Goal: Task Accomplishment & Management: Complete application form

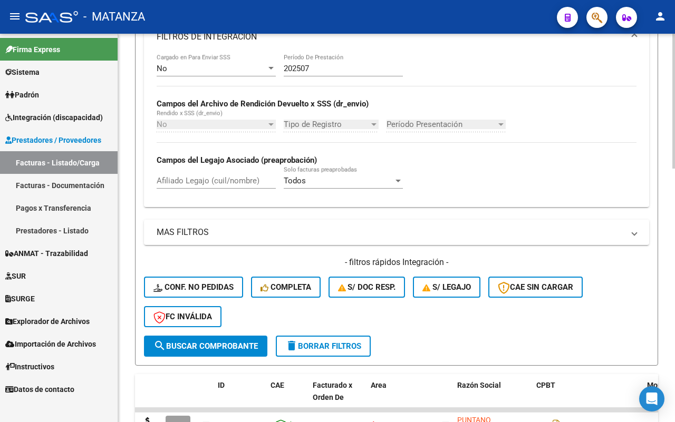
scroll to position [593, 0]
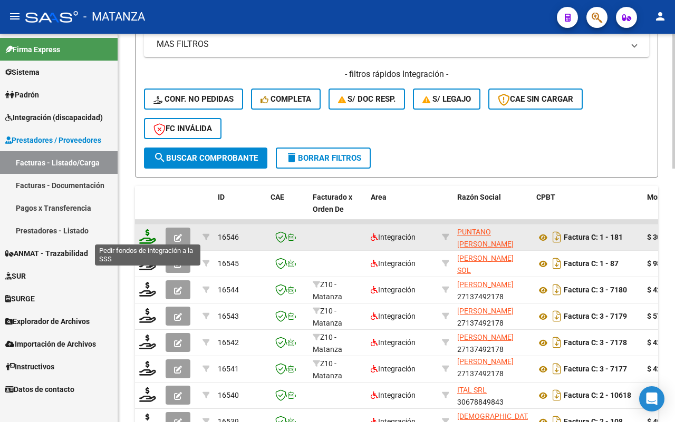
click at [143, 232] on icon at bounding box center [147, 236] width 17 height 15
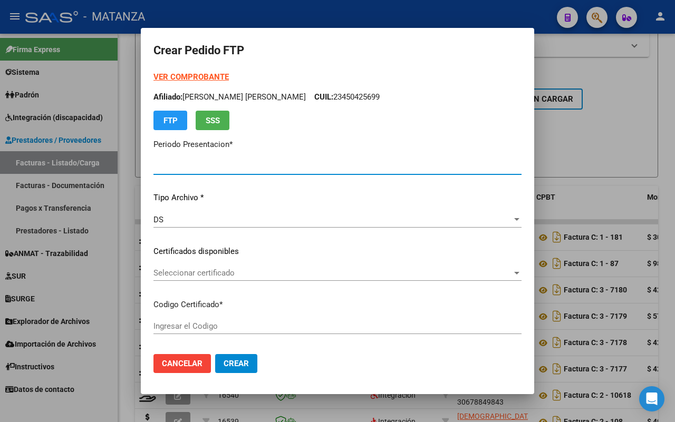
type input "202507"
type input "$ 307.654,34"
type input "ARG010005343370520221109-20271109-BS"
type input "[DATE]"
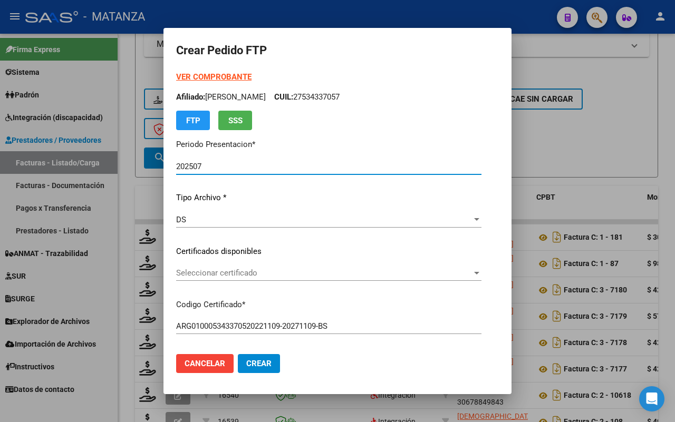
click at [240, 270] on span "Seleccionar certificado" at bounding box center [324, 272] width 296 height 9
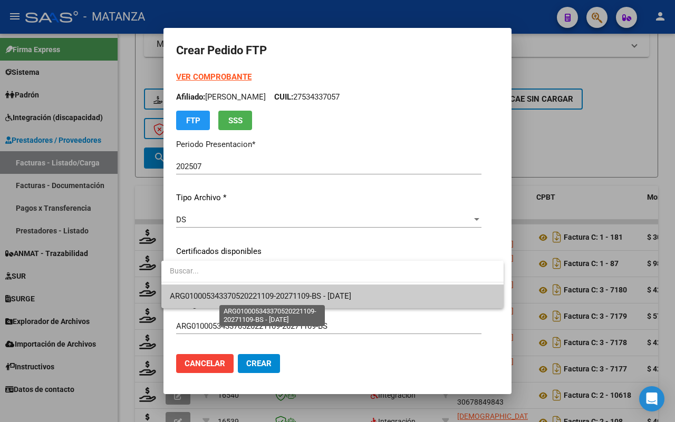
click at [249, 294] on span "ARG010005343370520221109-20271109-BS - [DATE]" at bounding box center [260, 295] width 181 height 9
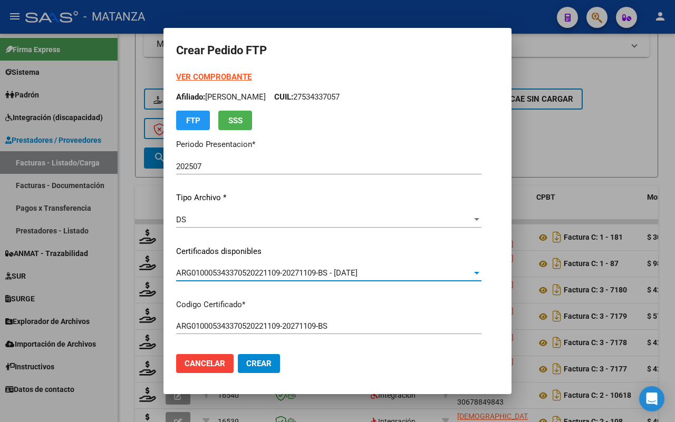
scroll to position [263, 0]
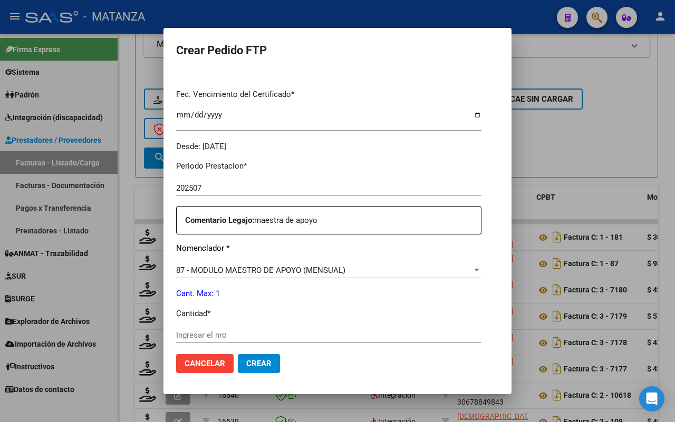
click at [220, 328] on div "Ingresar el nro" at bounding box center [328, 335] width 305 height 16
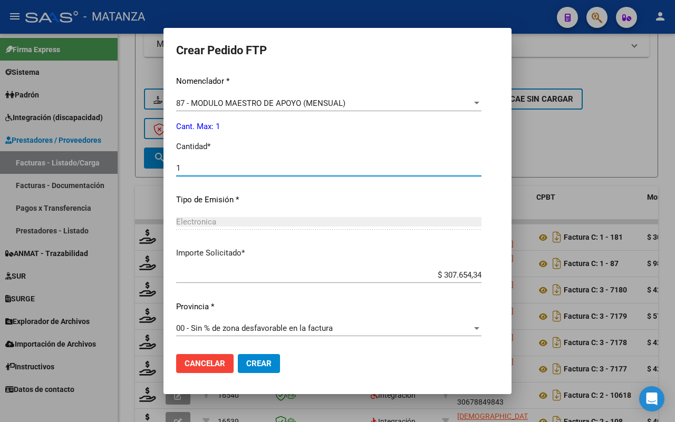
type input "1"
click at [253, 366] on span "Crear" at bounding box center [258, 363] width 25 height 9
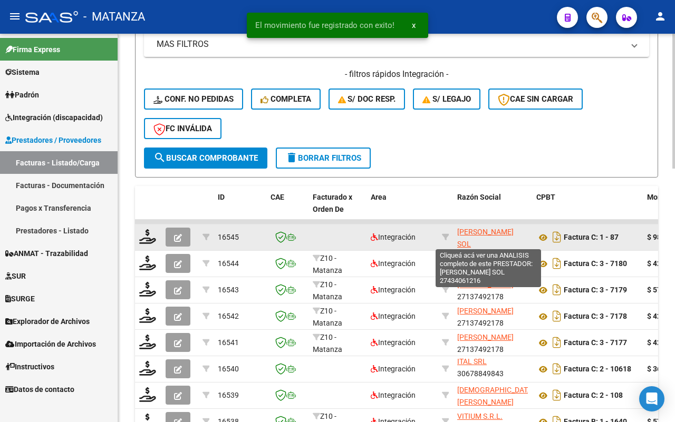
scroll to position [1, 0]
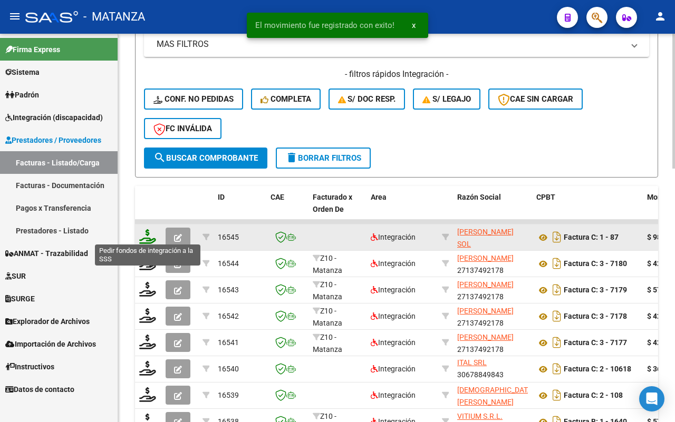
click at [145, 232] on icon at bounding box center [147, 236] width 17 height 15
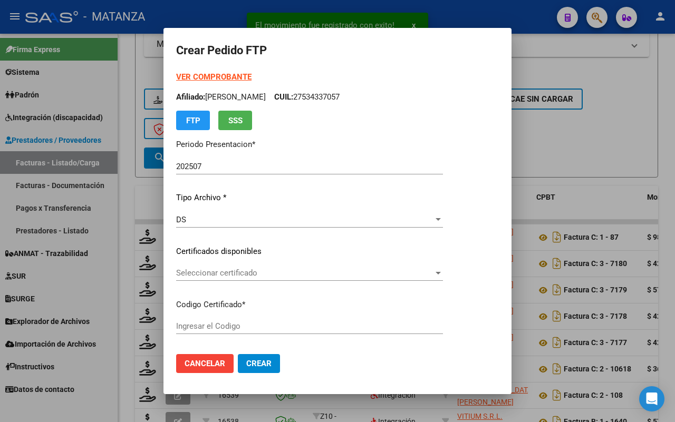
type input "ARG01-00055509726-20241120-20261120-BUE"
type input "[DATE]"
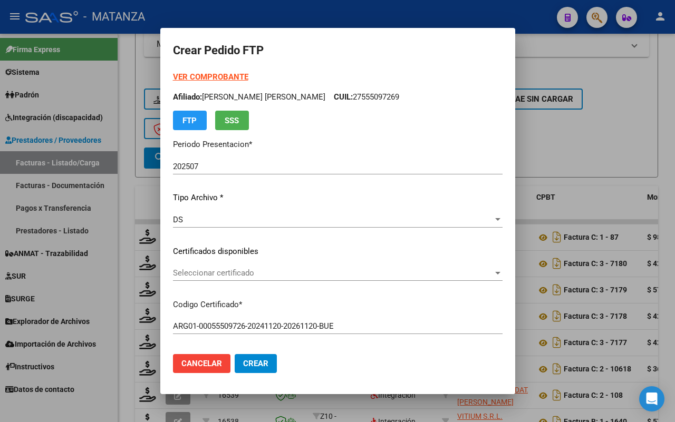
click at [381, 269] on span "Seleccionar certificado" at bounding box center [333, 272] width 320 height 9
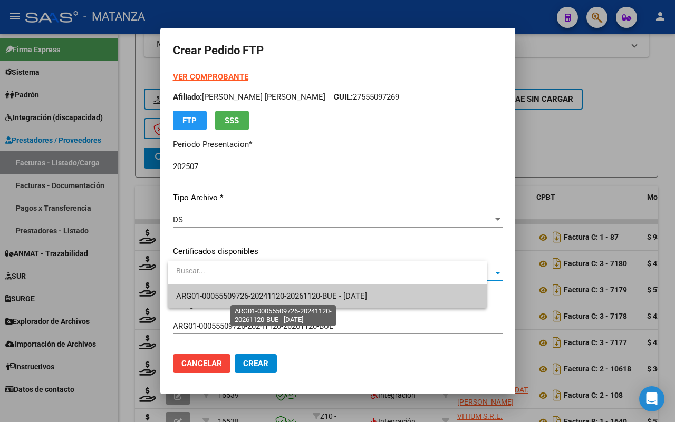
drag, startPoint x: 378, startPoint y: 295, endPoint x: 383, endPoint y: 291, distance: 6.0
click at [367, 294] on span "ARG01-00055509726-20241120-20261120-BUE - [DATE]" at bounding box center [271, 295] width 191 height 9
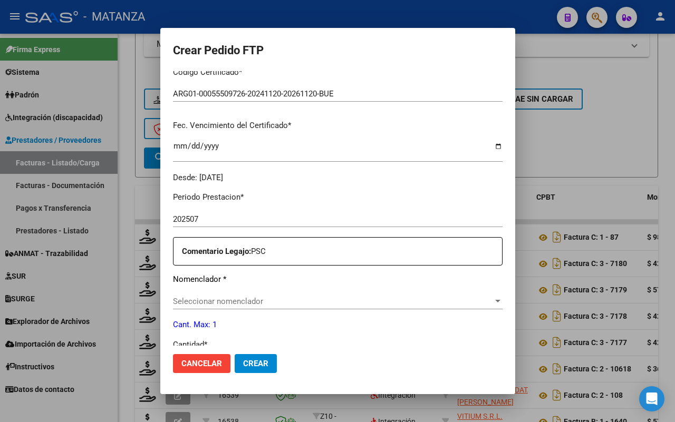
scroll to position [263, 0]
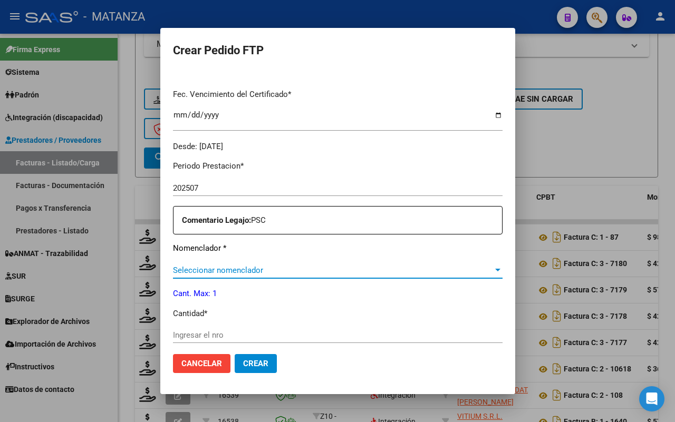
click at [292, 272] on span "Seleccionar nomenclador" at bounding box center [333, 270] width 320 height 9
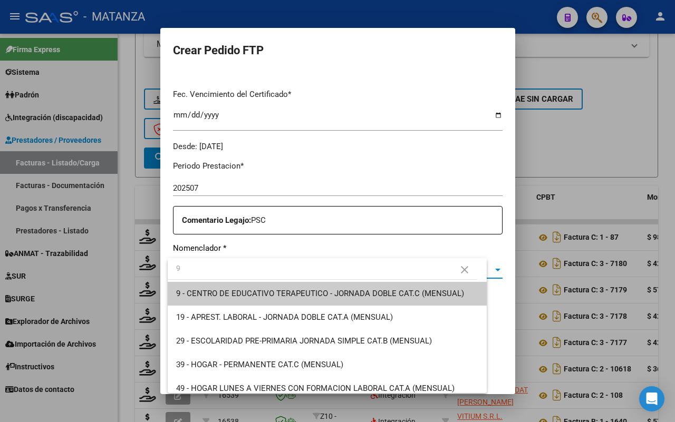
type input "91"
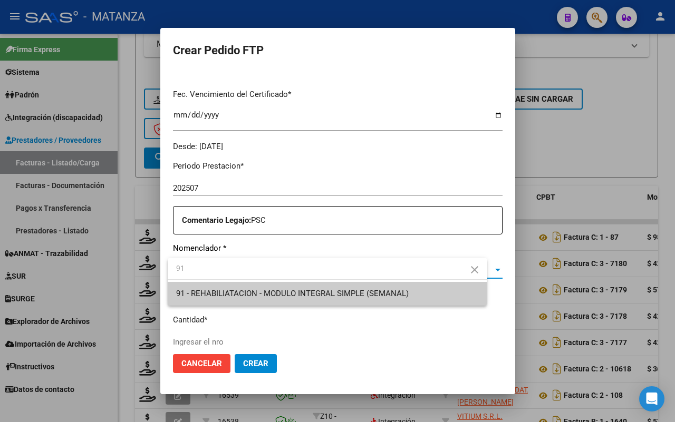
click at [280, 295] on span "91 - REHABILIATACION - MODULO INTEGRAL SIMPLE (SEMANAL)" at bounding box center [292, 293] width 232 height 9
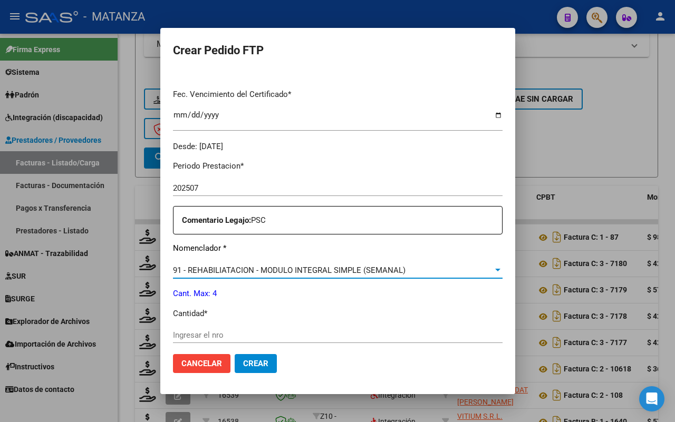
click at [249, 335] on input "Ingresar el nro" at bounding box center [337, 334] width 329 height 9
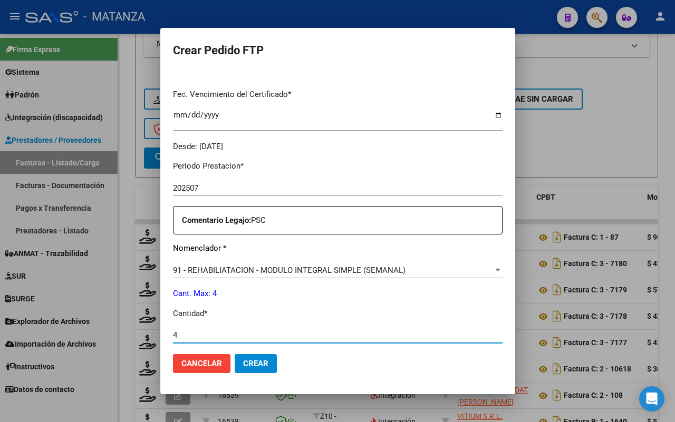
type input "4"
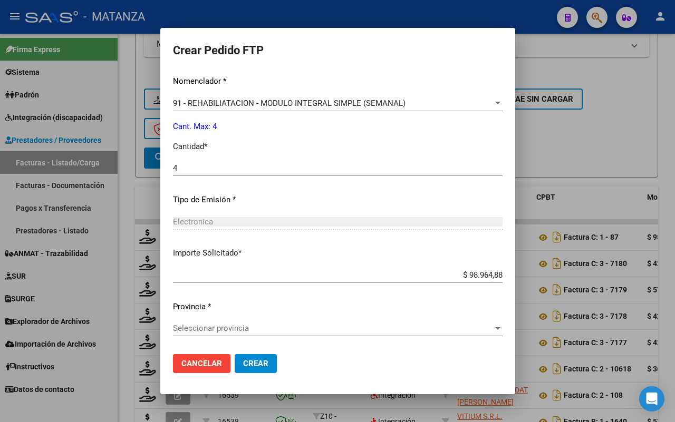
click at [365, 327] on span "Seleccionar provincia" at bounding box center [333, 328] width 320 height 9
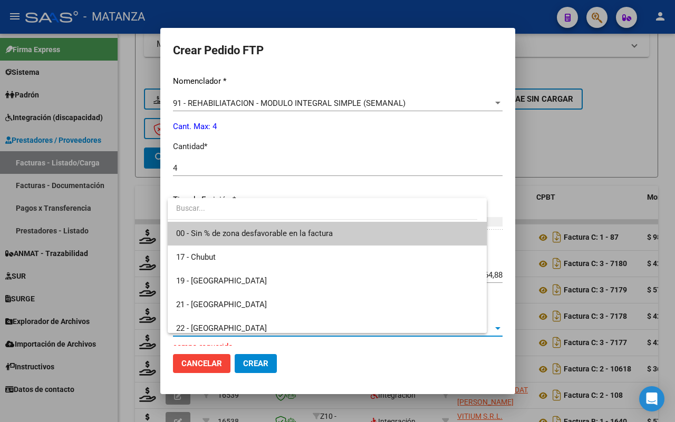
click at [317, 237] on span "00 - Sin % de zona desfavorable en la factura" at bounding box center [254, 233] width 157 height 9
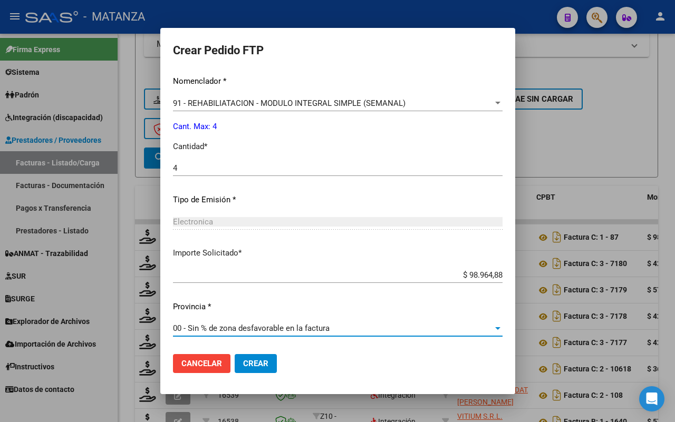
drag, startPoint x: 266, startPoint y: 364, endPoint x: 344, endPoint y: 328, distance: 86.1
click at [266, 364] on span "Crear" at bounding box center [255, 363] width 25 height 9
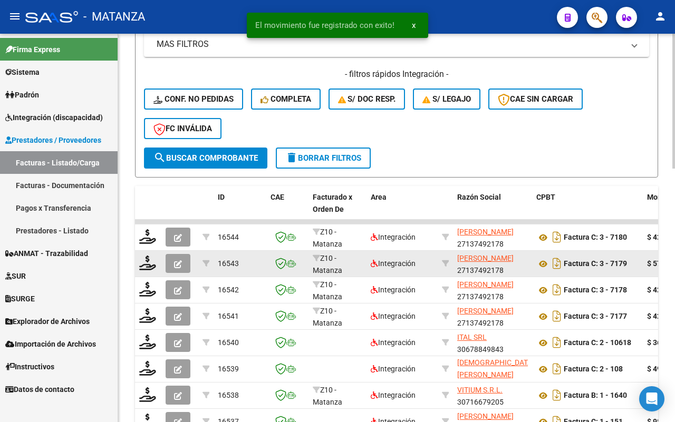
scroll to position [14, 0]
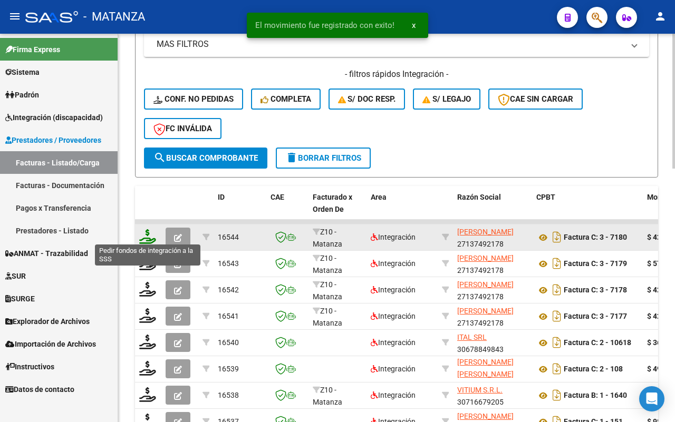
click at [145, 231] on icon at bounding box center [147, 236] width 17 height 15
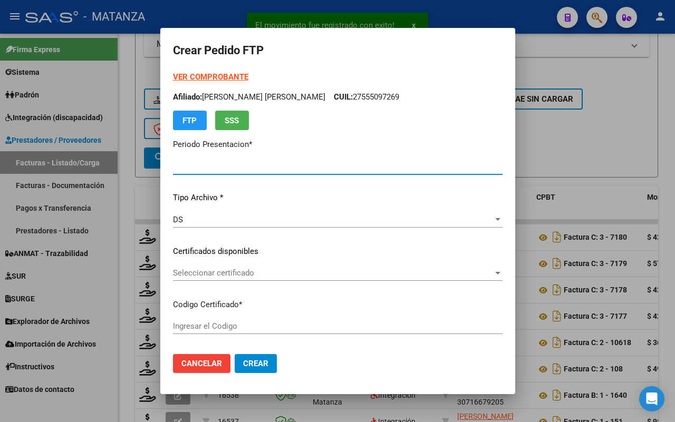
type input "202507"
type input "$ 424.676,93"
type input "ARG0100053202771-20190805-20240805-BS"
type input "[DATE]"
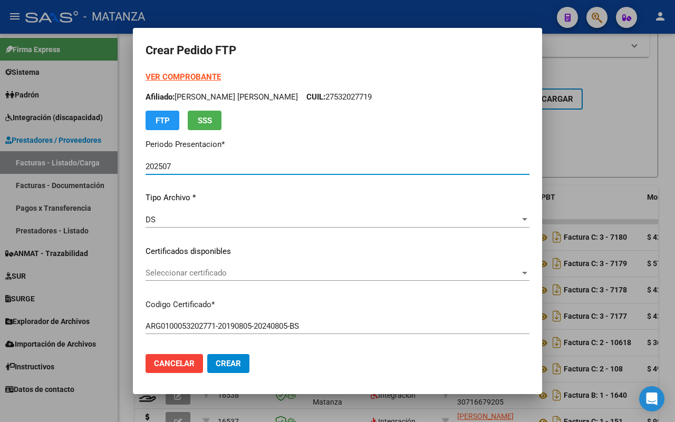
click at [261, 273] on span "Seleccionar certificado" at bounding box center [332, 272] width 374 height 9
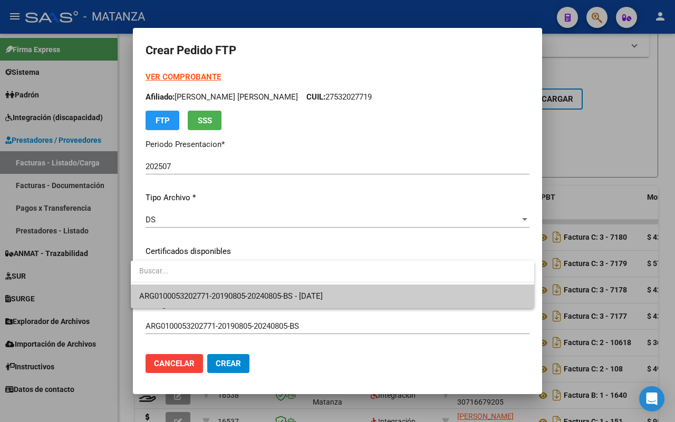
click at [258, 293] on span "ARG0100053202771-20190805-20240805-BS - [DATE]" at bounding box center [230, 295] width 183 height 9
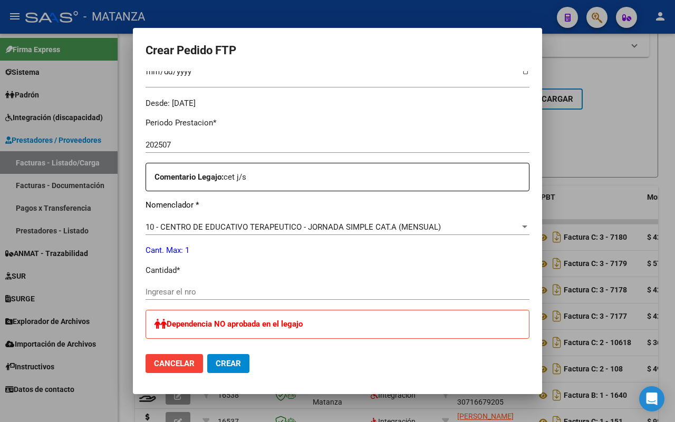
scroll to position [329, 0]
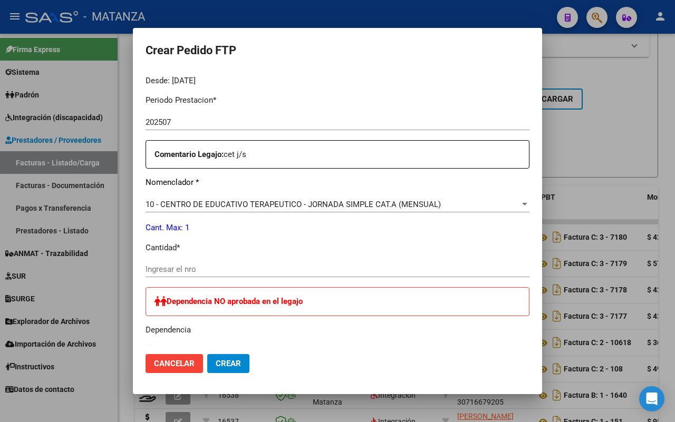
click at [267, 265] on input "Ingresar el nro" at bounding box center [337, 269] width 384 height 9
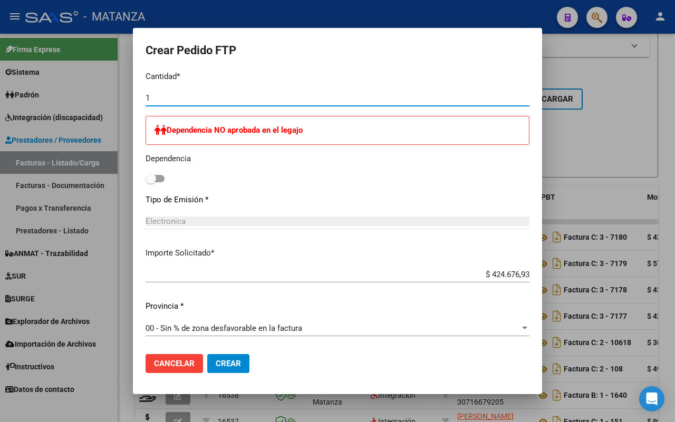
type input "1"
click at [228, 359] on span "Crear" at bounding box center [228, 363] width 25 height 9
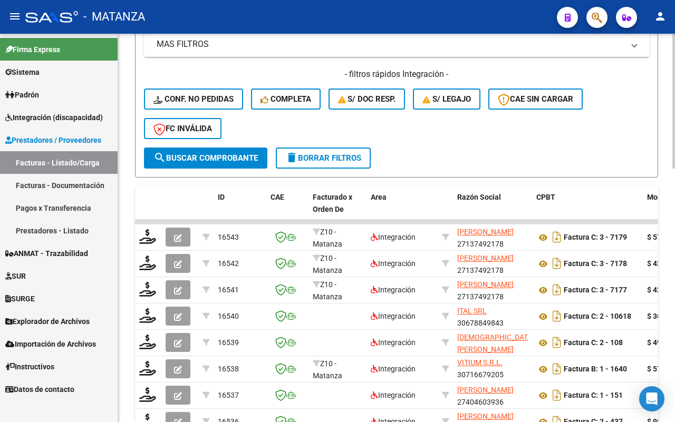
scroll to position [527, 0]
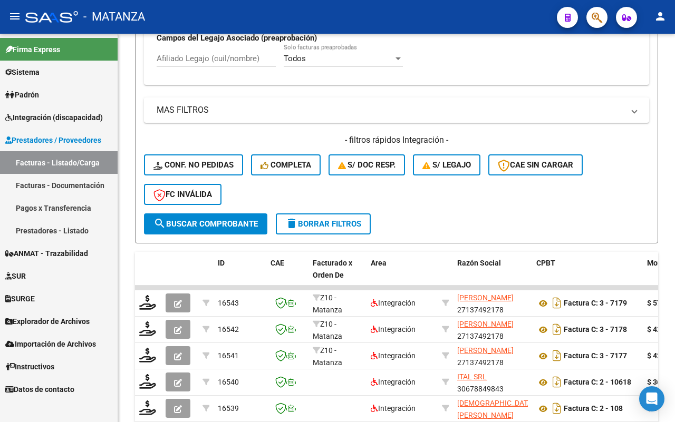
click at [72, 209] on link "Pagos x Transferencia" at bounding box center [59, 208] width 118 height 23
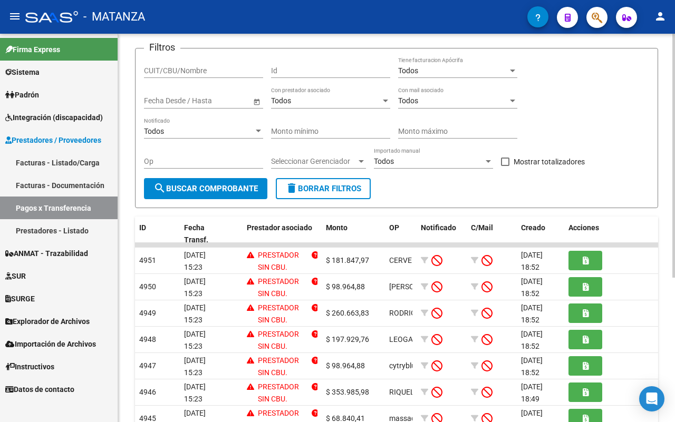
scroll to position [132, 0]
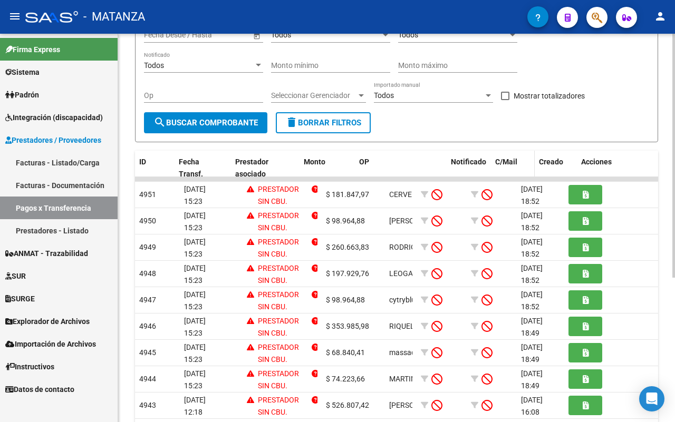
drag, startPoint x: 414, startPoint y: 164, endPoint x: 506, endPoint y: 164, distance: 92.2
click at [506, 164] on div "ID Fecha Transf. Prestador asociado Monto OP Notificado C/Mail Creado Acciones" at bounding box center [397, 168] width 524 height 35
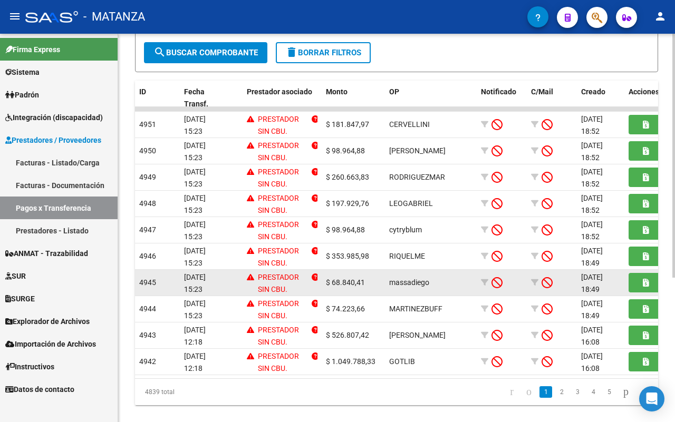
scroll to position [229, 0]
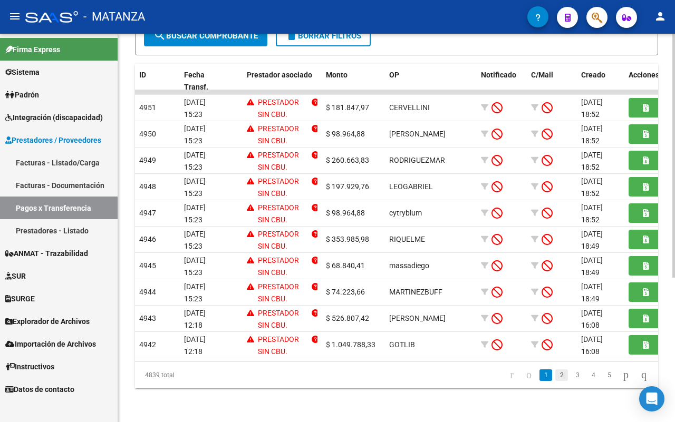
click at [555, 378] on link "2" at bounding box center [561, 375] width 13 height 12
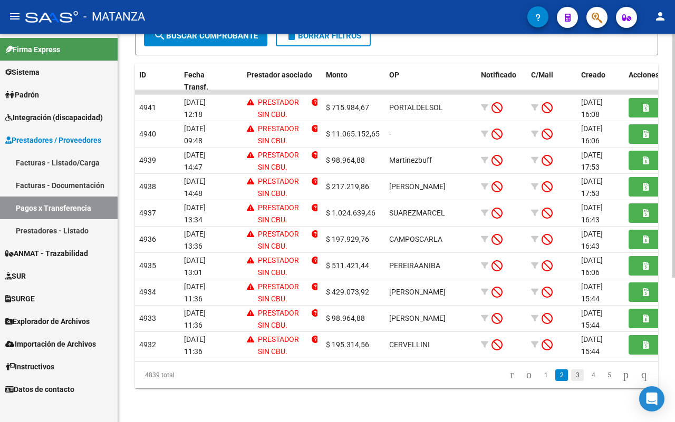
click at [571, 375] on link "3" at bounding box center [577, 375] width 13 height 12
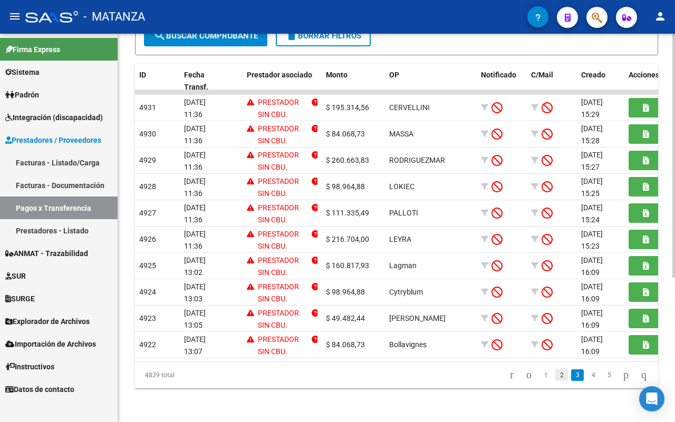
click at [555, 374] on link "2" at bounding box center [561, 375] width 13 height 12
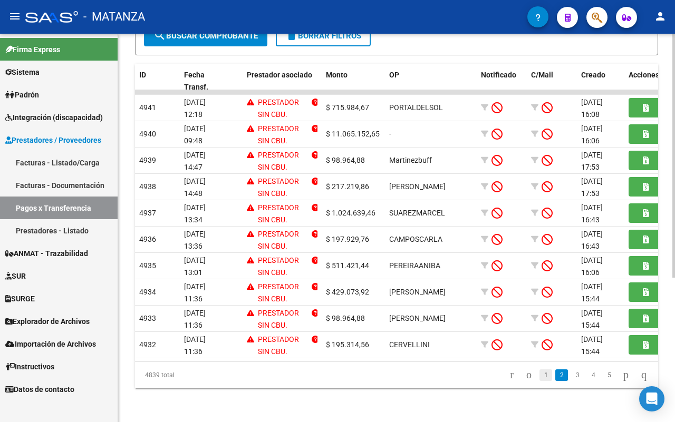
click at [539, 372] on link "1" at bounding box center [545, 375] width 13 height 12
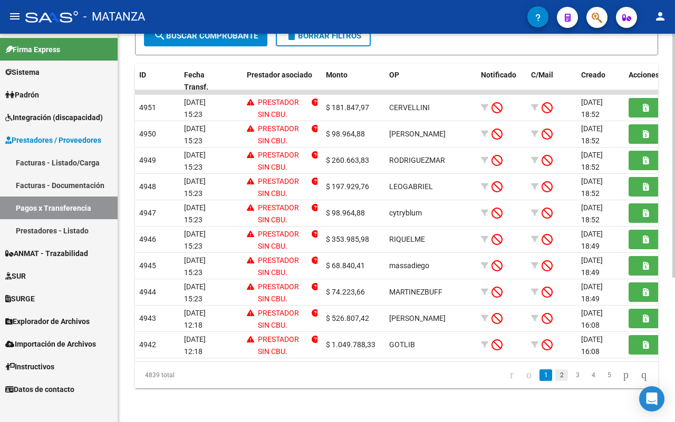
click at [555, 376] on link "2" at bounding box center [561, 375] width 13 height 12
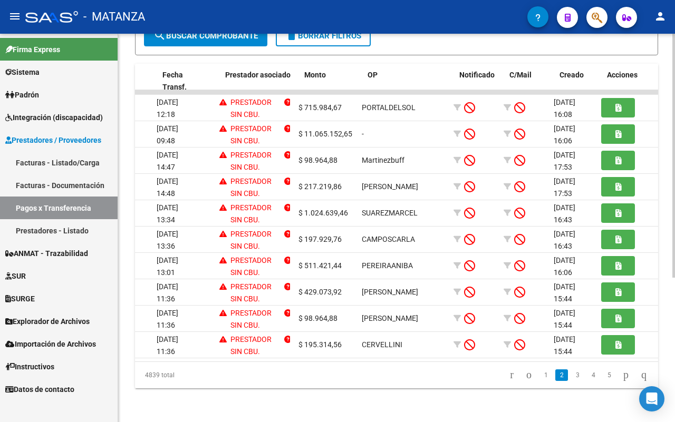
scroll to position [0, 0]
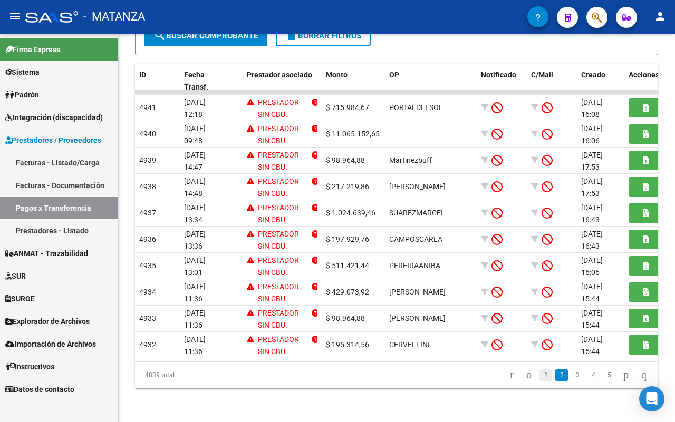
click at [539, 374] on link "1" at bounding box center [545, 375] width 13 height 12
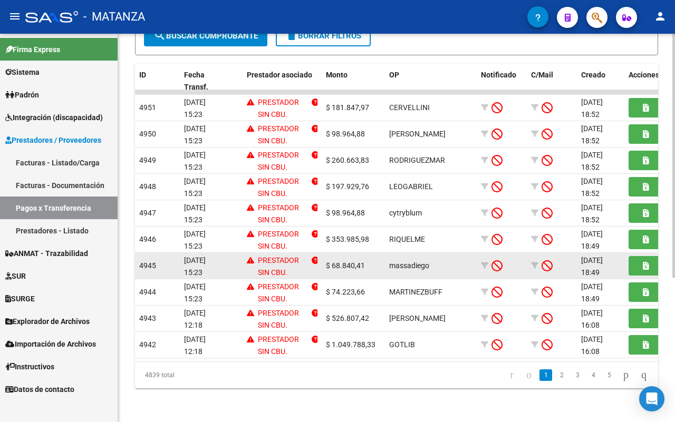
scroll to position [229, 0]
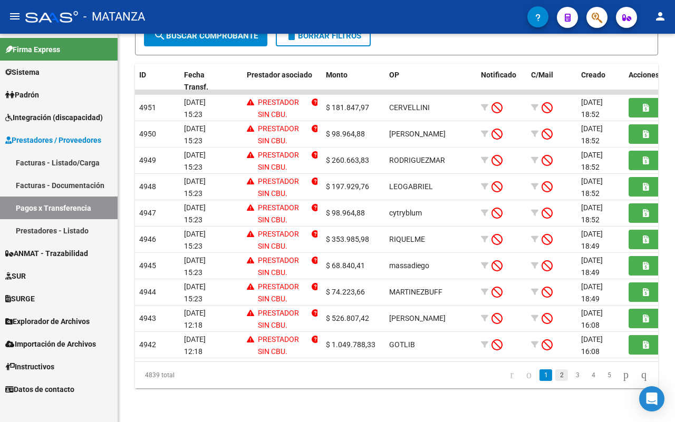
click at [555, 379] on link "2" at bounding box center [561, 375] width 13 height 12
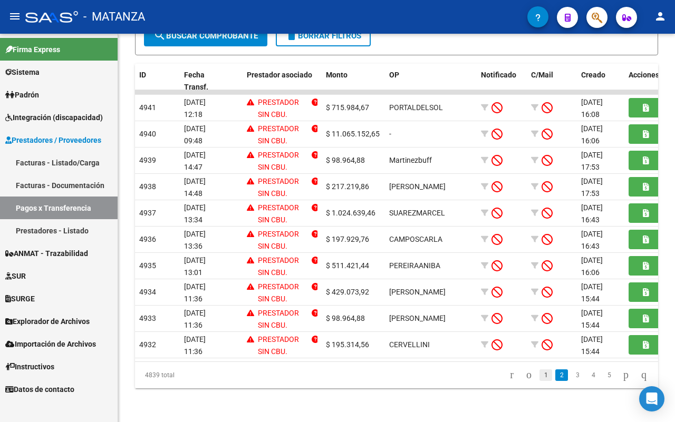
click at [539, 375] on link "1" at bounding box center [545, 375] width 13 height 12
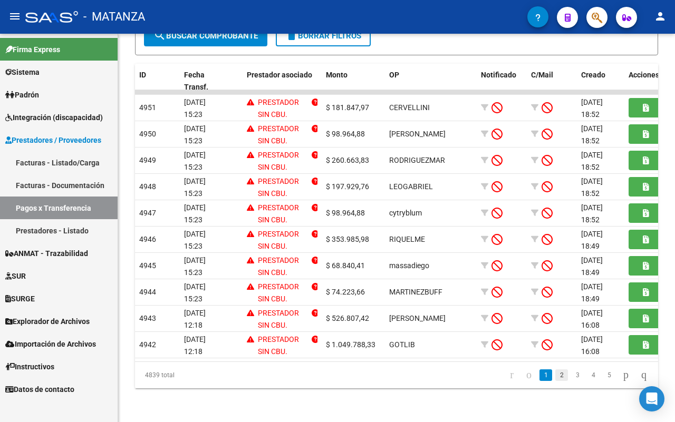
click at [555, 378] on link "2" at bounding box center [561, 375] width 13 height 12
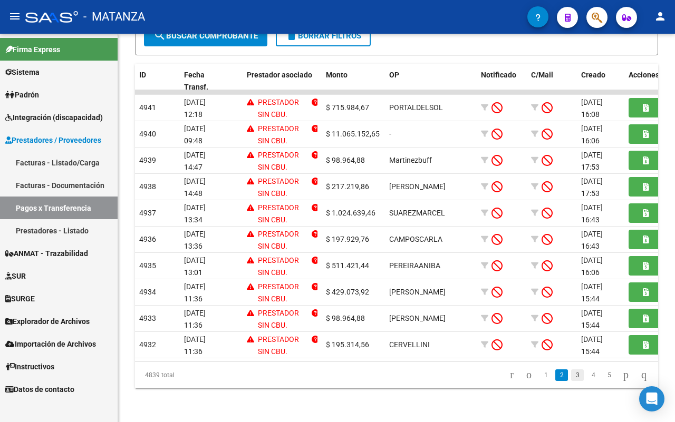
click at [571, 377] on link "3" at bounding box center [577, 375] width 13 height 12
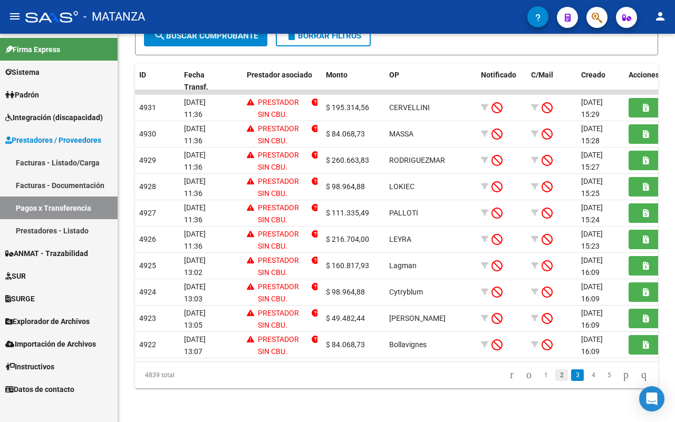
click at [555, 374] on link "2" at bounding box center [561, 375] width 13 height 12
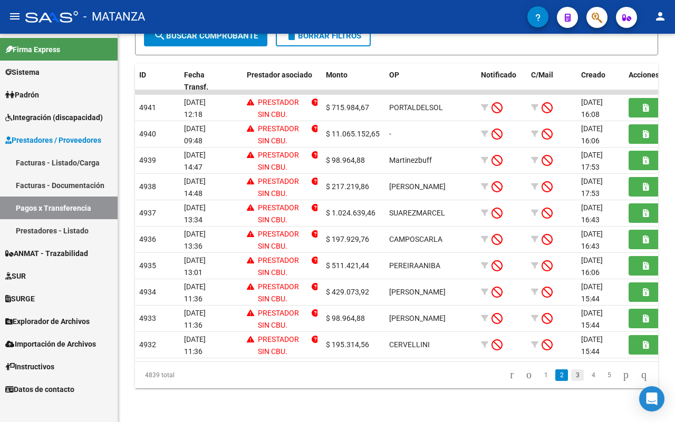
click at [571, 377] on link "3" at bounding box center [577, 375] width 13 height 12
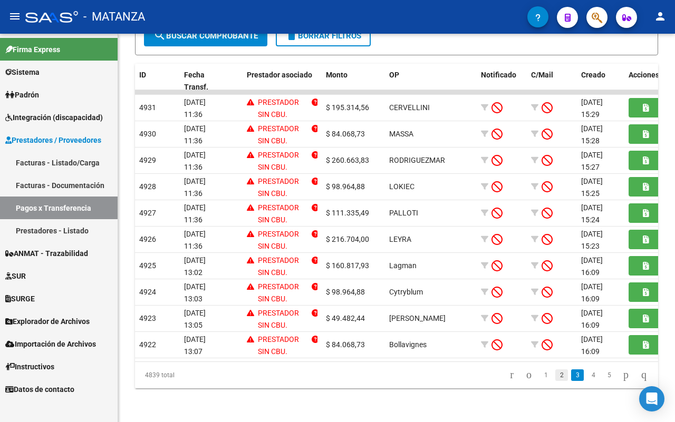
click at [555, 378] on link "2" at bounding box center [561, 375] width 13 height 12
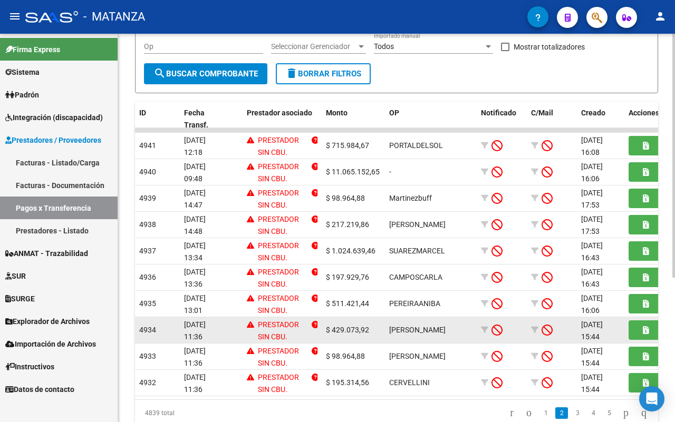
scroll to position [163, 0]
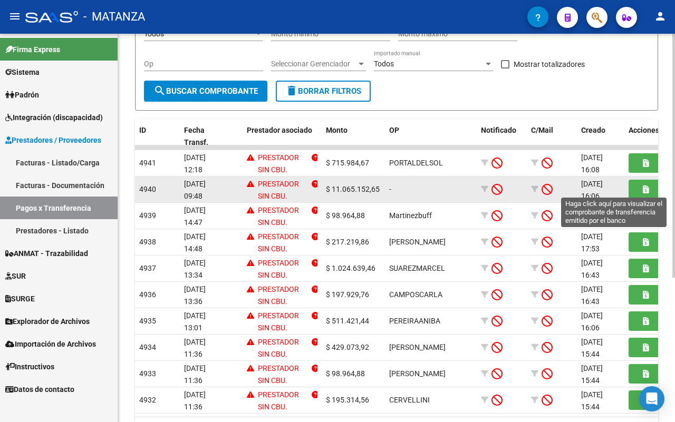
click at [647, 188] on icon "button" at bounding box center [645, 189] width 6 height 8
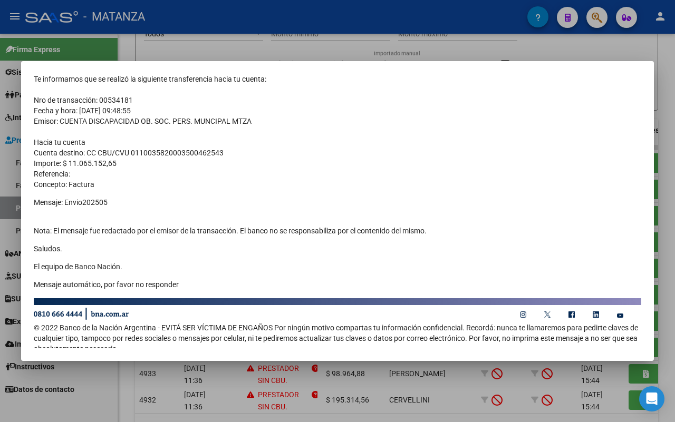
scroll to position [75, 0]
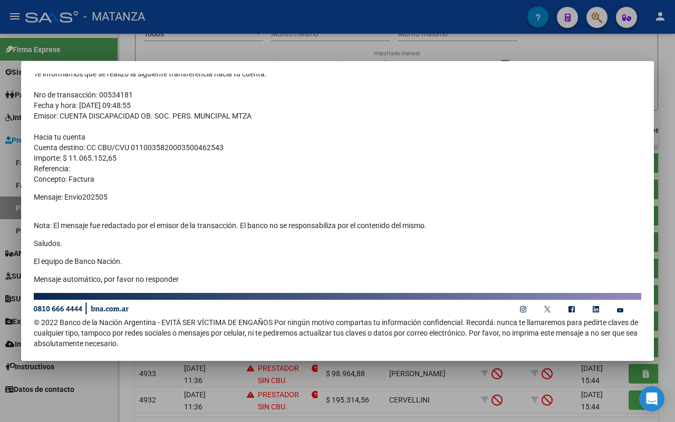
click at [95, 398] on div at bounding box center [337, 211] width 675 height 422
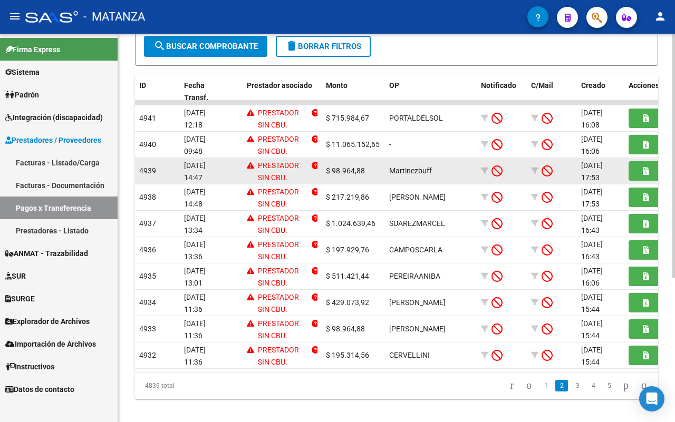
scroll to position [229, 0]
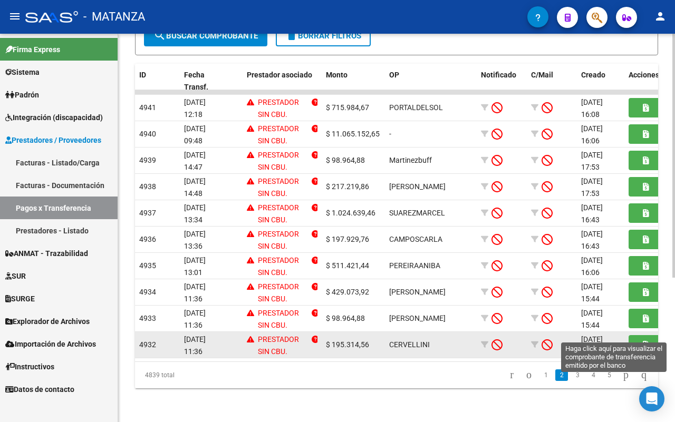
click at [631, 335] on button "button" at bounding box center [645, 344] width 34 height 19
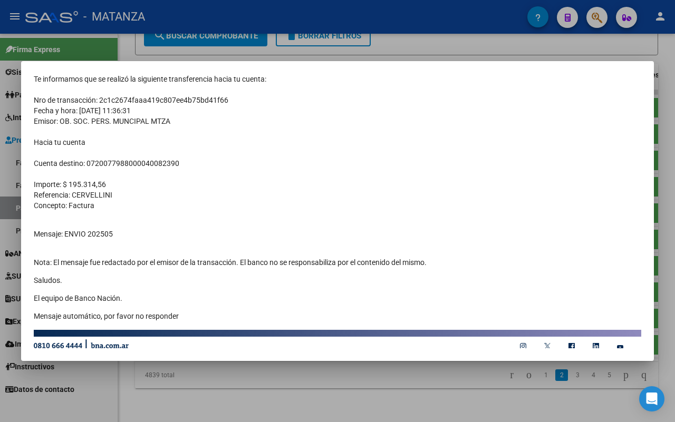
scroll to position [31, 0]
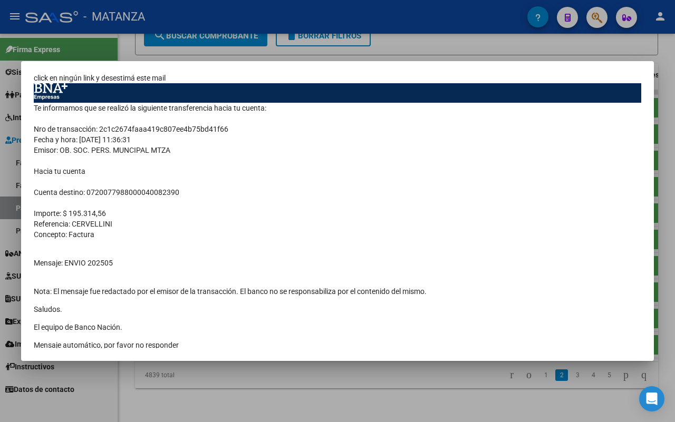
click at [204, 403] on div at bounding box center [337, 211] width 675 height 422
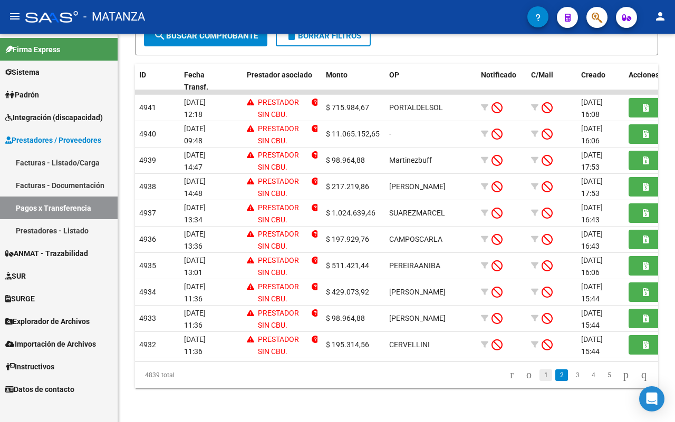
click at [539, 377] on link "1" at bounding box center [545, 375] width 13 height 12
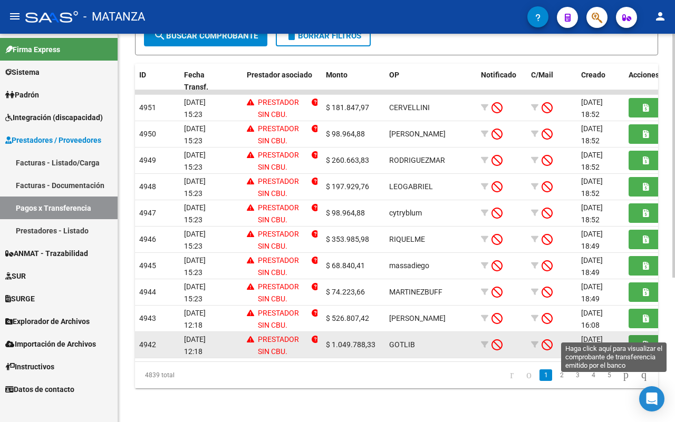
click at [646, 341] on icon "button" at bounding box center [645, 345] width 6 height 8
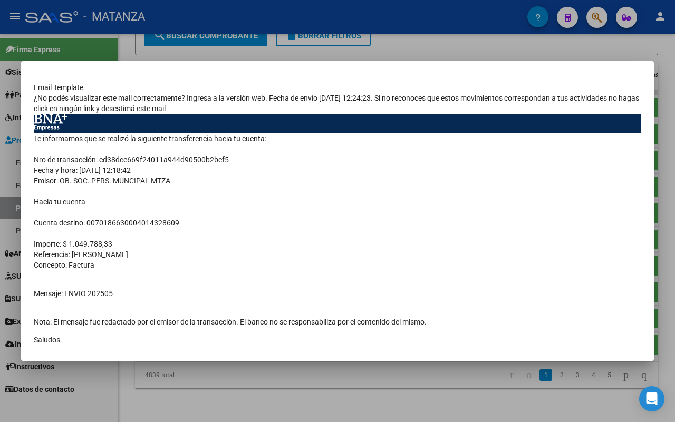
scroll to position [96, 0]
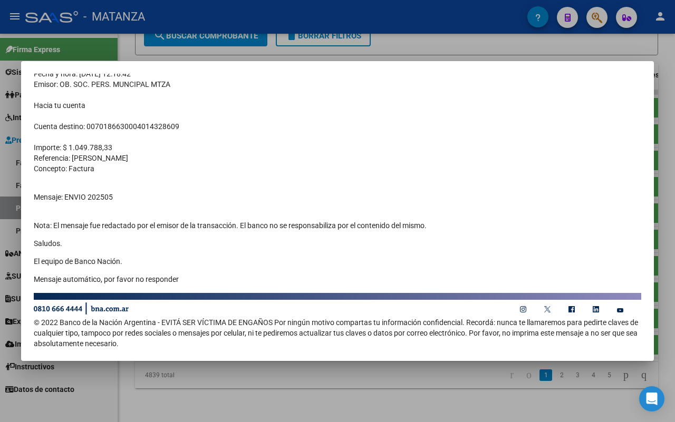
click at [407, 408] on div at bounding box center [337, 211] width 675 height 422
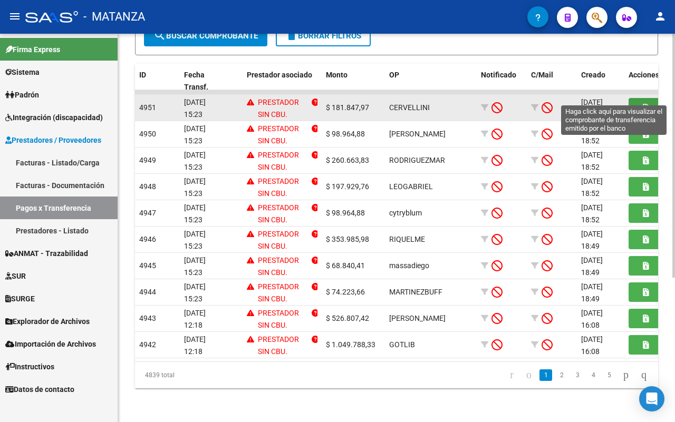
click at [648, 98] on button "button" at bounding box center [645, 107] width 34 height 19
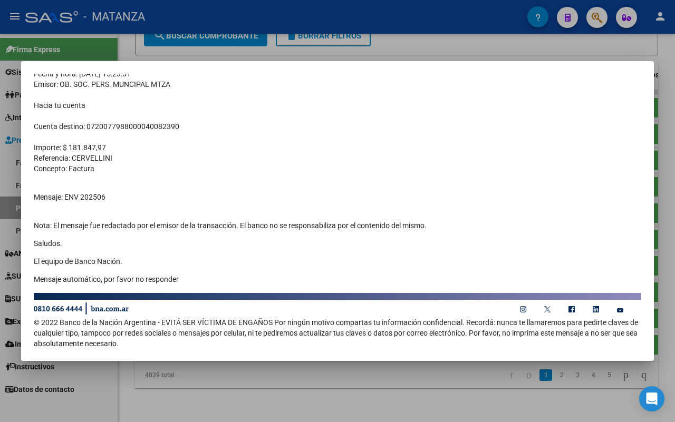
click at [267, 404] on div at bounding box center [337, 211] width 675 height 422
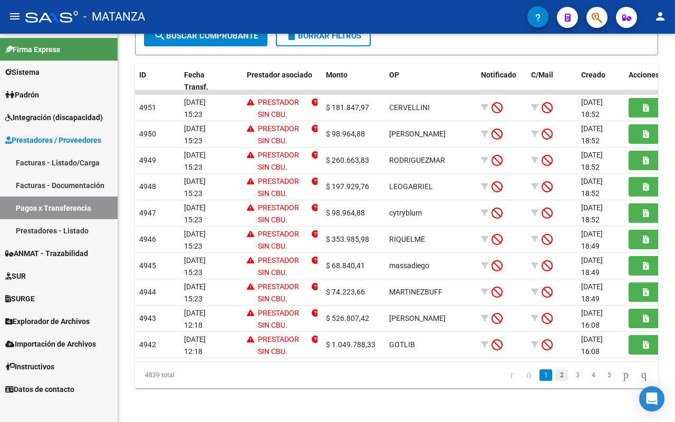
click at [555, 373] on link "2" at bounding box center [561, 375] width 13 height 12
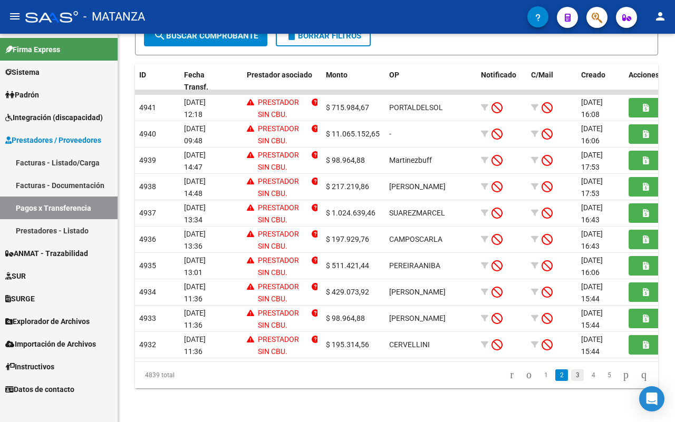
click at [571, 375] on link "3" at bounding box center [577, 375] width 13 height 12
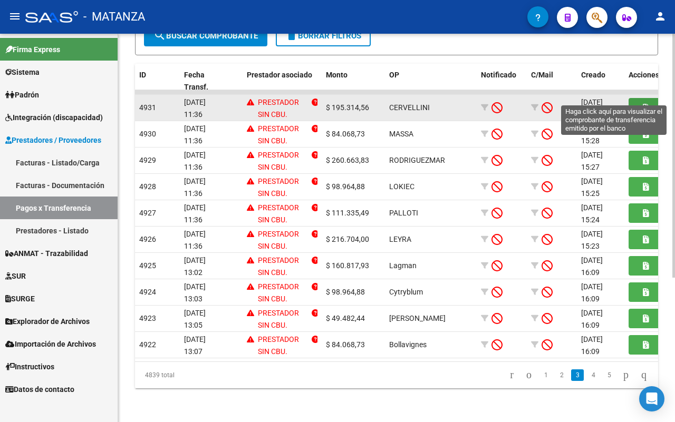
click at [636, 98] on button "button" at bounding box center [645, 107] width 34 height 19
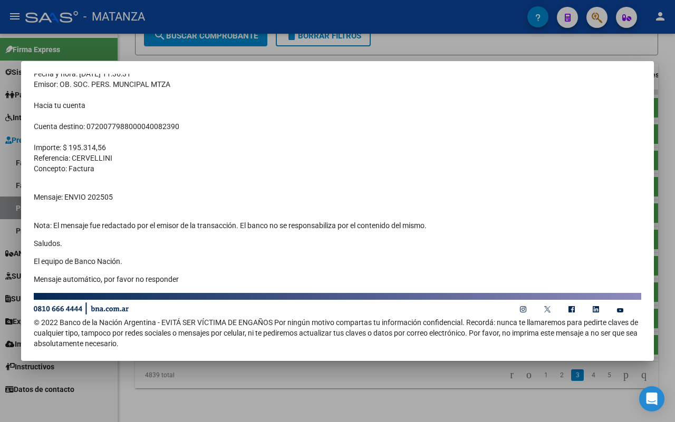
click at [335, 386] on div at bounding box center [337, 211] width 675 height 422
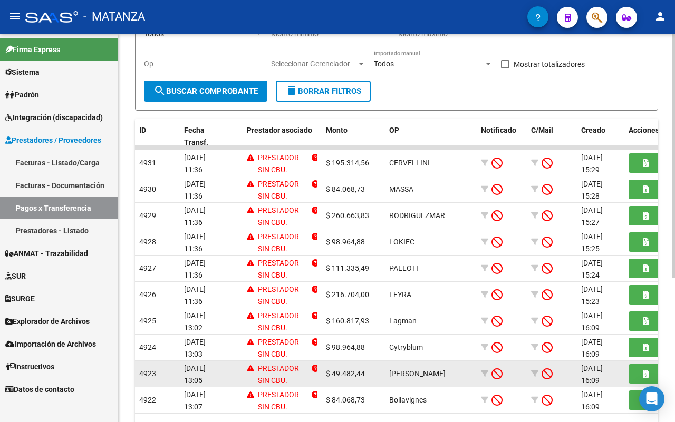
scroll to position [229, 0]
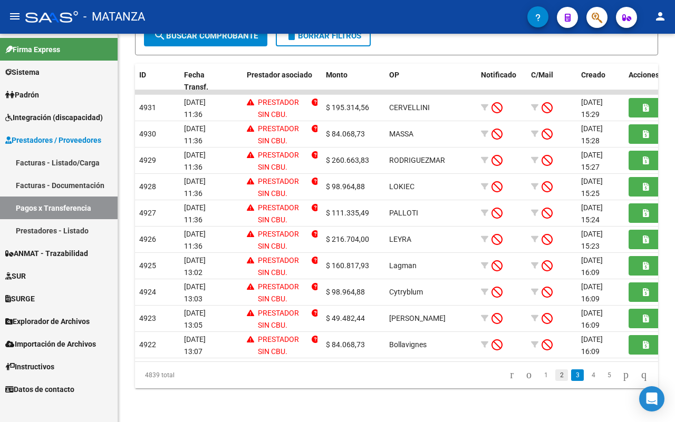
click at [555, 377] on link "2" at bounding box center [561, 375] width 13 height 12
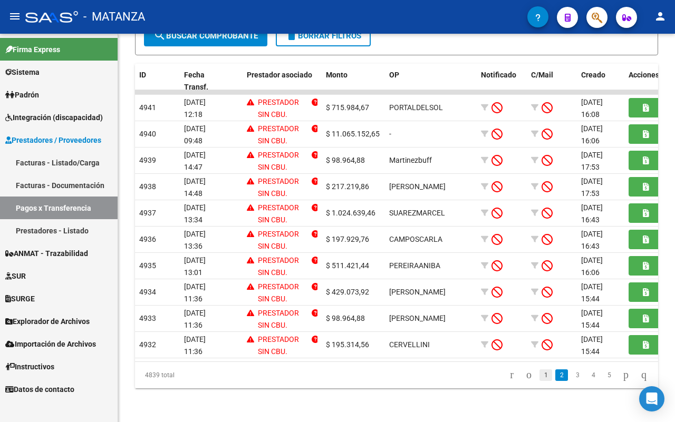
click at [539, 375] on link "1" at bounding box center [545, 375] width 13 height 12
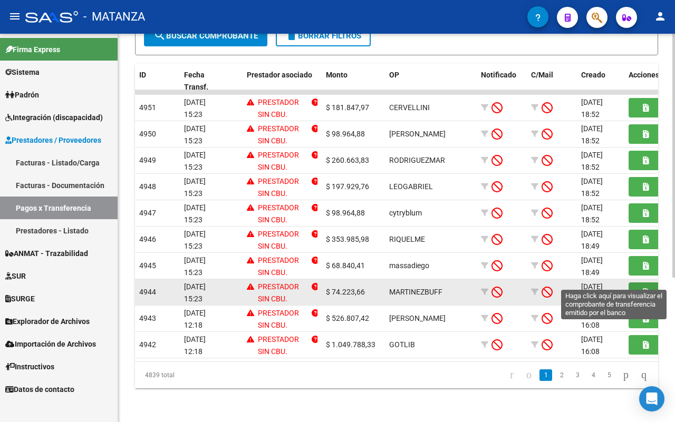
click at [643, 286] on button "button" at bounding box center [645, 291] width 34 height 19
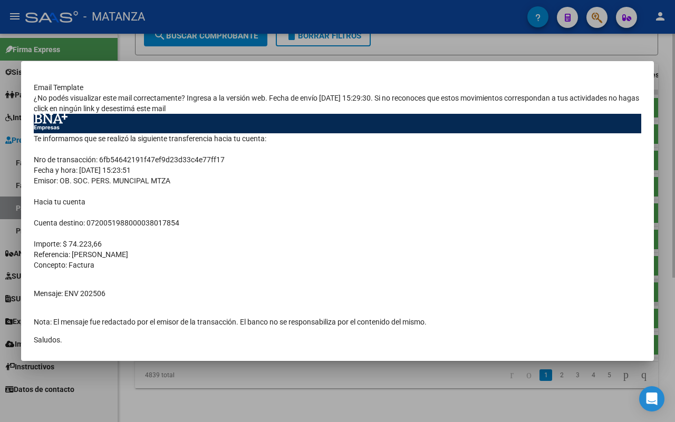
scroll to position [96, 0]
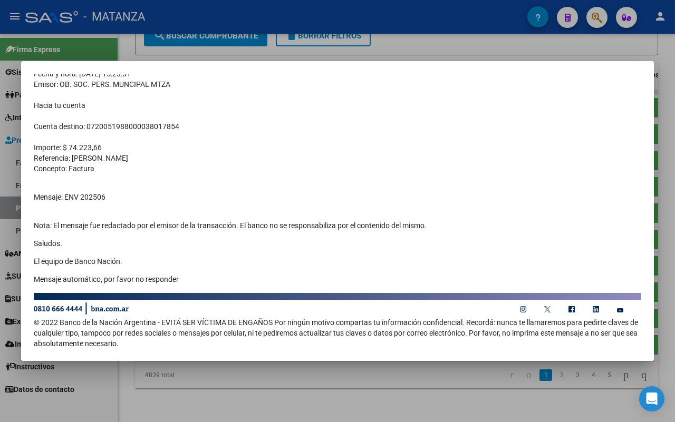
click at [477, 398] on div at bounding box center [337, 211] width 675 height 422
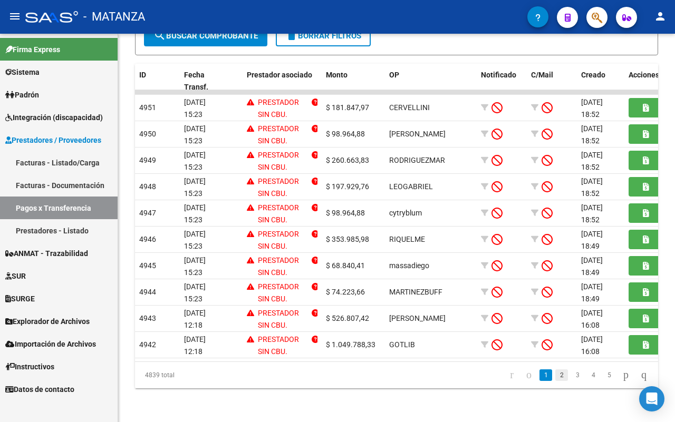
click at [555, 377] on link "2" at bounding box center [561, 375] width 13 height 12
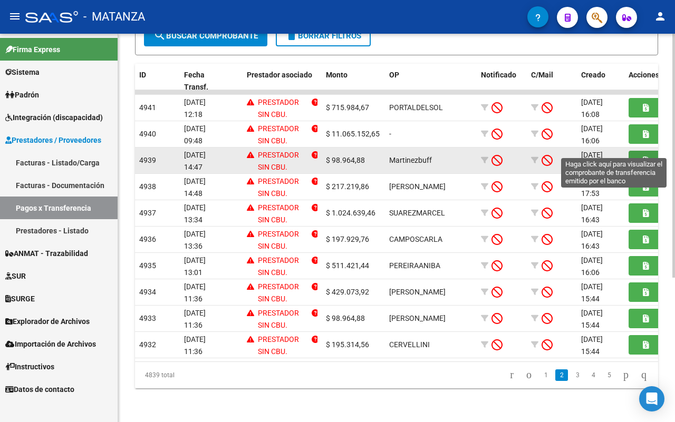
click at [641, 151] on button "button" at bounding box center [645, 160] width 34 height 19
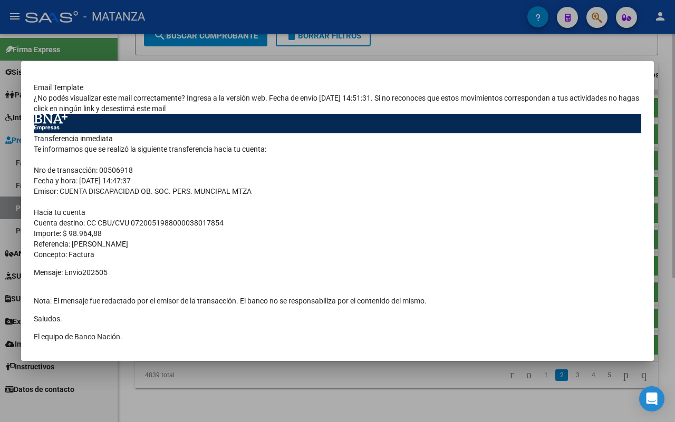
scroll to position [75, 0]
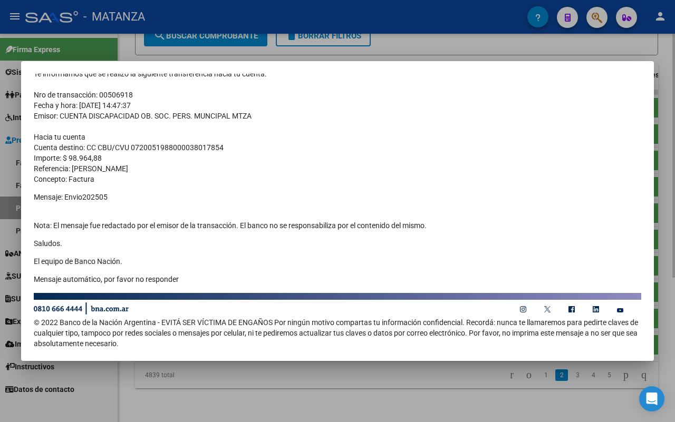
click at [406, 406] on div at bounding box center [337, 211] width 675 height 422
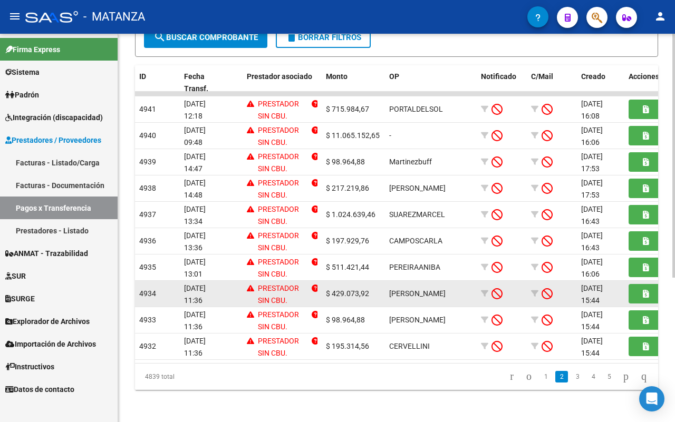
scroll to position [229, 0]
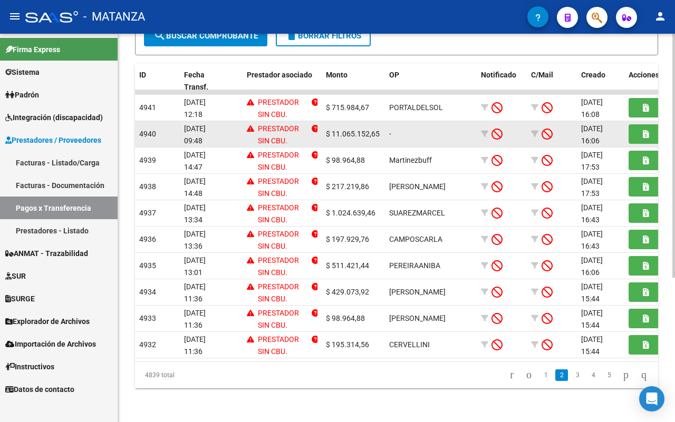
click at [628, 151] on button "button" at bounding box center [645, 160] width 34 height 19
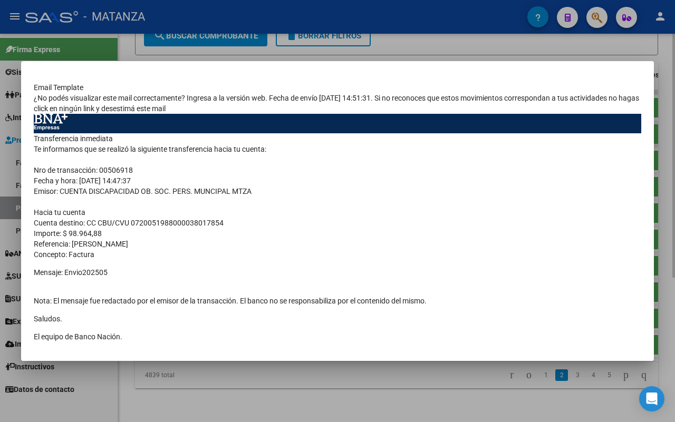
scroll to position [72, 0]
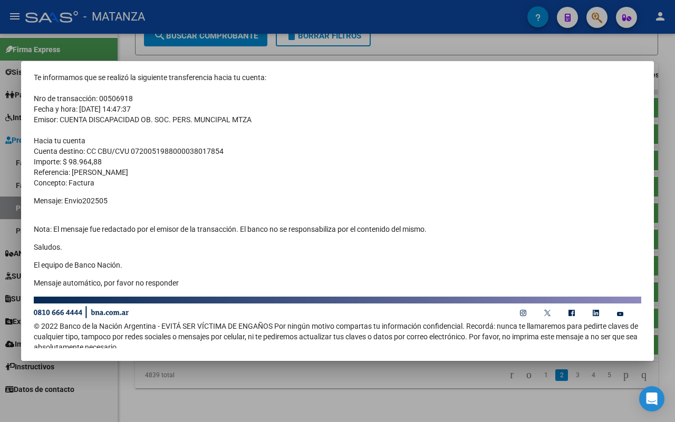
click at [270, 402] on div at bounding box center [337, 211] width 675 height 422
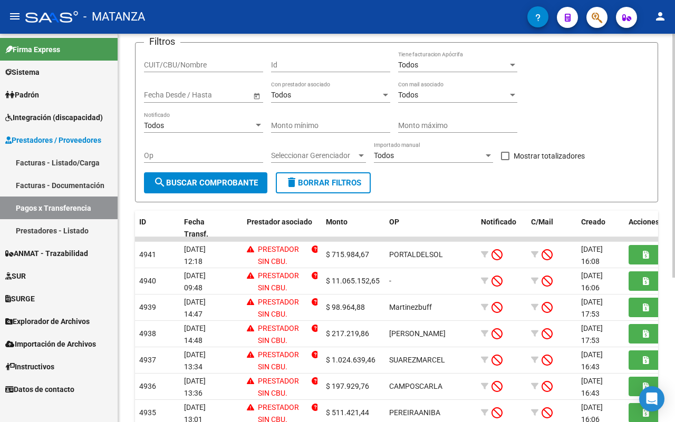
scroll to position [32, 0]
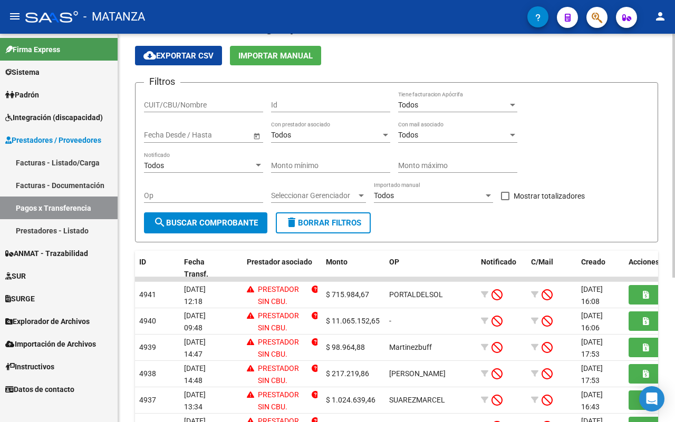
click at [333, 219] on span "delete Borrar Filtros" at bounding box center [323, 222] width 76 height 9
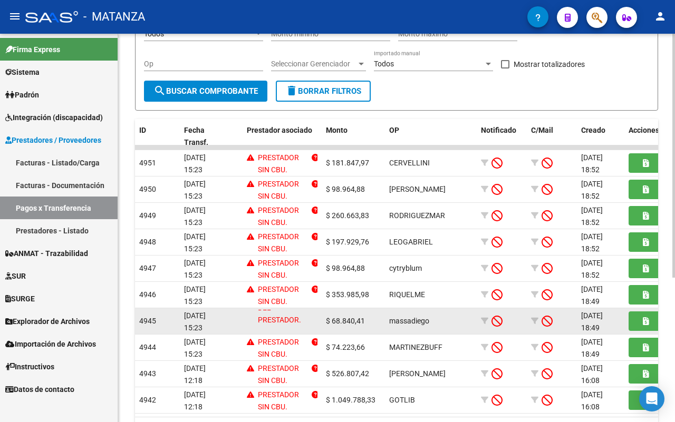
scroll to position [229, 0]
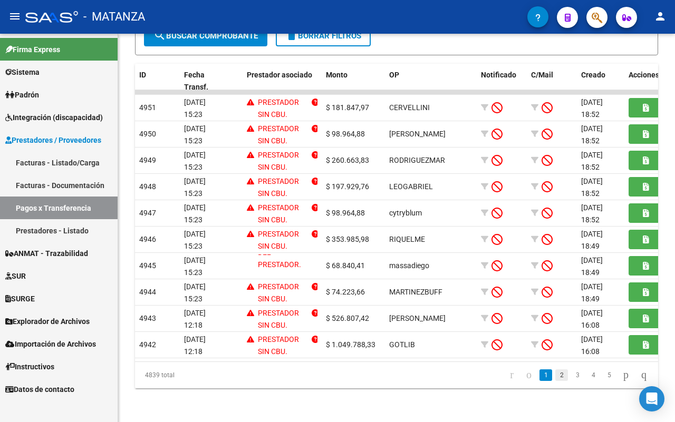
click at [555, 374] on link "2" at bounding box center [561, 375] width 13 height 12
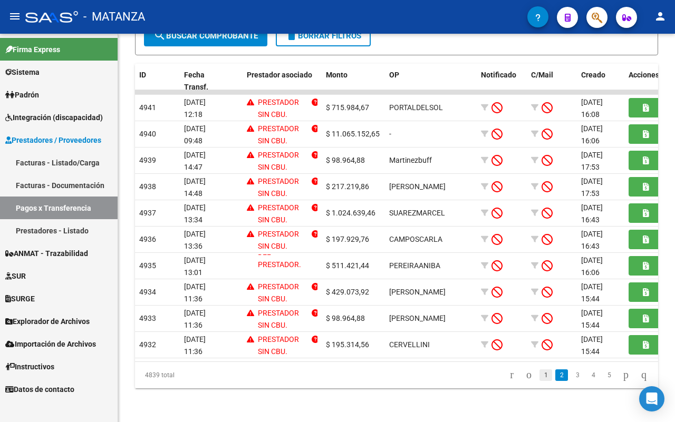
click at [539, 375] on link "1" at bounding box center [545, 375] width 13 height 12
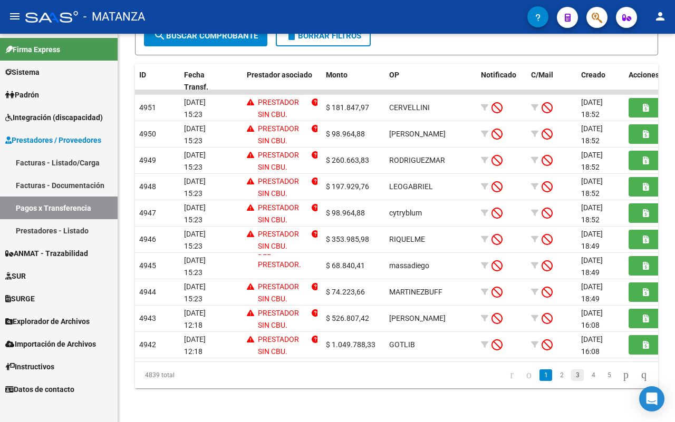
click at [571, 373] on link "3" at bounding box center [577, 375] width 13 height 12
click at [555, 375] on link "2" at bounding box center [561, 375] width 13 height 12
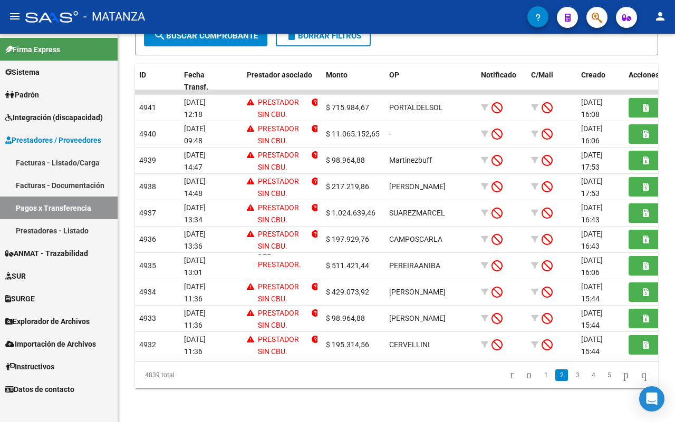
click at [571, 376] on link "3" at bounding box center [577, 375] width 13 height 12
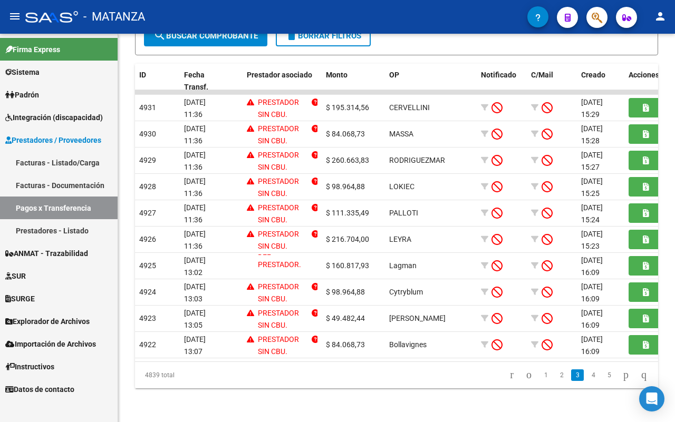
click at [555, 378] on link "2" at bounding box center [561, 375] width 13 height 12
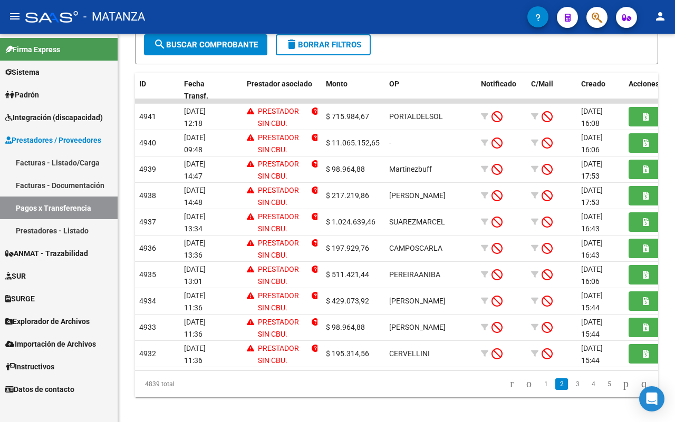
scroll to position [97, 0]
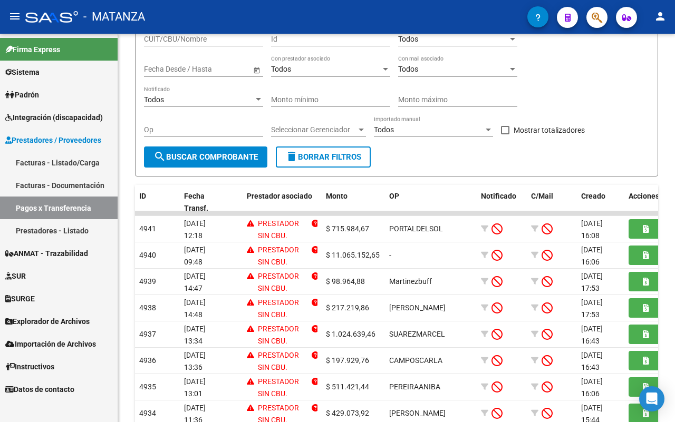
drag, startPoint x: 348, startPoint y: 153, endPoint x: 357, endPoint y: 157, distance: 9.7
click at [349, 153] on span "delete Borrar Filtros" at bounding box center [323, 156] width 76 height 9
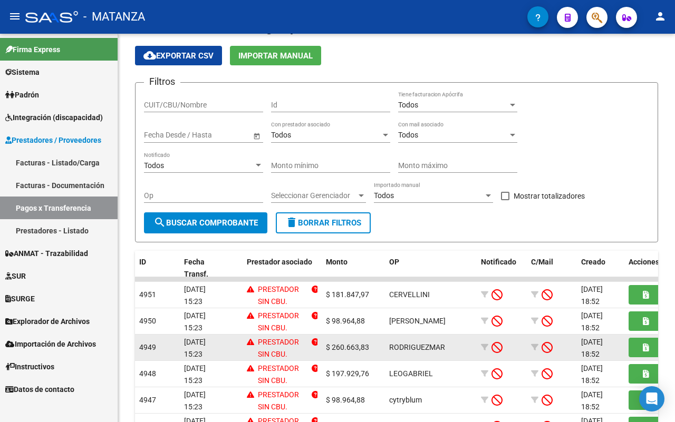
scroll to position [0, 0]
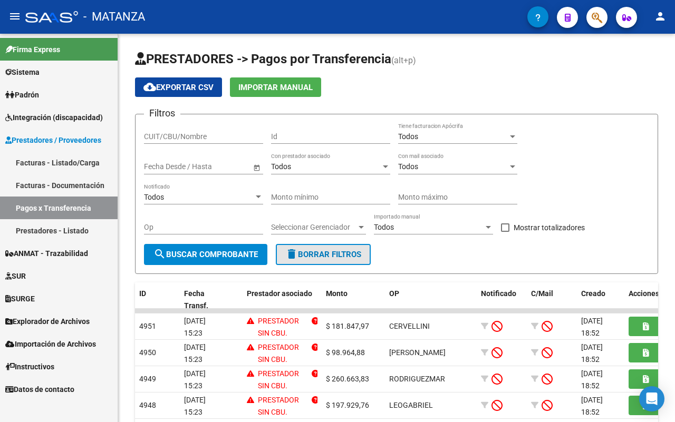
click at [341, 255] on span "delete Borrar Filtros" at bounding box center [323, 254] width 76 height 9
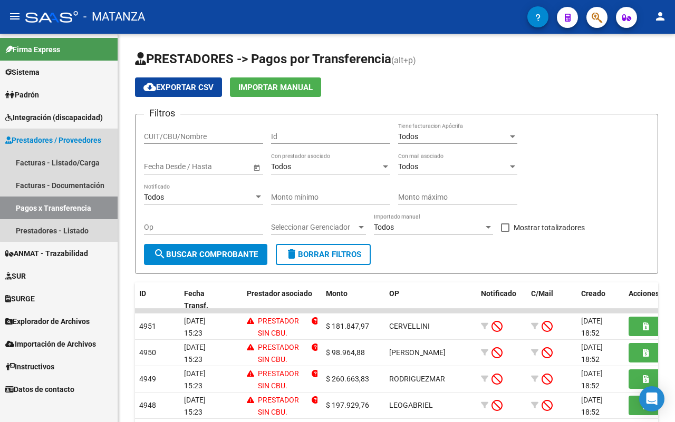
click at [65, 141] on span "Prestadores / Proveedores" at bounding box center [53, 140] width 96 height 12
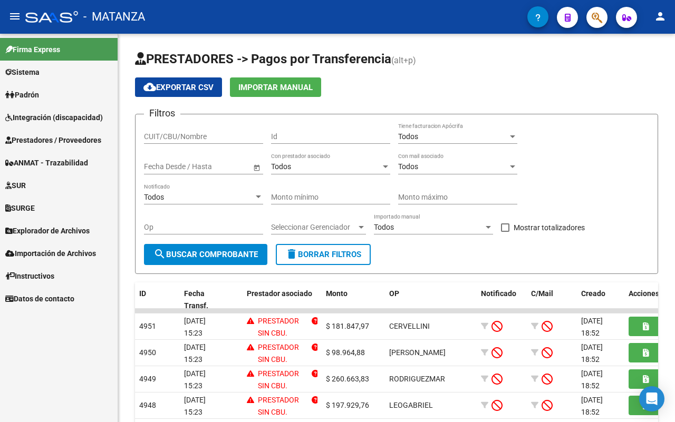
click at [67, 141] on span "Prestadores / Proveedores" at bounding box center [53, 140] width 96 height 12
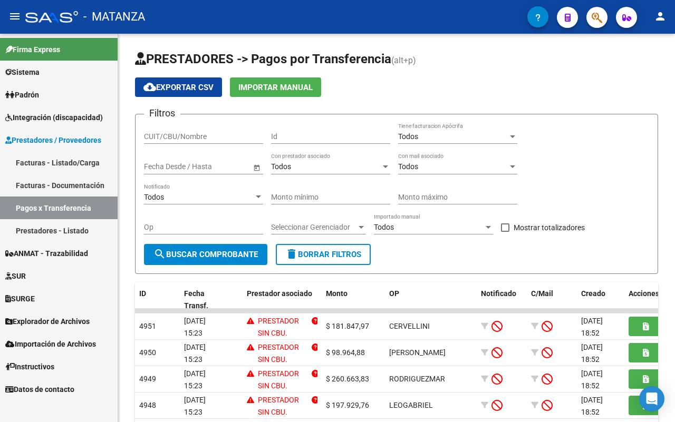
click at [67, 162] on link "Facturas - Listado/Carga" at bounding box center [59, 162] width 118 height 23
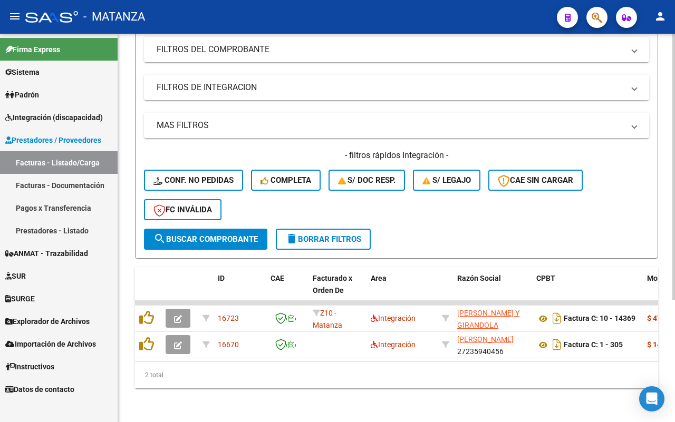
scroll to position [178, 0]
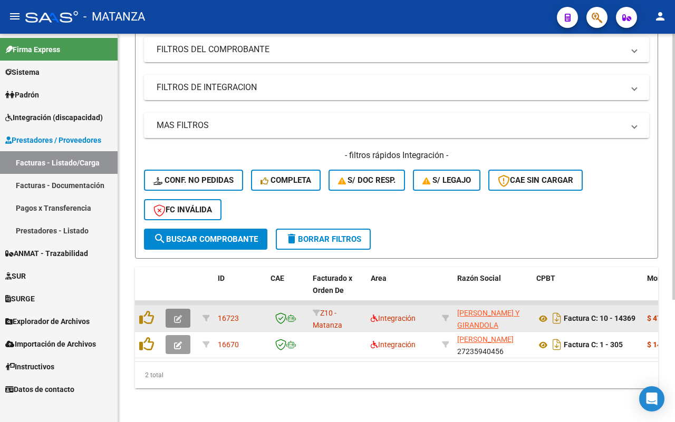
click at [175, 315] on icon "button" at bounding box center [178, 319] width 8 height 8
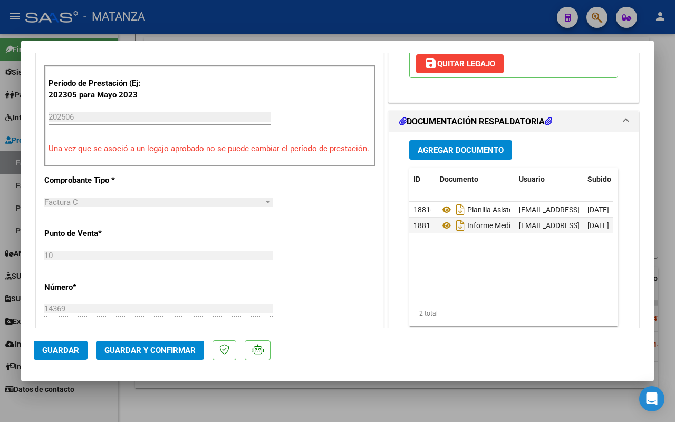
scroll to position [198, 0]
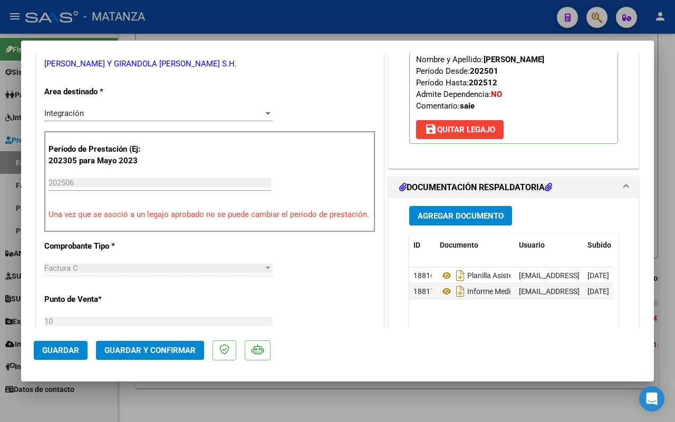
click at [168, 354] on span "Guardar y Confirmar" at bounding box center [149, 350] width 91 height 9
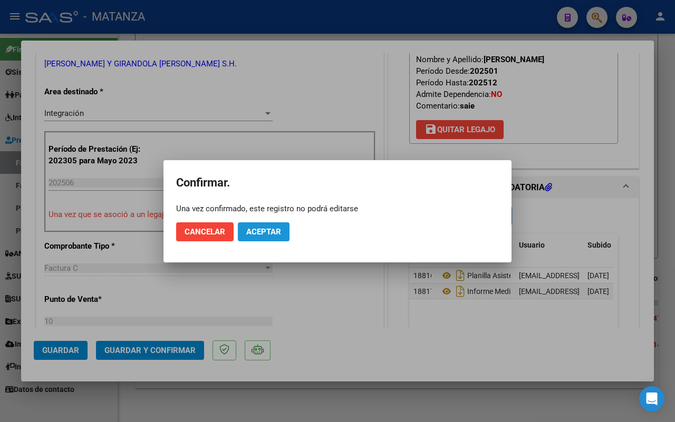
click at [276, 231] on span "Aceptar" at bounding box center [263, 231] width 35 height 9
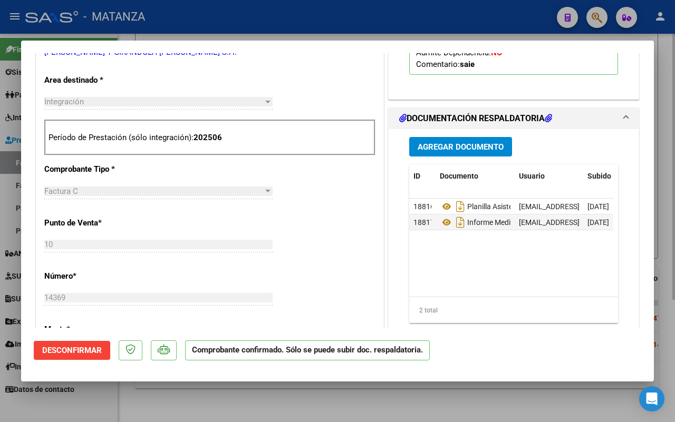
drag, startPoint x: 230, startPoint y: 413, endPoint x: 285, endPoint y: 388, distance: 60.6
click at [231, 412] on div at bounding box center [337, 211] width 675 height 422
type input "$ 0,00"
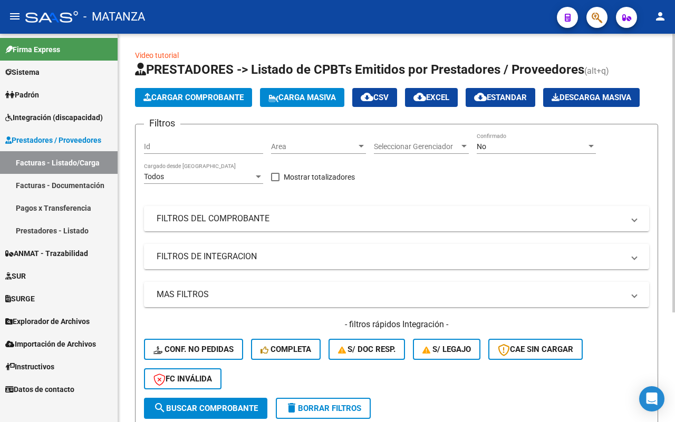
scroll to position [0, 0]
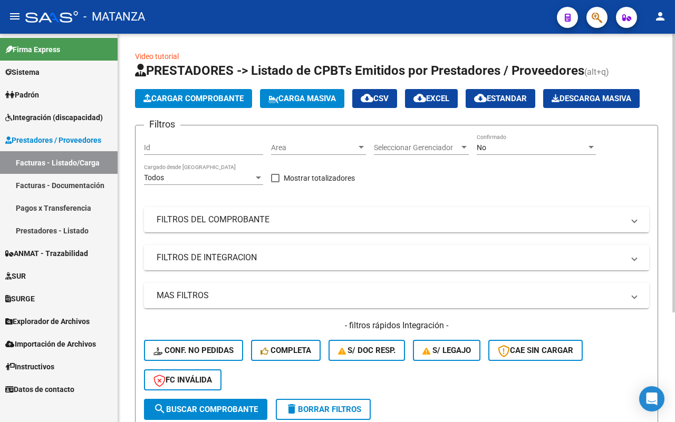
click at [285, 256] on mat-panel-title "FILTROS DE INTEGRACION" at bounding box center [390, 258] width 467 height 12
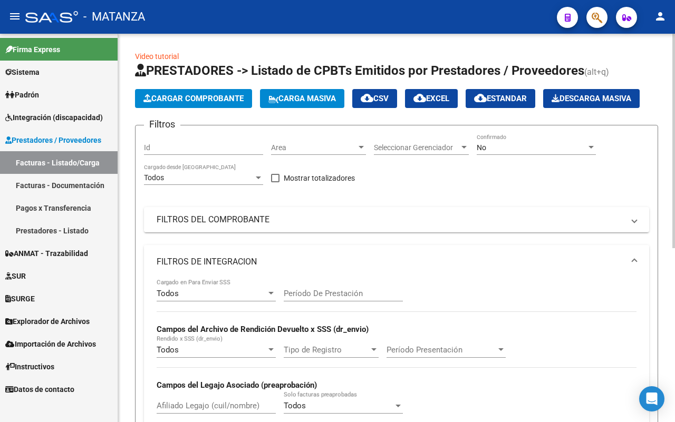
scroll to position [66, 0]
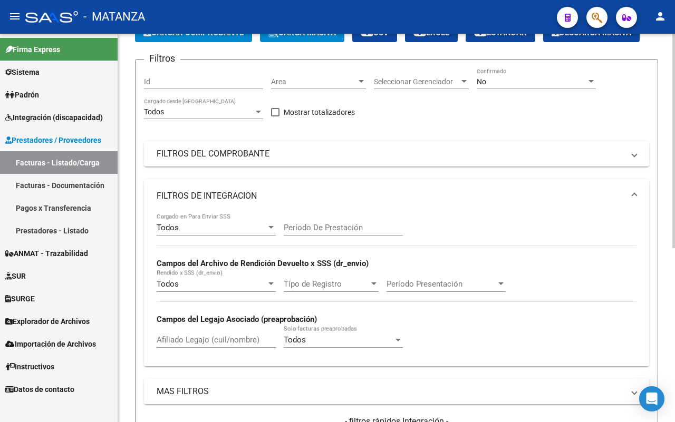
click at [245, 227] on div "Todos" at bounding box center [212, 227] width 110 height 9
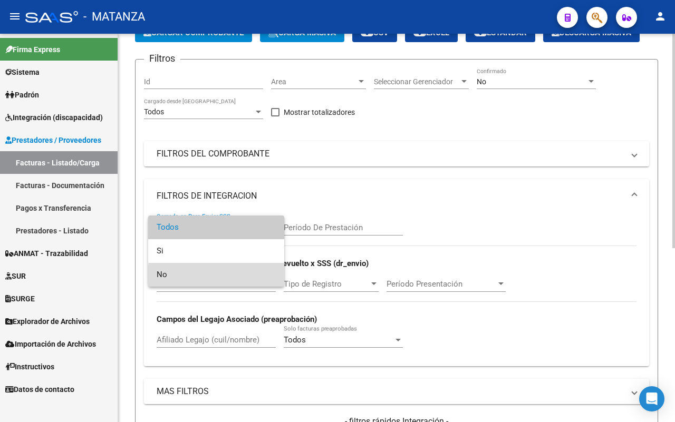
drag, startPoint x: 231, startPoint y: 278, endPoint x: 284, endPoint y: 252, distance: 58.9
click at [232, 278] on span "No" at bounding box center [216, 275] width 119 height 24
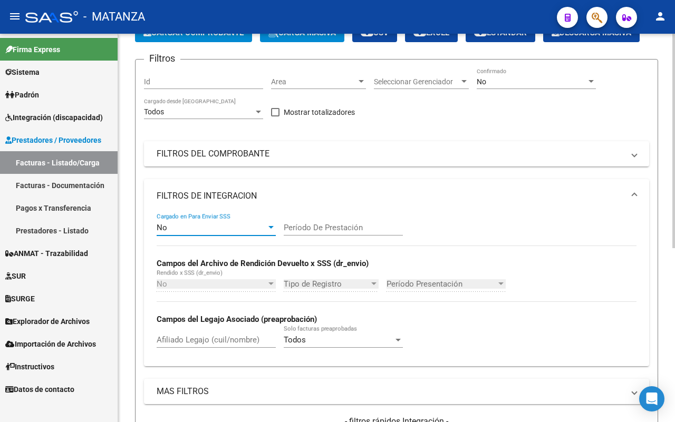
click at [303, 229] on input "Período De Prestación" at bounding box center [343, 227] width 119 height 9
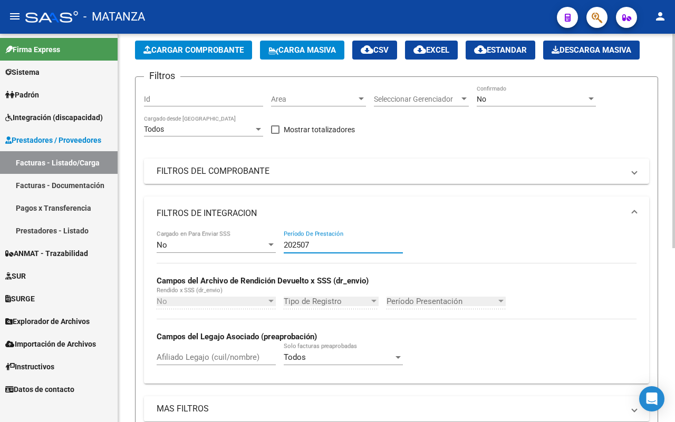
scroll to position [0, 0]
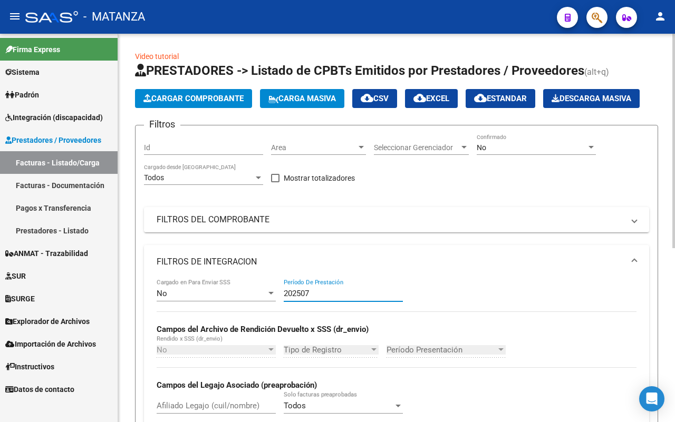
type input "202507"
click at [539, 150] on div "No" at bounding box center [531, 147] width 110 height 9
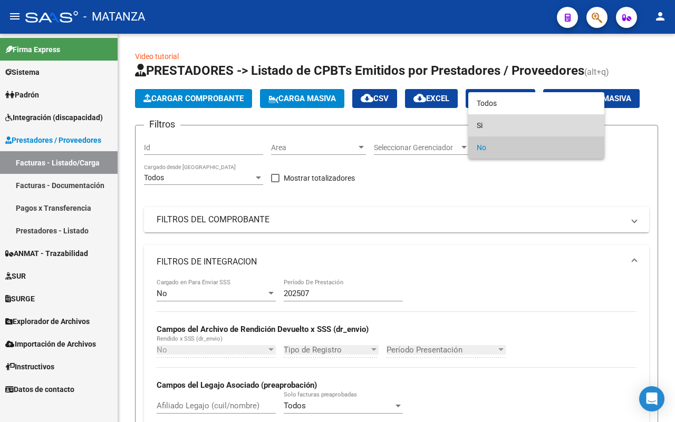
click at [525, 120] on span "Si" at bounding box center [535, 125] width 119 height 22
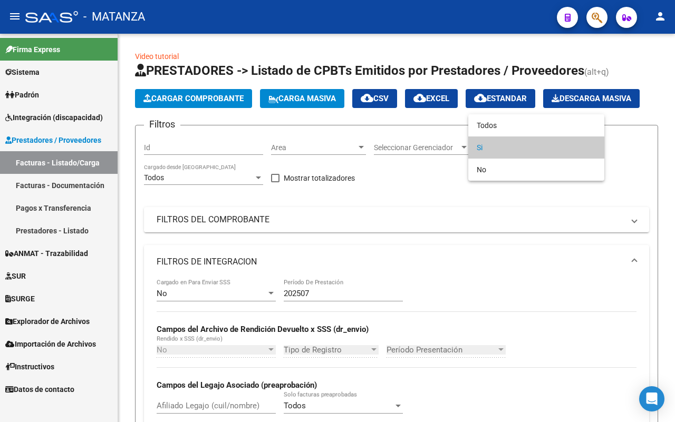
click at [543, 140] on span "Si" at bounding box center [535, 147] width 119 height 22
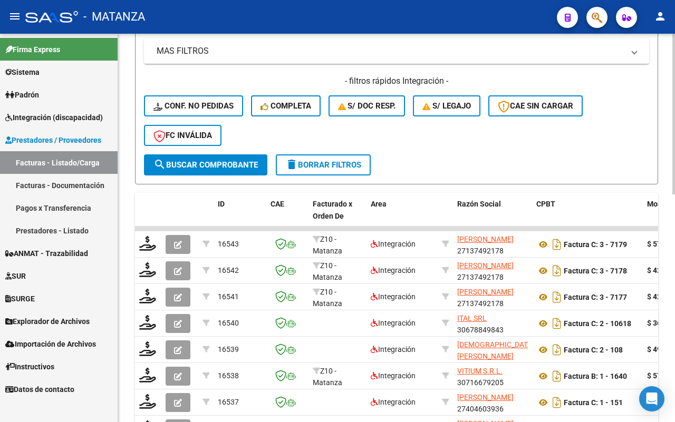
scroll to position [461, 0]
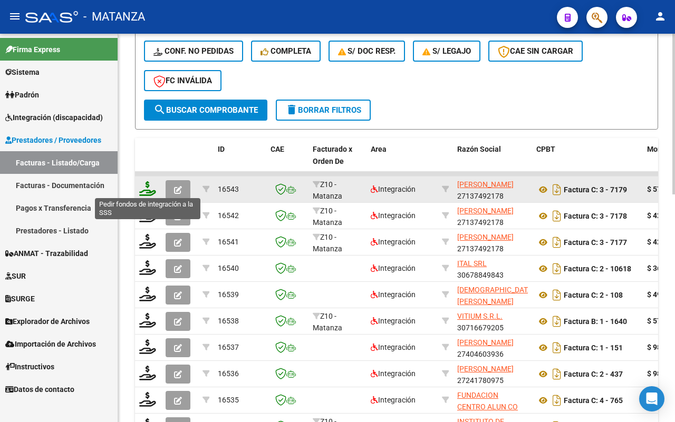
click at [145, 190] on icon at bounding box center [147, 188] width 17 height 15
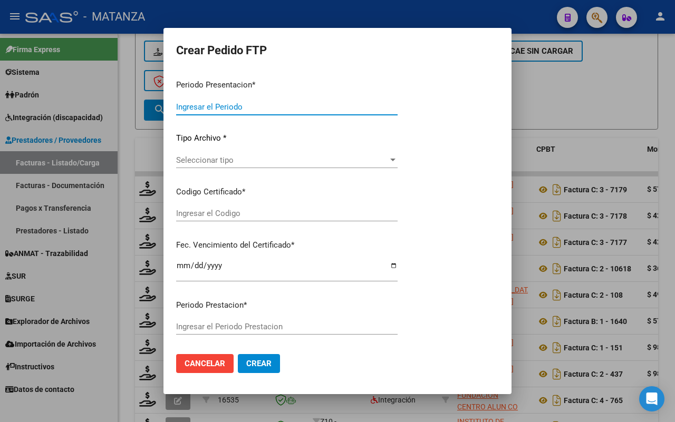
type input "202507"
type input "$ 573.313,86"
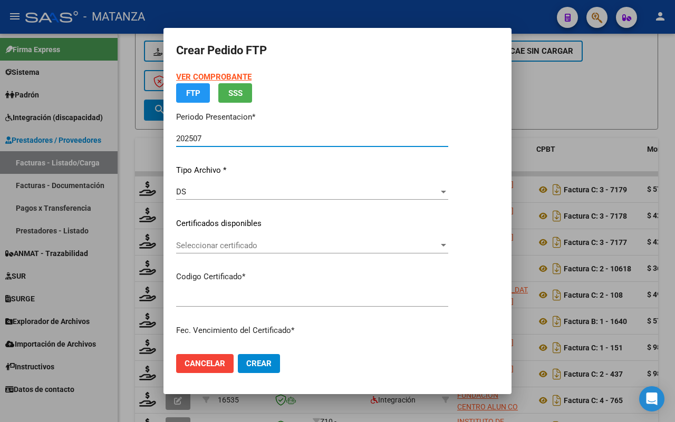
type input "ARG0200056507051-20240301-20290301-BUE"
type input "[DATE]"
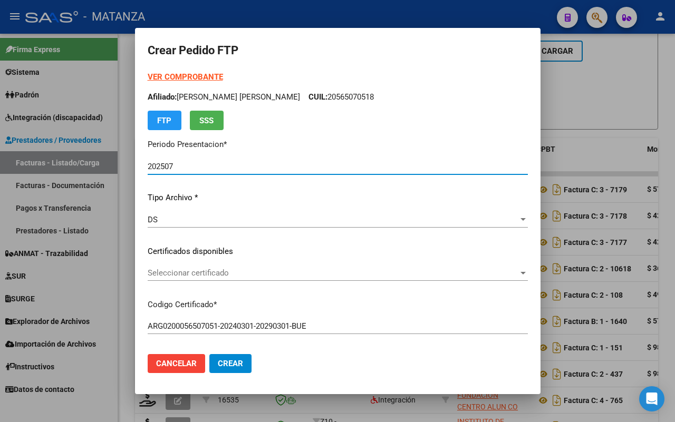
scroll to position [66, 0]
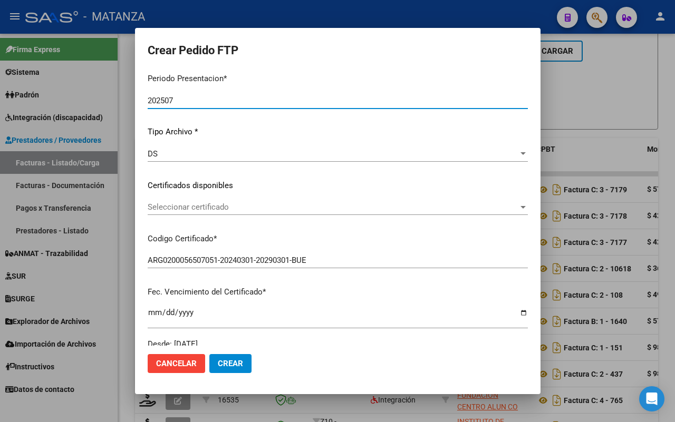
click at [227, 208] on span "Seleccionar certificado" at bounding box center [333, 206] width 370 height 9
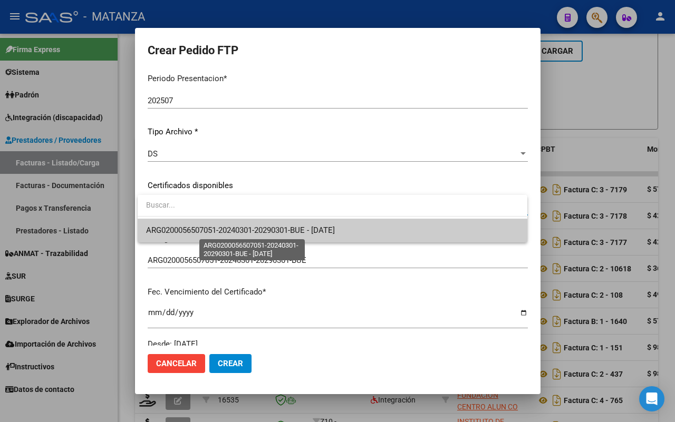
click at [225, 228] on span "ARG0200056507051-20240301-20290301-BUE - [DATE]" at bounding box center [240, 230] width 189 height 9
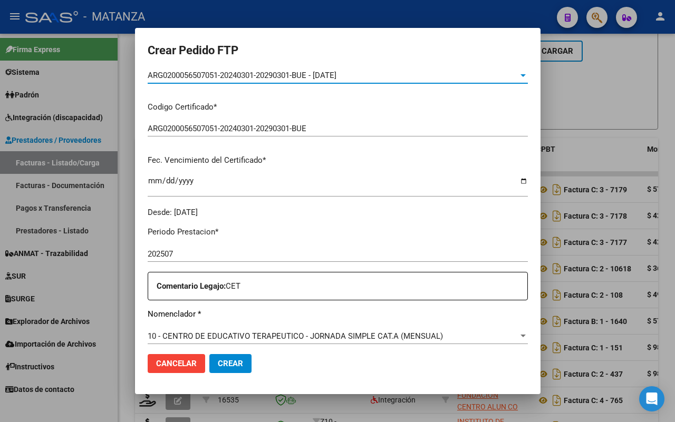
scroll to position [395, 0]
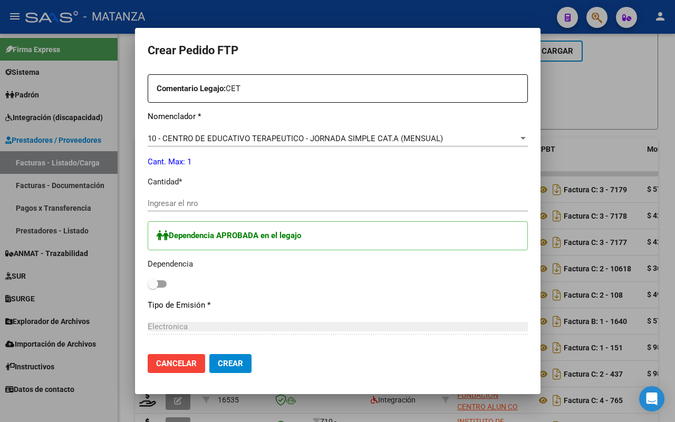
click at [256, 207] on input "Ingresar el nro" at bounding box center [338, 203] width 380 height 9
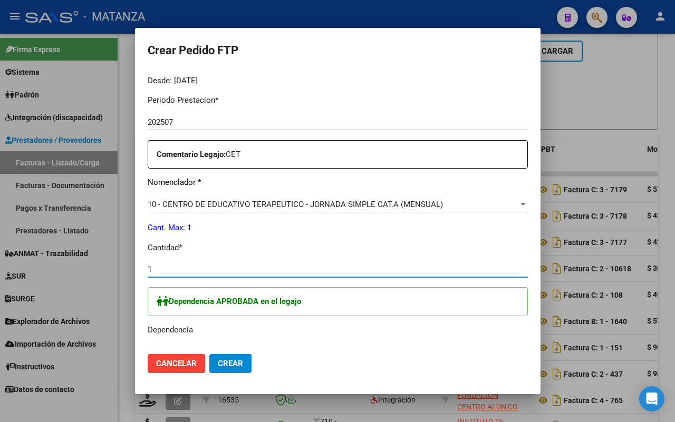
scroll to position [501, 0]
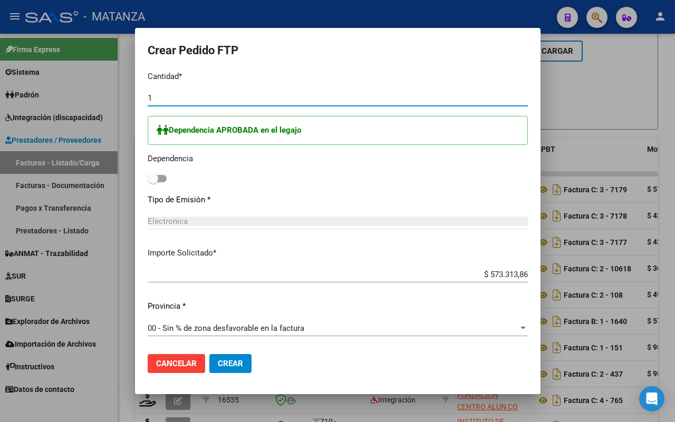
type input "1"
click at [163, 177] on span at bounding box center [157, 178] width 19 height 7
click at [153, 182] on input "checkbox" at bounding box center [152, 182] width 1 height 1
checkbox input "true"
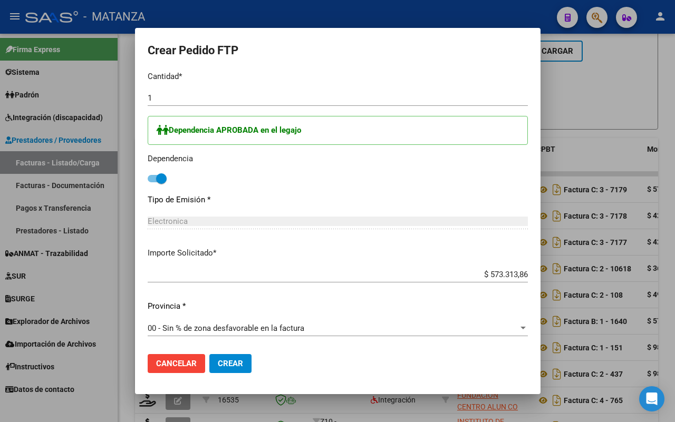
click at [238, 365] on span "Crear" at bounding box center [230, 363] width 25 height 9
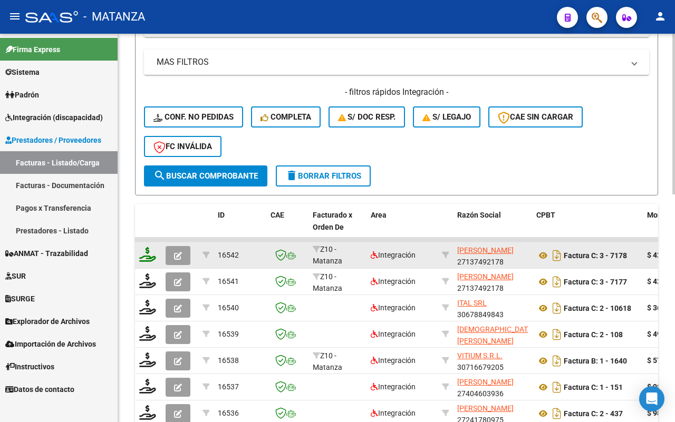
scroll to position [0, 0]
click at [145, 253] on icon at bounding box center [147, 254] width 17 height 15
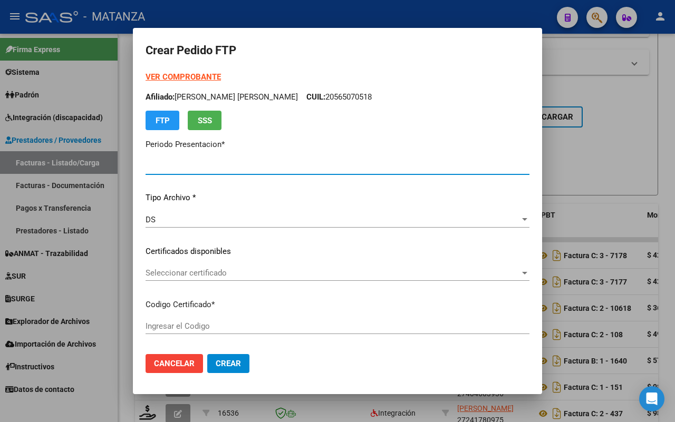
type input "202507"
type input "$ 424.676,93"
type input "ARG01-00057905619-20210526-20230526-BS"
type input "[DATE]"
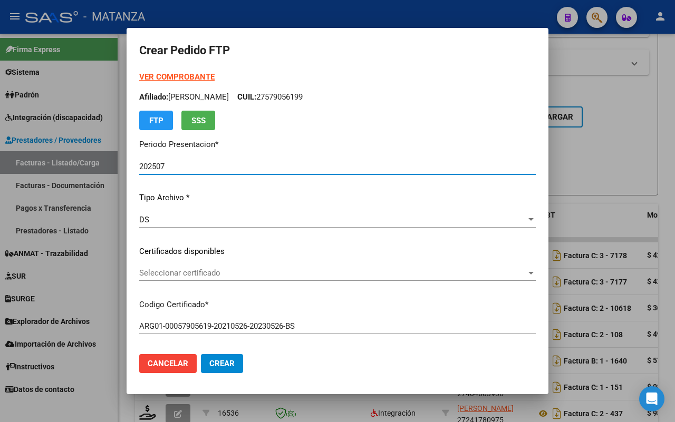
scroll to position [132, 0]
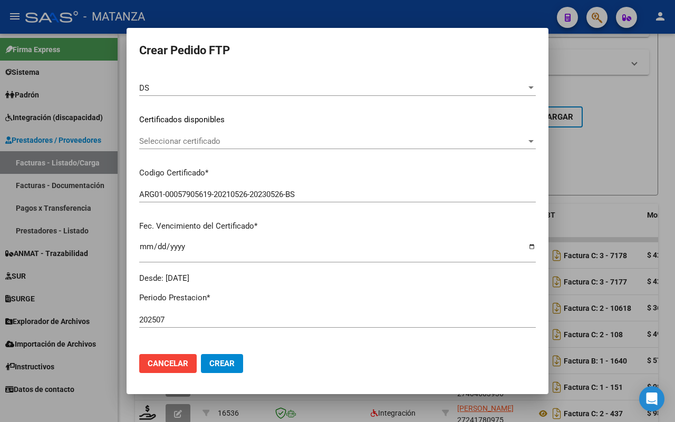
click at [272, 140] on span "Seleccionar certificado" at bounding box center [332, 140] width 387 height 9
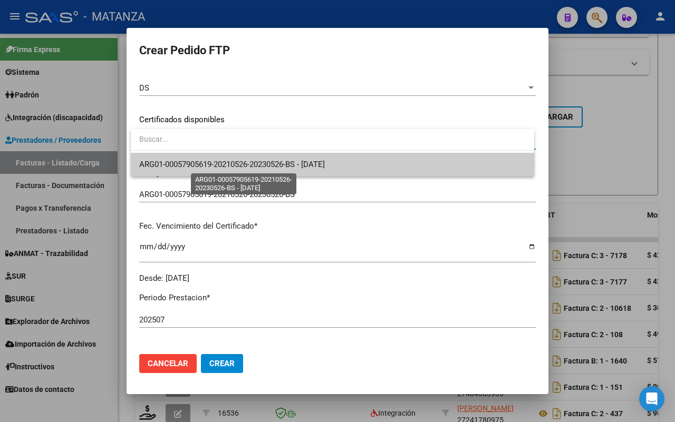
click at [261, 161] on span "ARG01-00057905619-20210526-20230526-BS - [DATE]" at bounding box center [231, 164] width 185 height 9
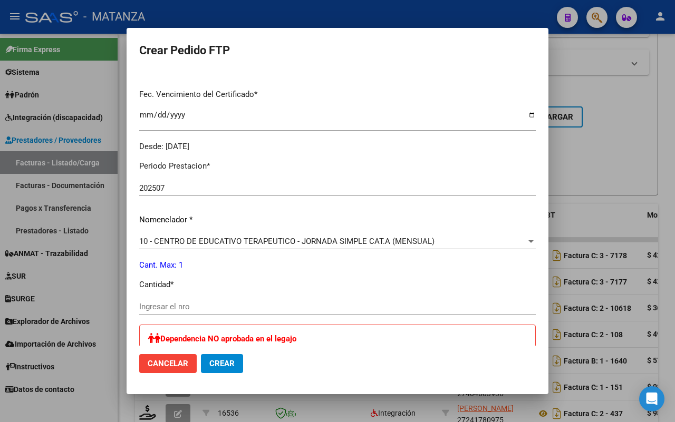
scroll to position [329, 0]
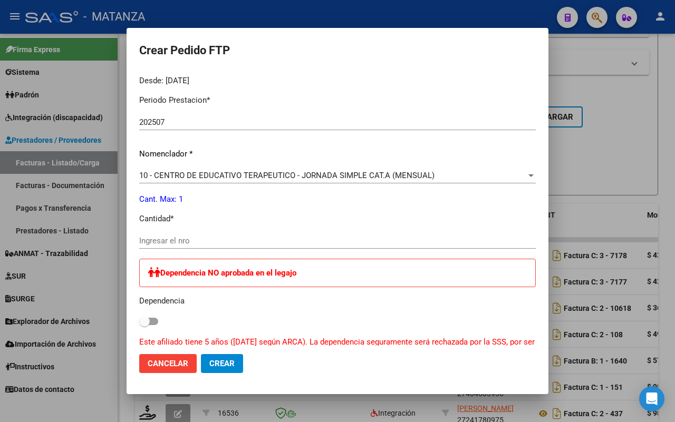
click at [325, 245] on input "Ingresar el nro" at bounding box center [337, 240] width 396 height 9
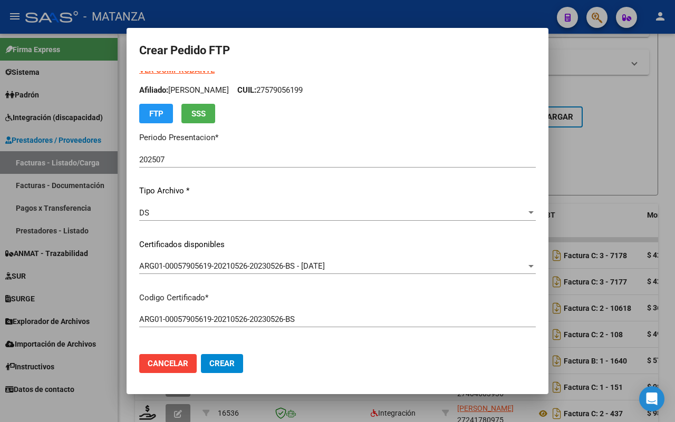
scroll to position [0, 0]
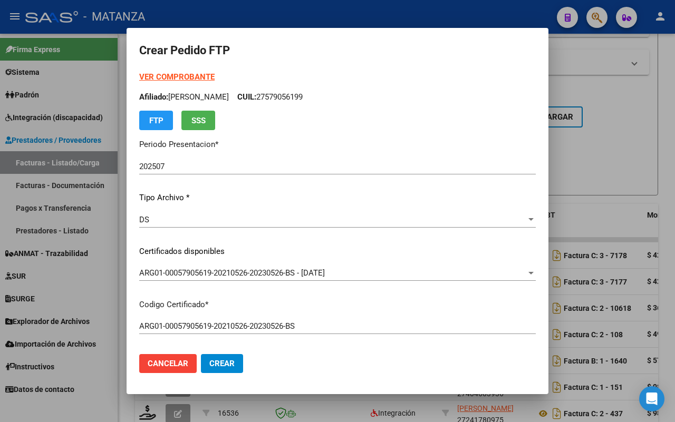
type input "1"
click at [232, 364] on span "Crear" at bounding box center [221, 363] width 25 height 9
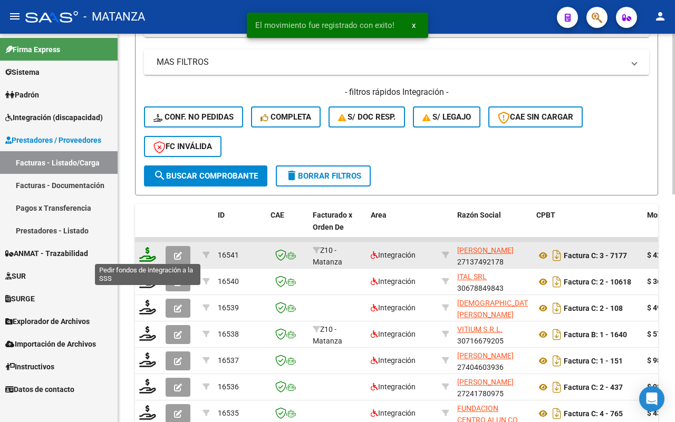
click at [143, 255] on icon at bounding box center [147, 254] width 17 height 15
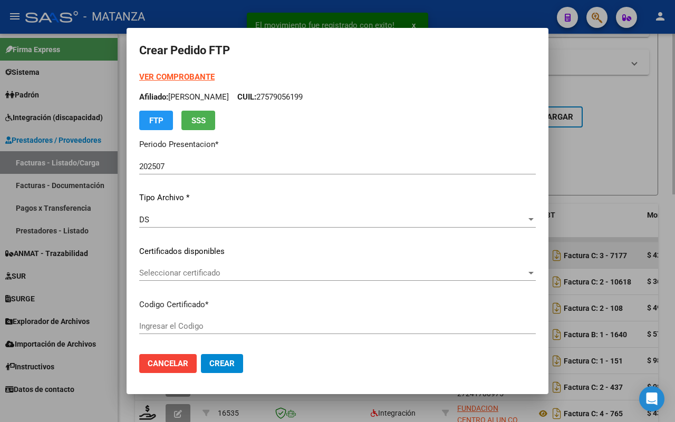
type input "ARG0200051267099-20230321-20330321-BS"
type input "[DATE]"
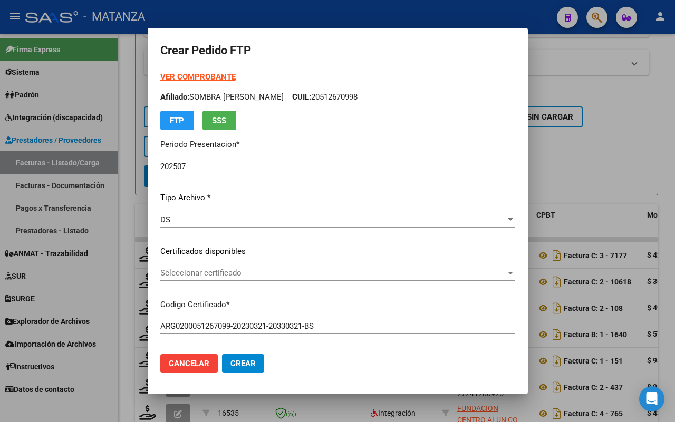
click at [320, 270] on span "Seleccionar certificado" at bounding box center [332, 272] width 345 height 9
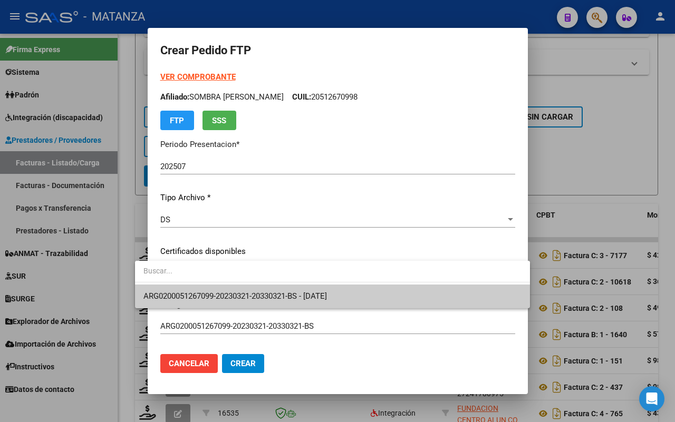
click at [317, 296] on span "ARG0200051267099-20230321-20330321-BS - [DATE]" at bounding box center [234, 295] width 183 height 9
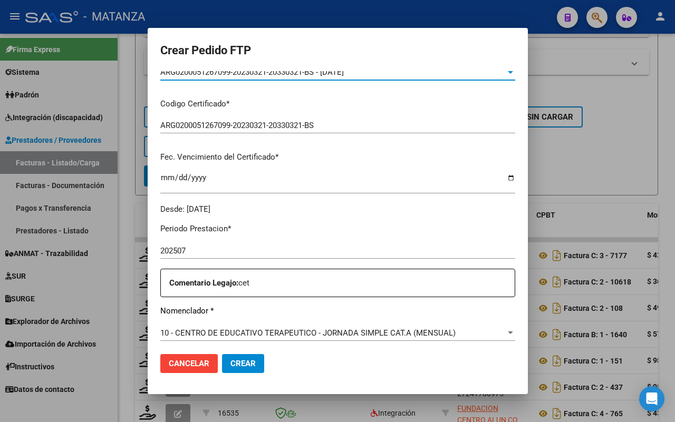
scroll to position [263, 0]
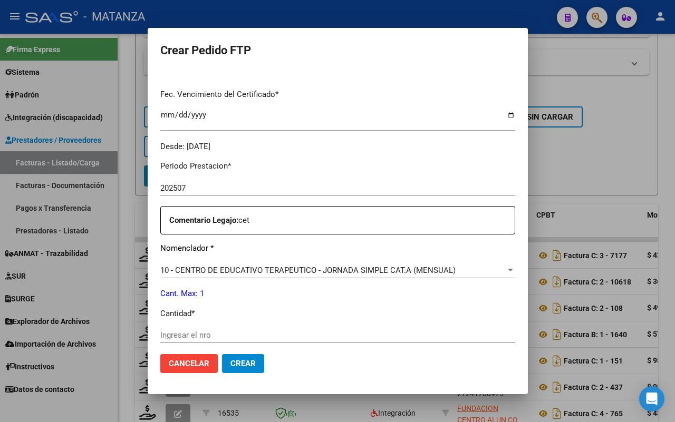
click at [243, 329] on div "Ingresar el nro" at bounding box center [337, 335] width 355 height 16
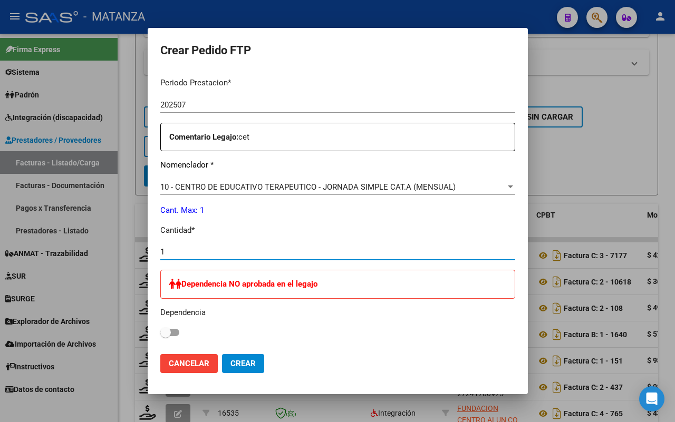
scroll to position [501, 0]
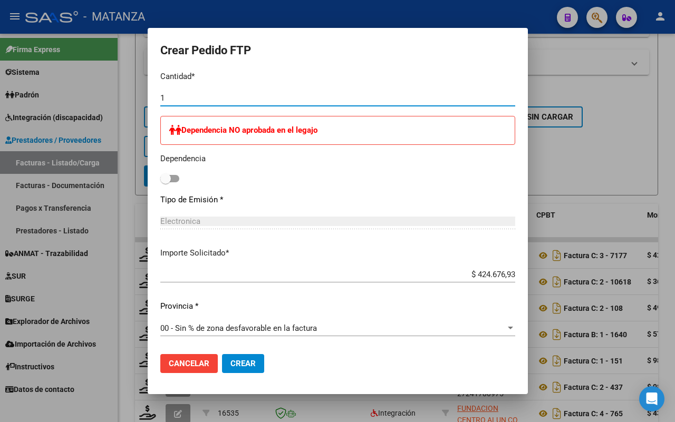
type input "1"
drag, startPoint x: 225, startPoint y: 364, endPoint x: 338, endPoint y: 340, distance: 115.8
click at [230, 364] on span "Crear" at bounding box center [242, 363] width 25 height 9
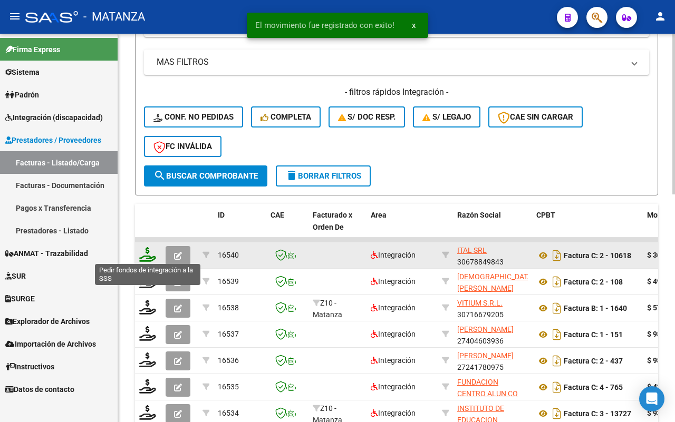
click at [143, 257] on icon at bounding box center [147, 254] width 17 height 15
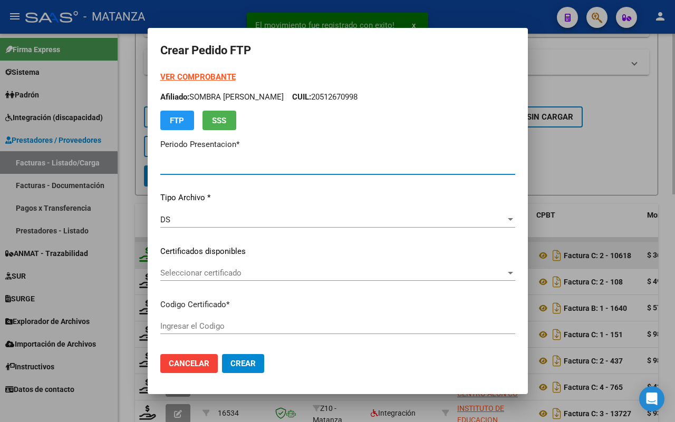
type input "202507"
type input "$ 368.807,40"
type input "ARG02-00055071938-20210331-20260331-BS"
type input "[DATE]"
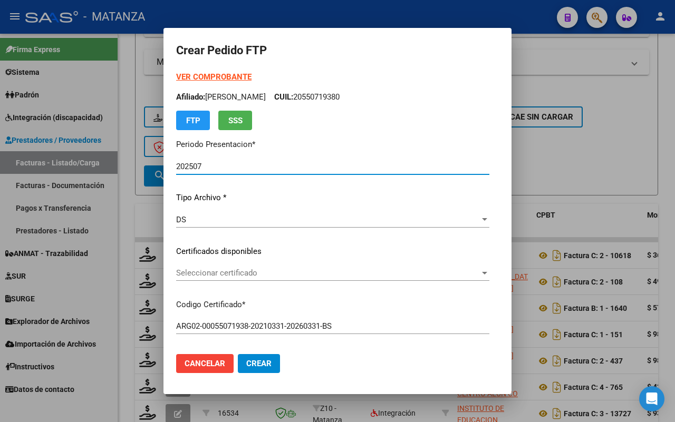
click at [294, 269] on span "Seleccionar certificado" at bounding box center [328, 272] width 304 height 9
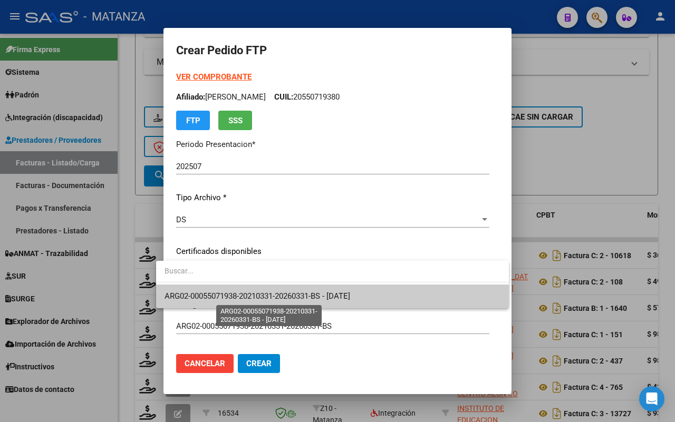
click at [288, 294] on span "ARG02-00055071938-20210331-20260331-BS - [DATE]" at bounding box center [256, 295] width 185 height 9
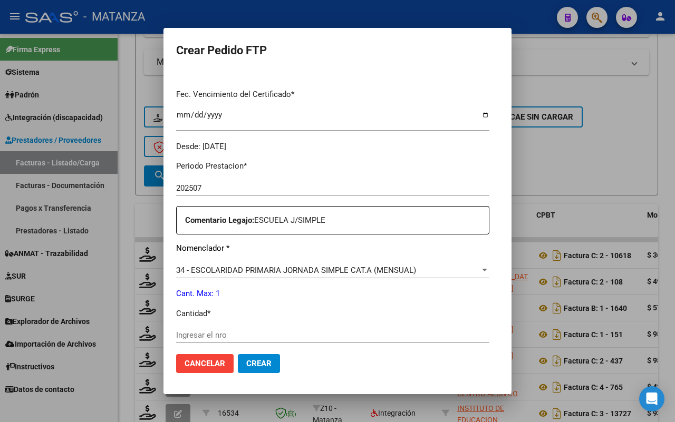
scroll to position [329, 0]
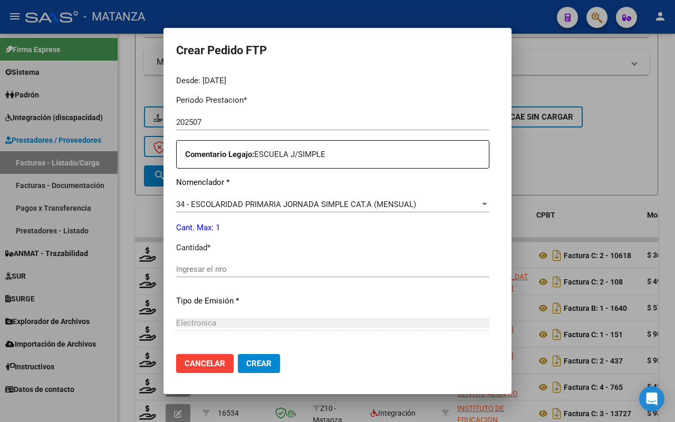
click at [257, 266] on input "Ingresar el nro" at bounding box center [332, 269] width 313 height 9
type input "1"
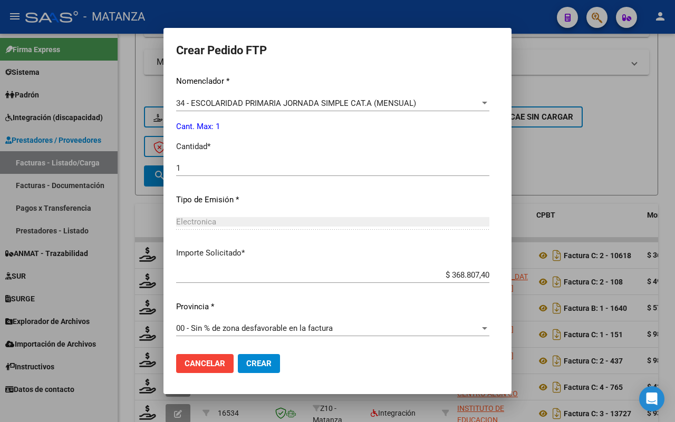
click at [241, 357] on button "Crear" at bounding box center [259, 363] width 42 height 19
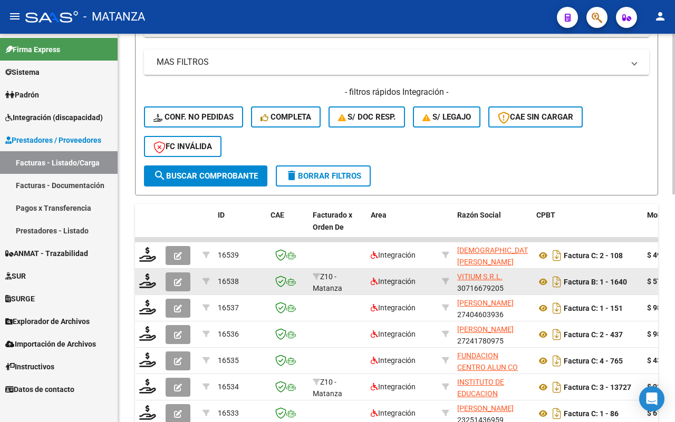
scroll to position [527, 0]
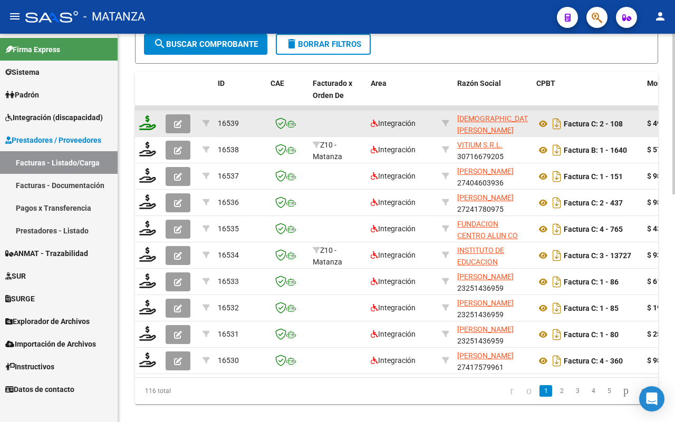
click at [144, 122] on icon at bounding box center [147, 122] width 17 height 15
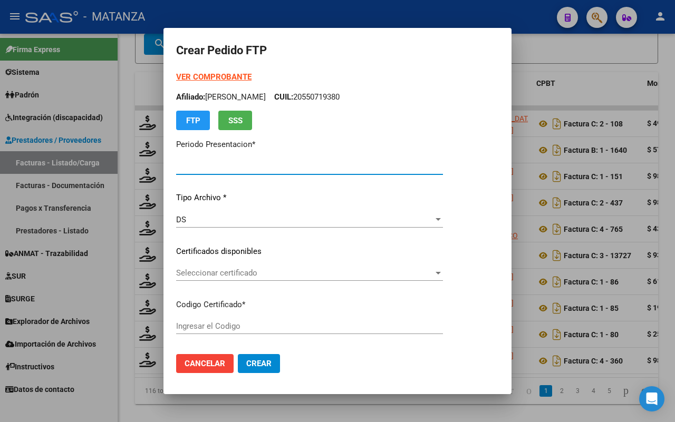
type input "202507"
type input "$ 49.482,44"
type input "ARG02-00055584148-20240227-20290227-BUE"
type input "[DATE]"
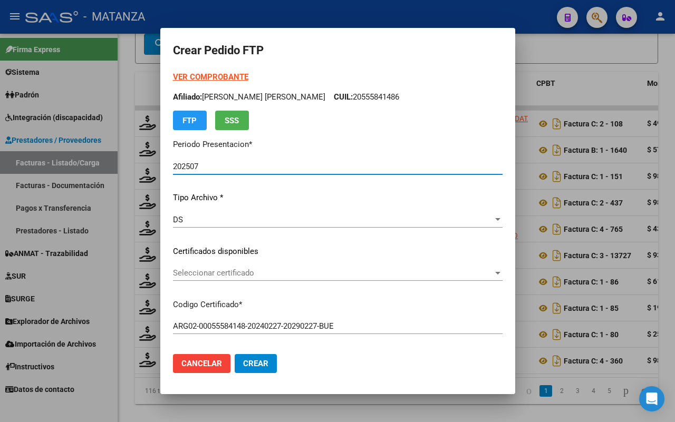
click at [417, 273] on span "Seleccionar certificado" at bounding box center [333, 272] width 320 height 9
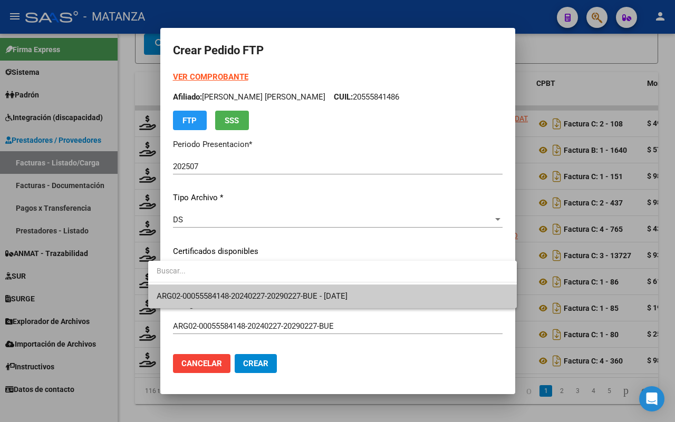
click at [394, 299] on span "ARG02-00055584148-20240227-20290227-BUE - [DATE]" at bounding box center [332, 297] width 351 height 24
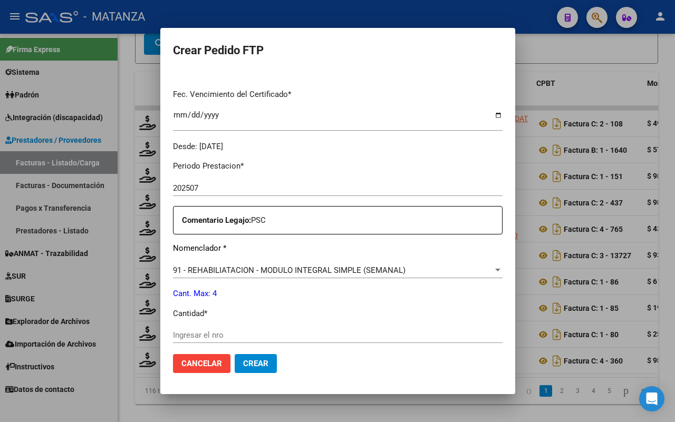
scroll to position [395, 0]
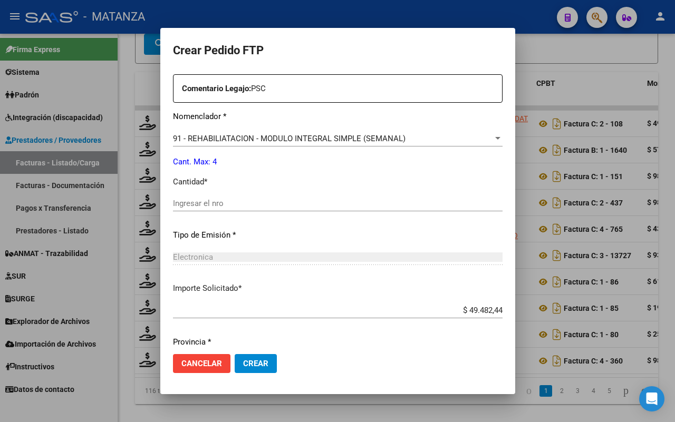
click at [217, 204] on input "Ingresar el nro" at bounding box center [337, 203] width 329 height 9
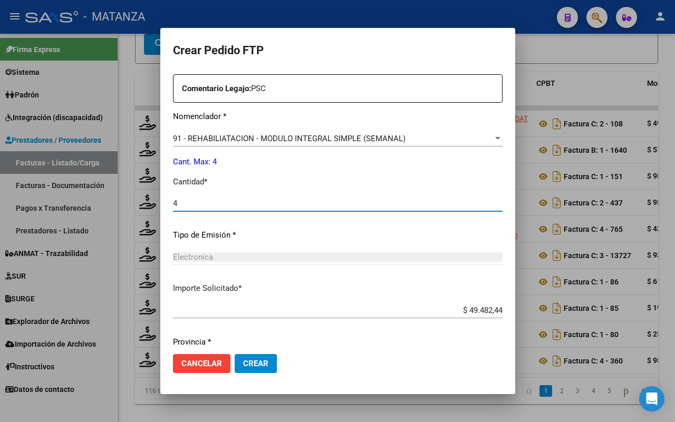
type input "4"
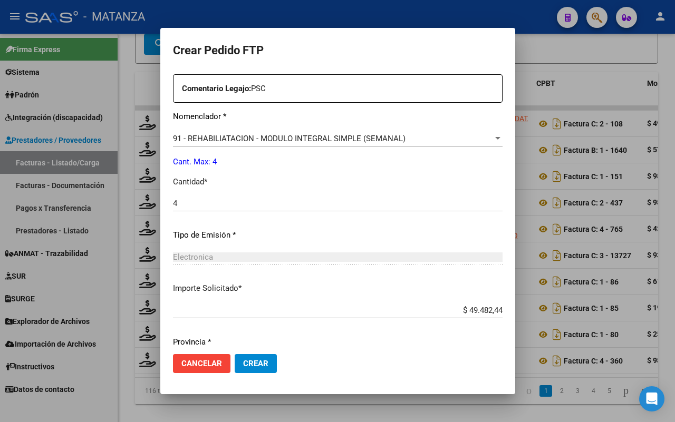
scroll to position [431, 0]
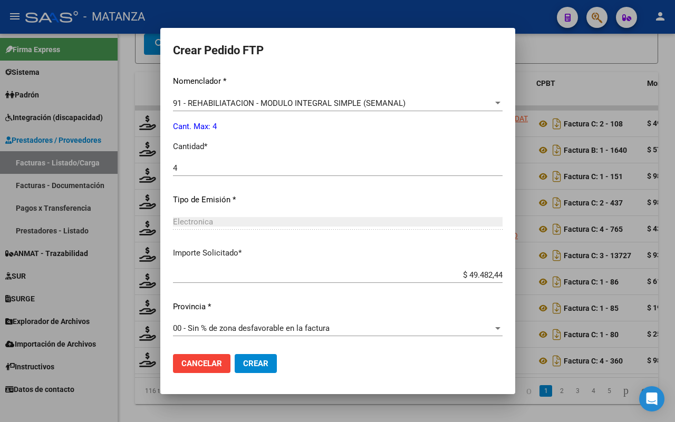
click at [243, 364] on span "Crear" at bounding box center [255, 363] width 25 height 9
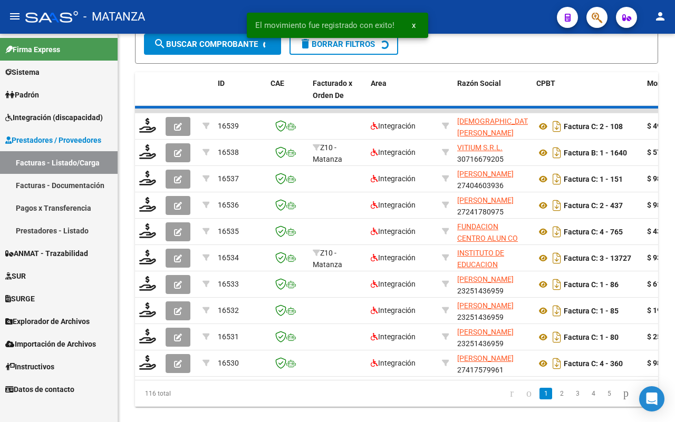
scroll to position [527, 0]
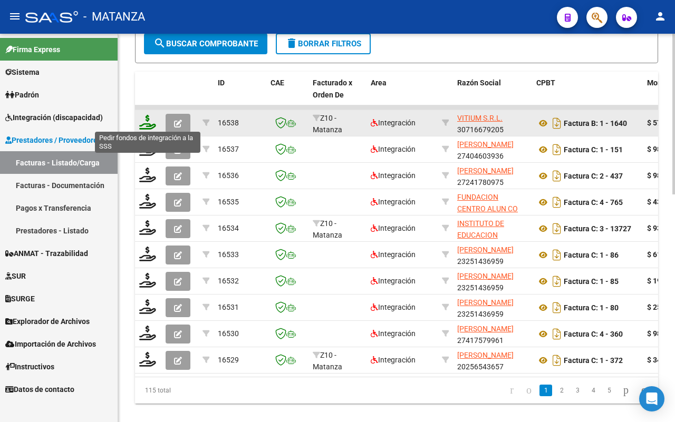
click at [149, 120] on icon at bounding box center [147, 122] width 17 height 15
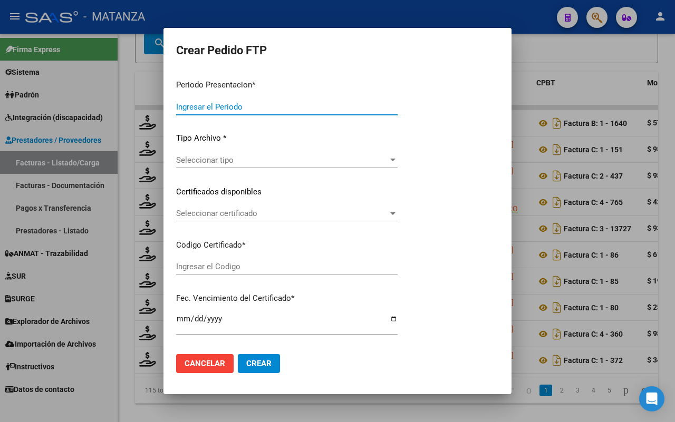
type input "202507"
type input "$ 573.313,85"
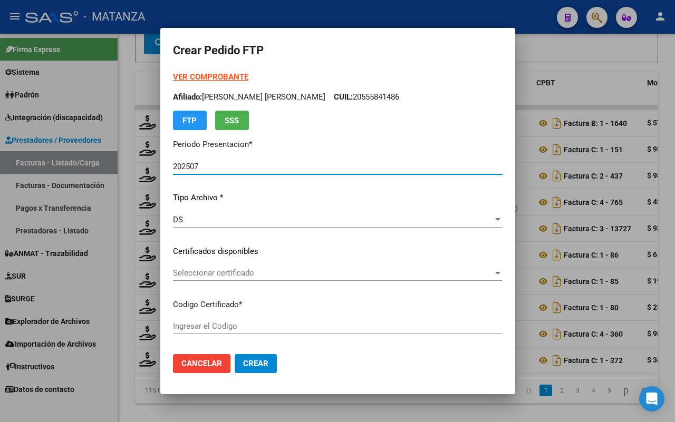
type input "ARG0200055181528-20211104-20261104-BS"
type input "[DATE]"
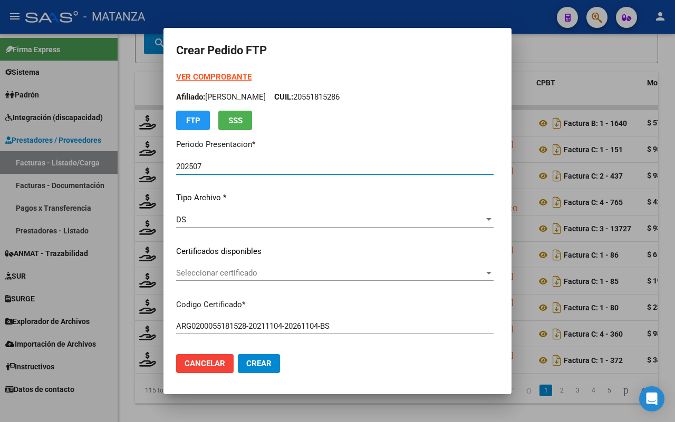
click at [403, 271] on span "Seleccionar certificado" at bounding box center [330, 272] width 308 height 9
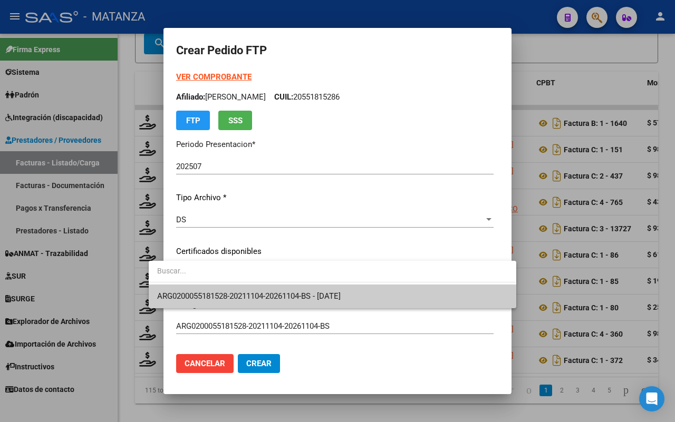
click at [393, 295] on span "ARG0200055181528-20211104-20261104-BS - [DATE]" at bounding box center [332, 297] width 350 height 24
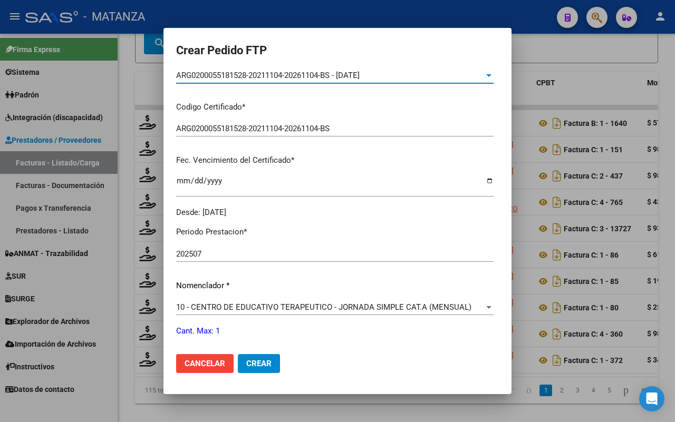
scroll to position [329, 0]
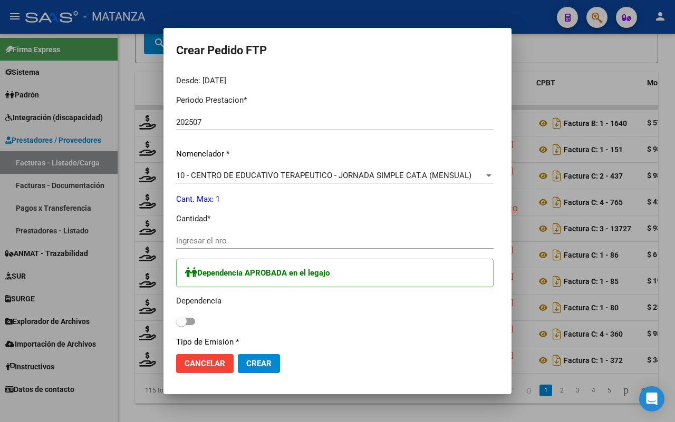
click at [278, 236] on input "Ingresar el nro" at bounding box center [334, 240] width 317 height 9
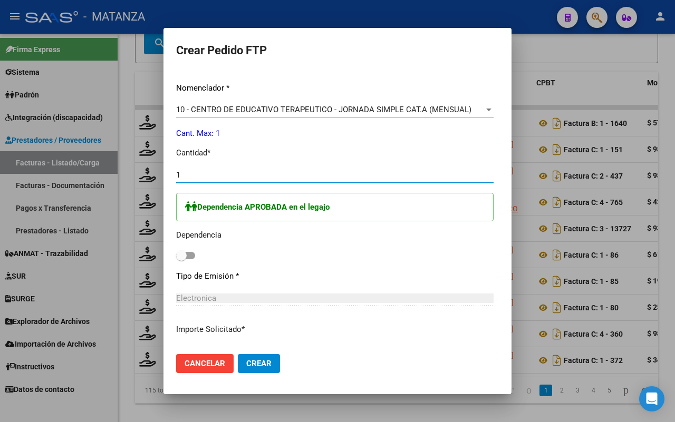
type input "1"
click at [176, 257] on span at bounding box center [185, 255] width 19 height 7
click at [181, 259] on input "checkbox" at bounding box center [181, 259] width 1 height 1
checkbox input "true"
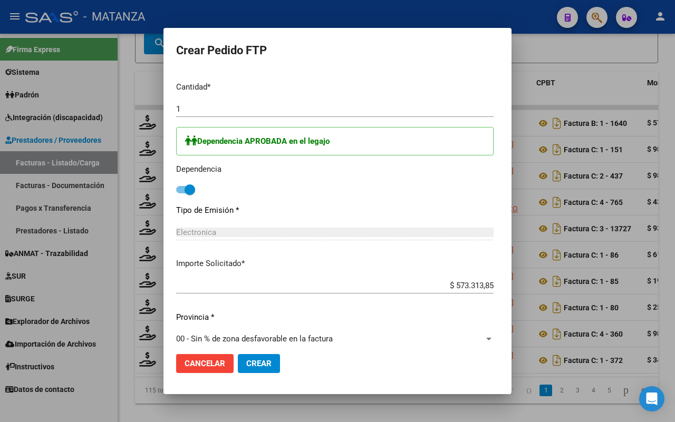
scroll to position [472, 0]
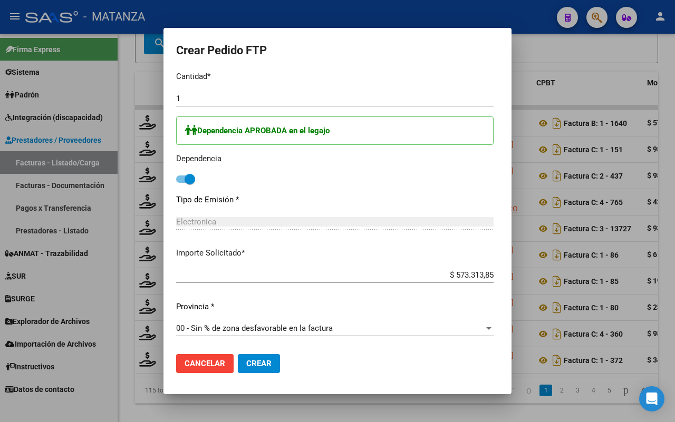
drag, startPoint x: 244, startPoint y: 359, endPoint x: 436, endPoint y: 302, distance: 200.6
click at [246, 357] on button "Crear" at bounding box center [259, 363] width 42 height 19
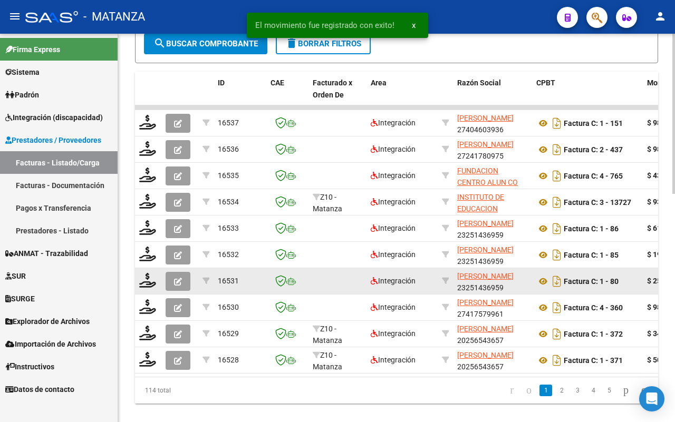
scroll to position [528, 0]
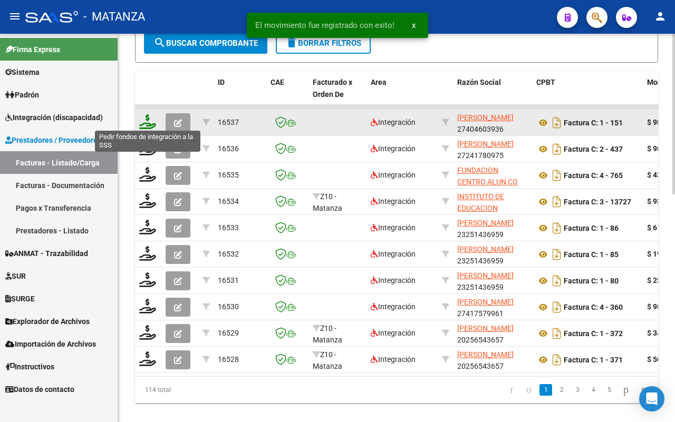
click at [145, 122] on icon at bounding box center [147, 121] width 17 height 15
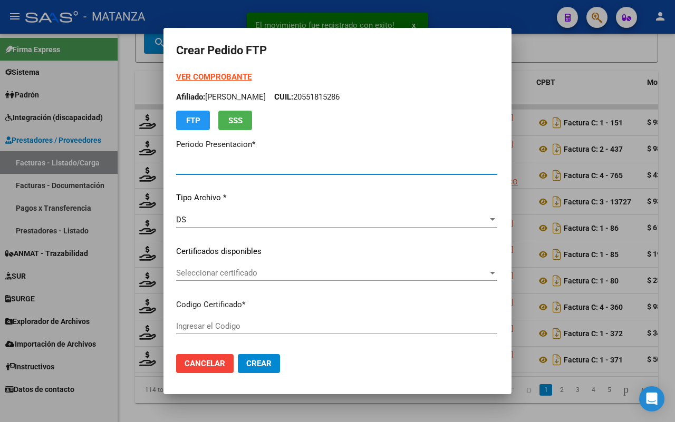
type input "202507"
type input "$ 98.964,88"
type input "ARG01-00057681047-20210923-20230923-BS"
type input "[DATE]"
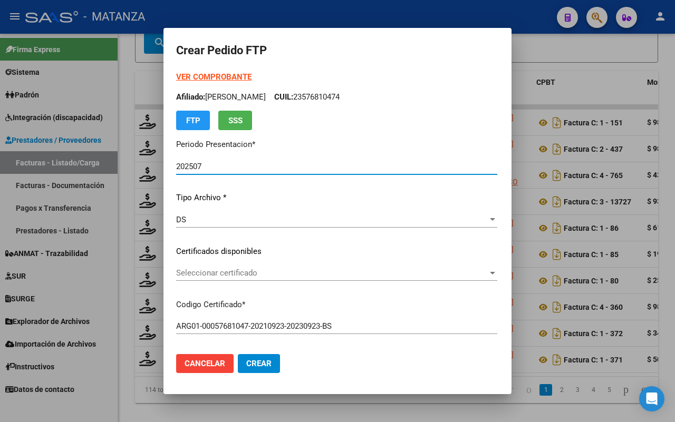
click at [404, 268] on span "Seleccionar certificado" at bounding box center [331, 272] width 311 height 9
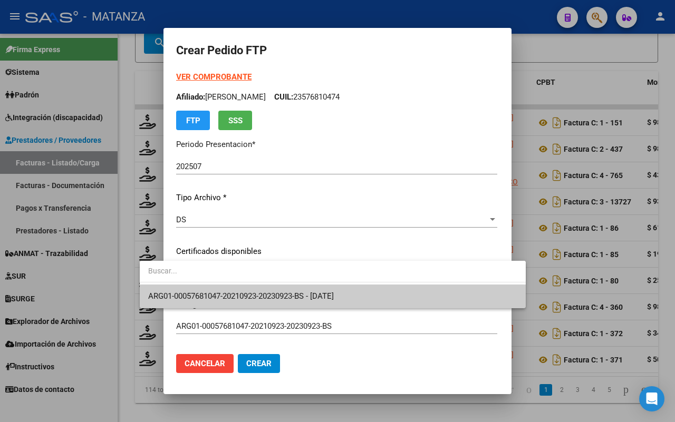
click at [396, 290] on span "ARG01-00057681047-20210923-20230923-BS - [DATE]" at bounding box center [332, 297] width 369 height 24
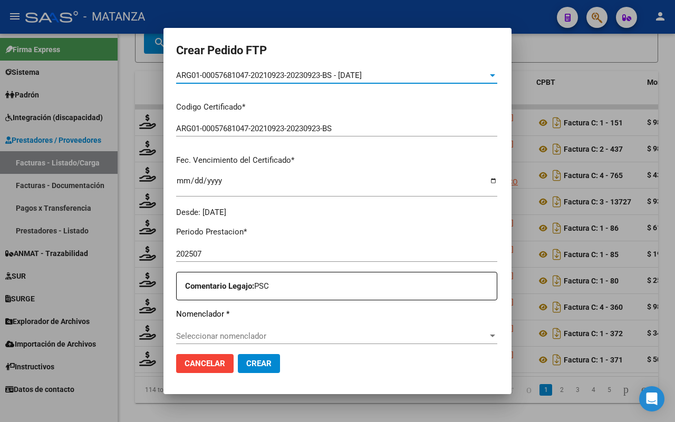
scroll to position [263, 0]
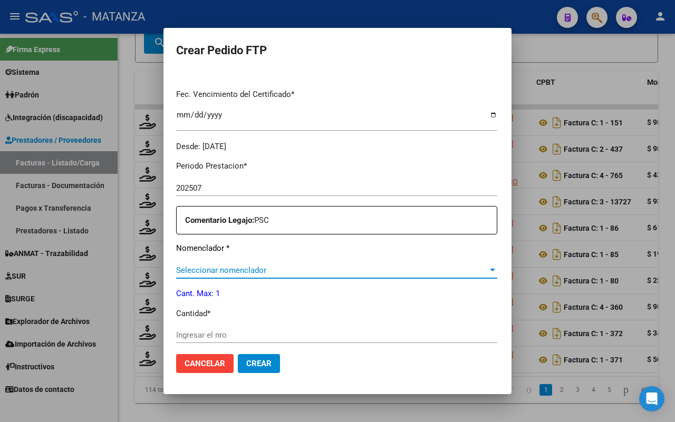
click at [347, 266] on span "Seleccionar nomenclador" at bounding box center [331, 270] width 311 height 9
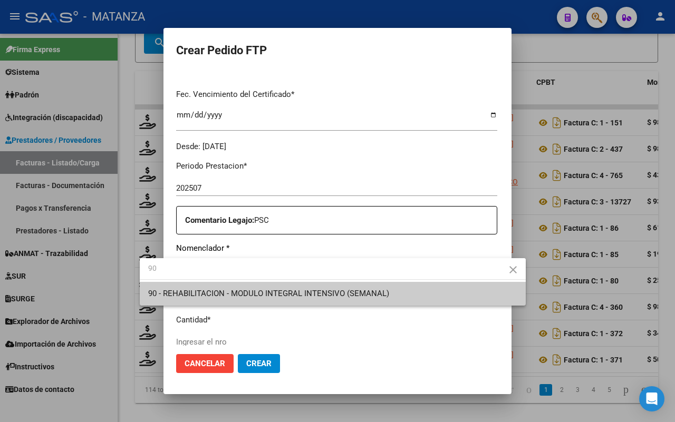
type input "90"
click at [348, 289] on span "90 - REHABILITACION - MODULO INTEGRAL INTENSIVO (SEMANAL)" at bounding box center [268, 293] width 241 height 9
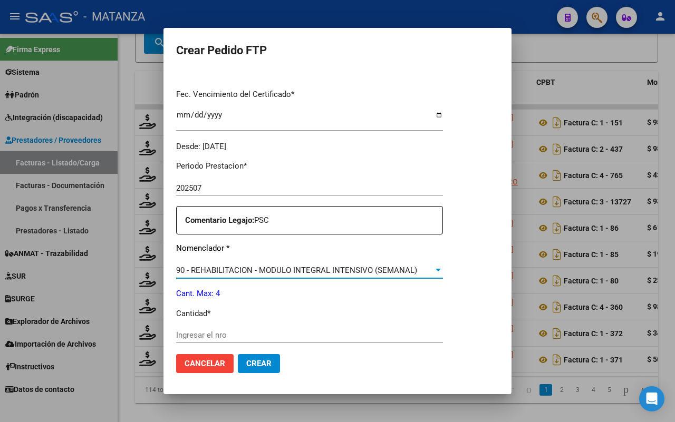
scroll to position [329, 0]
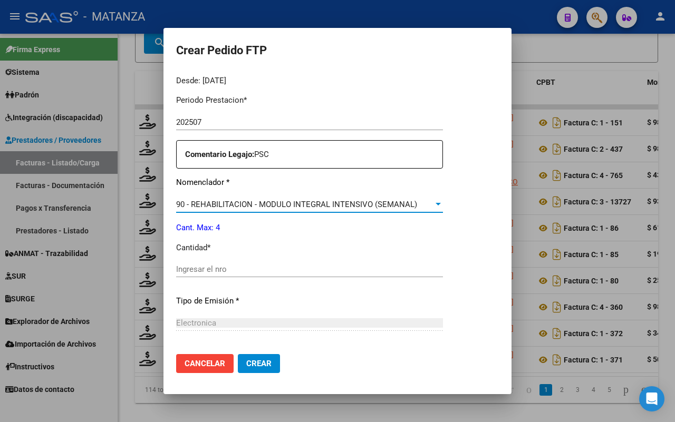
click at [296, 269] on input "Ingresar el nro" at bounding box center [309, 269] width 267 height 9
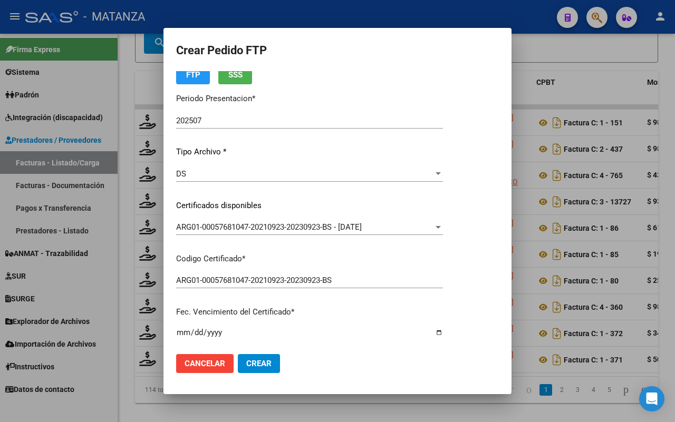
scroll to position [0, 0]
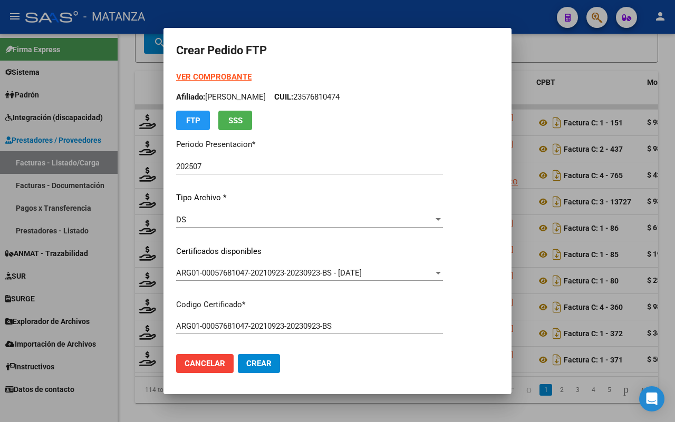
type input "4"
drag, startPoint x: 261, startPoint y: 361, endPoint x: 372, endPoint y: 309, distance: 121.9
click at [264, 359] on span "Crear" at bounding box center [258, 363] width 25 height 9
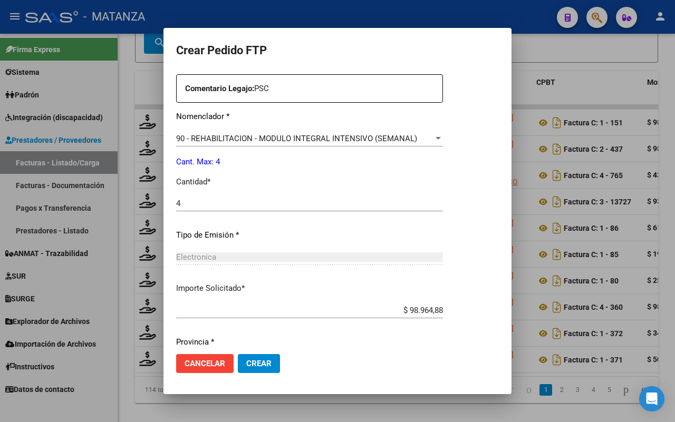
scroll to position [431, 0]
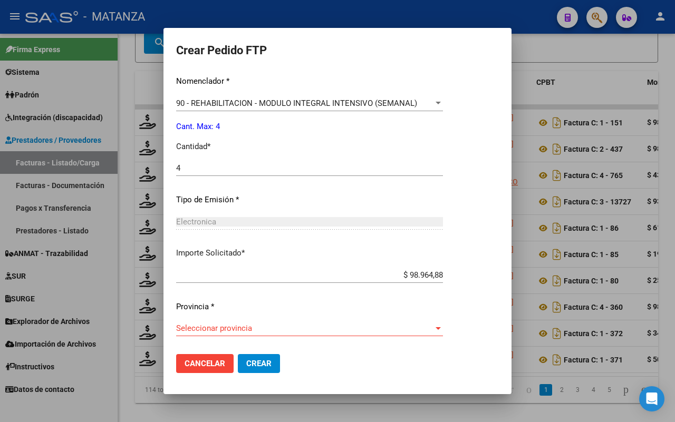
click at [367, 333] on span "Seleccionar provincia" at bounding box center [304, 328] width 257 height 9
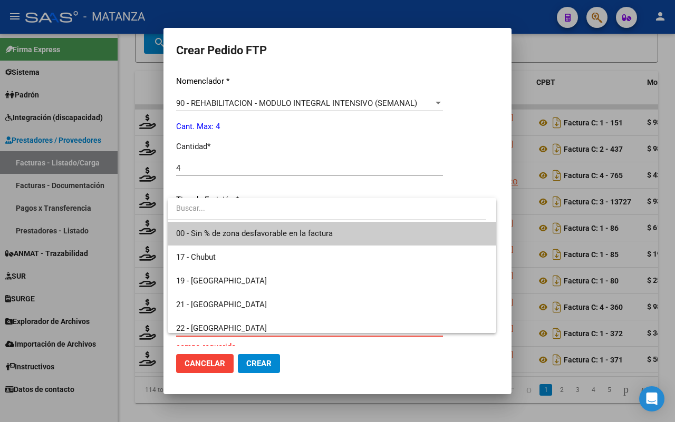
click at [338, 236] on span "00 - Sin % de zona desfavorable en la factura" at bounding box center [331, 234] width 311 height 24
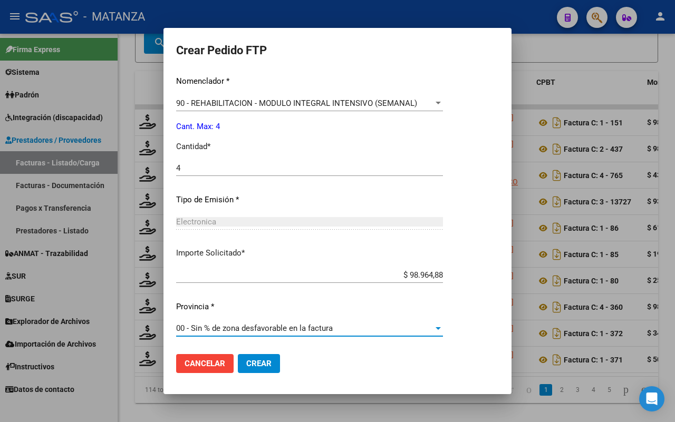
drag, startPoint x: 259, startPoint y: 362, endPoint x: 358, endPoint y: 340, distance: 101.4
click at [260, 361] on span "Crear" at bounding box center [258, 363] width 25 height 9
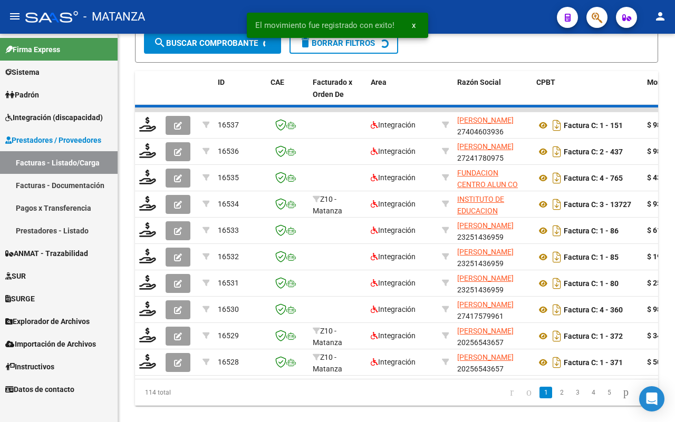
scroll to position [529, 0]
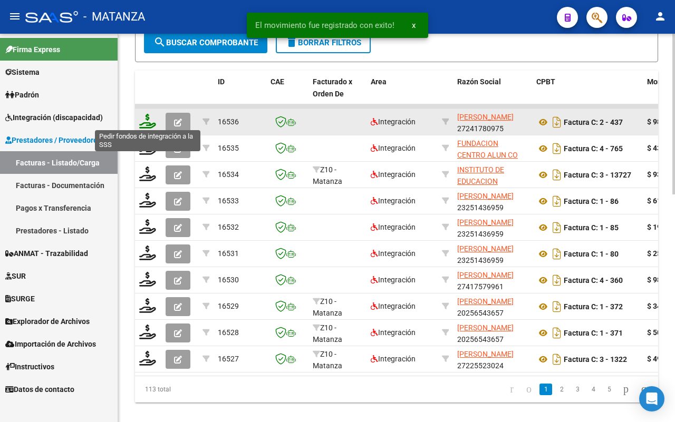
click at [145, 119] on icon at bounding box center [147, 121] width 17 height 15
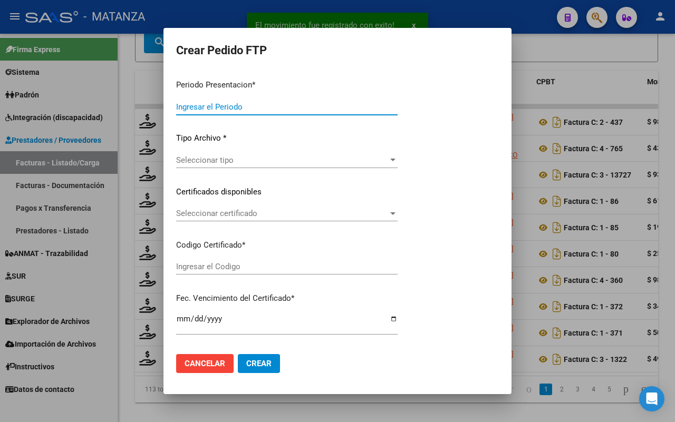
type input "202507"
type input "$ 98.964,88"
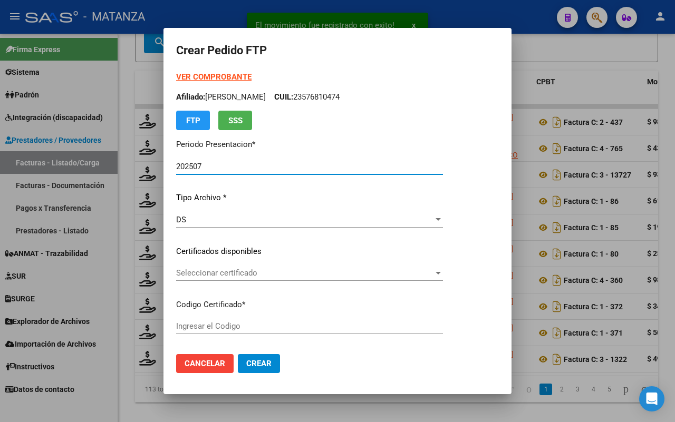
type input "ARG0200055260675-20240506-20290506-BUE"
type input "[DATE]"
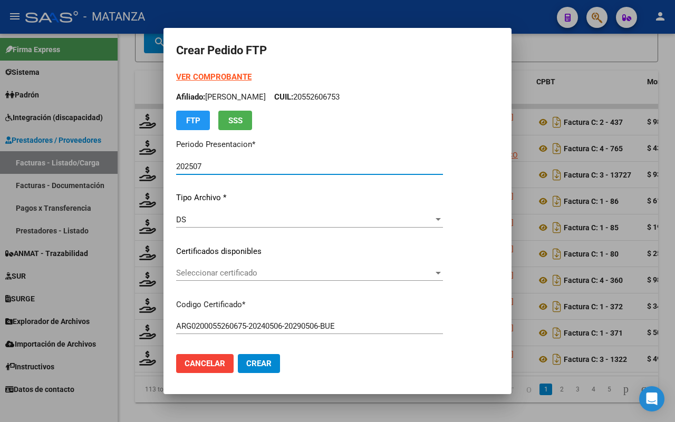
click at [292, 272] on span "Seleccionar certificado" at bounding box center [304, 272] width 257 height 9
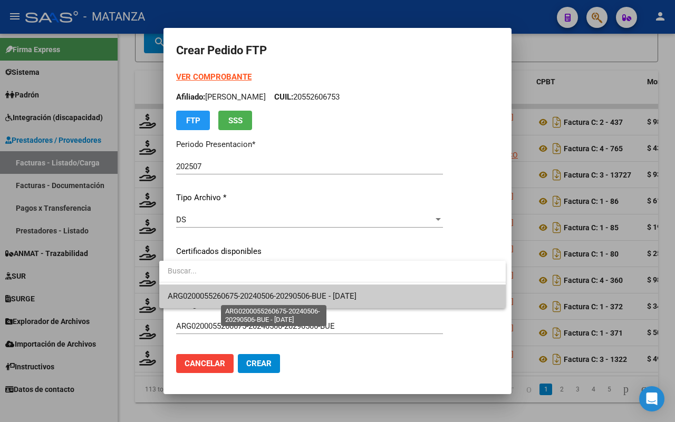
click at [287, 291] on span "ARG0200055260675-20240506-20290506-BUE - [DATE]" at bounding box center [262, 295] width 189 height 9
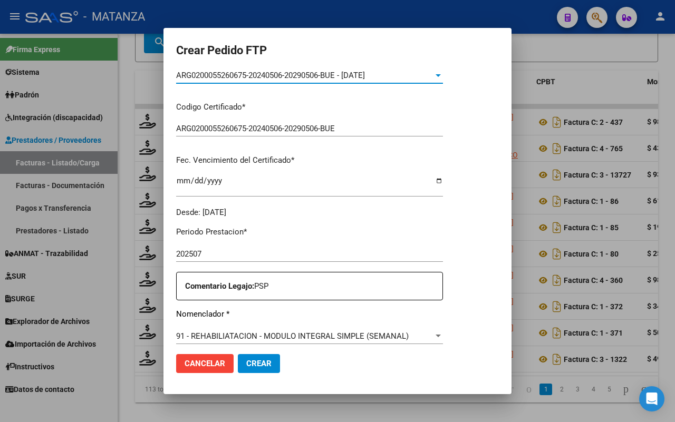
scroll to position [329, 0]
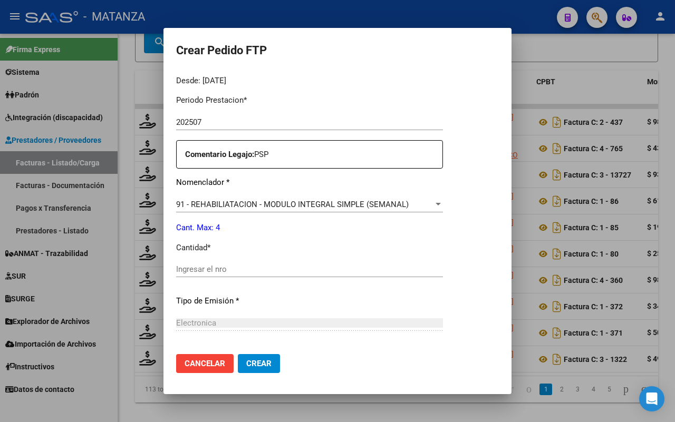
click at [261, 265] on input "Ingresar el nro" at bounding box center [309, 269] width 267 height 9
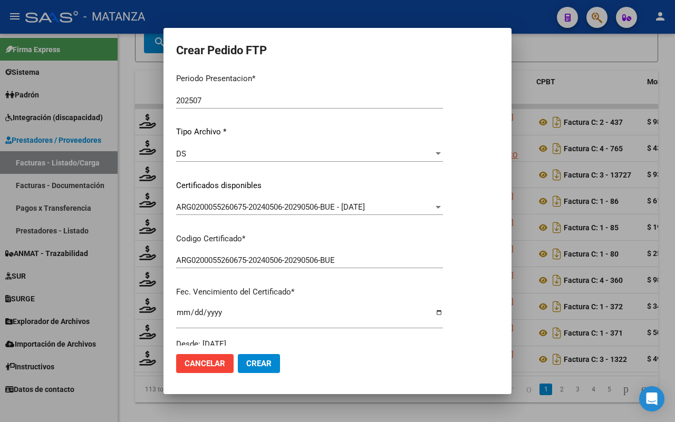
scroll to position [132, 0]
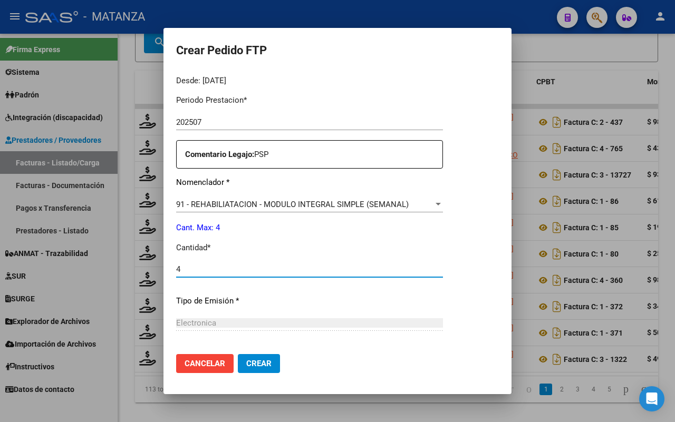
type input "4"
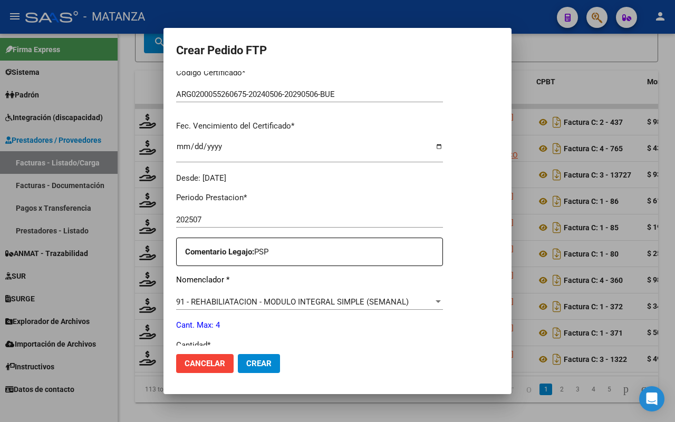
scroll to position [167, 0]
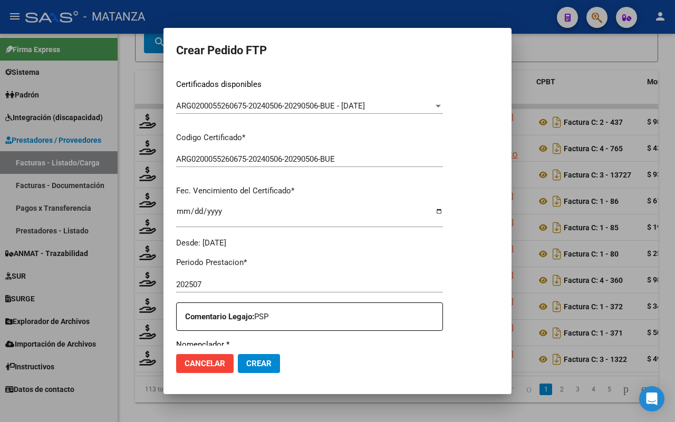
click at [258, 368] on button "Crear" at bounding box center [259, 363] width 42 height 19
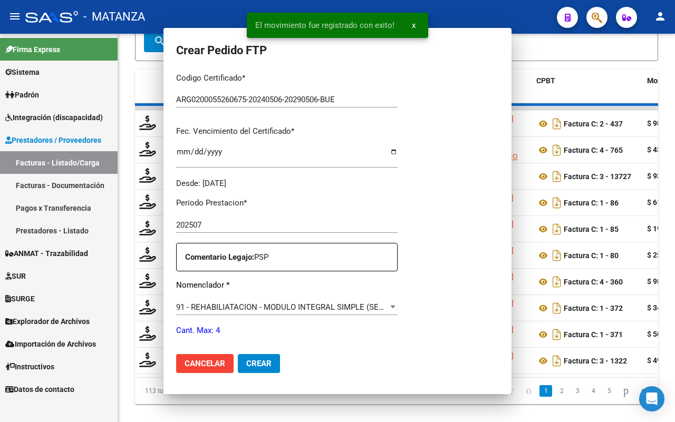
scroll to position [0, 0]
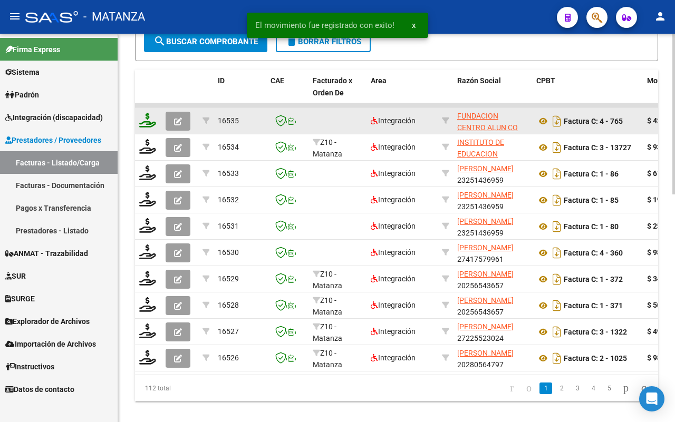
click at [148, 119] on icon at bounding box center [147, 120] width 17 height 15
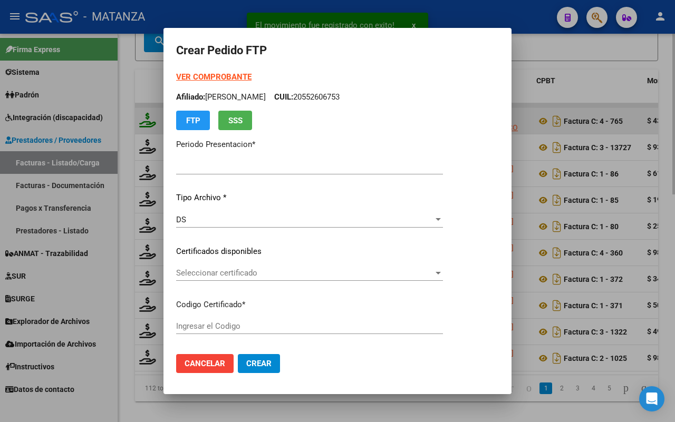
type input "202507"
type input "$ 435.376,56"
type input "ARG0100029410029-20230727-20280727-BS"
type input "[DATE]"
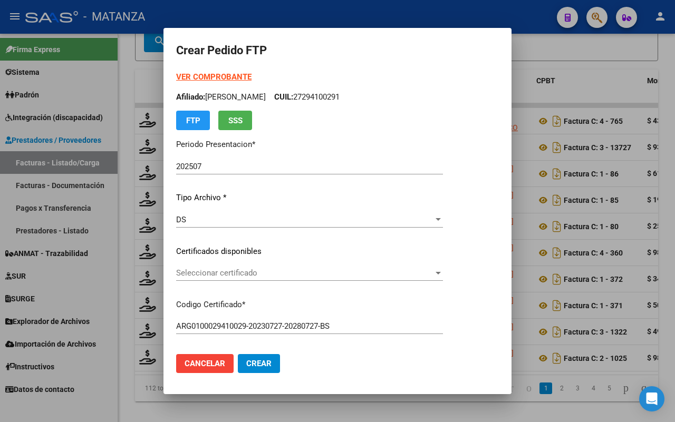
click at [331, 276] on span "Seleccionar certificado" at bounding box center [304, 272] width 257 height 9
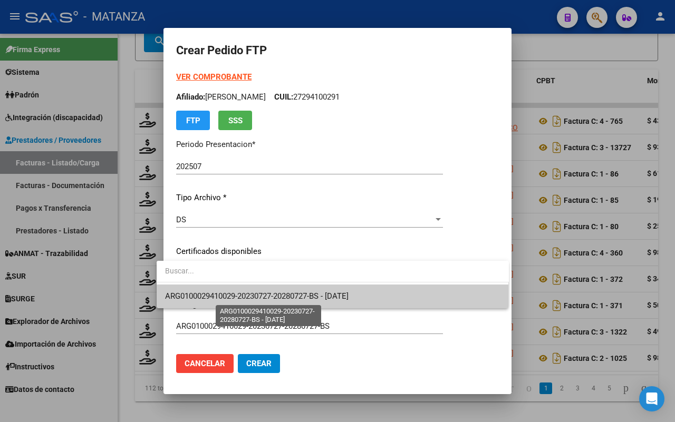
click at [333, 292] on span "ARG0100029410029-20230727-20280727-BS - [DATE]" at bounding box center [256, 295] width 183 height 9
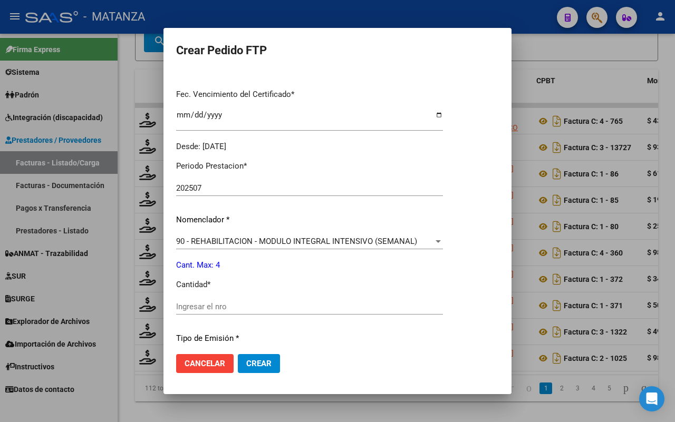
scroll to position [329, 0]
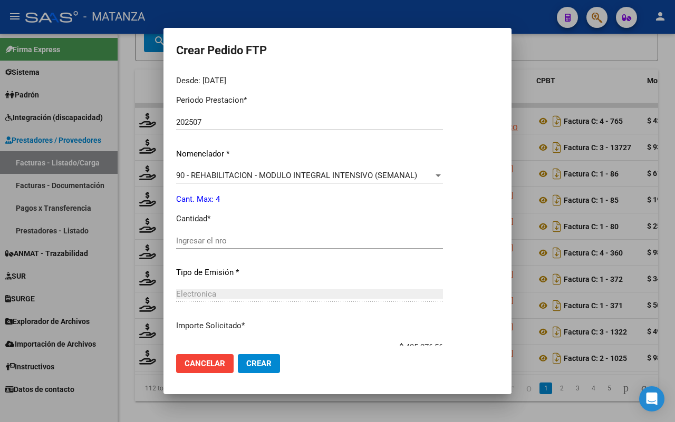
click at [291, 233] on div "Ingresar el nro" at bounding box center [309, 241] width 267 height 16
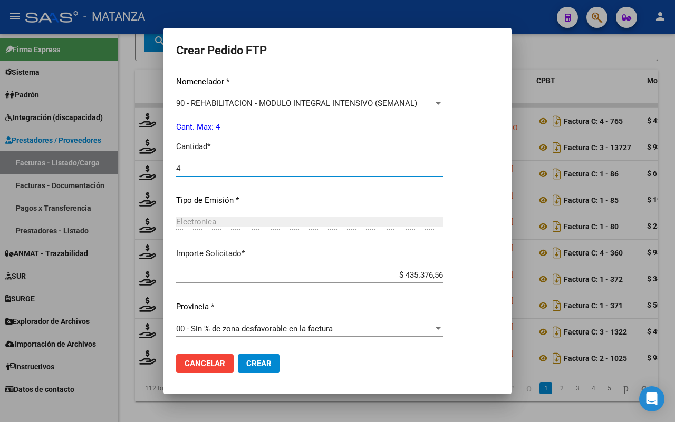
type input "4"
click at [253, 365] on span "Crear" at bounding box center [258, 363] width 25 height 9
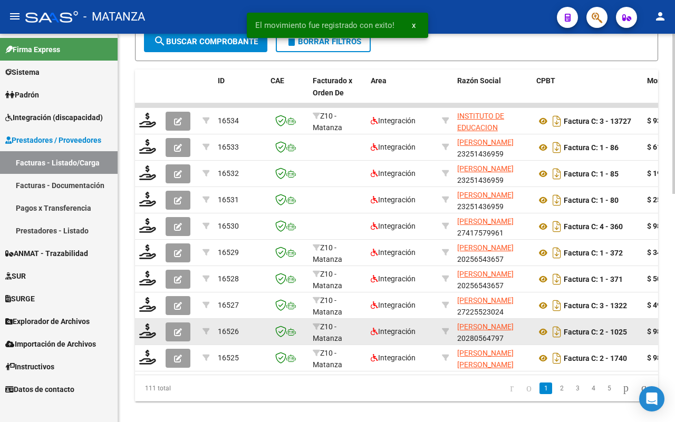
scroll to position [530, 0]
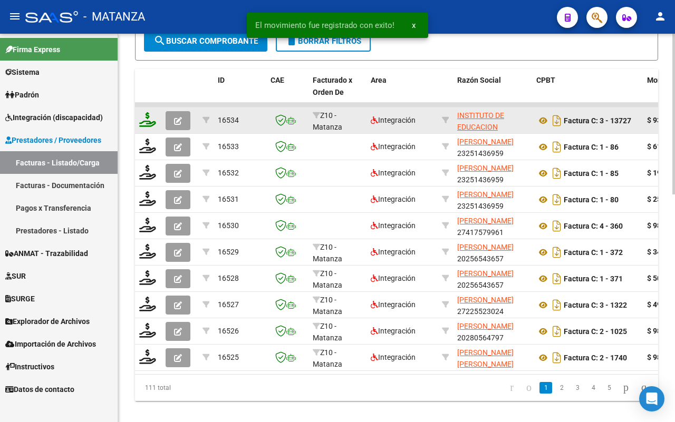
click at [142, 116] on icon at bounding box center [147, 119] width 17 height 15
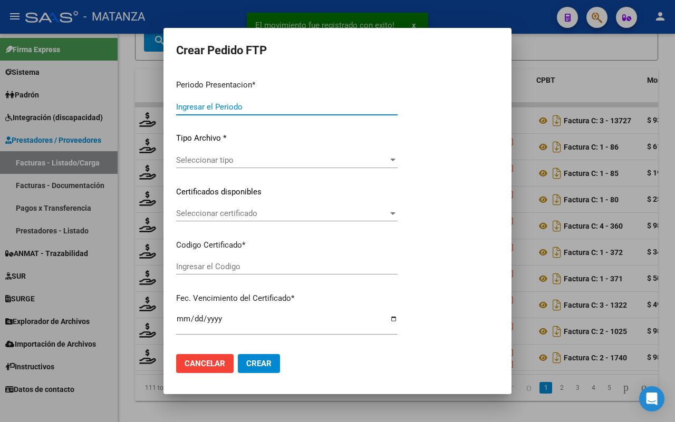
type input "202507"
type input "$ 934.549,05"
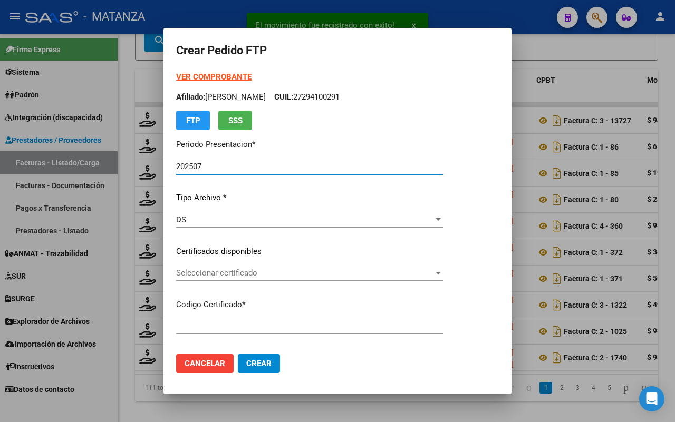
type input "ARG0200038620569-20200914-20300907-BS"
type input "[DATE]"
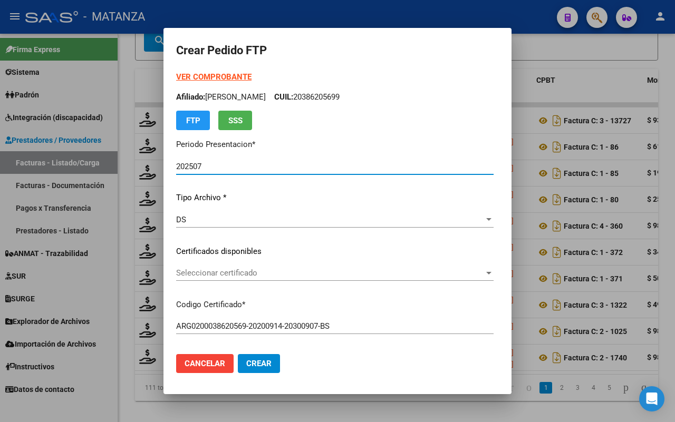
click at [328, 275] on span "Seleccionar certificado" at bounding box center [330, 272] width 308 height 9
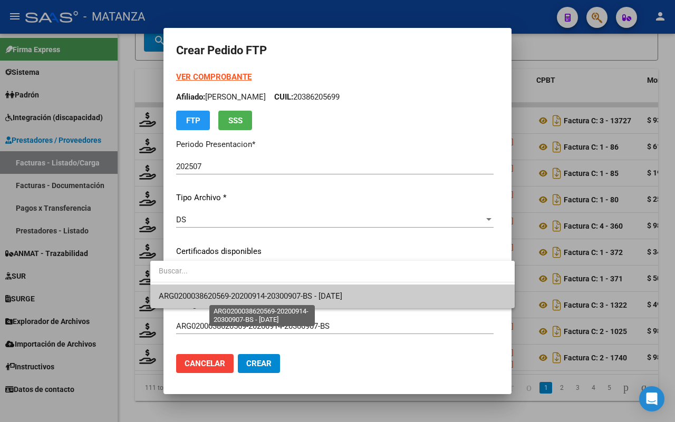
click at [318, 295] on span "ARG0200038620569-20200914-20300907-BS - [DATE]" at bounding box center [250, 295] width 183 height 9
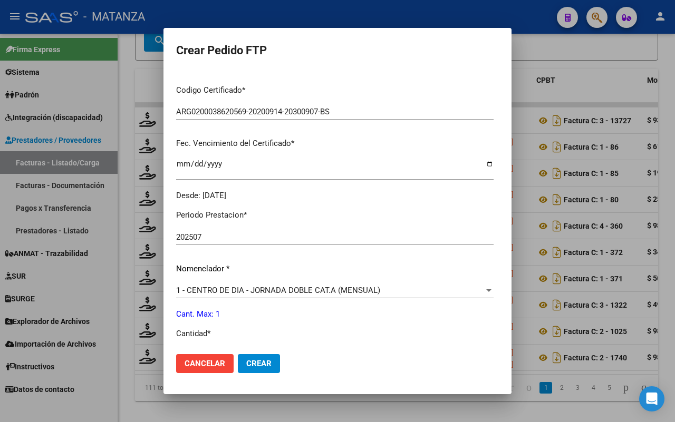
scroll to position [329, 0]
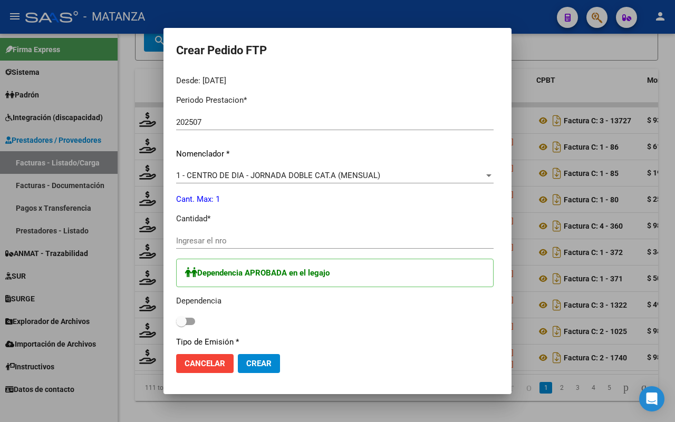
click at [275, 240] on input "Ingresar el nro" at bounding box center [334, 240] width 317 height 9
type input "1"
click at [176, 321] on span at bounding box center [185, 321] width 19 height 7
click at [181, 325] on input "checkbox" at bounding box center [181, 325] width 1 height 1
checkbox input "true"
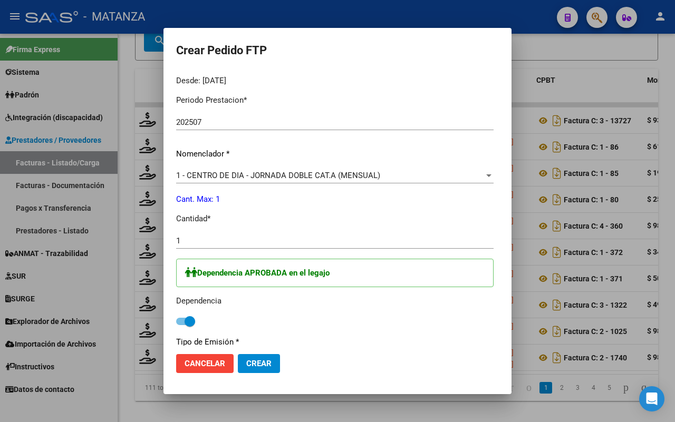
scroll to position [472, 0]
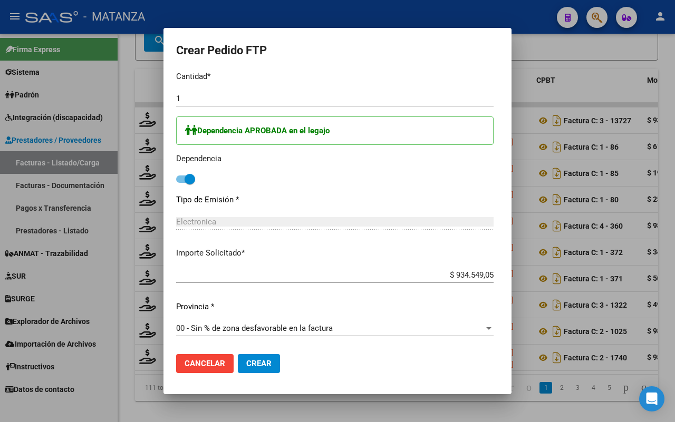
click at [246, 359] on span "Crear" at bounding box center [258, 363] width 25 height 9
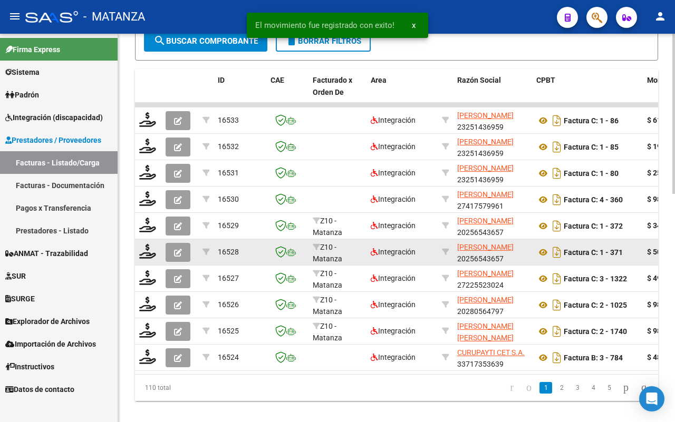
scroll to position [531, 0]
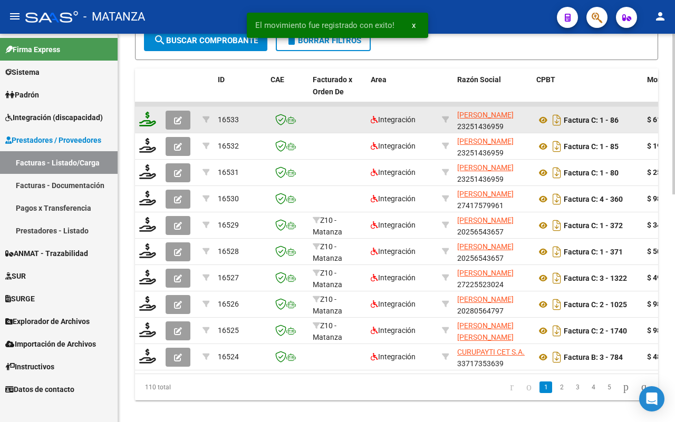
click at [146, 116] on icon at bounding box center [147, 119] width 17 height 15
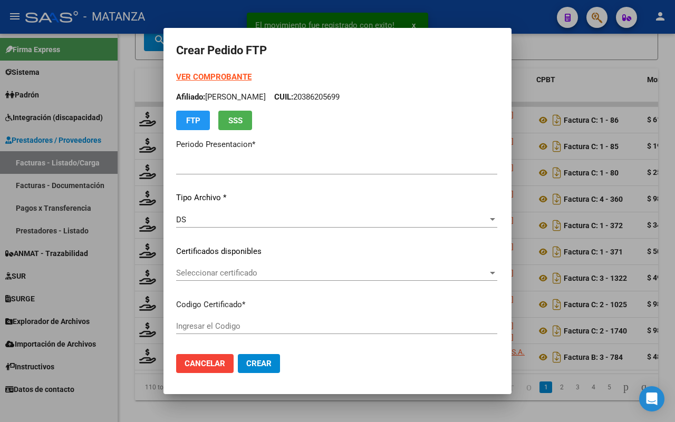
type input "202507"
type input "$ 619.773,44"
type input "ARG0100058874766-20231227-20261227-BS"
type input "[DATE]"
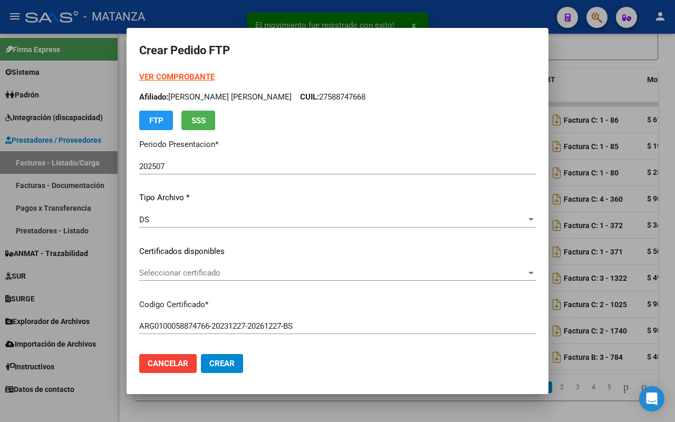
click at [246, 275] on span "Seleccionar certificado" at bounding box center [332, 272] width 387 height 9
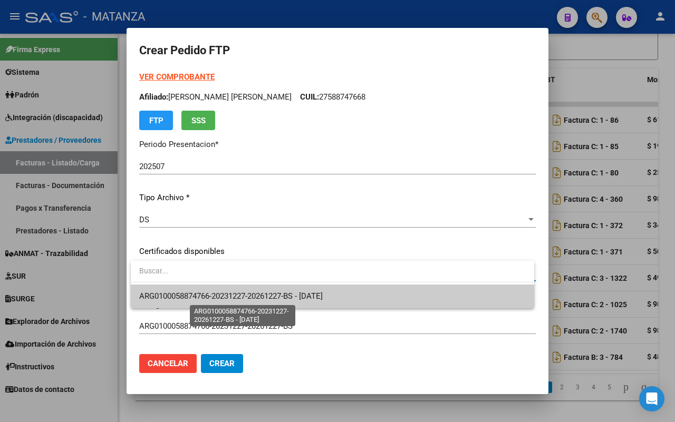
click at [246, 294] on span "ARG0100058874766-20231227-20261227-BS - [DATE]" at bounding box center [230, 295] width 183 height 9
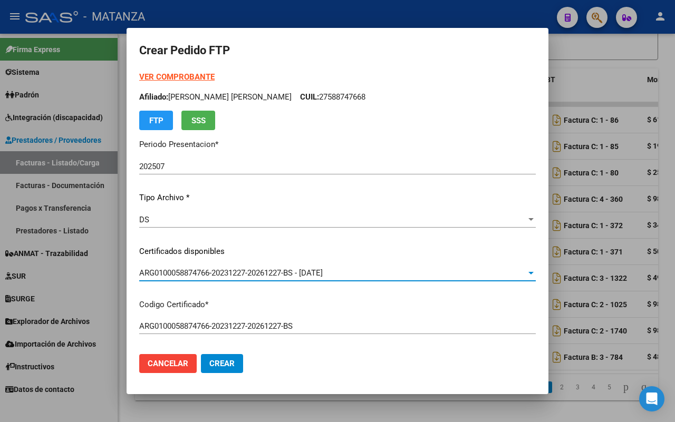
click at [190, 74] on strong "VER COMPROBANTE" at bounding box center [176, 76] width 75 height 9
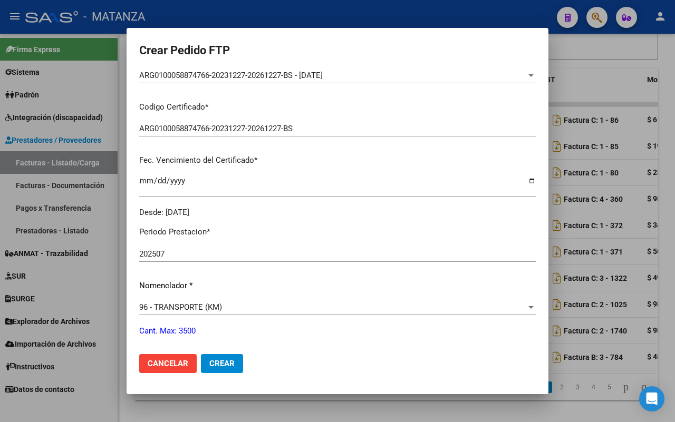
scroll to position [329, 0]
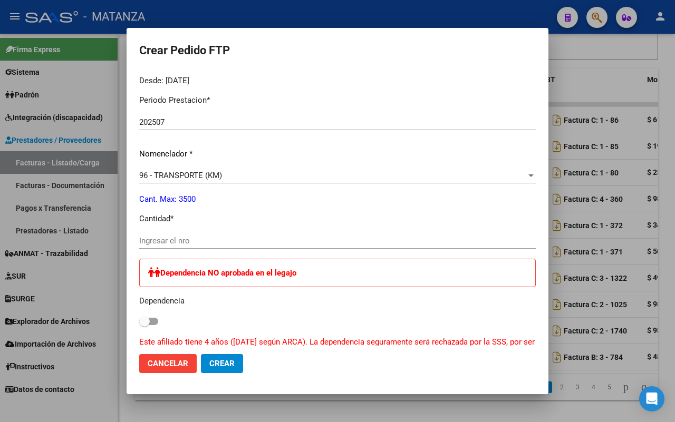
click at [188, 240] on input "Ingresar el nro" at bounding box center [337, 240] width 396 height 9
type input "1144"
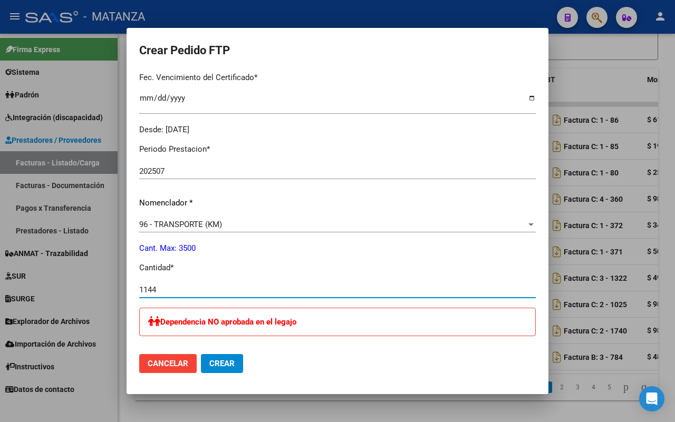
scroll to position [478, 0]
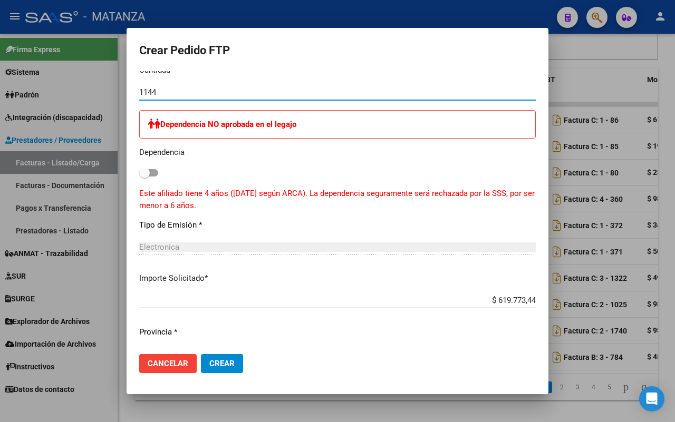
drag, startPoint x: 214, startPoint y: 361, endPoint x: 396, endPoint y: 245, distance: 215.6
click at [217, 361] on span "Crear" at bounding box center [221, 363] width 25 height 9
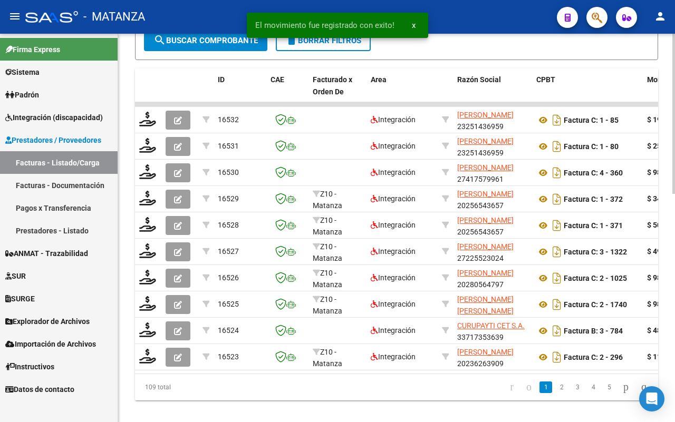
scroll to position [531, 0]
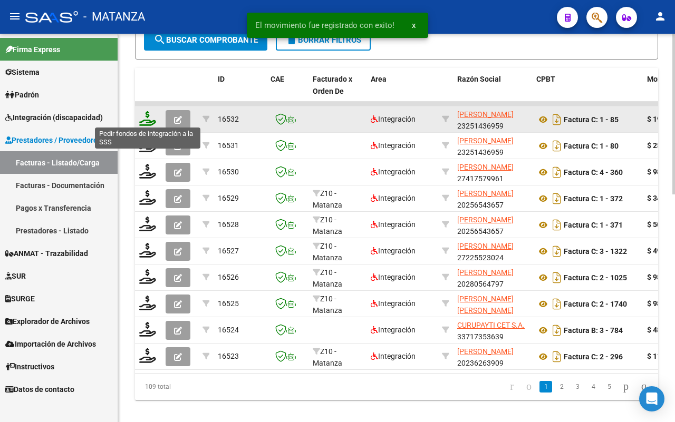
click at [144, 114] on icon at bounding box center [147, 118] width 17 height 15
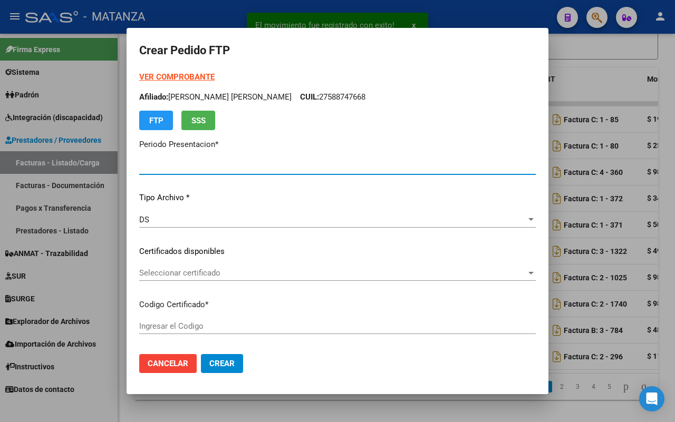
type input "202507"
type input "$ 190.699,52"
type input "ARG01-00050302150-20221219-20251219-BS"
type input "[DATE]"
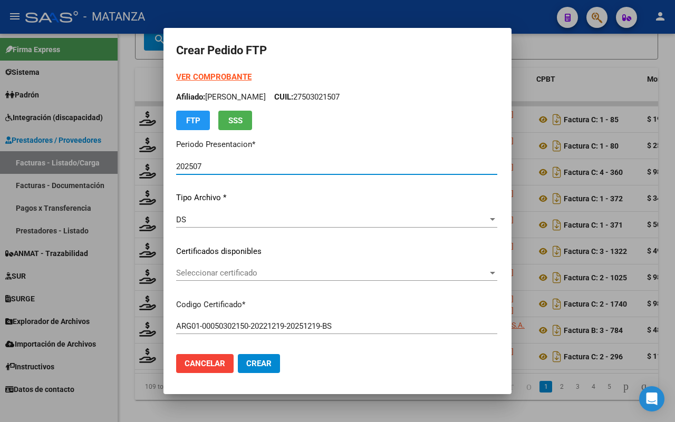
drag, startPoint x: 185, startPoint y: 77, endPoint x: 191, endPoint y: 76, distance: 5.9
click at [185, 77] on strong "VER COMPROBANTE" at bounding box center [213, 76] width 75 height 9
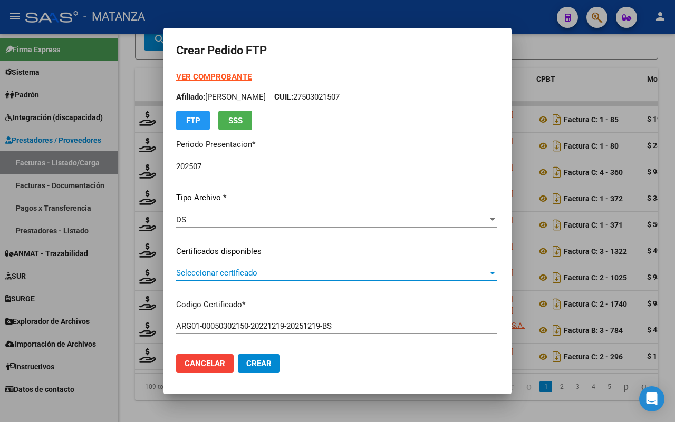
click at [336, 272] on span "Seleccionar certificado" at bounding box center [331, 272] width 311 height 9
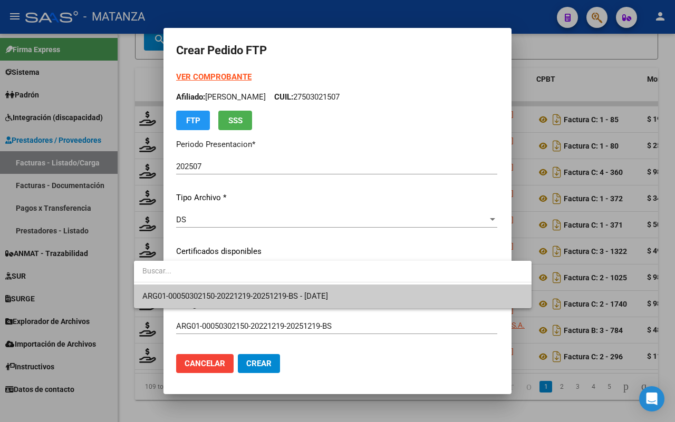
click at [324, 300] on span "ARG01-00050302150-20221219-20251219-BS - [DATE]" at bounding box center [234, 295] width 185 height 9
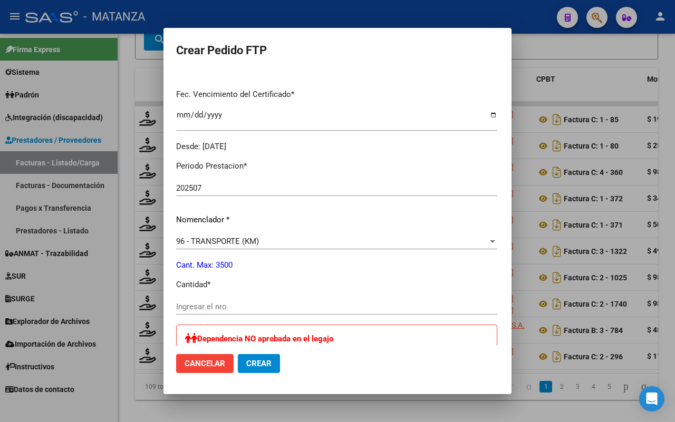
scroll to position [329, 0]
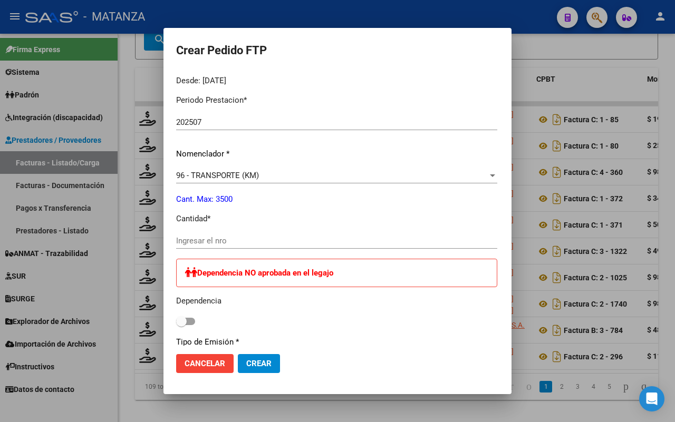
click at [218, 240] on input "Ingresar el nro" at bounding box center [336, 240] width 321 height 9
type input "352"
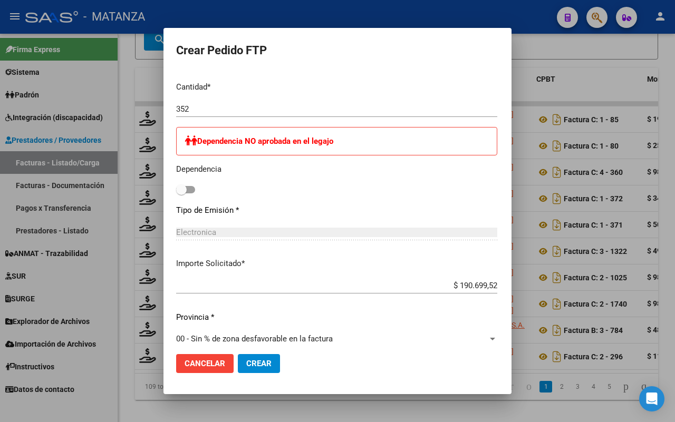
scroll to position [578, 0]
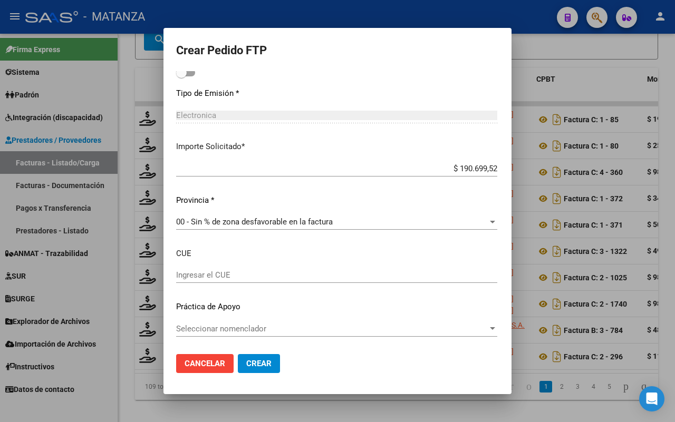
click at [246, 361] on span "Crear" at bounding box center [258, 363] width 25 height 9
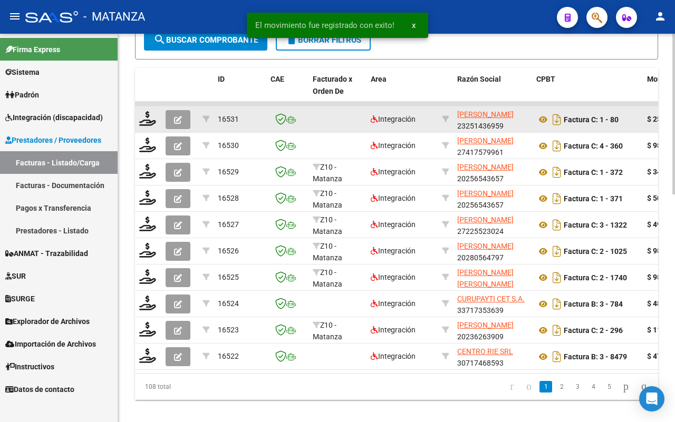
scroll to position [532, 0]
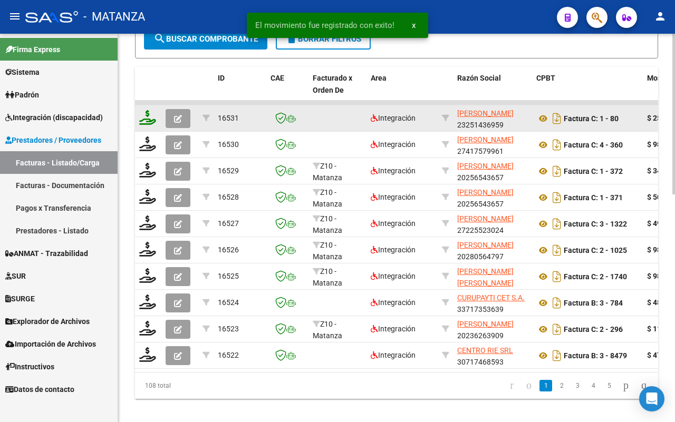
click at [148, 116] on icon at bounding box center [147, 117] width 17 height 15
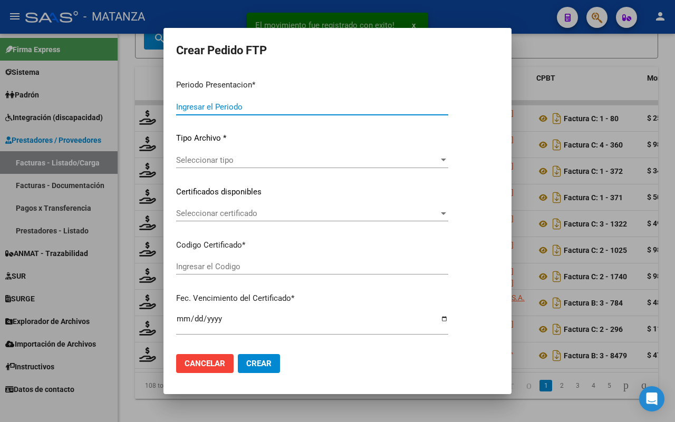
type input "202507"
type input "$ 251.006,18"
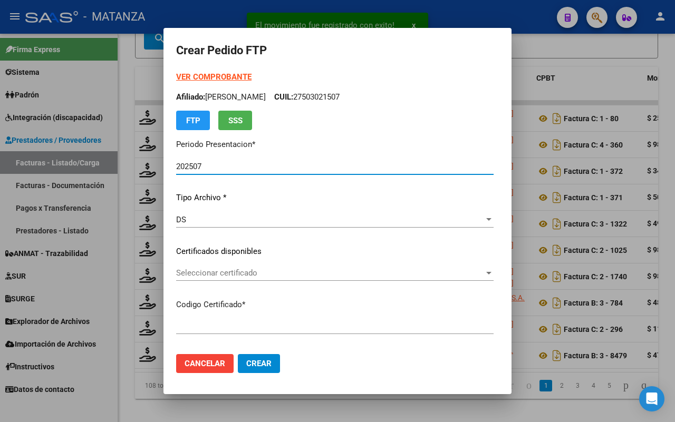
type input "ARG02-00022288069-20240124-20390124-BUE"
type input "[DATE]"
click at [251, 270] on span "Seleccionar certificado" at bounding box center [330, 272] width 308 height 9
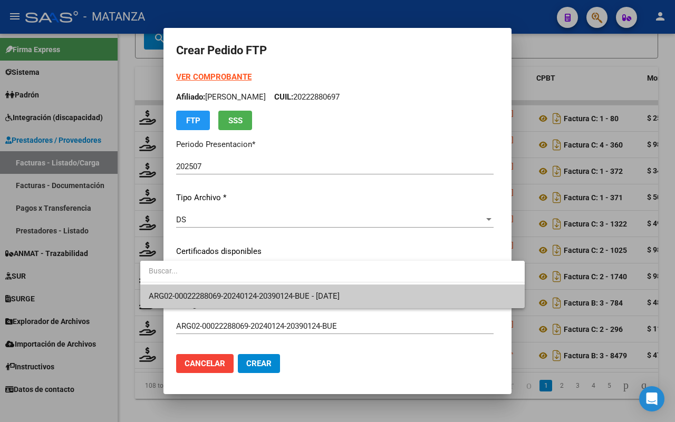
click at [251, 287] on span "ARG02-00022288069-20240124-20390124-BUE - [DATE]" at bounding box center [333, 297] width 368 height 24
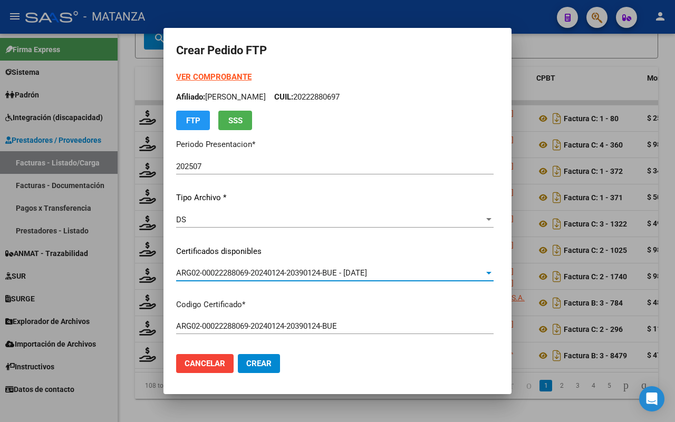
click at [209, 80] on strong "VER COMPROBANTE" at bounding box center [213, 76] width 75 height 9
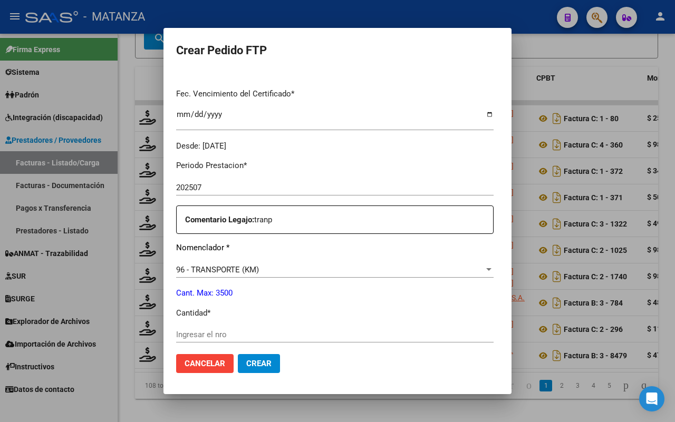
scroll to position [395, 0]
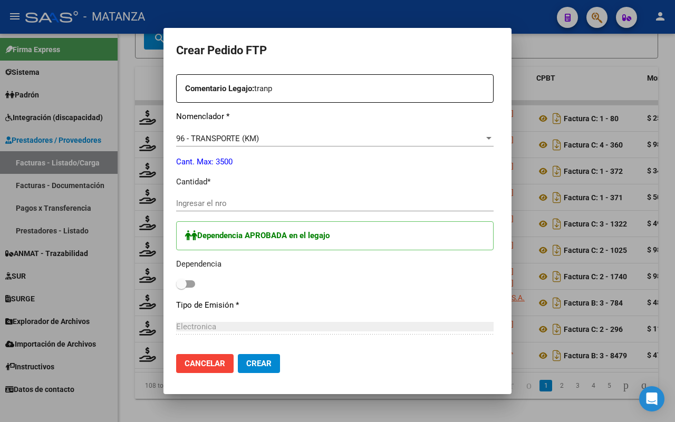
click at [224, 201] on input "Ingresar el nro" at bounding box center [334, 203] width 317 height 9
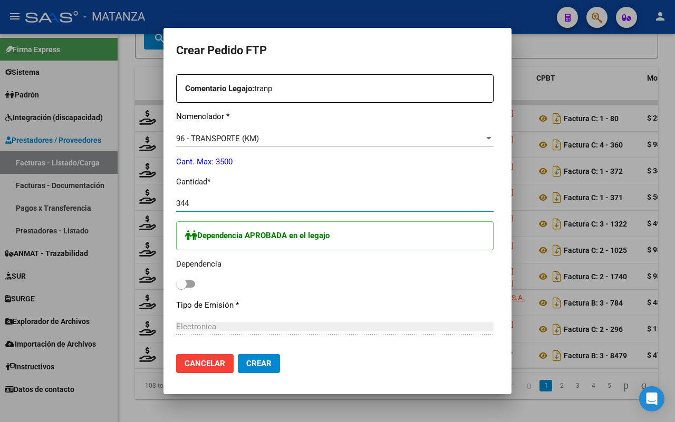
type input "344"
click at [176, 284] on span at bounding box center [185, 283] width 19 height 7
click at [181, 288] on input "checkbox" at bounding box center [181, 288] width 1 height 1
checkbox input "true"
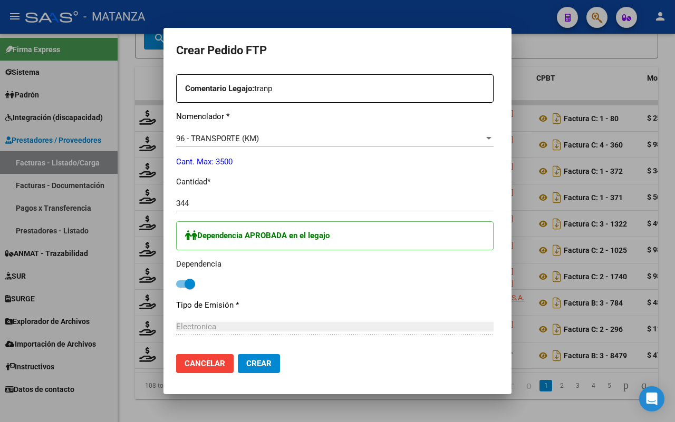
scroll to position [527, 0]
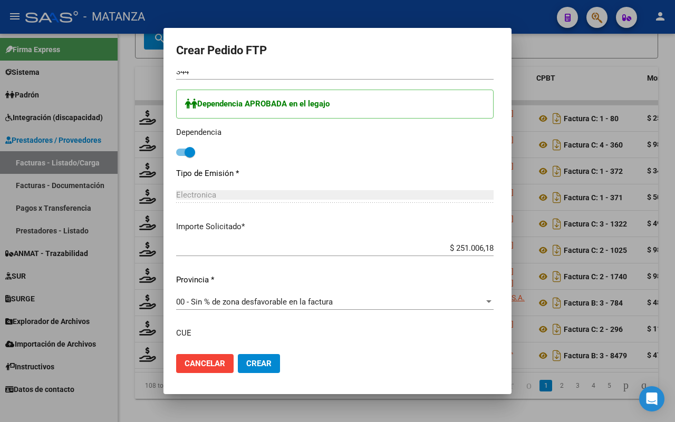
click at [246, 364] on span "Crear" at bounding box center [258, 363] width 25 height 9
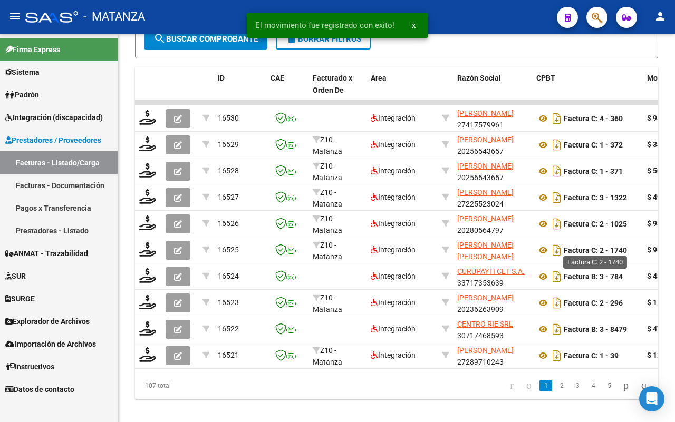
scroll to position [533, 0]
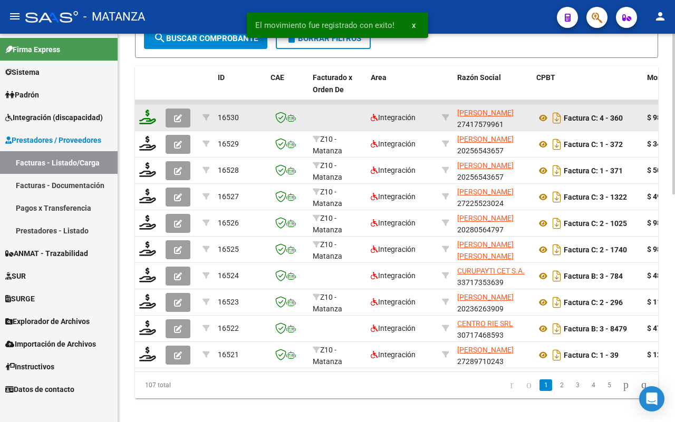
click at [144, 116] on icon at bounding box center [147, 117] width 17 height 15
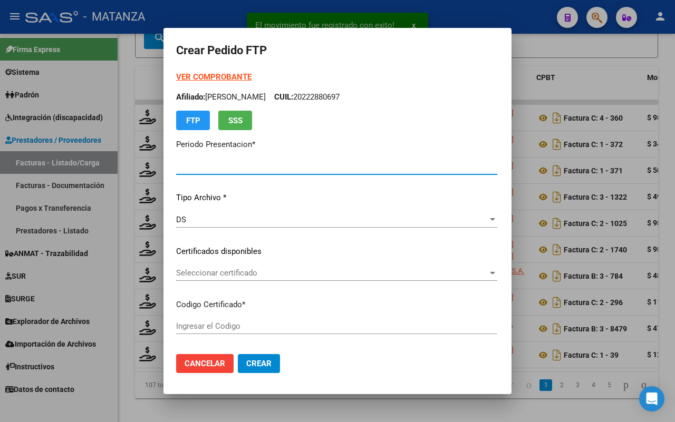
type input "202507"
type input "$ 98.964,88"
type input "ARG01-0005503531-20220224-20250224-bs"
type input "[DATE]"
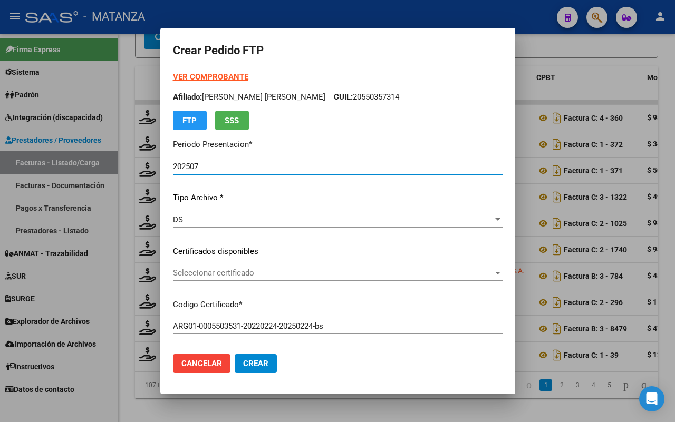
click at [226, 269] on span "Seleccionar certificado" at bounding box center [333, 272] width 320 height 9
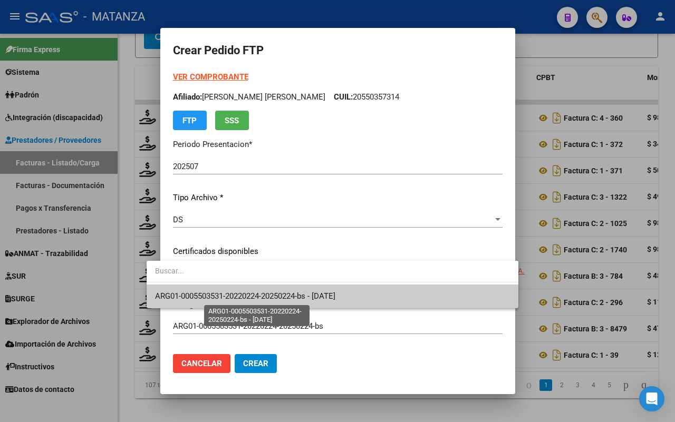
click at [224, 293] on span "ARG01-0005503531-20220224-20250224-bs - [DATE]" at bounding box center [245, 295] width 180 height 9
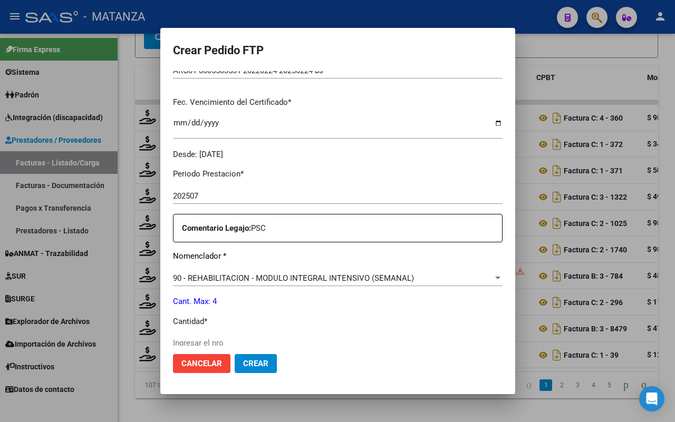
scroll to position [329, 0]
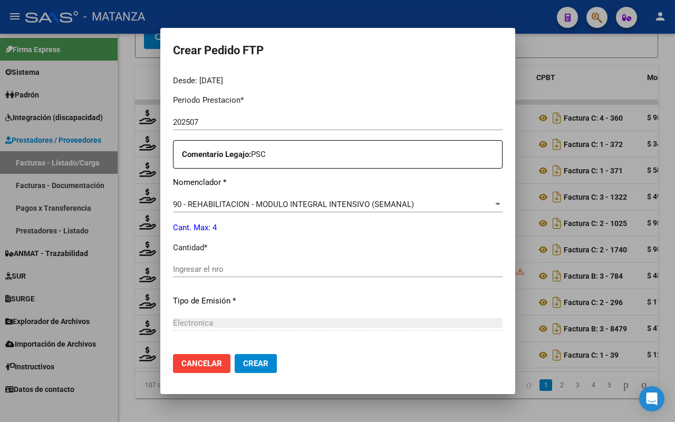
click at [301, 270] on input "Ingresar el nro" at bounding box center [337, 269] width 329 height 9
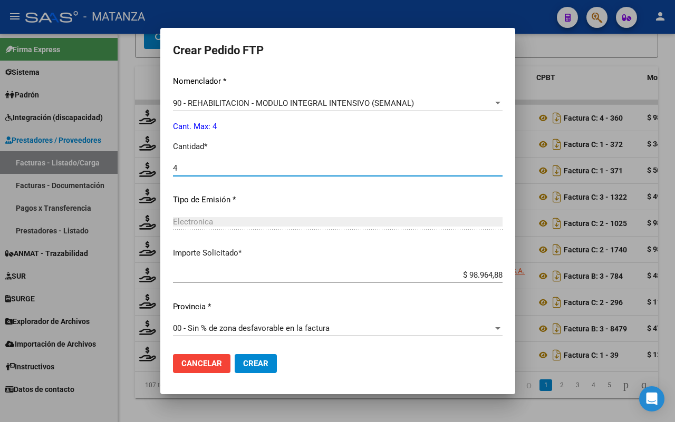
type input "4"
click at [243, 364] on span "Crear" at bounding box center [255, 363] width 25 height 9
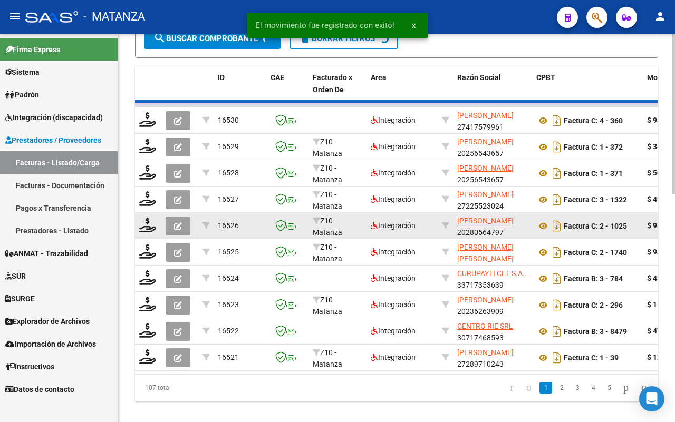
scroll to position [533, 0]
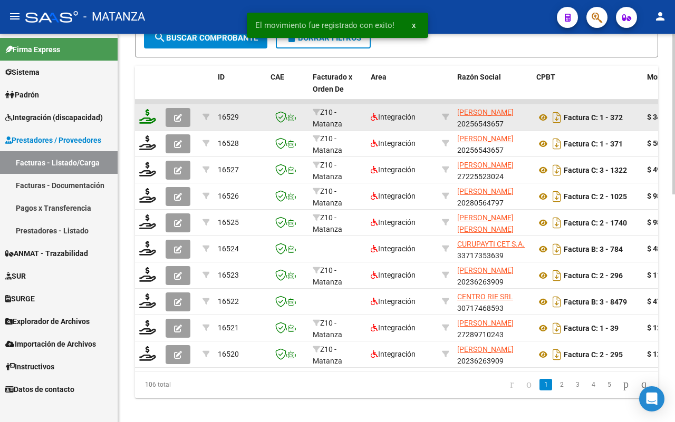
click at [146, 114] on icon at bounding box center [147, 116] width 17 height 15
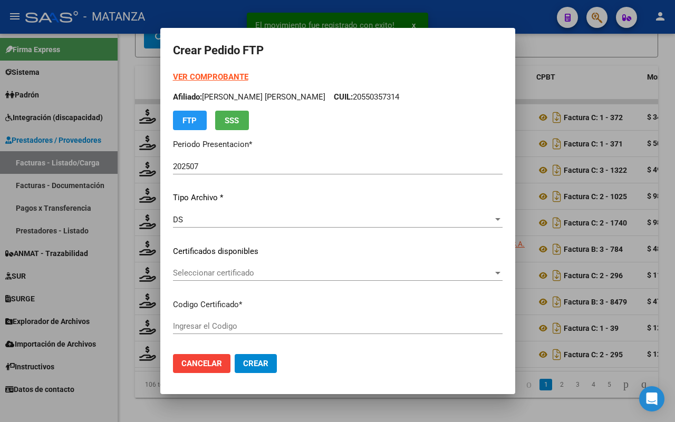
type input "ARG-01-00034458829-20161020-20261020-BS"
type input "[DATE]"
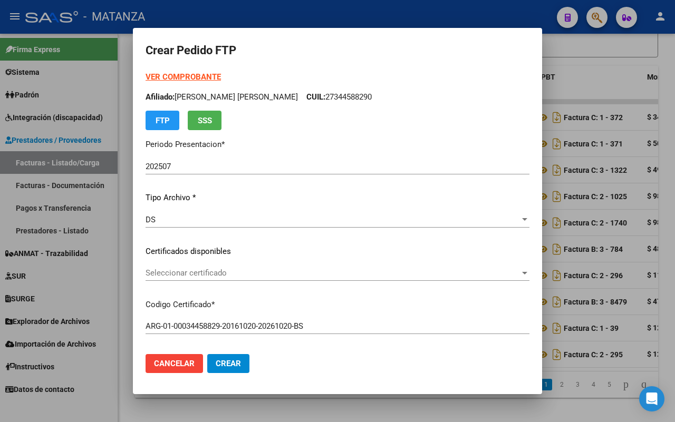
click at [394, 272] on span "Seleccionar certificado" at bounding box center [332, 272] width 374 height 9
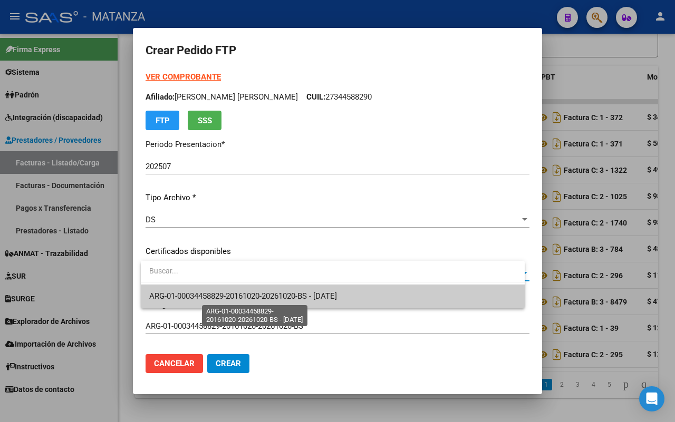
click at [337, 296] on span "ARG-01-00034458829-20161020-20261020-BS - [DATE]" at bounding box center [243, 295] width 188 height 9
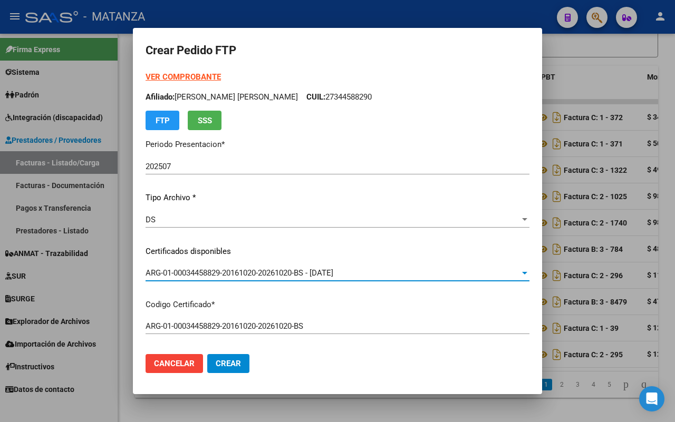
click at [203, 76] on strong "VER COMPROBANTE" at bounding box center [182, 76] width 75 height 9
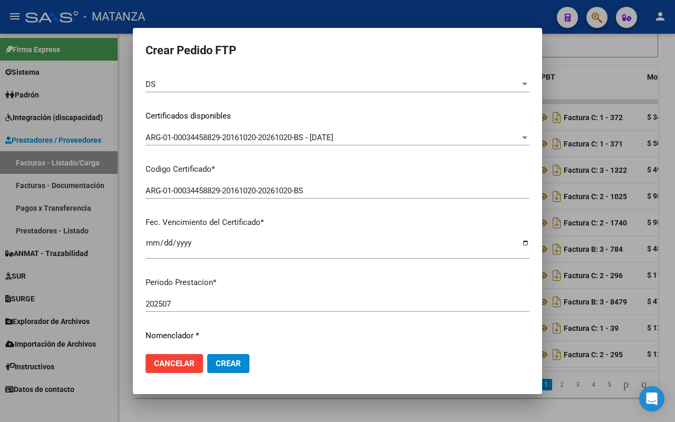
scroll to position [263, 0]
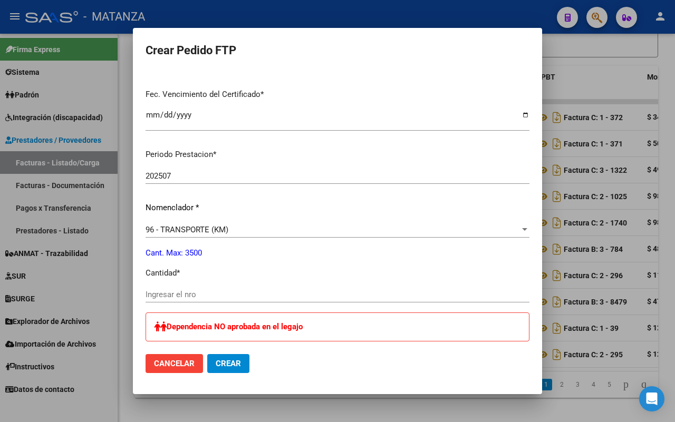
click at [237, 295] on input "Ingresar el nro" at bounding box center [337, 294] width 384 height 9
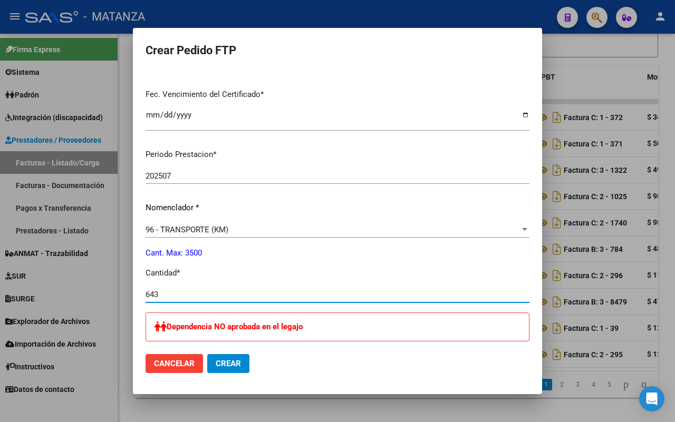
type input "643"
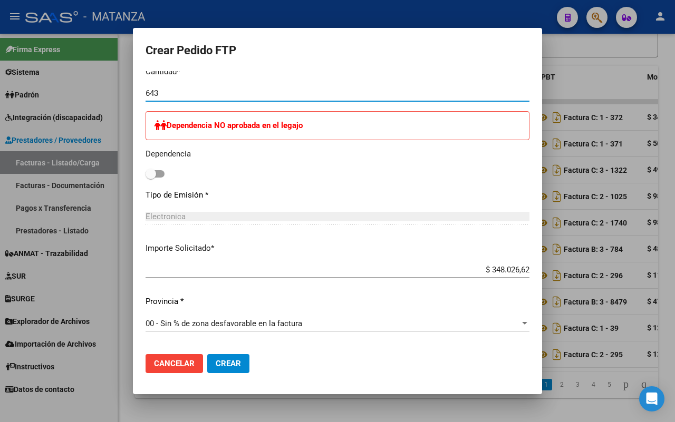
scroll to position [566, 0]
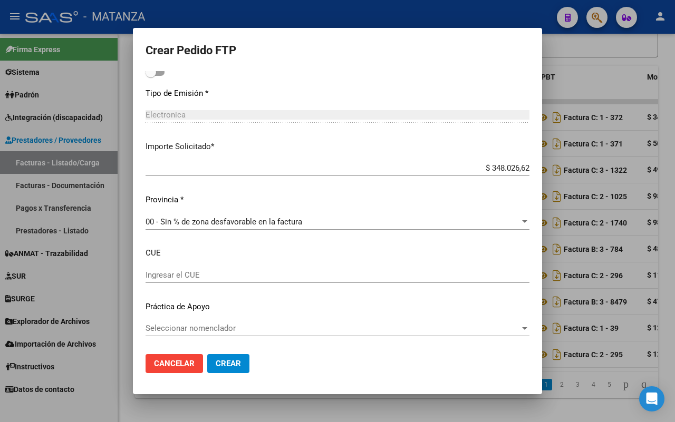
drag, startPoint x: 226, startPoint y: 359, endPoint x: 400, endPoint y: 304, distance: 183.7
click at [228, 359] on span "Crear" at bounding box center [228, 363] width 25 height 9
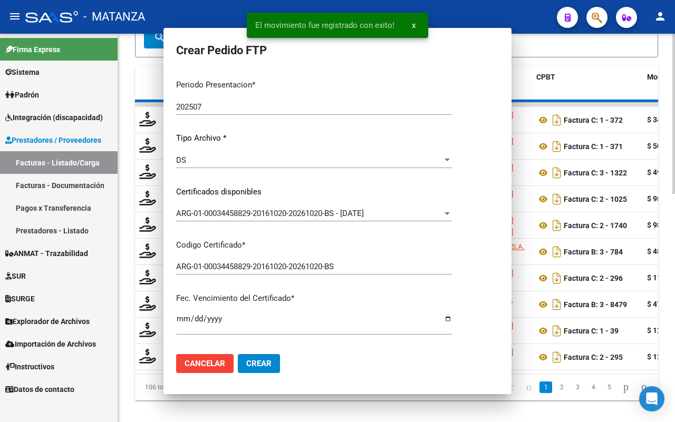
scroll to position [534, 0]
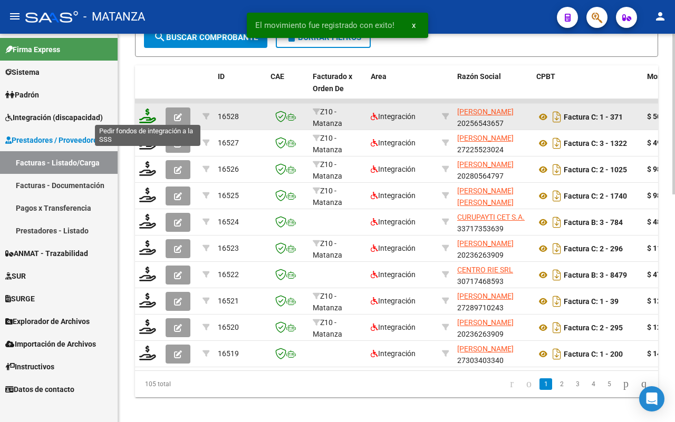
click at [143, 114] on icon at bounding box center [147, 116] width 17 height 15
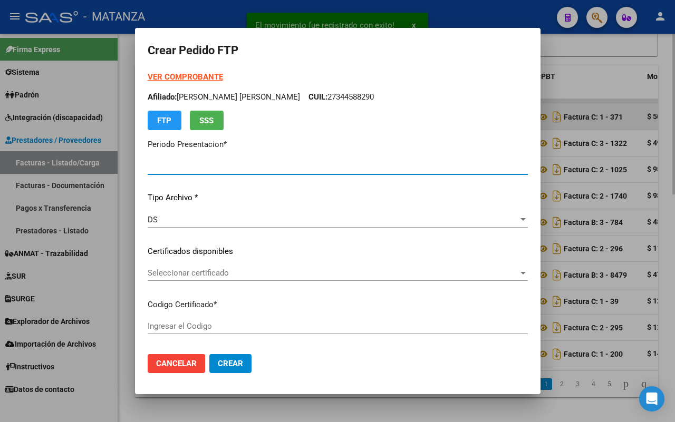
type input "202507"
type input "$ 505.237,30"
type input "ARG02-0004188335-20250120-20350120-bue"
type input "[DATE]"
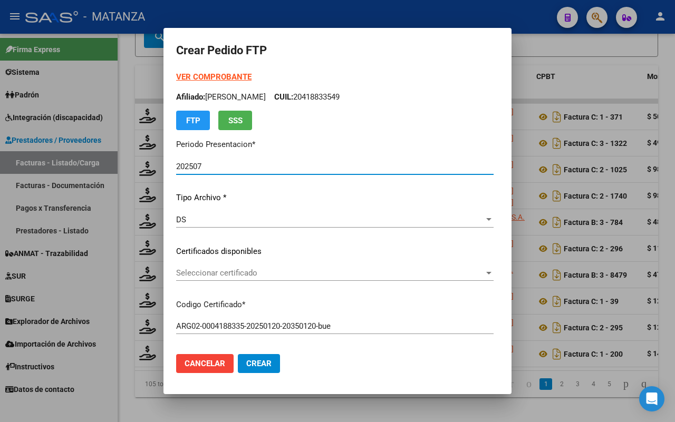
click at [287, 269] on span "Seleccionar certificado" at bounding box center [330, 272] width 308 height 9
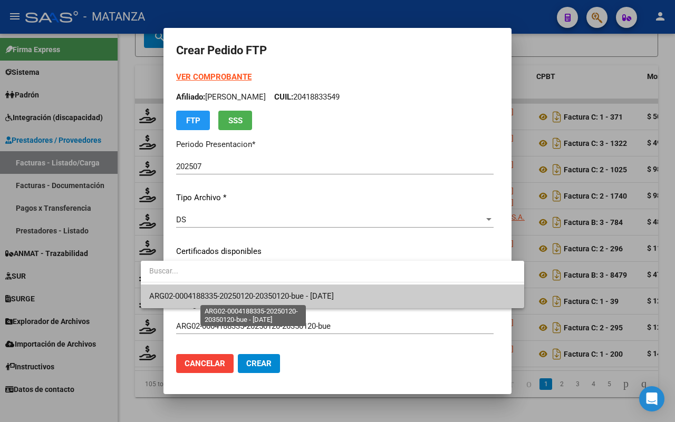
click at [301, 298] on span "ARG02-0004188335-20250120-20350120-bue - [DATE]" at bounding box center [241, 295] width 184 height 9
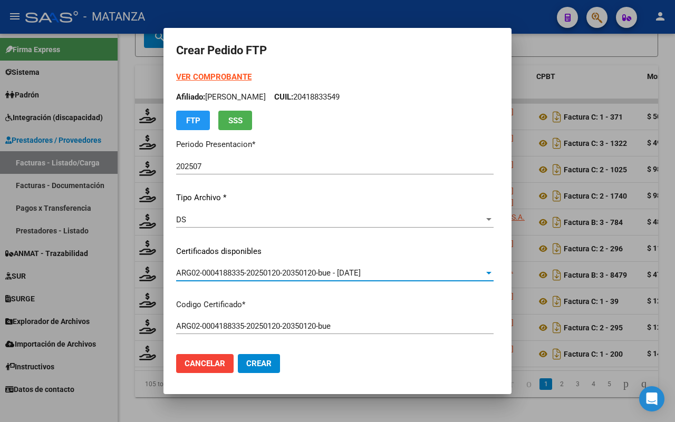
click at [195, 75] on strong "VER COMPROBANTE" at bounding box center [213, 76] width 75 height 9
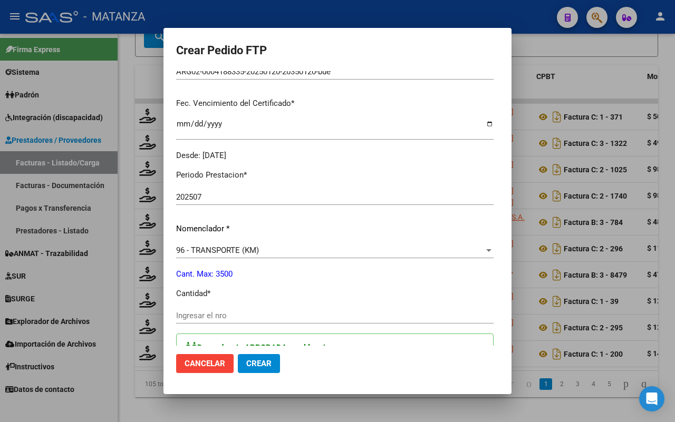
scroll to position [263, 0]
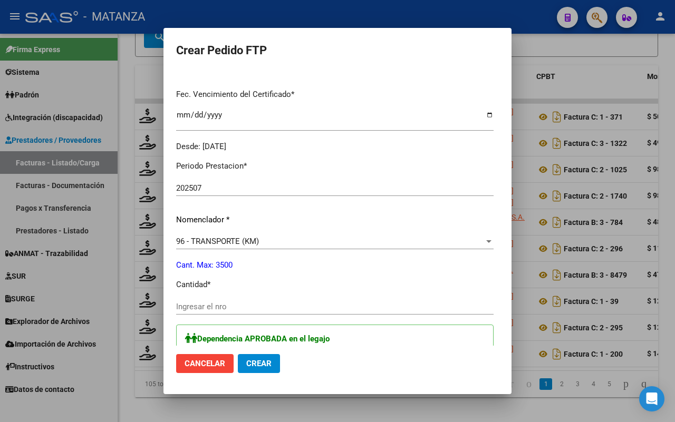
click at [217, 304] on input "Ingresar el nro" at bounding box center [334, 306] width 317 height 9
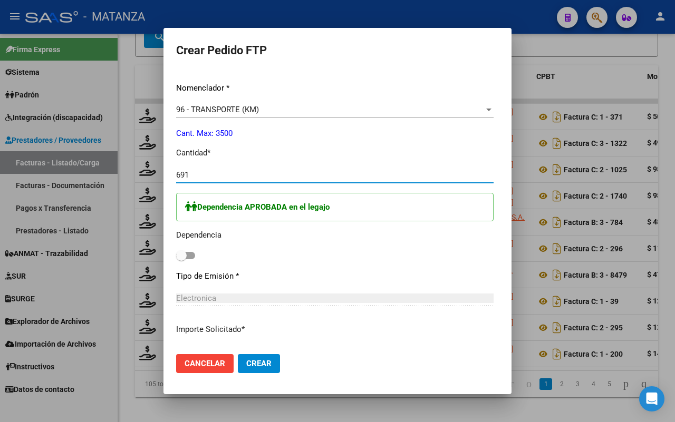
type input "691"
click at [176, 257] on span at bounding box center [185, 255] width 19 height 7
click at [181, 259] on input "checkbox" at bounding box center [181, 259] width 1 height 1
checkbox input "true"
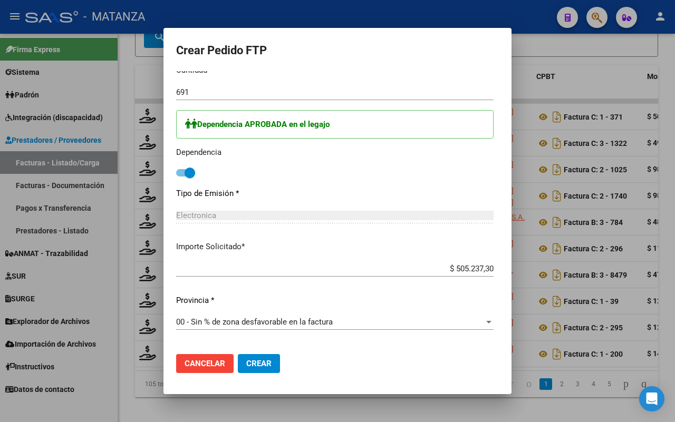
scroll to position [527, 0]
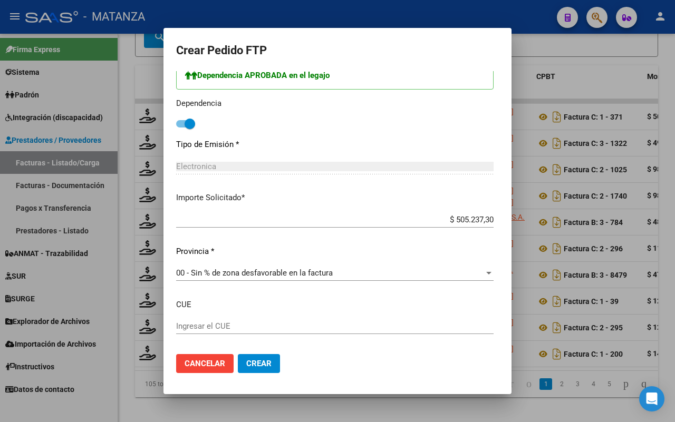
click at [246, 366] on span "Crear" at bounding box center [258, 363] width 25 height 9
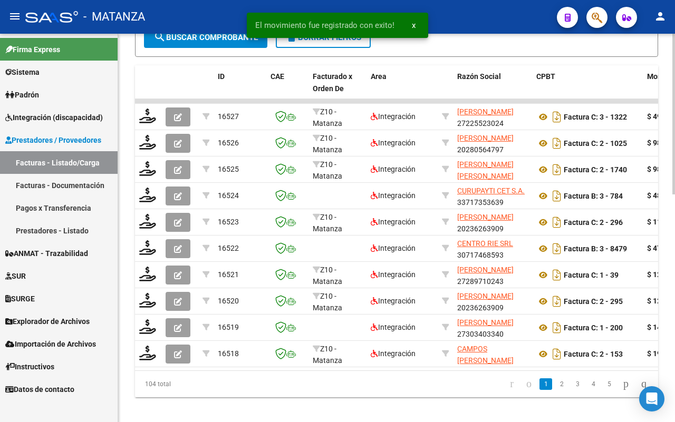
scroll to position [535, 0]
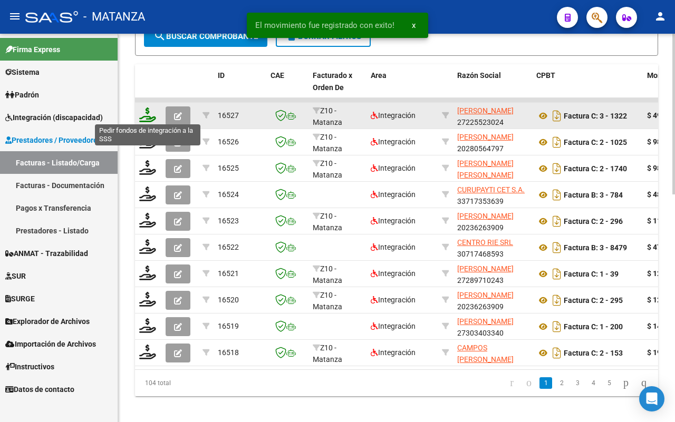
click at [142, 114] on icon at bounding box center [147, 115] width 17 height 15
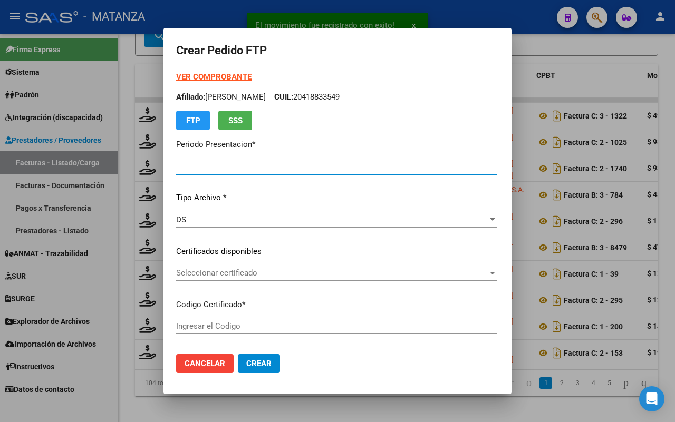
type input "202507"
type input "$ 49.482,44"
type input "ARG02-00055435970-20220901-20250901-BS"
type input "[DATE]"
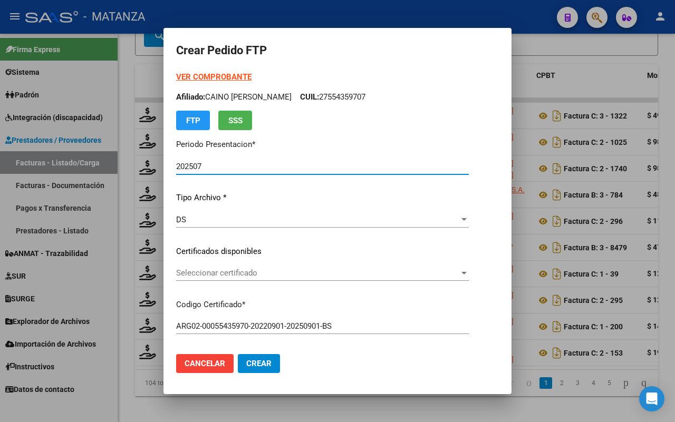
click at [385, 270] on span "Seleccionar certificado" at bounding box center [317, 272] width 283 height 9
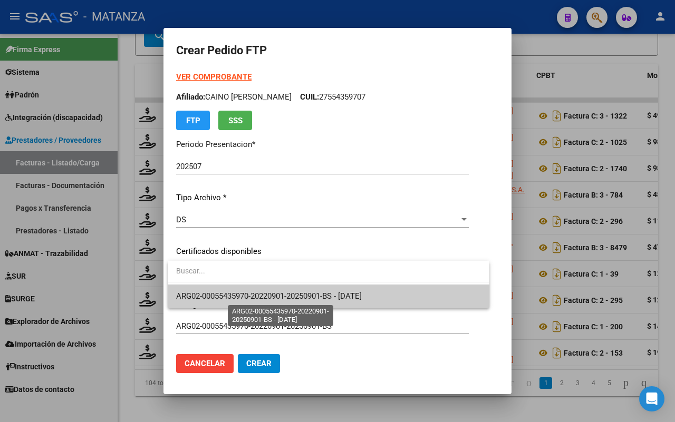
click at [362, 297] on span "ARG02-00055435970-20220901-20250901-BS - [DATE]" at bounding box center [268, 295] width 185 height 9
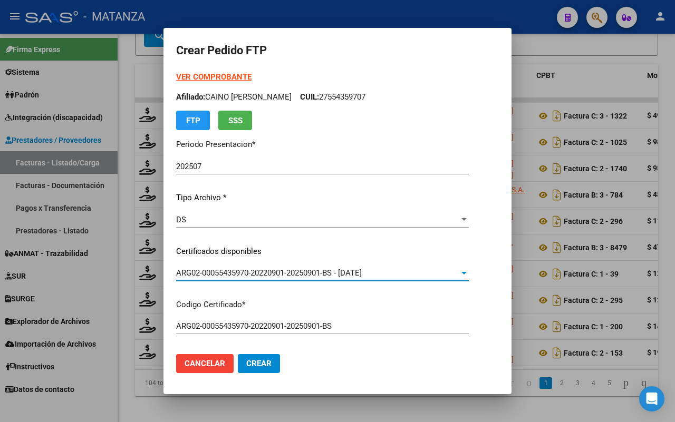
scroll to position [263, 0]
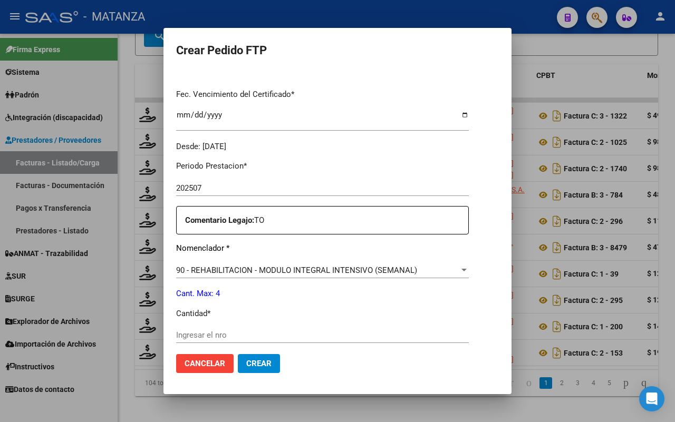
click at [269, 333] on input "Ingresar el nro" at bounding box center [322, 334] width 292 height 9
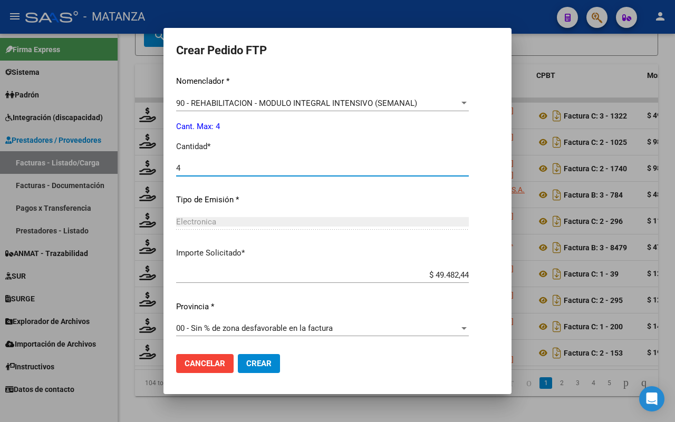
type input "4"
click at [272, 365] on button "Crear" at bounding box center [259, 363] width 42 height 19
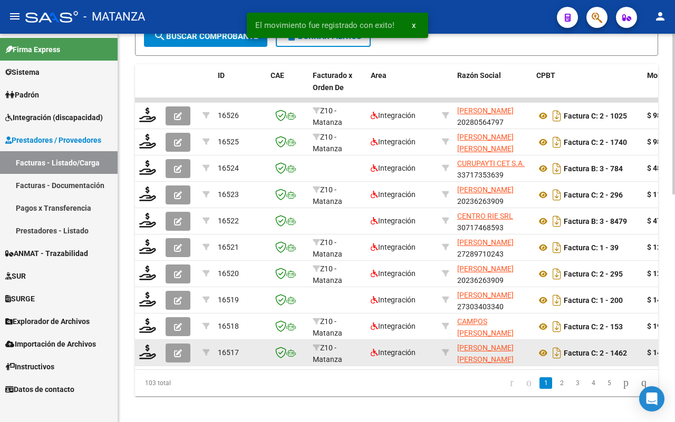
scroll to position [535, 0]
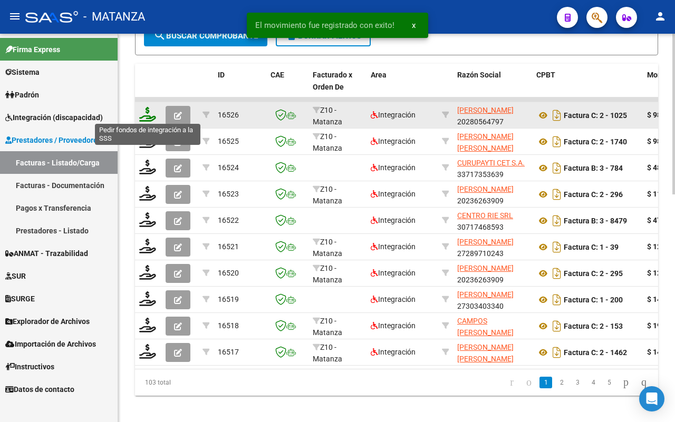
click at [143, 112] on icon at bounding box center [147, 114] width 17 height 15
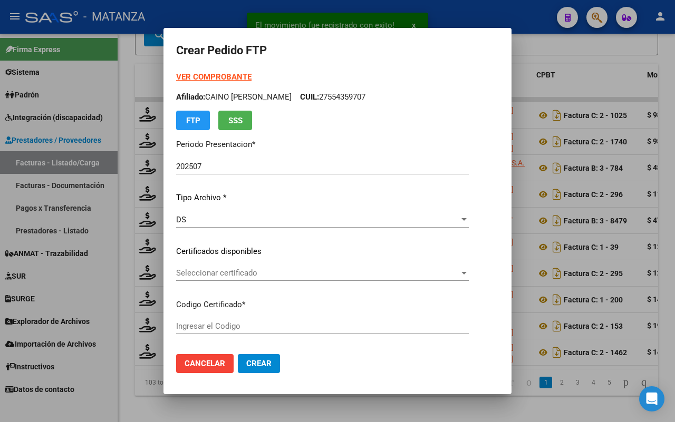
type input "ARG02-00045042569-20171010-20271010-BS"
type input "[DATE]"
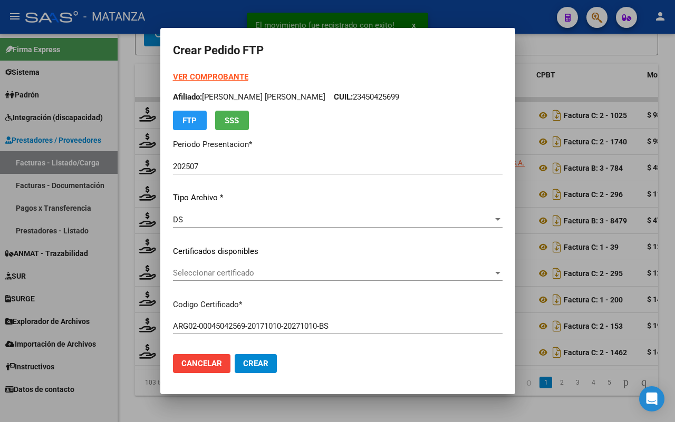
click at [360, 270] on span "Seleccionar certificado" at bounding box center [333, 272] width 320 height 9
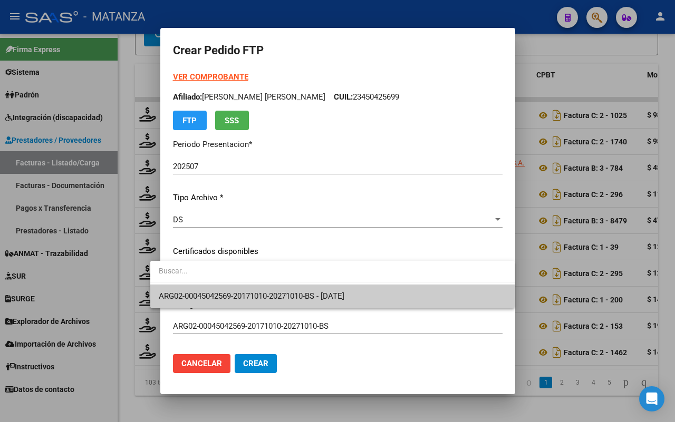
click at [353, 290] on span "ARG02-00045042569-20171010-20271010-BS - [DATE]" at bounding box center [332, 297] width 347 height 24
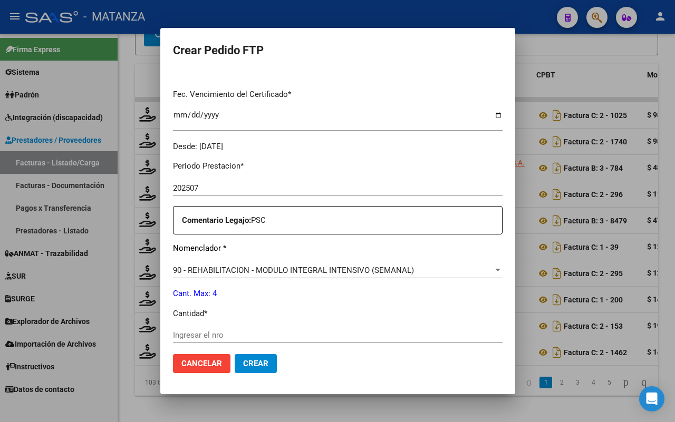
scroll to position [395, 0]
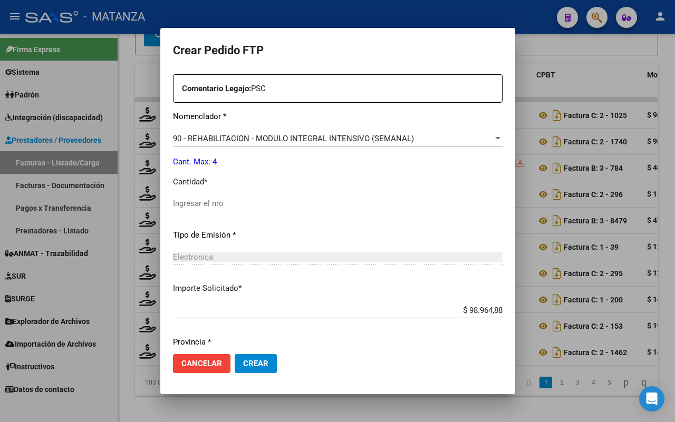
click at [227, 204] on input "Ingresar el nro" at bounding box center [337, 203] width 329 height 9
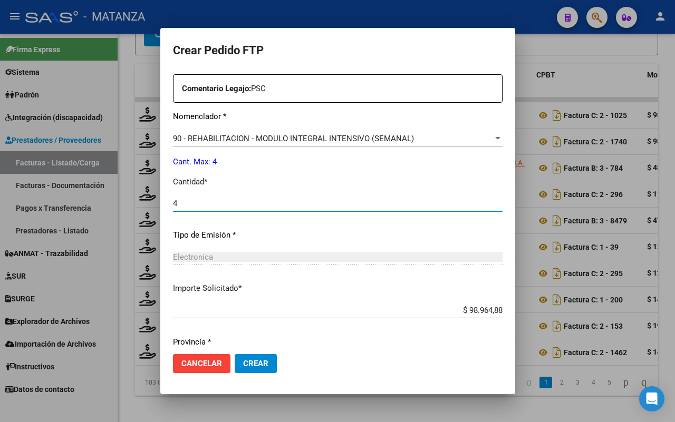
scroll to position [431, 0]
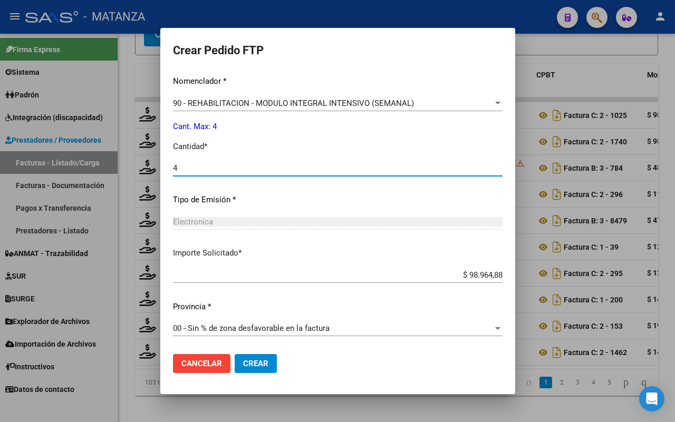
type input "4"
click at [244, 359] on span "Crear" at bounding box center [255, 363] width 25 height 9
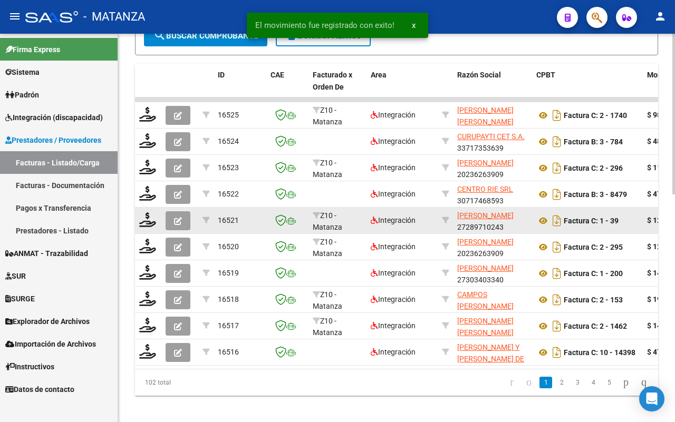
scroll to position [536, 0]
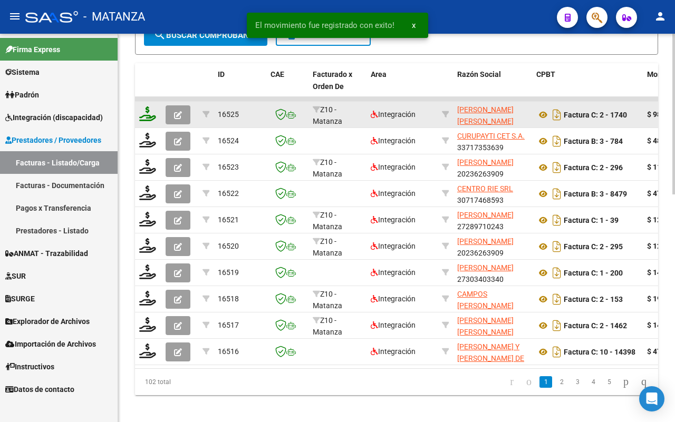
click at [151, 106] on icon at bounding box center [147, 113] width 17 height 15
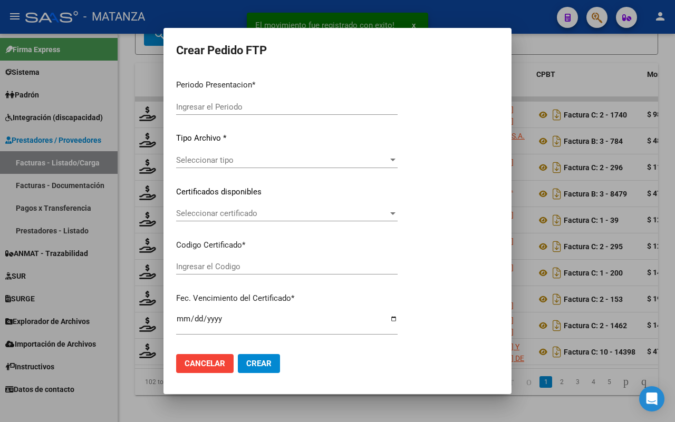
type input "202507"
type input "$ 98.964,88"
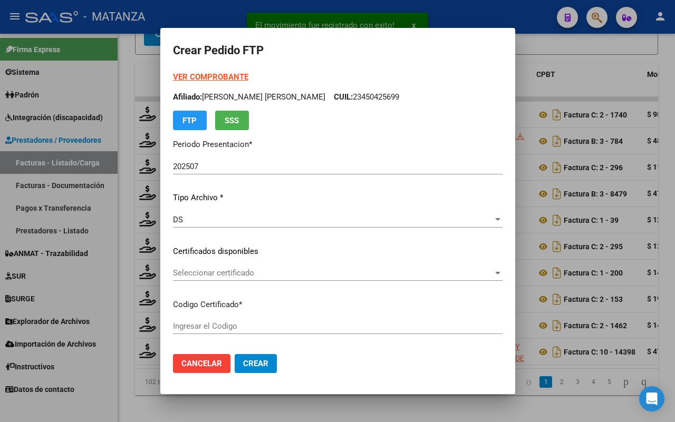
type input "ARG0200042134531-20210428-20310428-BS"
type input "[DATE]"
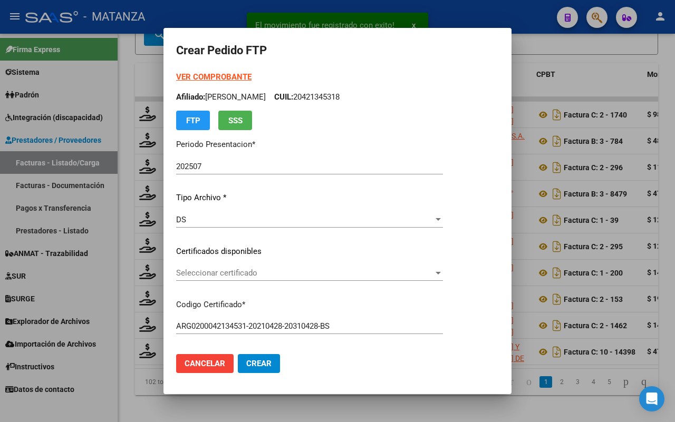
click at [266, 269] on span "Seleccionar certificado" at bounding box center [304, 272] width 257 height 9
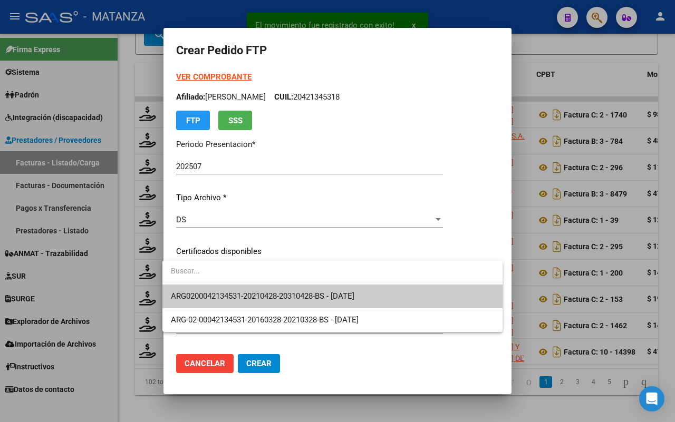
click at [262, 294] on span "ARG0200042134531-20210428-20310428-BS - [DATE]" at bounding box center [262, 295] width 183 height 9
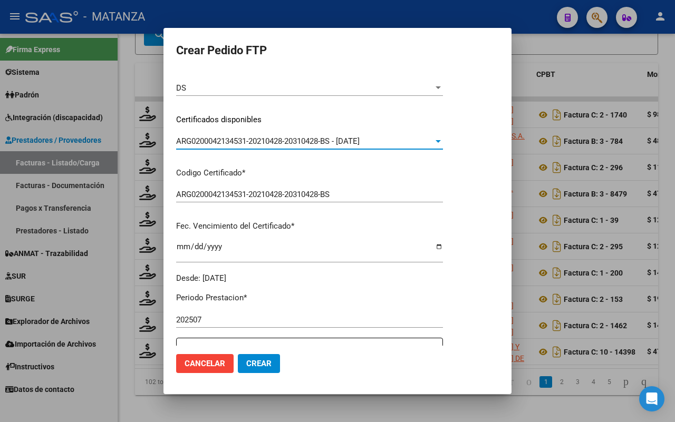
scroll to position [329, 0]
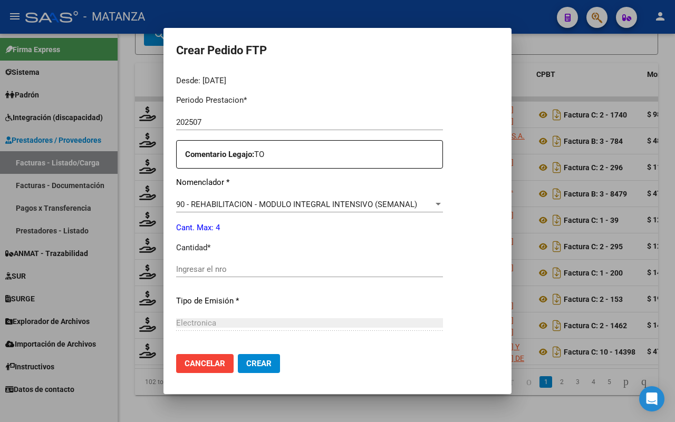
click at [236, 267] on input "Ingresar el nro" at bounding box center [309, 269] width 267 height 9
type input "4"
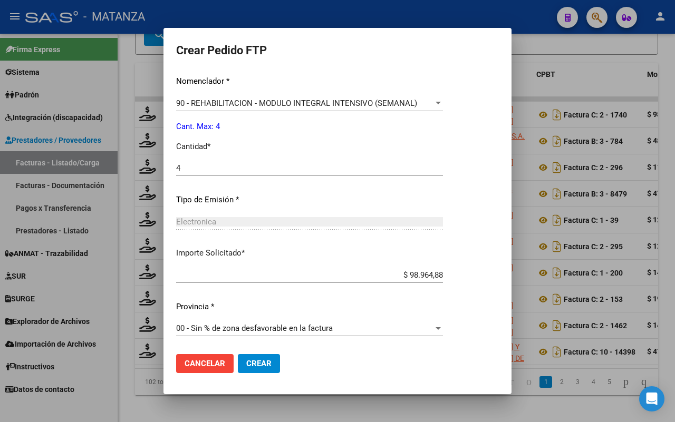
drag, startPoint x: 246, startPoint y: 357, endPoint x: 400, endPoint y: 231, distance: 200.0
click at [250, 356] on button "Crear" at bounding box center [259, 363] width 42 height 19
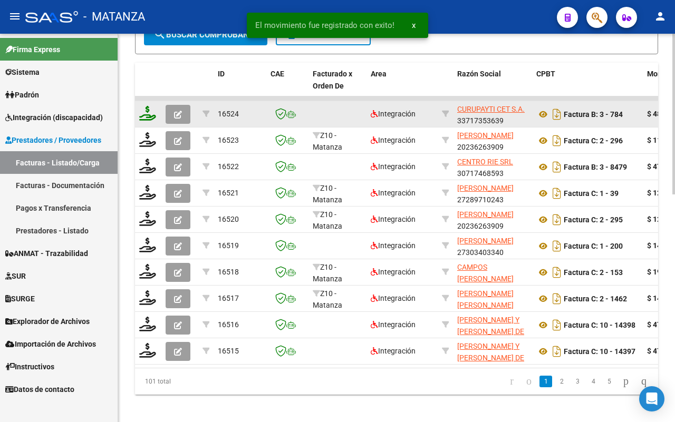
click at [146, 110] on icon at bounding box center [147, 113] width 17 height 15
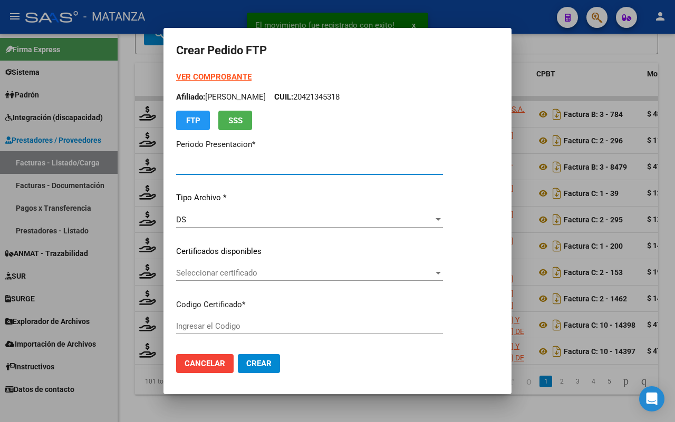
type input "202507"
type input "$ 481.191,19"
type input "ARG01-00057681047-20210923-20230923-BS"
type input "[DATE]"
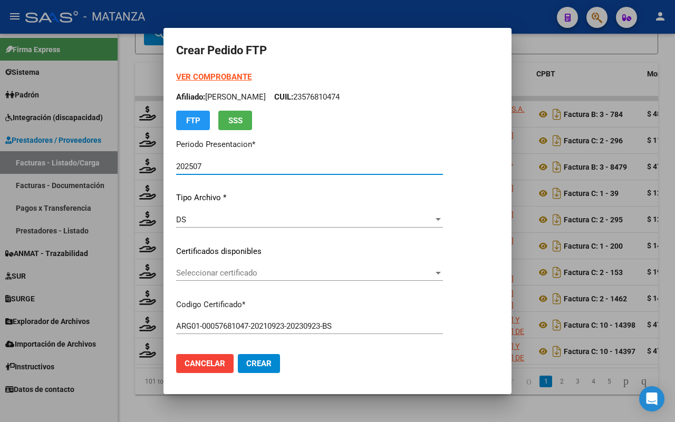
click at [382, 266] on div "Seleccionar certificado Seleccionar certificado" at bounding box center [309, 273] width 267 height 16
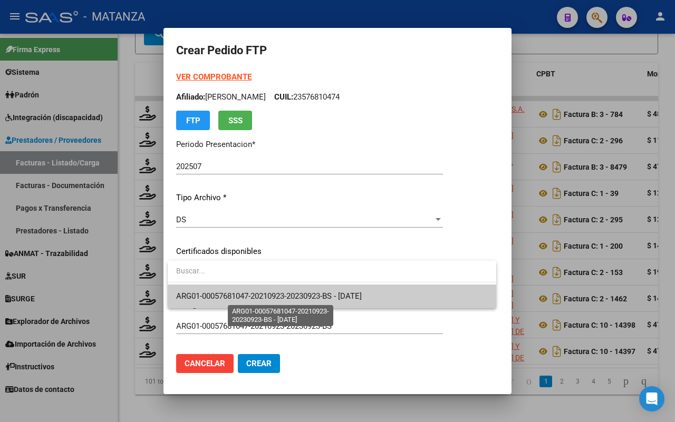
click at [350, 298] on span "ARG01-00057681047-20210923-20230923-BS - [DATE]" at bounding box center [268, 295] width 185 height 9
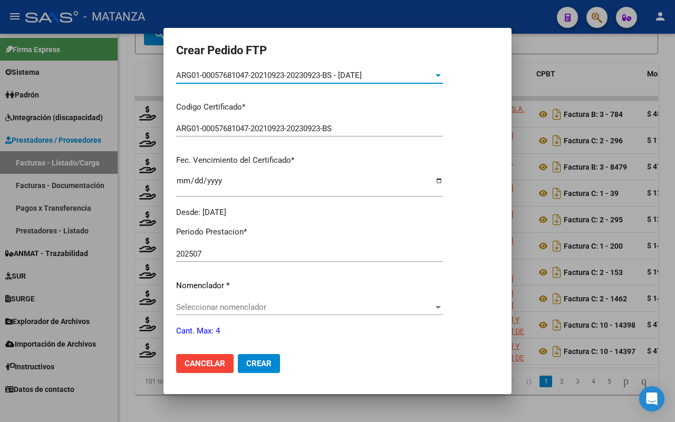
scroll to position [263, 0]
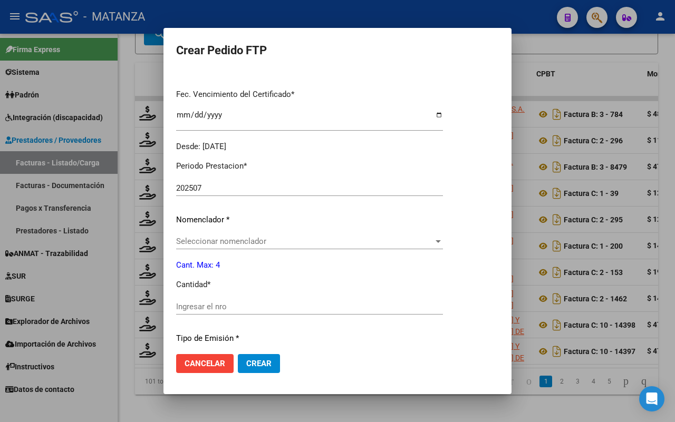
click at [312, 246] on span "Seleccionar nomenclador" at bounding box center [304, 241] width 257 height 9
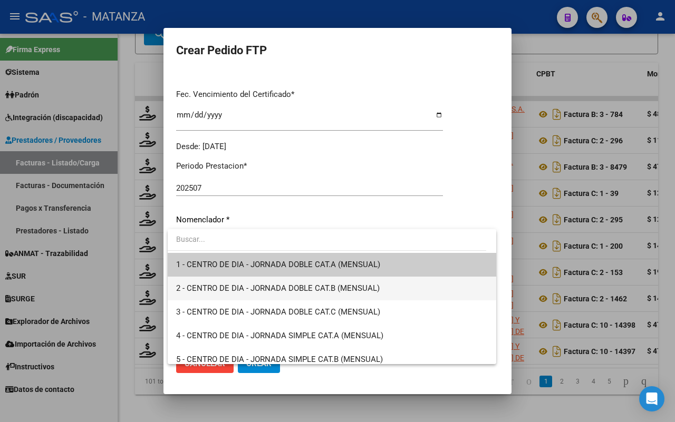
scroll to position [132, 0]
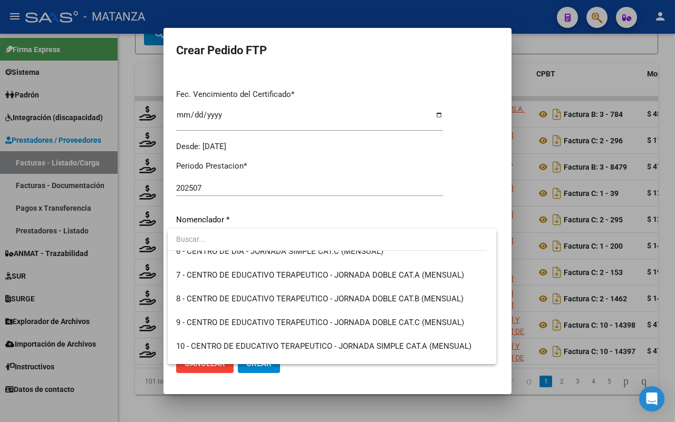
drag, startPoint x: 505, startPoint y: 274, endPoint x: 505, endPoint y: 293, distance: 19.0
click at [505, 293] on div at bounding box center [337, 211] width 675 height 422
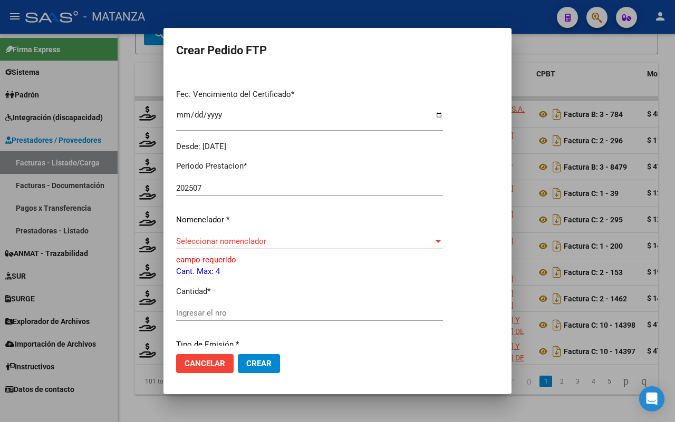
scroll to position [290, 0]
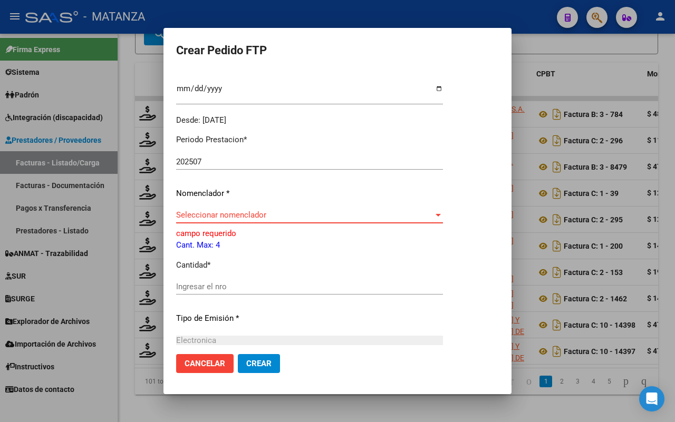
click at [432, 216] on span "Seleccionar nomenclador" at bounding box center [304, 214] width 257 height 9
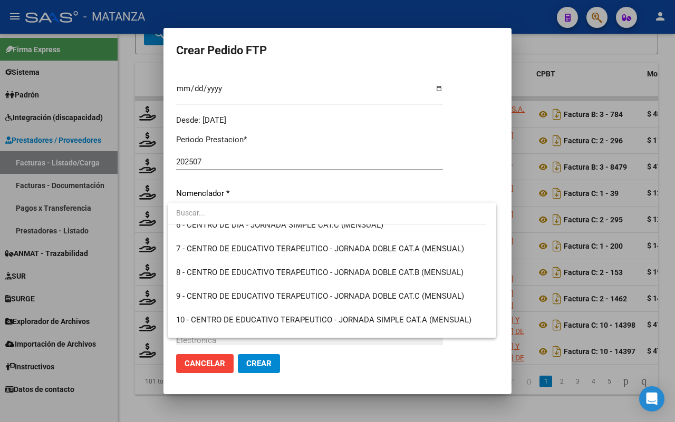
scroll to position [198, 0]
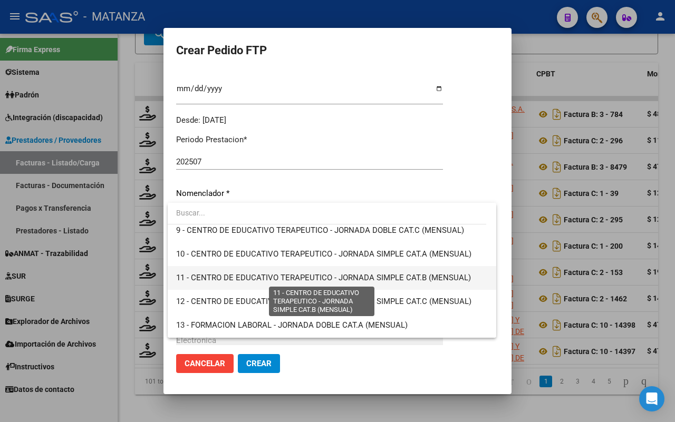
click at [436, 280] on span "11 - CENTRO DE EDUCATIVO TERAPEUTICO - JORNADA SIMPLE CAT.B (MENSUAL)" at bounding box center [323, 277] width 295 height 9
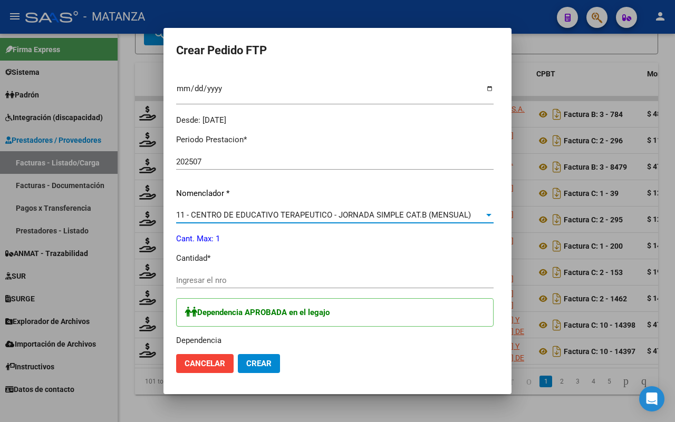
click at [178, 269] on div "Periodo Prestacion * 202507 Ingresar el Periodo Prestacion Nomenclador * 11 - C…" at bounding box center [334, 327] width 317 height 402
click at [180, 276] on input "Ingresar el nro" at bounding box center [334, 280] width 317 height 9
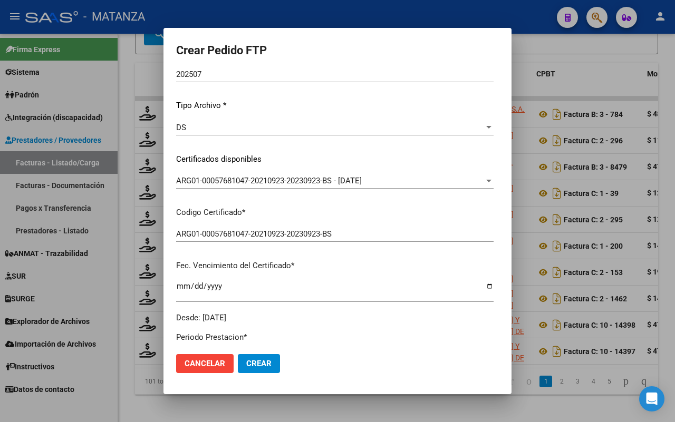
scroll to position [0, 0]
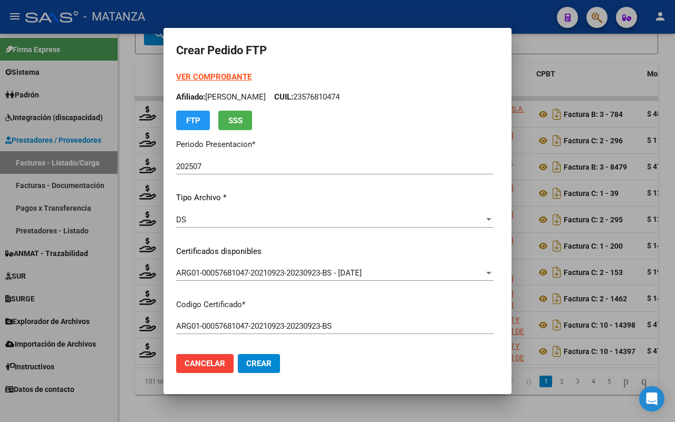
type input "1"
click at [199, 76] on strong "VER COMPROBANTE" at bounding box center [213, 76] width 75 height 9
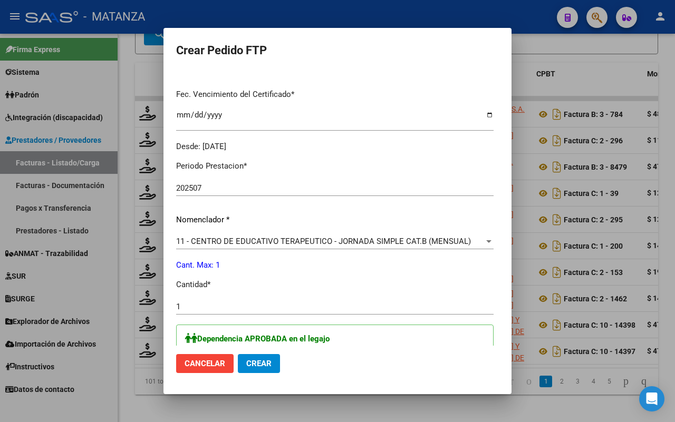
scroll to position [395, 0]
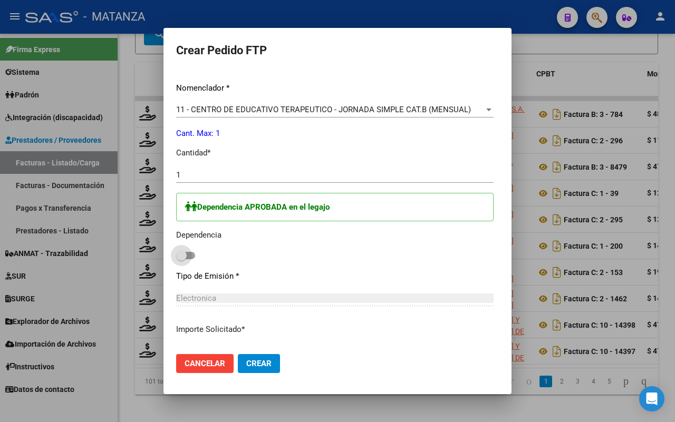
click at [176, 253] on span at bounding box center [185, 255] width 19 height 7
click at [181, 259] on input "checkbox" at bounding box center [181, 259] width 1 height 1
checkbox input "true"
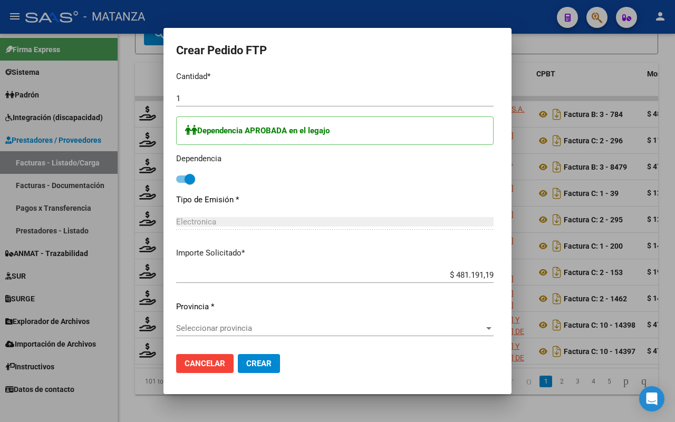
click at [294, 327] on span "Seleccionar provincia" at bounding box center [330, 328] width 308 height 9
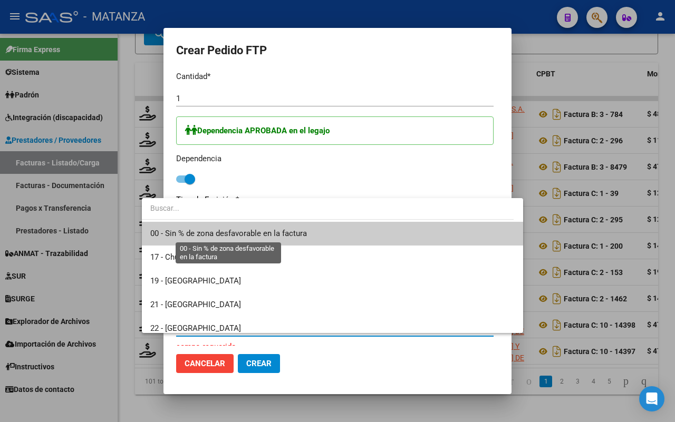
click at [294, 232] on span "00 - Sin % de zona desfavorable en la factura" at bounding box center [228, 233] width 157 height 9
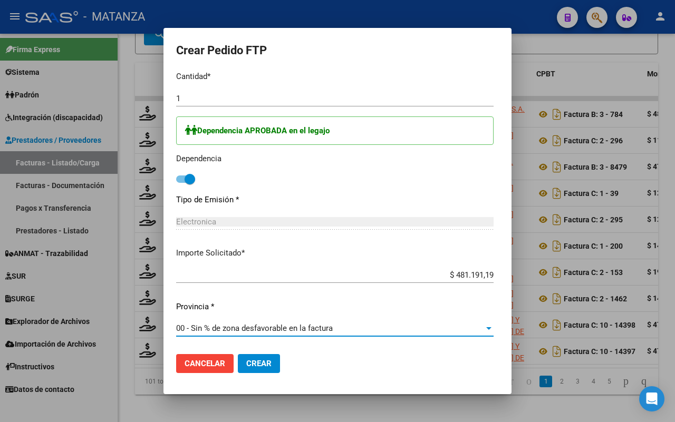
drag, startPoint x: 235, startPoint y: 362, endPoint x: 364, endPoint y: 272, distance: 156.7
click at [246, 359] on span "Crear" at bounding box center [258, 363] width 25 height 9
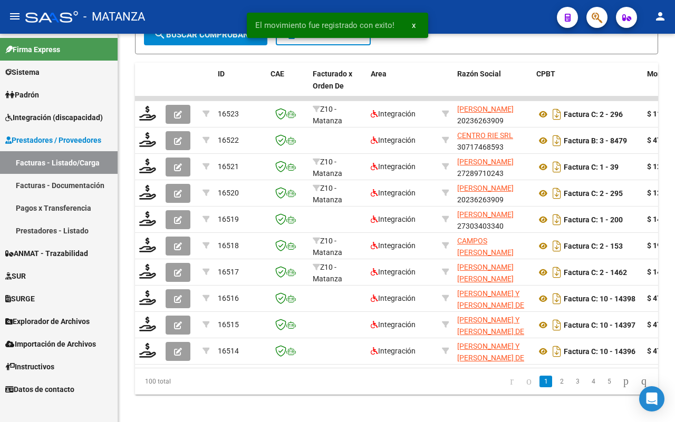
scroll to position [538, 0]
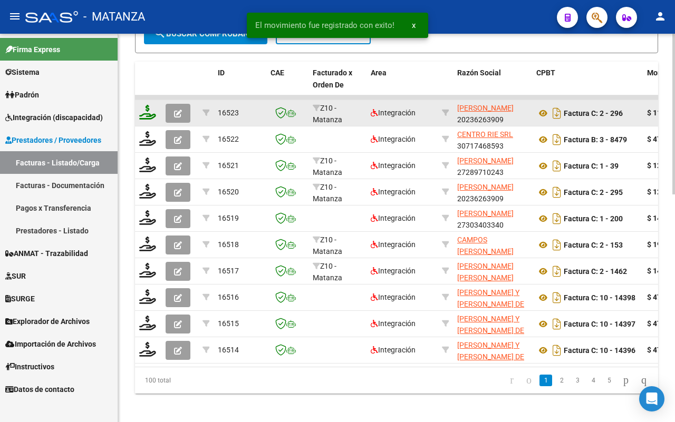
click at [148, 112] on icon at bounding box center [147, 112] width 17 height 15
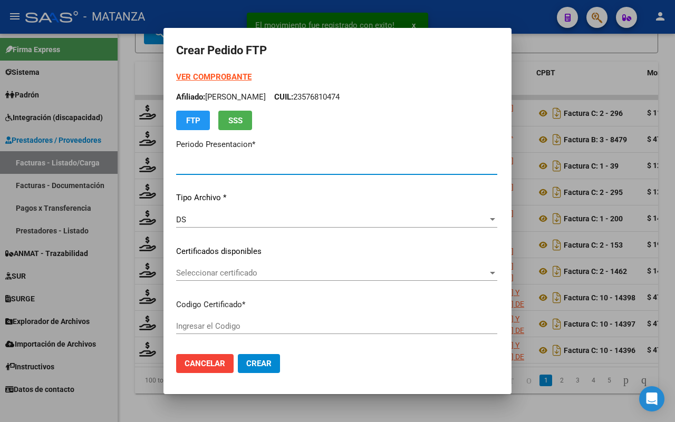
type input "202507"
type input "$ 111.335,49"
type input "ARG020003638247920190404-20290404-BS"
type input "[DATE]"
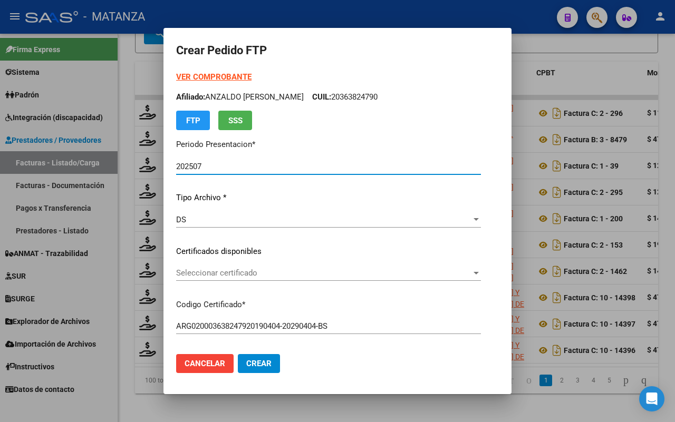
click at [358, 270] on span "Seleccionar certificado" at bounding box center [323, 272] width 295 height 9
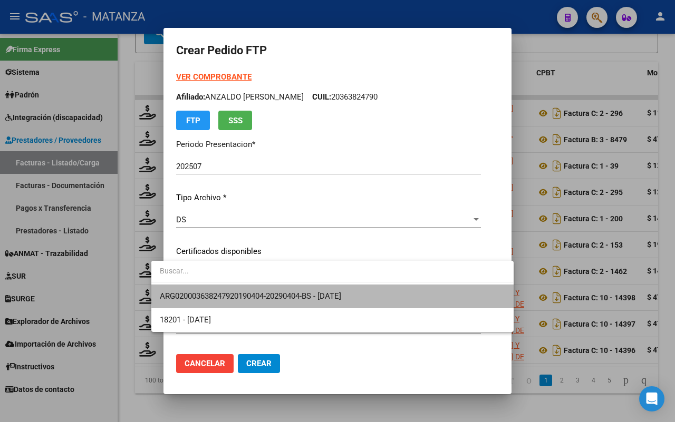
click at [356, 289] on span "ARG020003638247920190404-20290404-BS - [DATE]" at bounding box center [332, 297] width 345 height 24
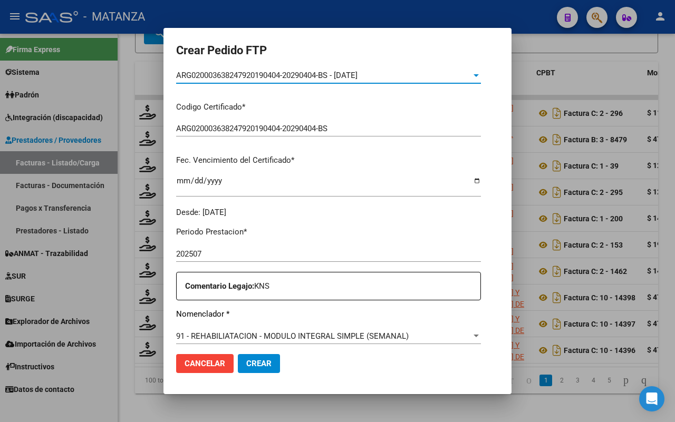
scroll to position [329, 0]
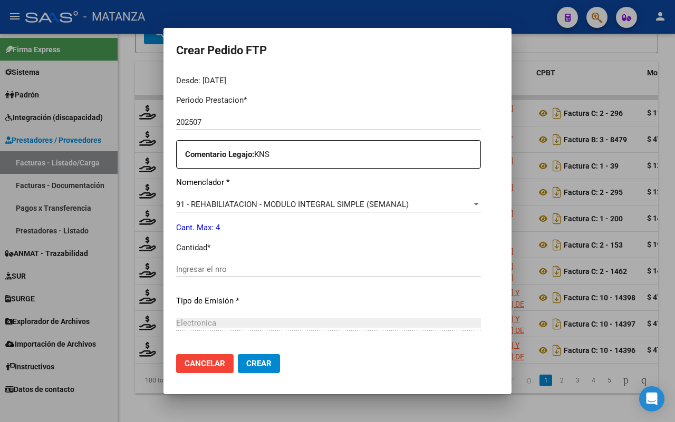
click at [251, 272] on input "Ingresar el nro" at bounding box center [328, 269] width 305 height 9
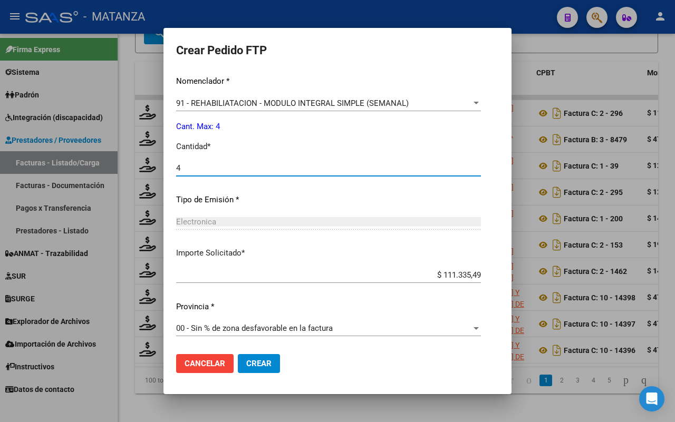
type input "4"
drag, startPoint x: 242, startPoint y: 364, endPoint x: 257, endPoint y: 364, distance: 14.2
click at [246, 364] on span "Crear" at bounding box center [258, 363] width 25 height 9
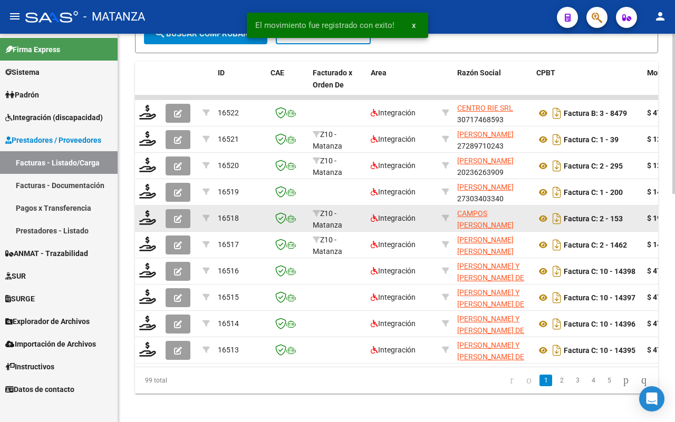
scroll to position [538, 0]
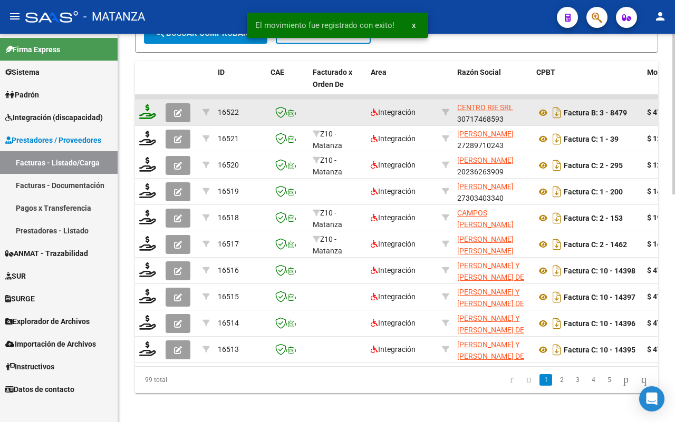
click at [143, 111] on icon at bounding box center [147, 111] width 17 height 15
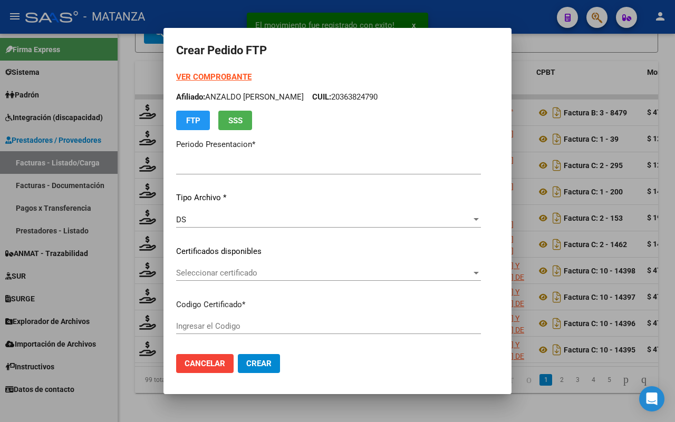
type input "202507"
type input "$ 475.830,36"
type input "ARG0200055034291-20190218-20240218-BS"
type input "[DATE]"
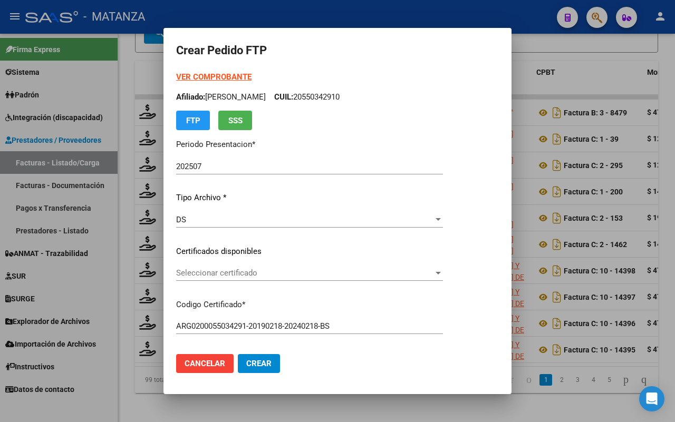
click at [295, 269] on span "Seleccionar certificado" at bounding box center [304, 272] width 257 height 9
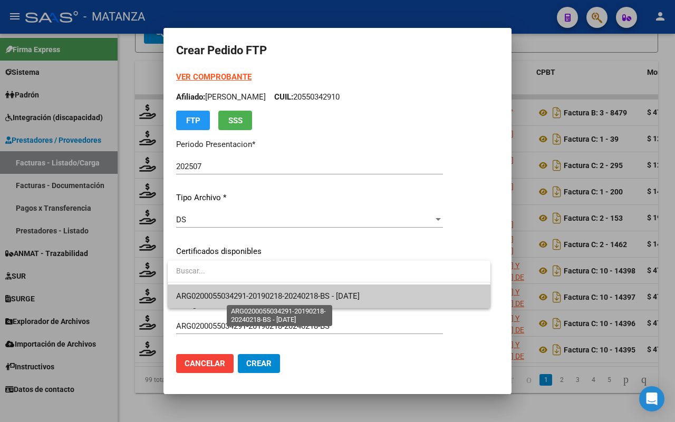
click at [288, 298] on span "ARG0200055034291-20190218-20240218-BS - [DATE]" at bounding box center [267, 295] width 183 height 9
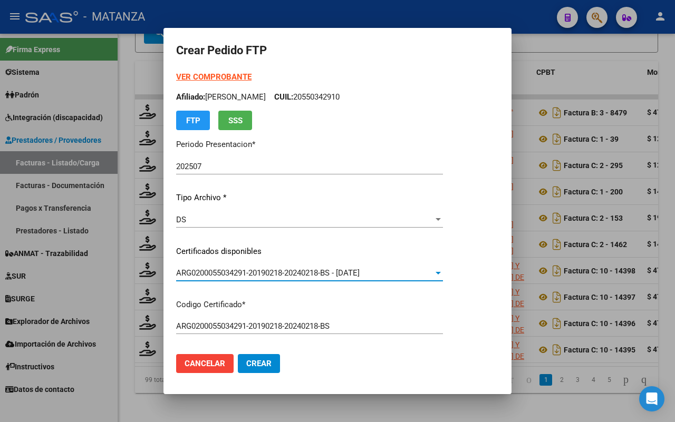
scroll to position [329, 0]
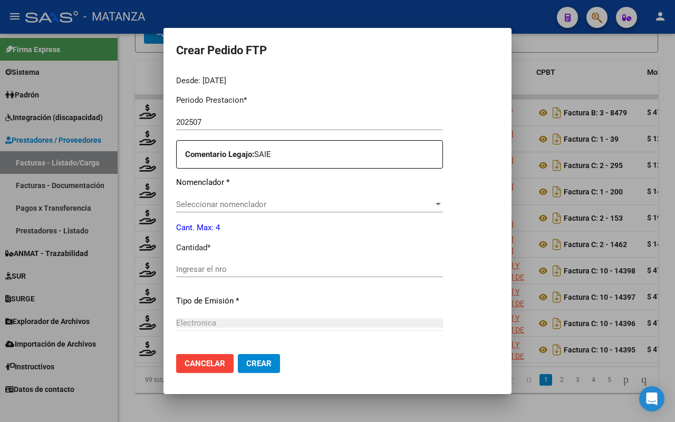
click at [298, 206] on span "Seleccionar nomenclador" at bounding box center [304, 204] width 257 height 9
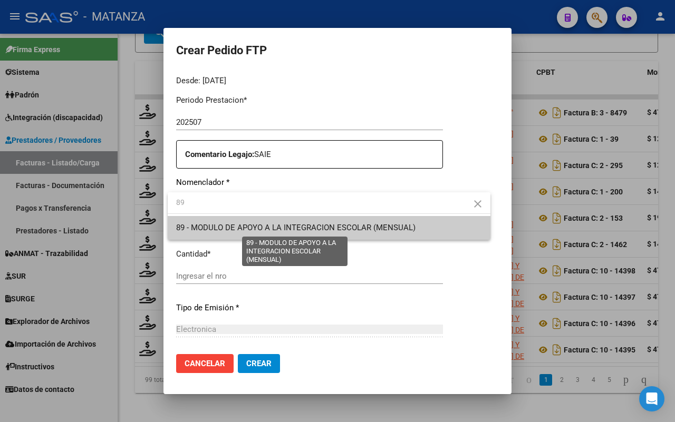
type input "89"
click at [305, 227] on span "89 - MODULO DE APOYO A LA INTEGRACION ESCOLAR (MENSUAL)" at bounding box center [295, 227] width 239 height 9
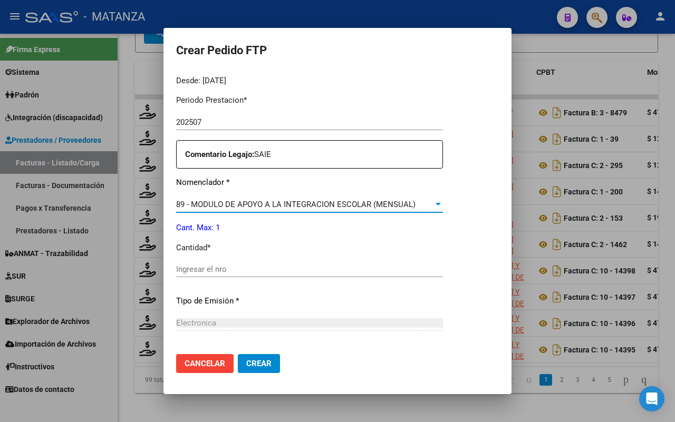
click at [241, 270] on input "Ingresar el nro" at bounding box center [309, 269] width 267 height 9
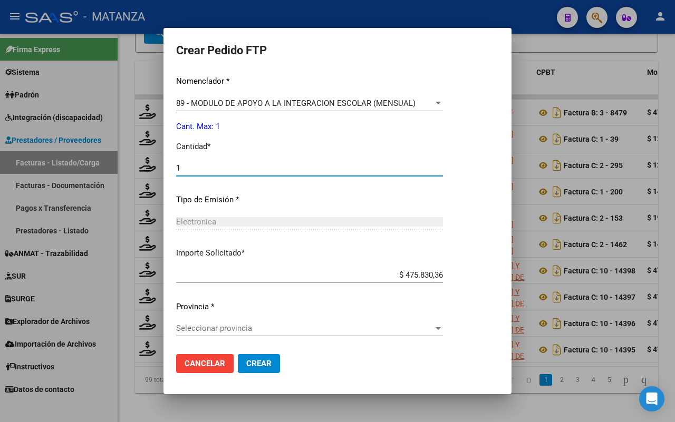
type input "1"
click at [259, 324] on span "Seleccionar provincia" at bounding box center [304, 328] width 257 height 9
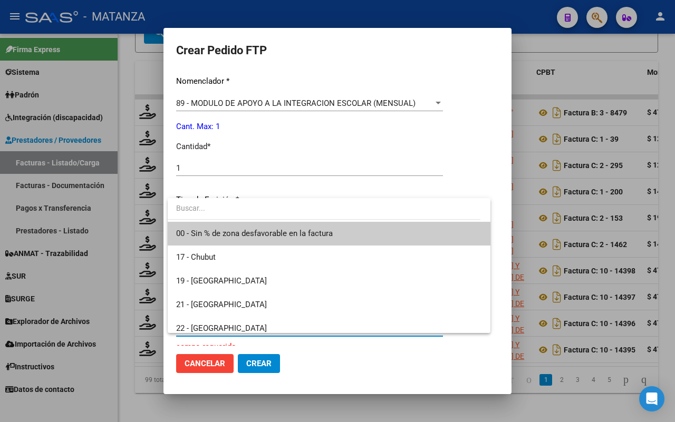
click at [288, 235] on span "00 - Sin % de zona desfavorable en la factura" at bounding box center [254, 233] width 157 height 9
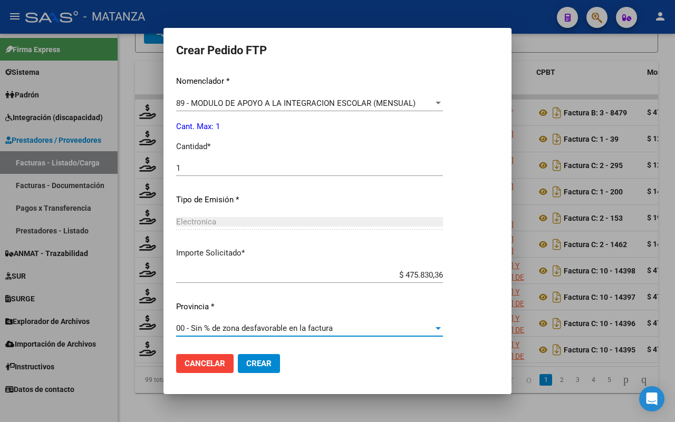
drag, startPoint x: 259, startPoint y: 362, endPoint x: 393, endPoint y: 335, distance: 136.1
click at [260, 360] on span "Crear" at bounding box center [258, 363] width 25 height 9
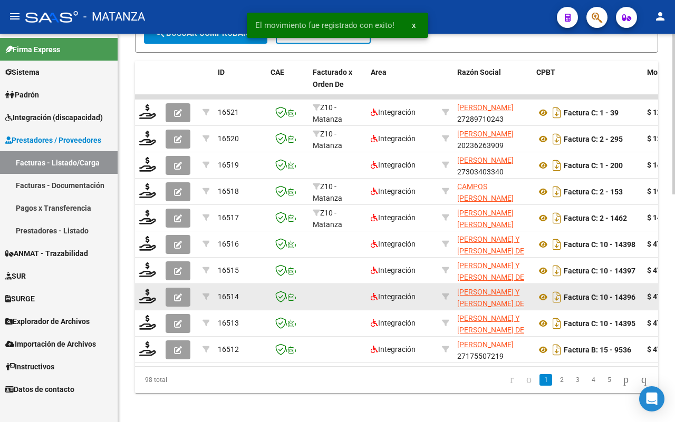
scroll to position [539, 0]
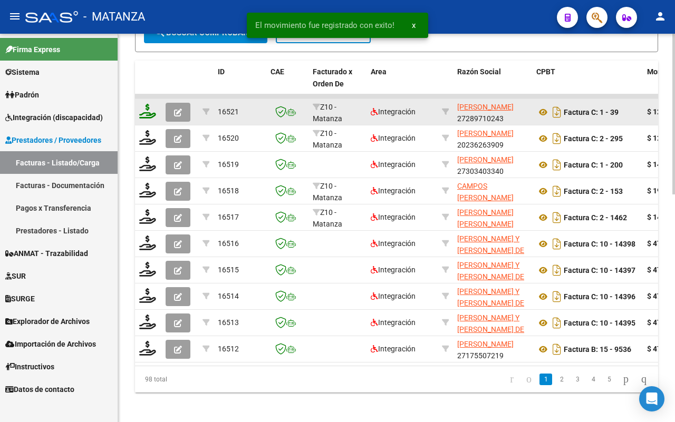
click at [148, 112] on icon at bounding box center [147, 111] width 17 height 15
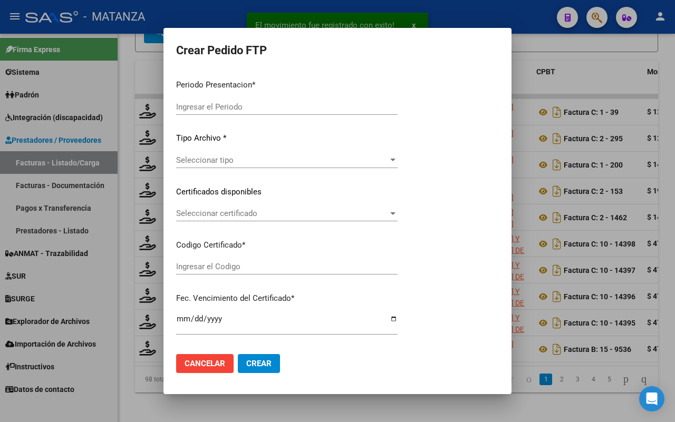
type input "202507"
type input "$ 123.706,10"
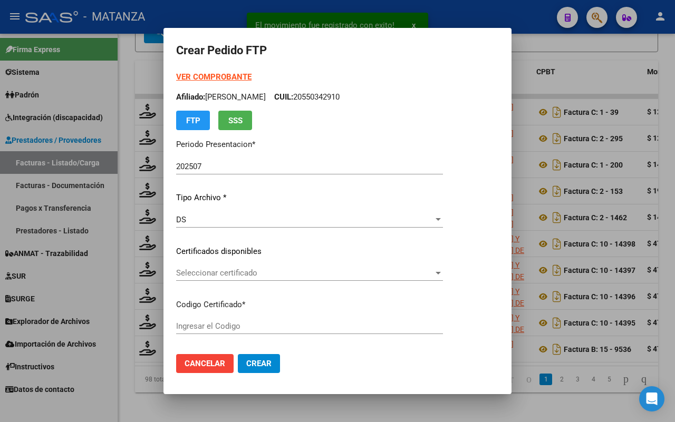
type input "ARG01-00024543620-20221110-20321110-BS"
type input "[DATE]"
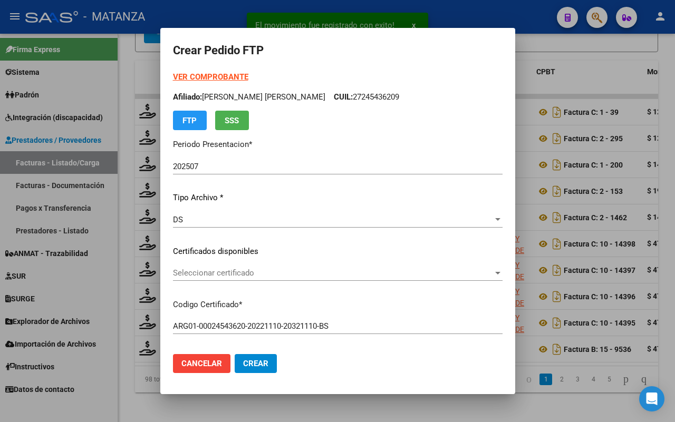
click at [272, 272] on span "Seleccionar certificado" at bounding box center [333, 272] width 320 height 9
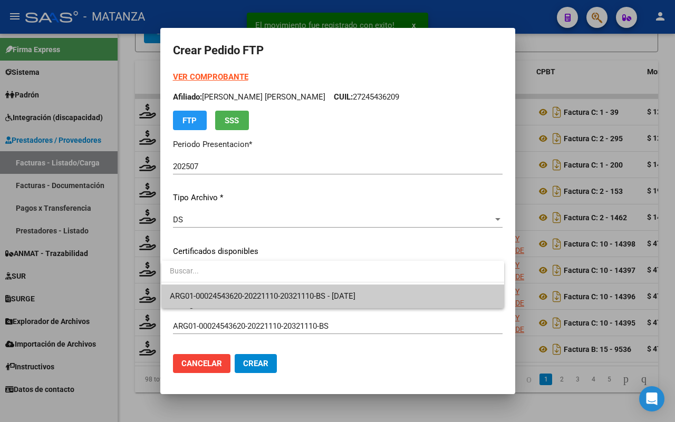
click at [268, 291] on span "ARG01-00024543620-20221110-20321110-BS - [DATE]" at bounding box center [262, 295] width 185 height 9
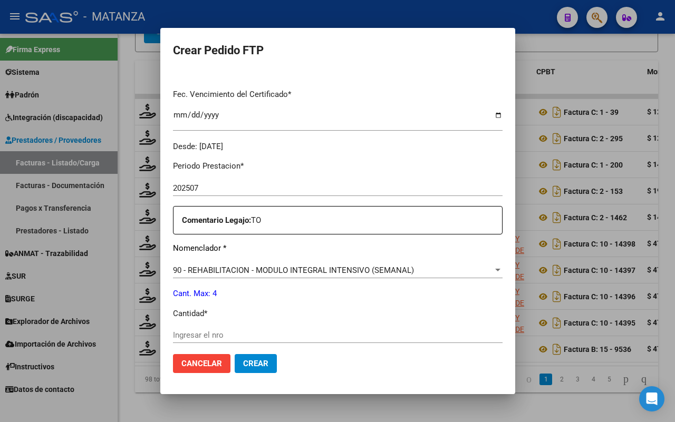
scroll to position [329, 0]
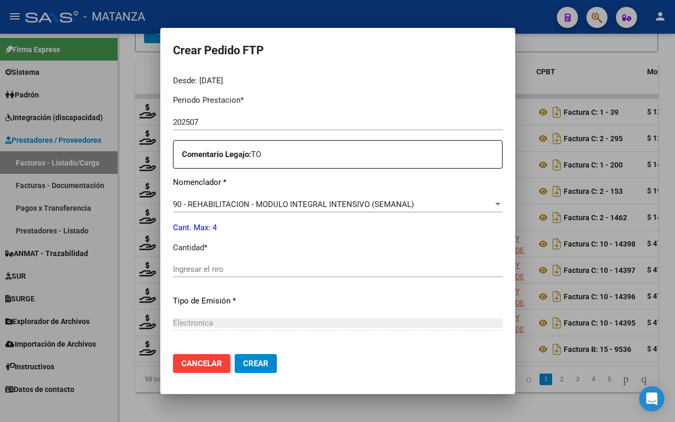
click at [256, 272] on input "Ingresar el nro" at bounding box center [337, 269] width 329 height 9
type input "4"
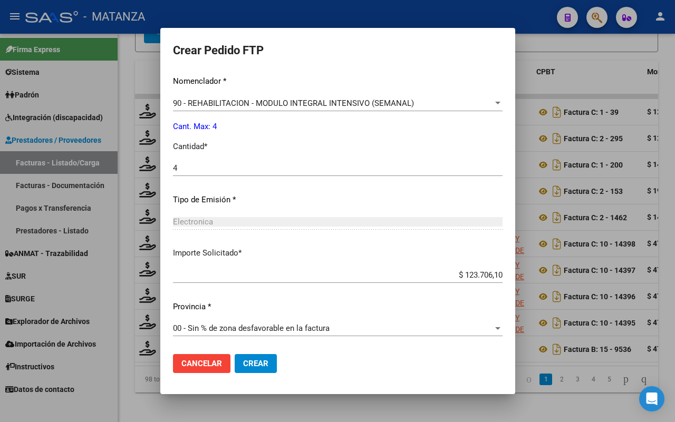
click at [258, 367] on button "Crear" at bounding box center [256, 363] width 42 height 19
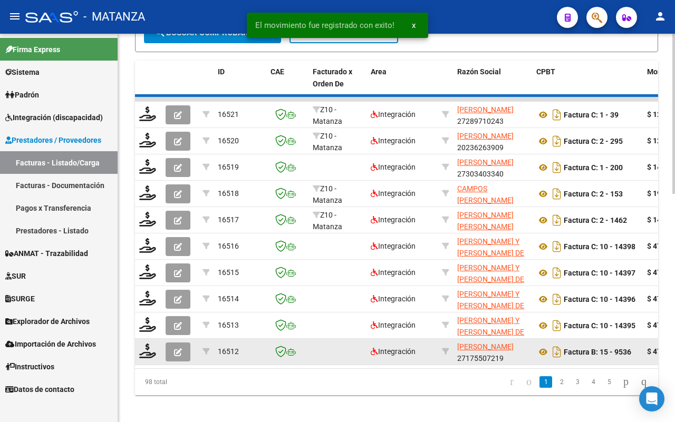
scroll to position [539, 0]
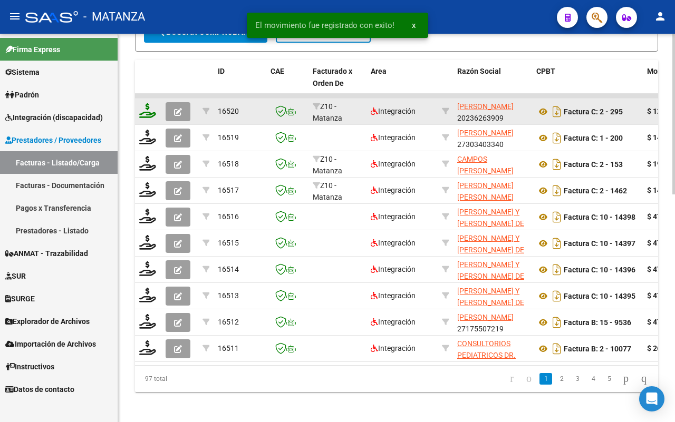
click at [144, 106] on icon at bounding box center [147, 110] width 17 height 15
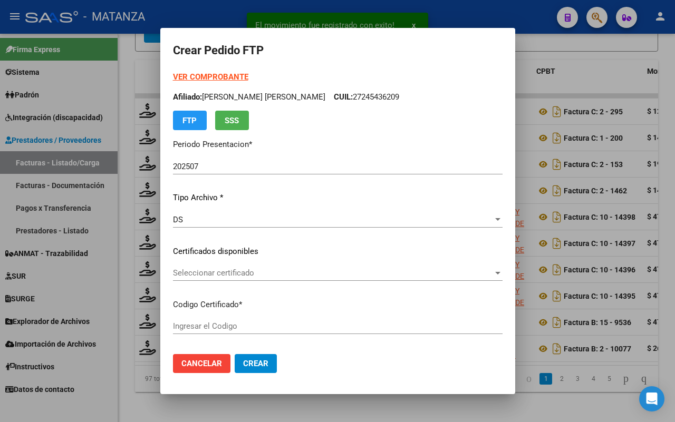
type input "ARG01-00024543620-20221110-20321110-BS"
type input "[DATE]"
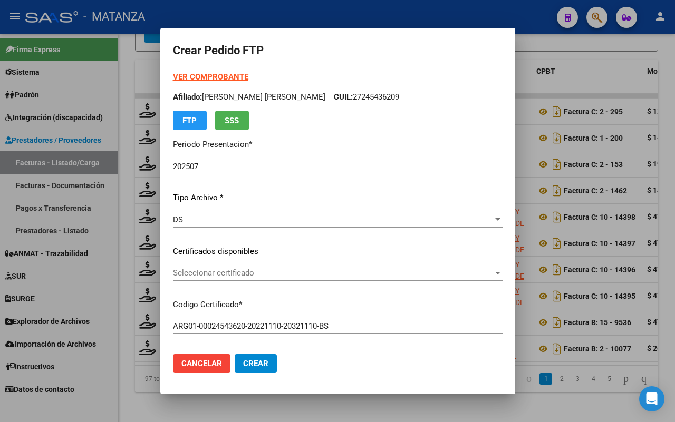
click at [208, 271] on span "Seleccionar certificado" at bounding box center [333, 272] width 320 height 9
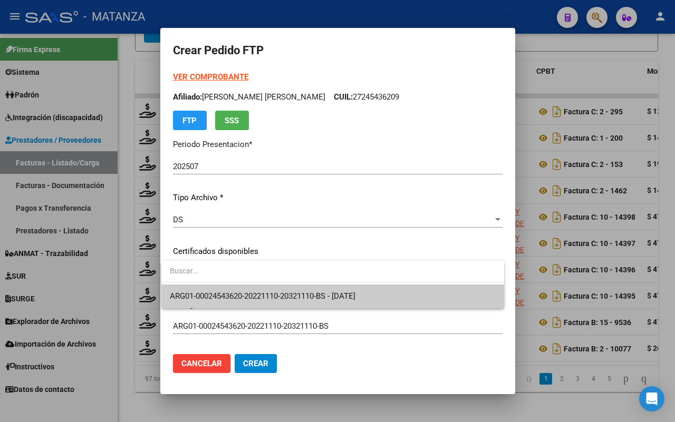
click at [209, 289] on span "ARG01-00024543620-20221110-20321110-BS - [DATE]" at bounding box center [333, 297] width 326 height 24
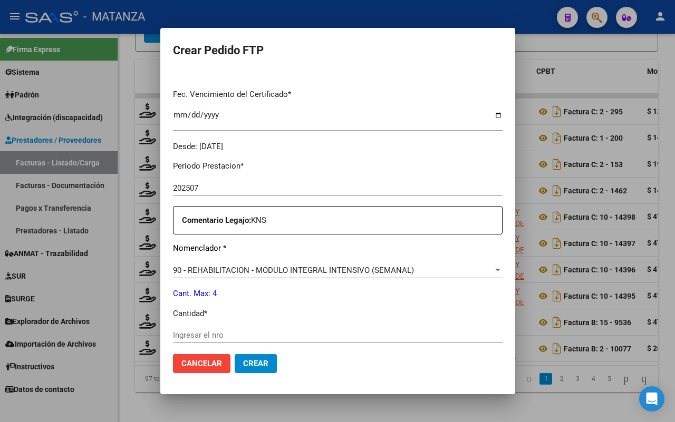
scroll to position [395, 0]
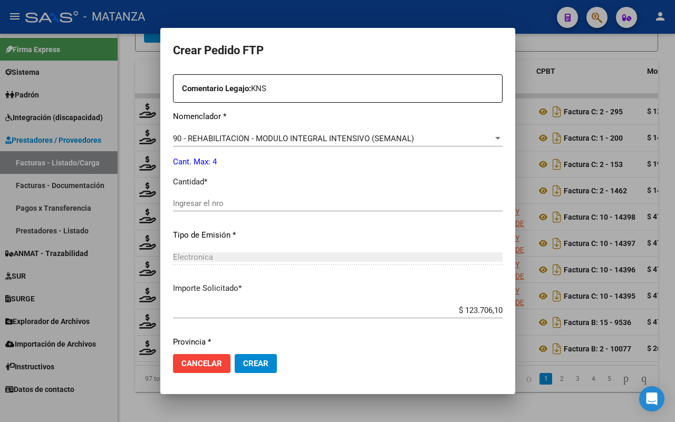
click at [236, 204] on input "Ingresar el nro" at bounding box center [337, 203] width 329 height 9
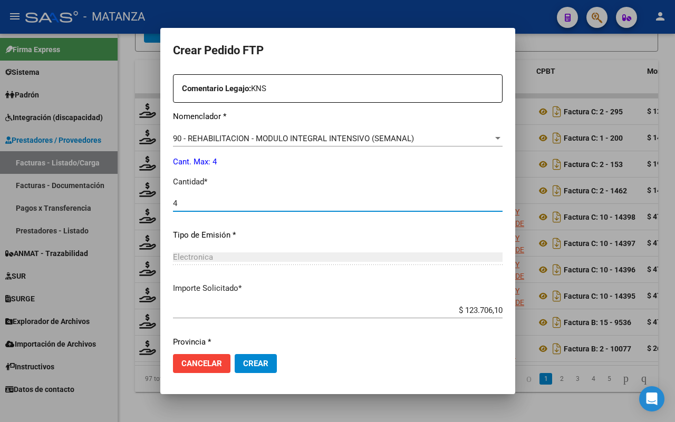
type input "4"
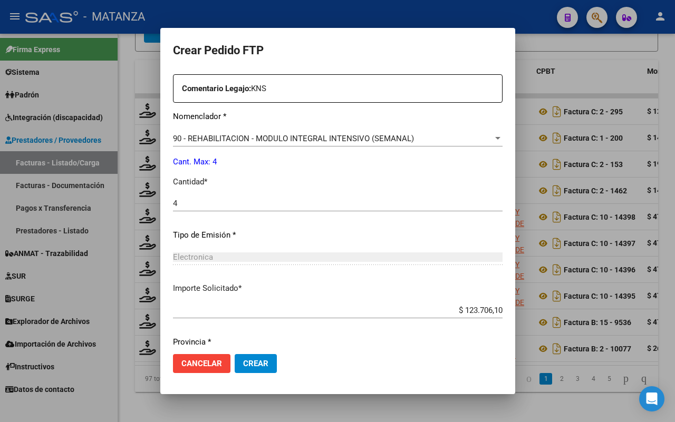
scroll to position [431, 0]
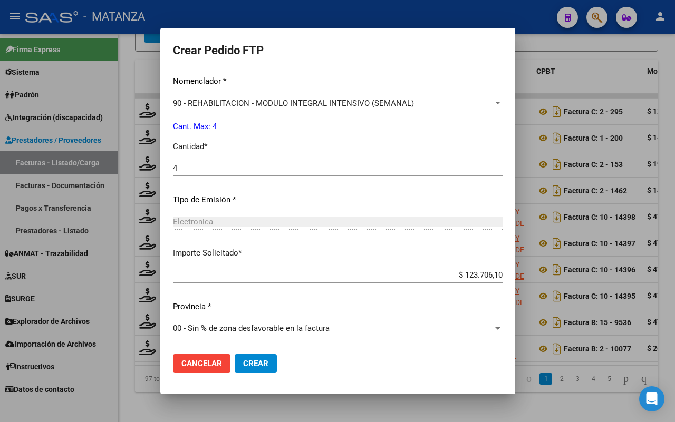
drag, startPoint x: 251, startPoint y: 360, endPoint x: 359, endPoint y: 319, distance: 115.6
click at [260, 357] on button "Crear" at bounding box center [256, 363] width 42 height 19
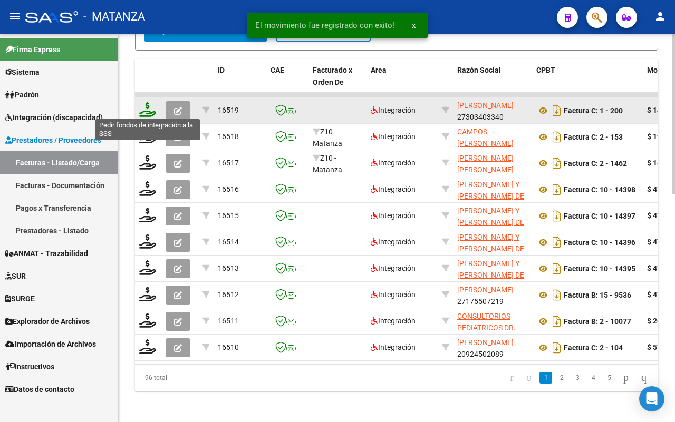
click at [140, 106] on icon at bounding box center [147, 109] width 17 height 15
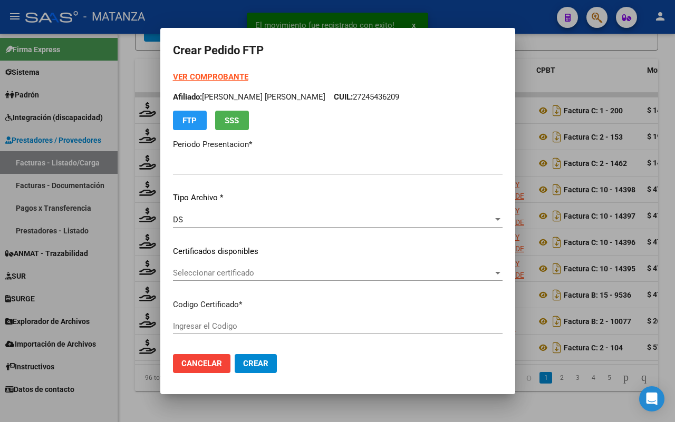
type input "202507"
type input "$ 148.447,32"
type input "ARG02-00052976929-20230816-20330816-bs"
type input "[DATE]"
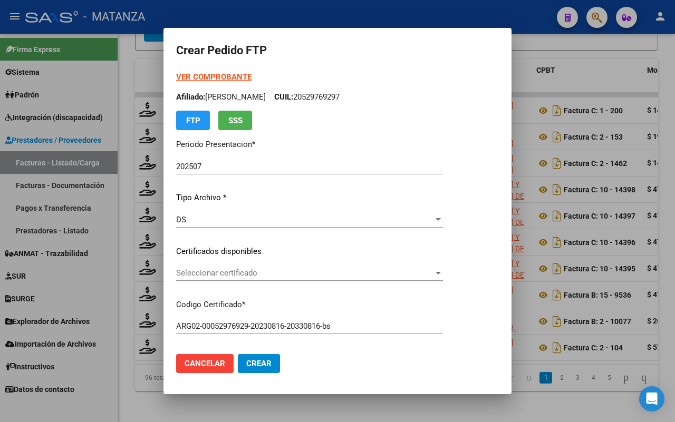
click at [271, 270] on span "Seleccionar certificado" at bounding box center [304, 272] width 257 height 9
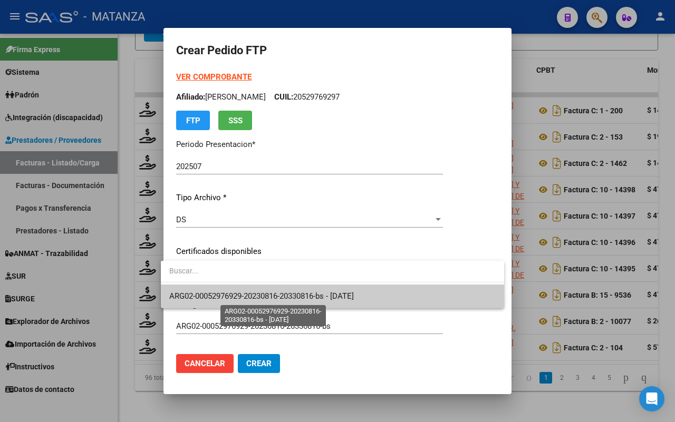
click at [270, 296] on span "ARG02-00052976929-20230816-20330816-bs - [DATE]" at bounding box center [261, 295] width 184 height 9
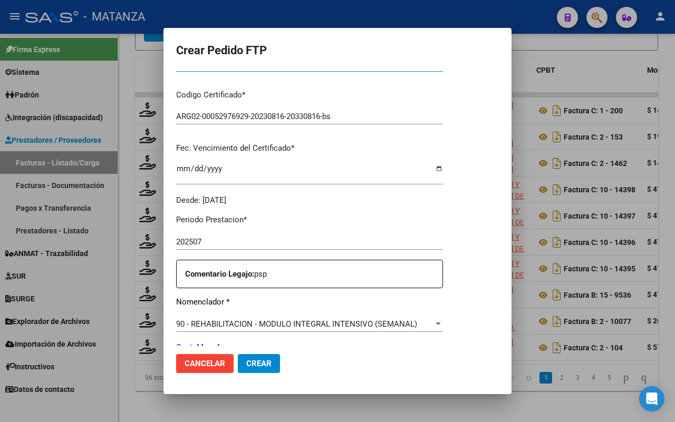
scroll to position [263, 0]
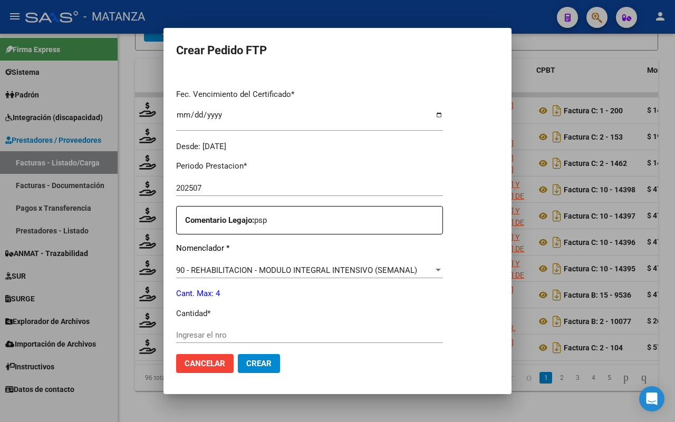
click at [255, 335] on input "Ingresar el nro" at bounding box center [309, 334] width 267 height 9
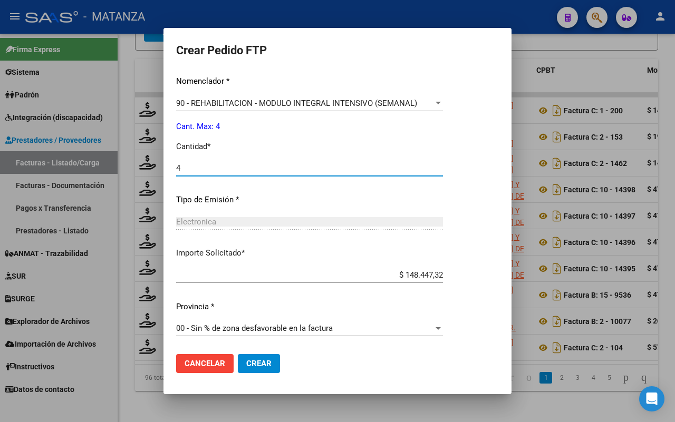
type input "4"
drag, startPoint x: 256, startPoint y: 362, endPoint x: 362, endPoint y: 326, distance: 111.8
click at [257, 361] on span "Crear" at bounding box center [258, 363] width 25 height 9
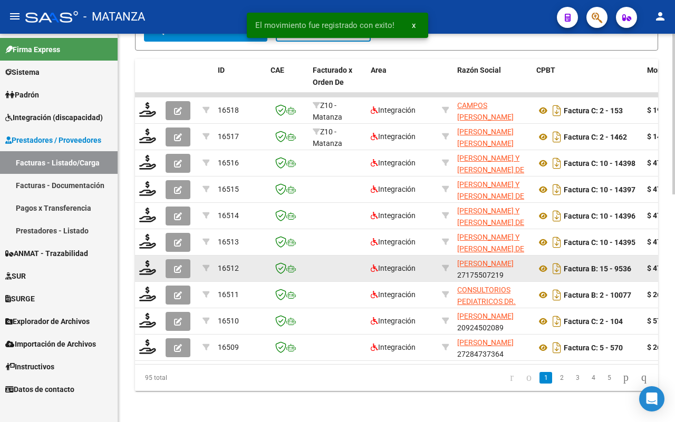
scroll to position [475, 0]
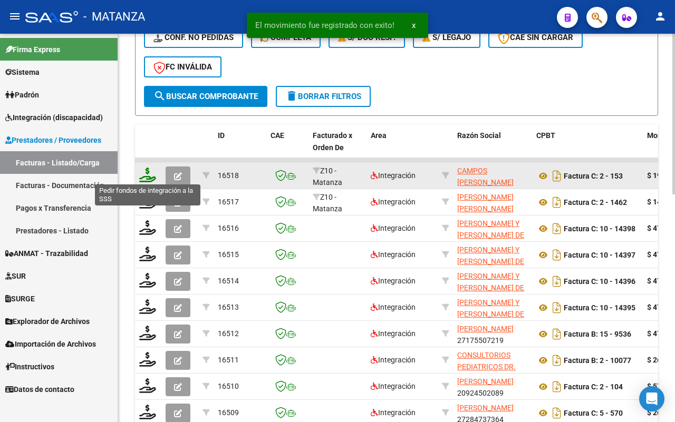
click at [146, 175] on icon at bounding box center [147, 175] width 17 height 15
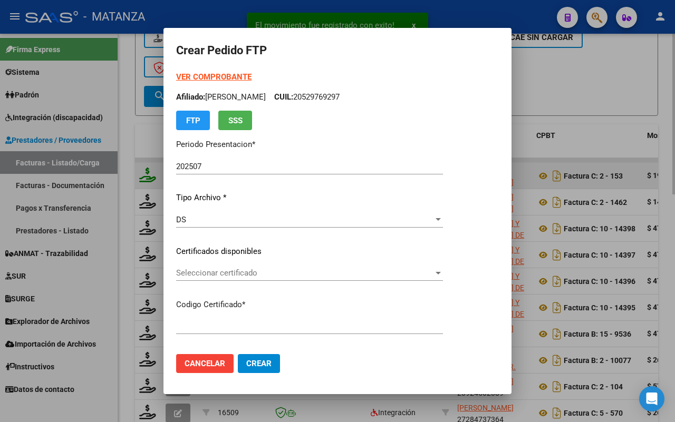
type input "arg02-00048496517-20230301-20330301-bs"
type input "[DATE]"
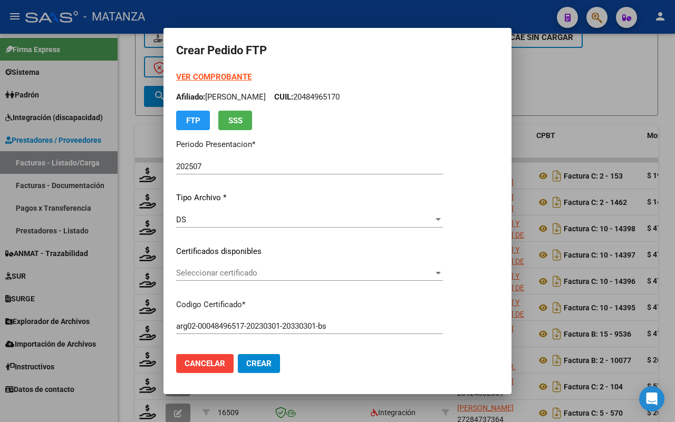
click at [282, 272] on span "Seleccionar certificado" at bounding box center [304, 272] width 257 height 9
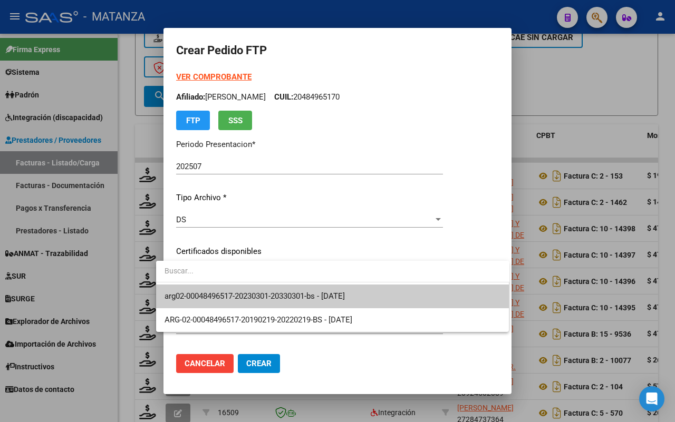
click at [284, 301] on span "arg02-00048496517-20230301-20330301-bs - [DATE]" at bounding box center [332, 297] width 336 height 24
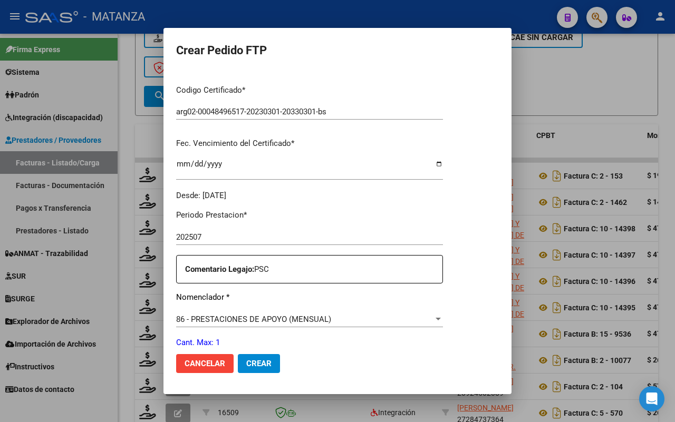
scroll to position [329, 0]
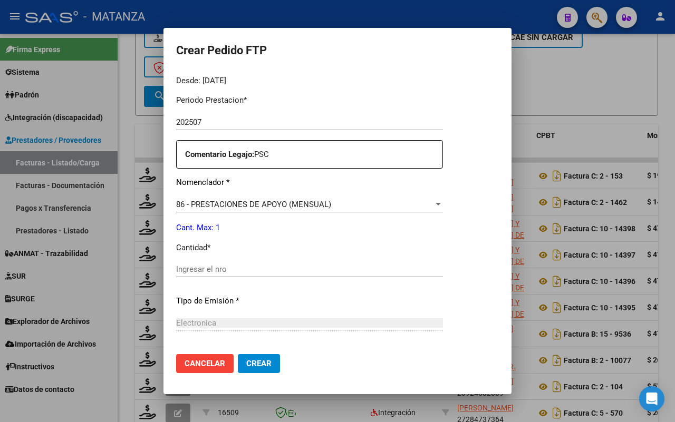
click at [264, 267] on input "Ingresar el nro" at bounding box center [309, 269] width 267 height 9
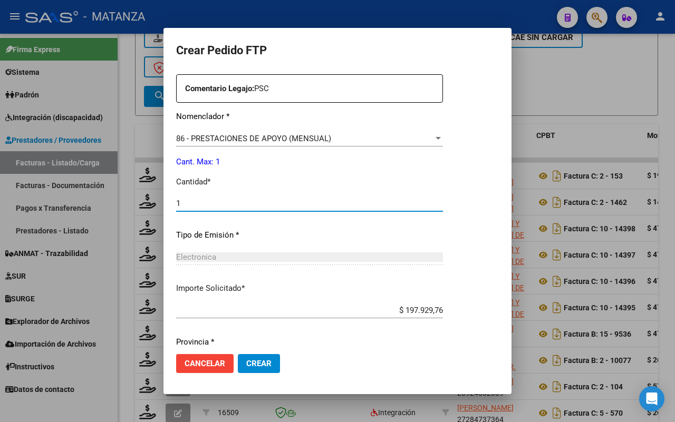
type input "1"
click at [246, 359] on span "Crear" at bounding box center [258, 363] width 25 height 9
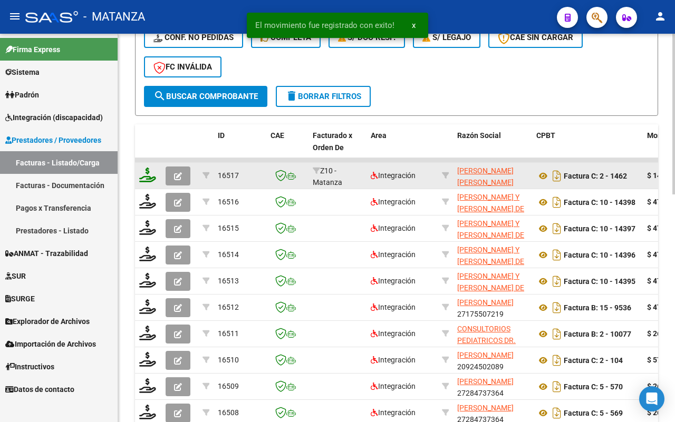
click at [146, 175] on icon at bounding box center [147, 175] width 17 height 15
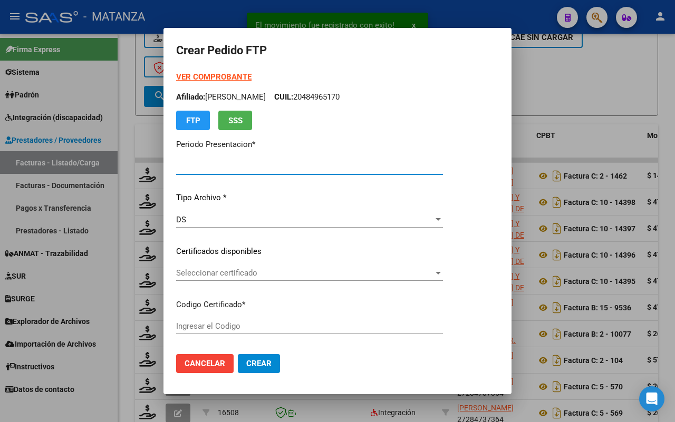
type input "202507"
type input "$ 148.447,32"
type input "arg0200055109339-20220819-20250819-bs"
type input "[DATE]"
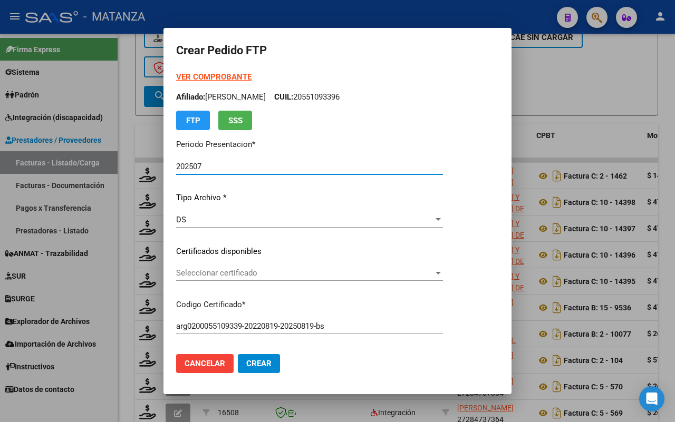
click at [299, 268] on span "Seleccionar certificado" at bounding box center [304, 272] width 257 height 9
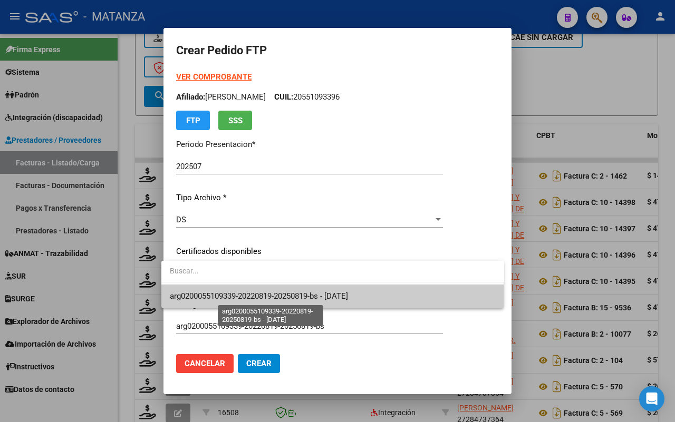
click at [291, 294] on span "arg0200055109339-20220819-20250819-bs - [DATE]" at bounding box center [259, 295] width 178 height 9
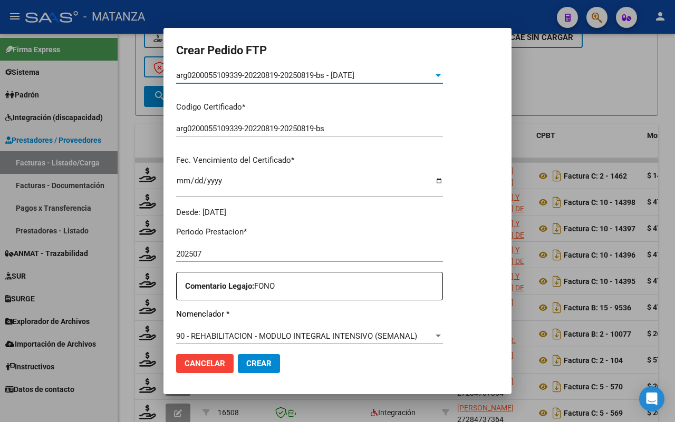
scroll to position [329, 0]
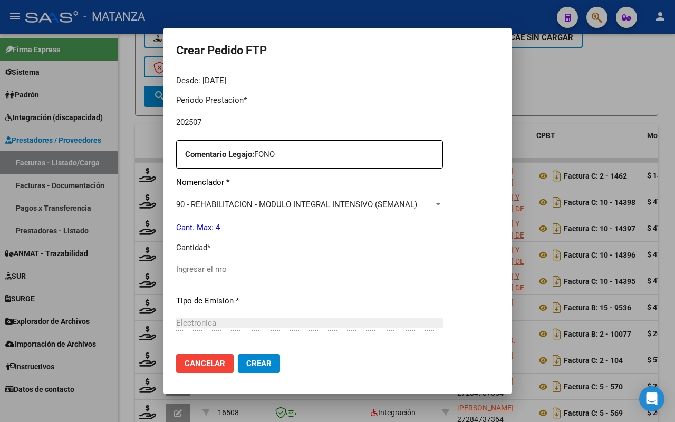
click at [289, 273] on input "Ingresar el nro" at bounding box center [309, 269] width 267 height 9
type input "4"
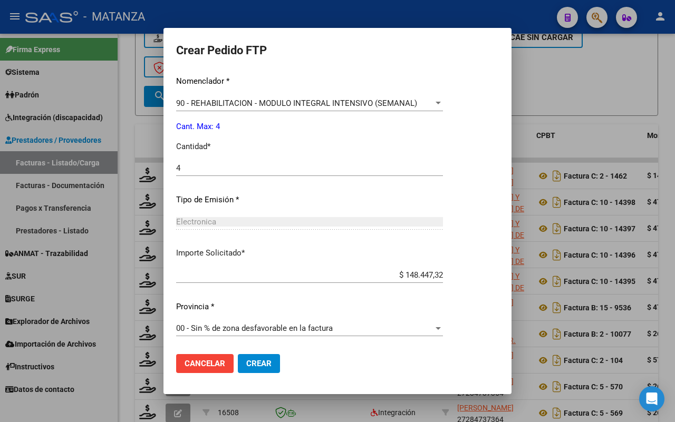
drag, startPoint x: 250, startPoint y: 359, endPoint x: 402, endPoint y: 298, distance: 163.3
click at [251, 359] on span "Crear" at bounding box center [258, 363] width 25 height 9
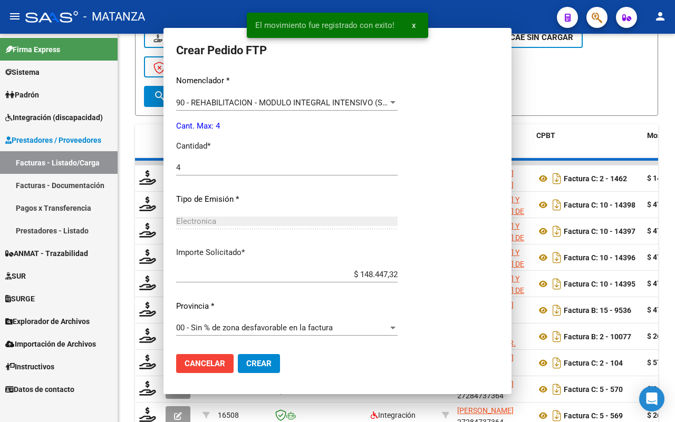
scroll to position [372, 0]
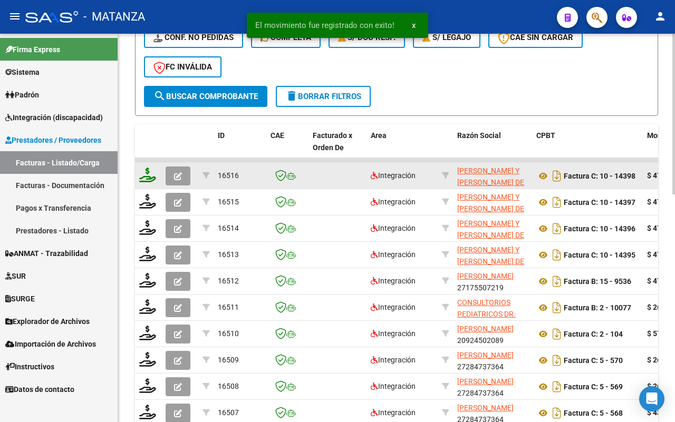
click at [148, 177] on icon at bounding box center [147, 175] width 17 height 15
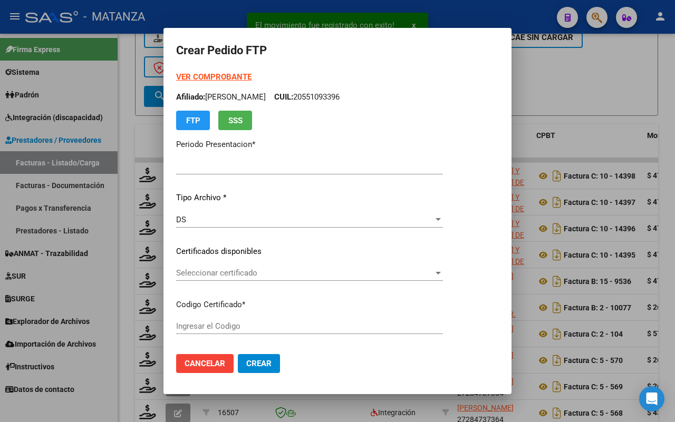
type input "202507"
type input "$ 475.830,36"
type input "ARG02-00055580569-20190715-20210715-BS"
type input "[DATE]"
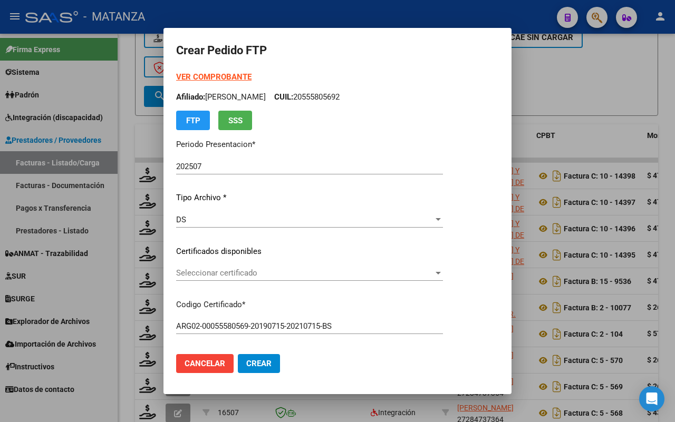
click at [270, 270] on span "Seleccionar certificado" at bounding box center [304, 272] width 257 height 9
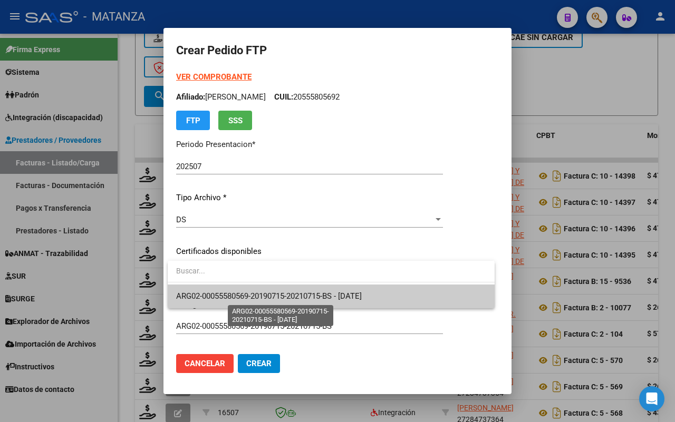
click at [269, 298] on span "ARG02-00055580569-20190715-20210715-BS - [DATE]" at bounding box center [268, 295] width 185 height 9
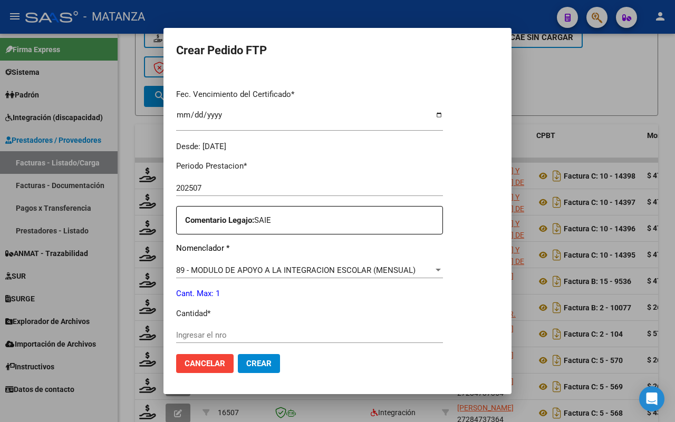
scroll to position [395, 0]
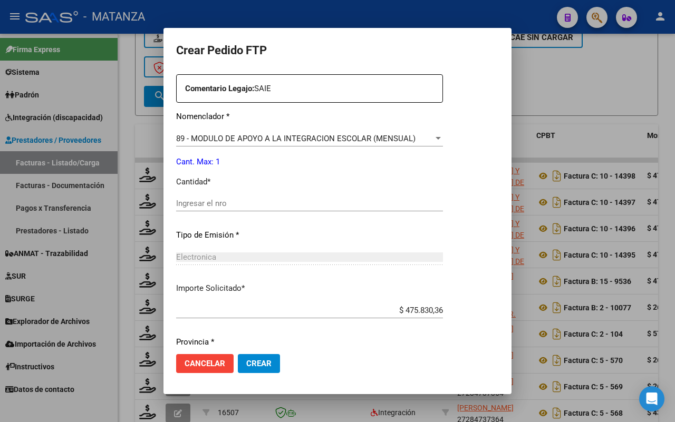
click at [226, 208] on input "Ingresar el nro" at bounding box center [309, 203] width 267 height 9
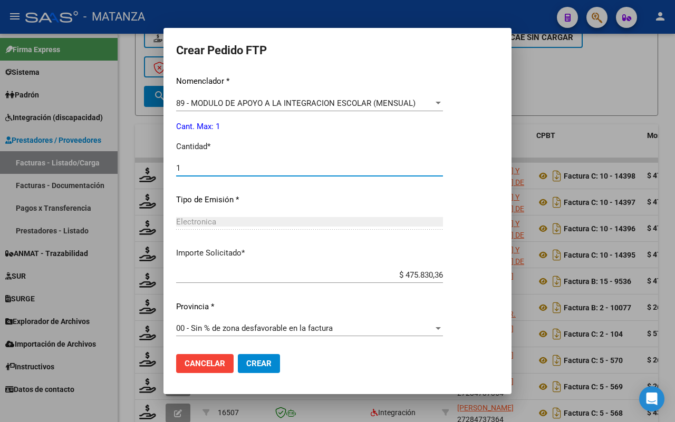
type input "1"
drag, startPoint x: 251, startPoint y: 363, endPoint x: 320, endPoint y: 346, distance: 70.9
click at [256, 361] on span "Crear" at bounding box center [258, 363] width 25 height 9
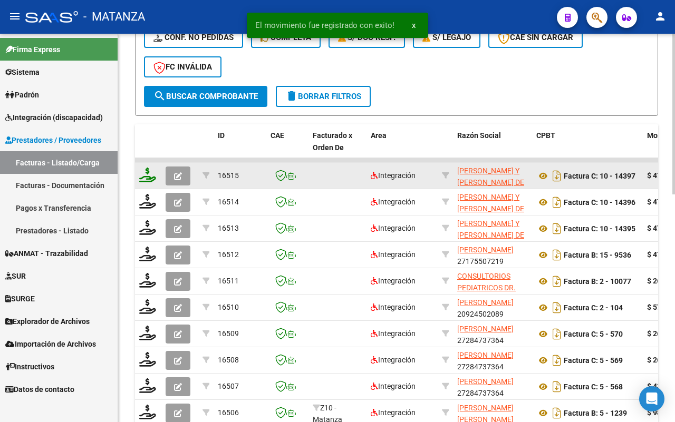
click at [146, 177] on icon at bounding box center [147, 175] width 17 height 15
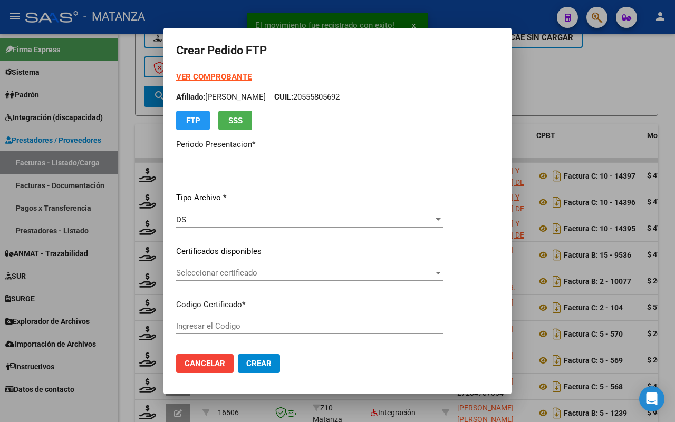
type input "202507"
type input "$ 475.830,36"
type input "ARG-02-00051585382-20191204-20241204-BS"
type input "[DATE]"
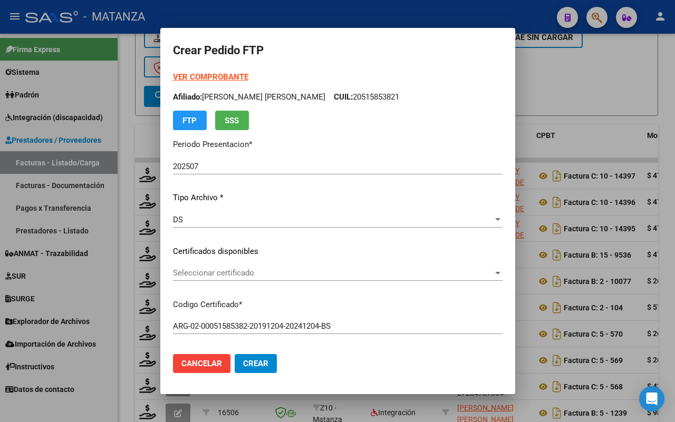
click at [280, 270] on span "Seleccionar certificado" at bounding box center [333, 272] width 320 height 9
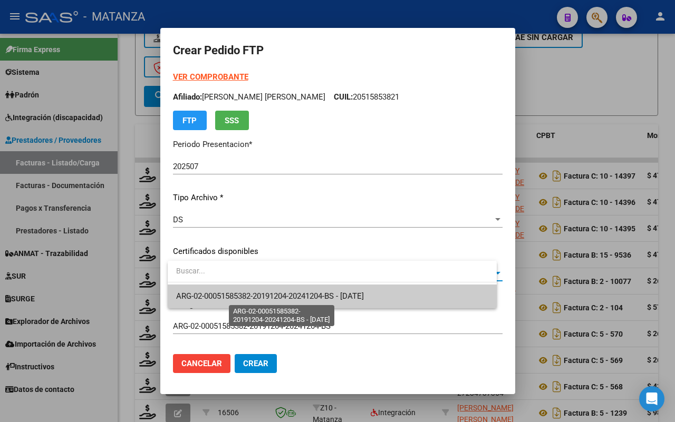
click at [274, 295] on span "ARG-02-00051585382-20191204-20241204-BS - [DATE]" at bounding box center [270, 295] width 188 height 9
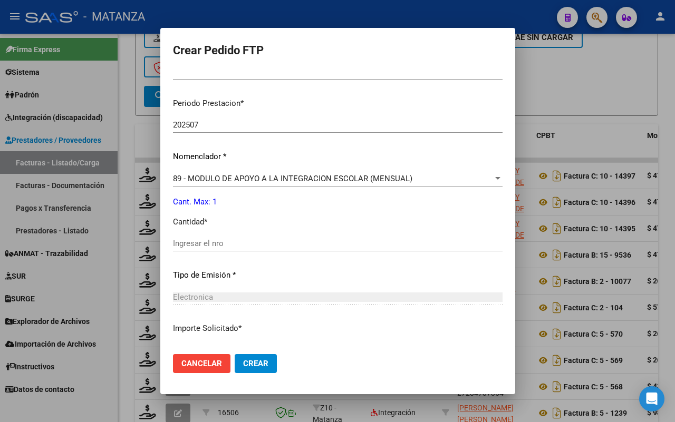
scroll to position [329, 0]
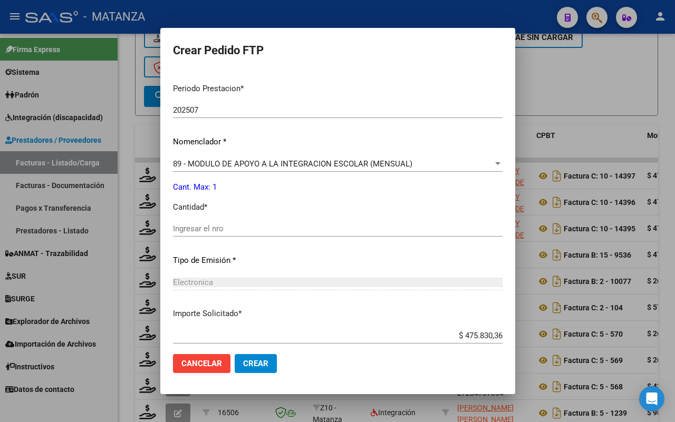
click at [262, 230] on input "Ingresar el nro" at bounding box center [337, 228] width 329 height 9
type input "1"
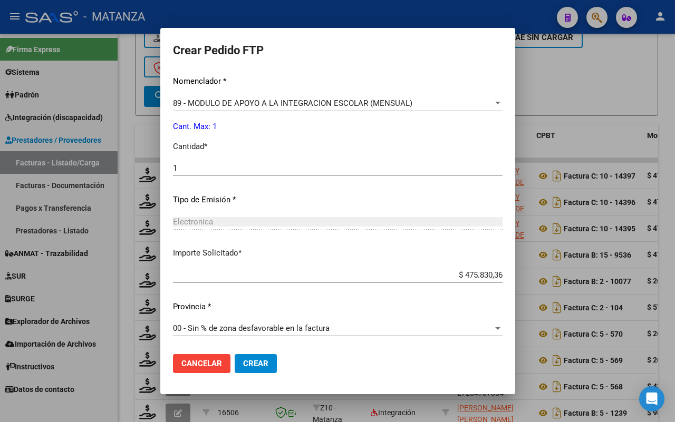
drag, startPoint x: 248, startPoint y: 362, endPoint x: 375, endPoint y: 295, distance: 143.6
click at [251, 357] on button "Crear" at bounding box center [256, 363] width 42 height 19
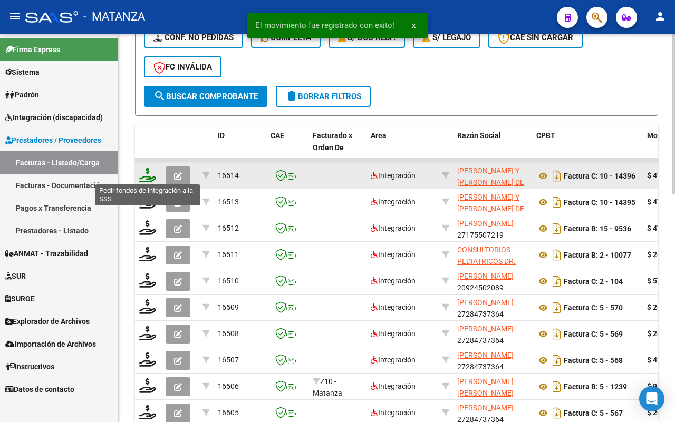
click at [148, 175] on icon at bounding box center [147, 175] width 17 height 15
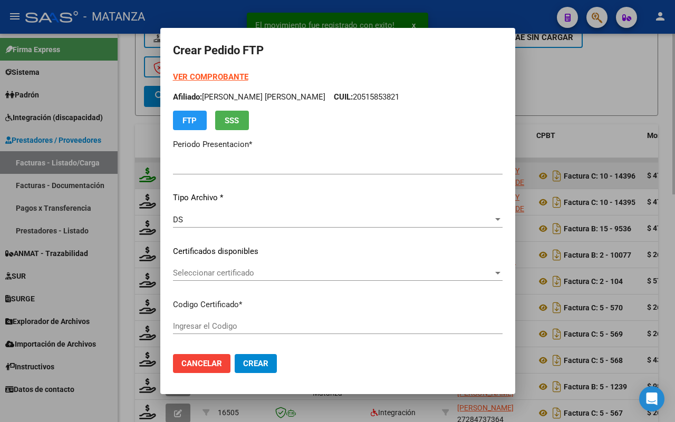
type input "202507"
type input "$ 475.830,36"
type input "ARG-01-00050883874-20201205-20251205-BS"
type input "[DATE]"
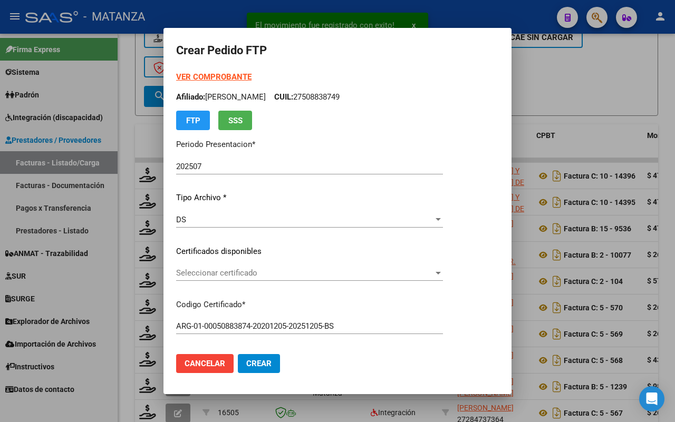
click at [344, 272] on span "Seleccionar certificado" at bounding box center [304, 272] width 257 height 9
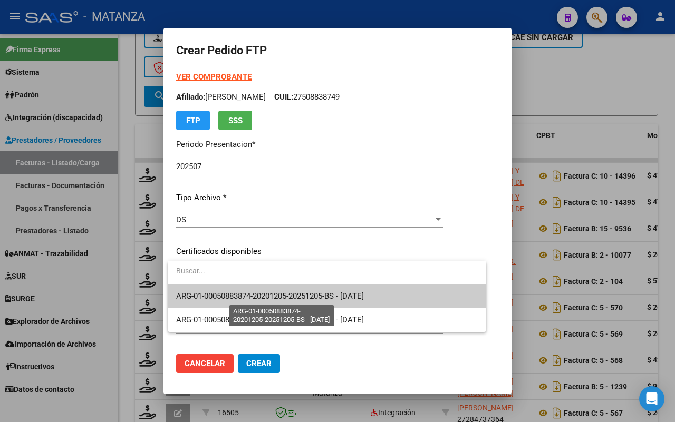
click at [344, 294] on span "ARG-01-00050883874-20201205-20251205-BS - [DATE]" at bounding box center [270, 295] width 188 height 9
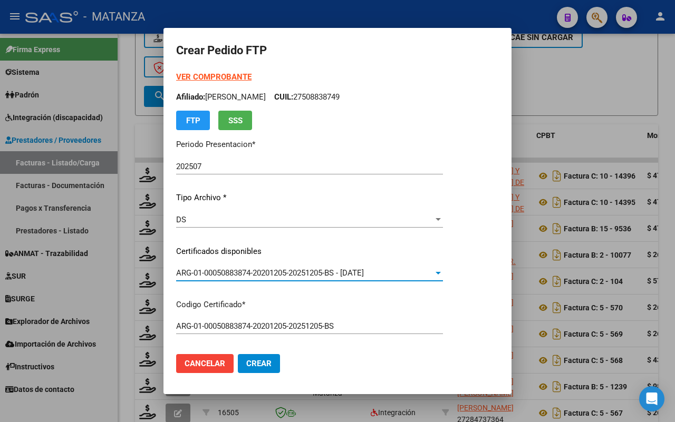
click at [433, 268] on div "ARG-01-00050883874-20201205-20251205-BS - [DATE]" at bounding box center [304, 272] width 257 height 9
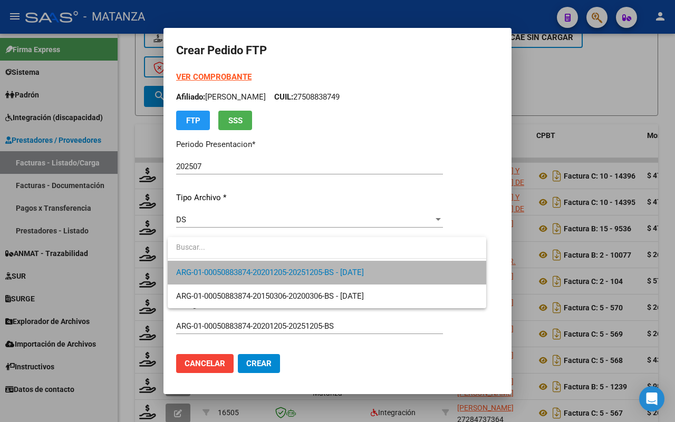
click at [438, 267] on span "ARG-01-00050883874-20201205-20251205-BS - [DATE]" at bounding box center [326, 273] width 301 height 24
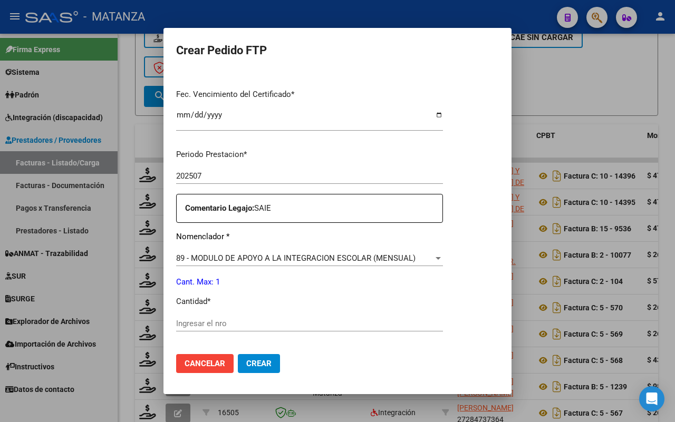
scroll to position [419, 0]
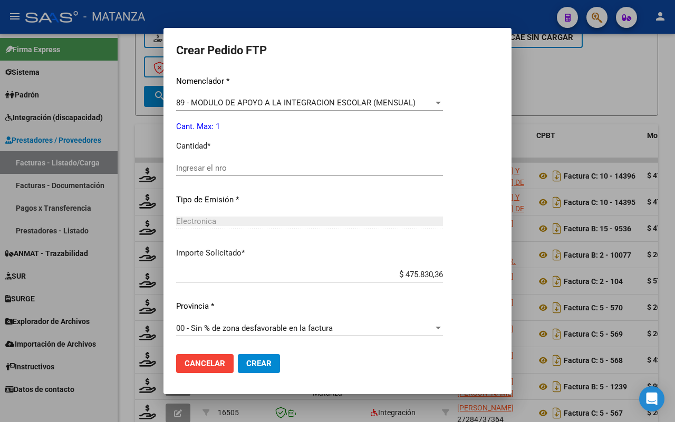
click at [281, 164] on input "Ingresar el nro" at bounding box center [309, 167] width 267 height 9
type input "1"
click at [262, 367] on span "Crear" at bounding box center [258, 363] width 25 height 9
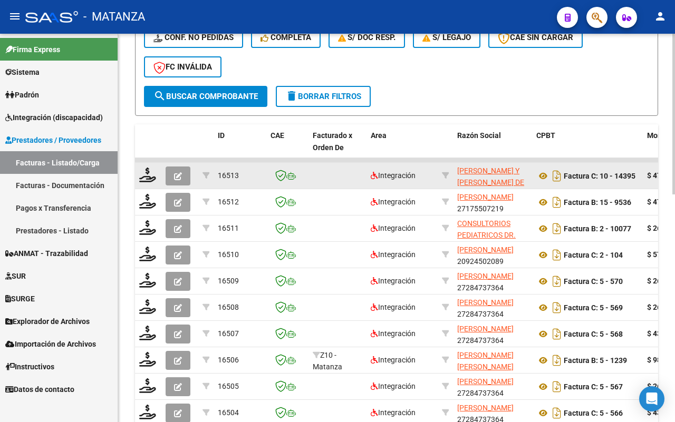
scroll to position [353, 0]
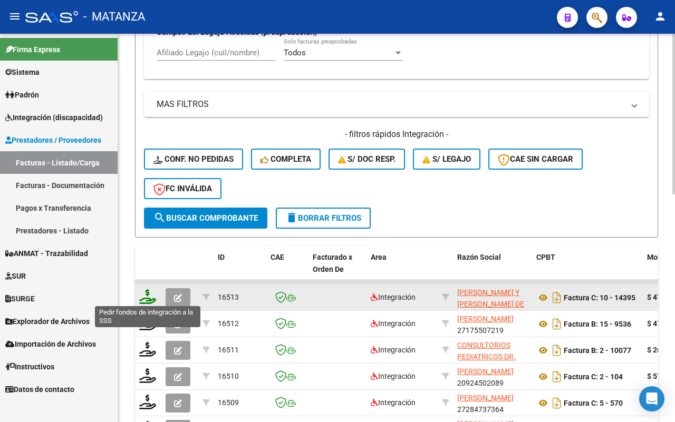
click at [143, 294] on icon at bounding box center [147, 296] width 17 height 15
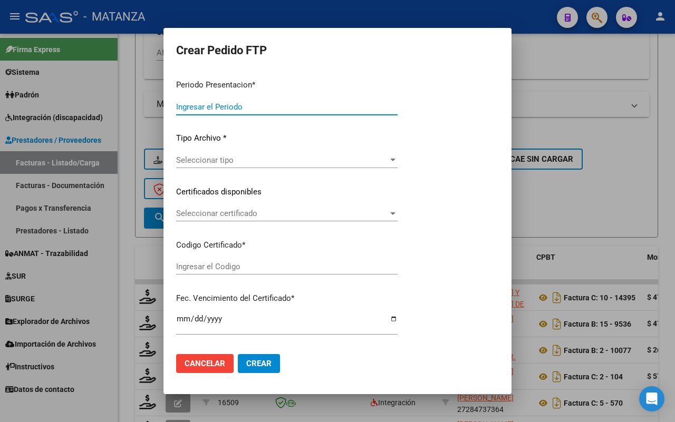
type input "202507"
type input "$ 475.830,36"
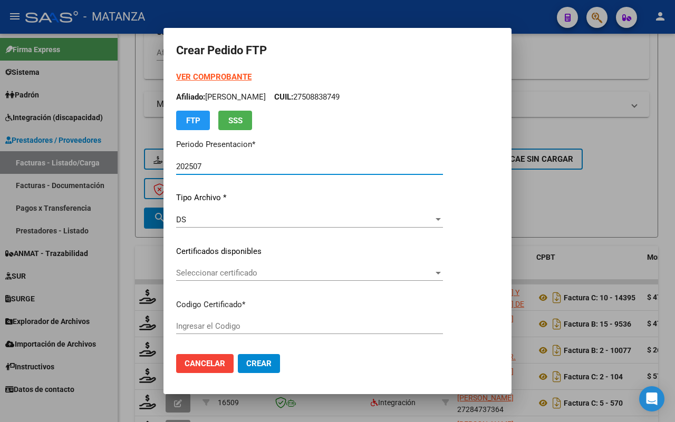
type input "ARG01-00055103853-20210503-20240503-BS"
type input "2024-05-03"
click at [303, 269] on span "Seleccionar certificado" at bounding box center [304, 272] width 257 height 9
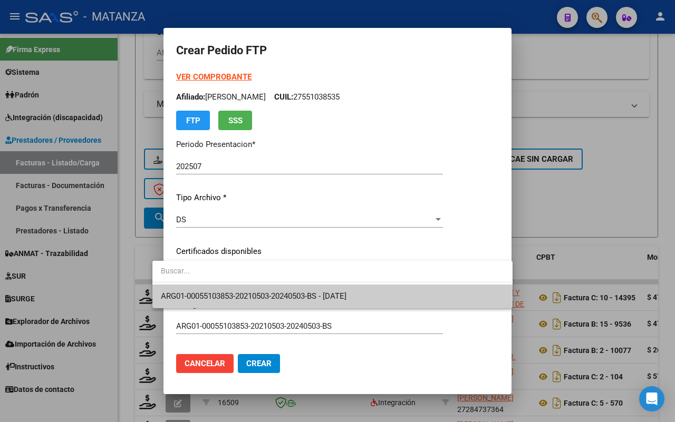
click at [309, 294] on span "ARG01-00055103853-20210503-20240503-BS - 2024-05-03" at bounding box center [253, 295] width 185 height 9
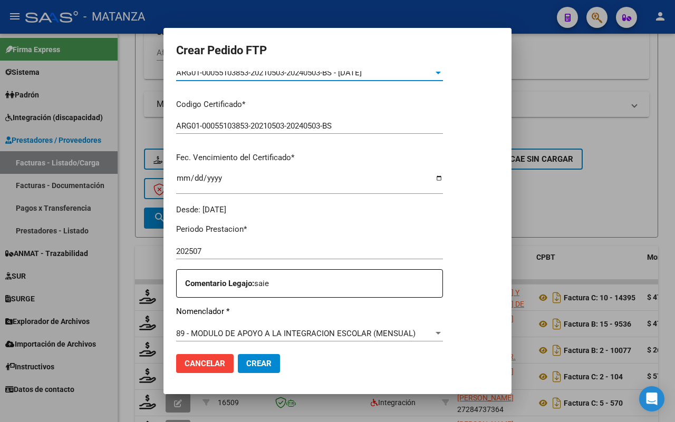
scroll to position [329, 0]
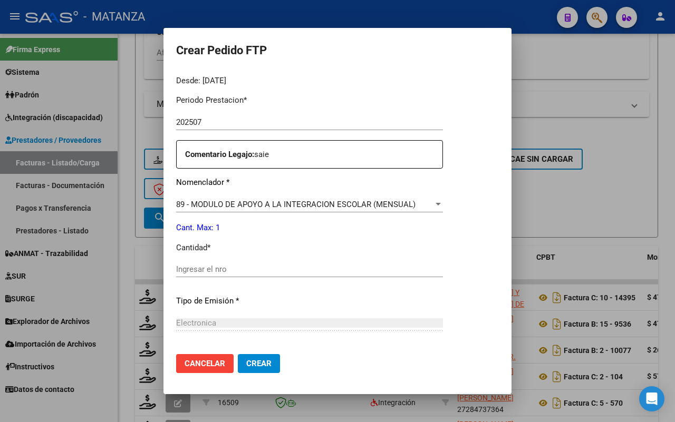
click at [244, 265] on input "Ingresar el nro" at bounding box center [309, 269] width 267 height 9
type input "1"
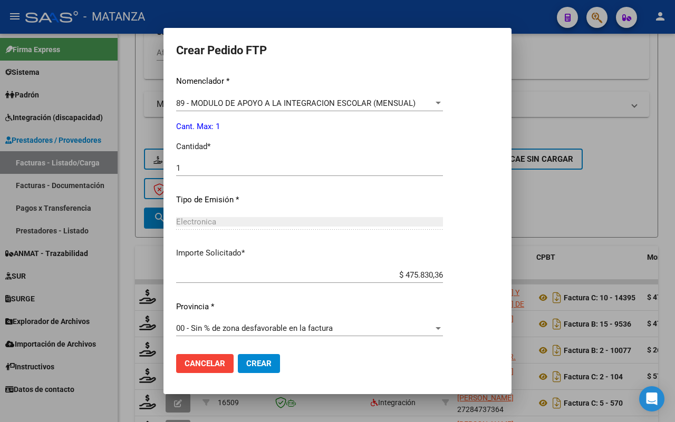
drag, startPoint x: 248, startPoint y: 362, endPoint x: 309, endPoint y: 298, distance: 88.0
click at [249, 359] on span "Crear" at bounding box center [258, 363] width 25 height 9
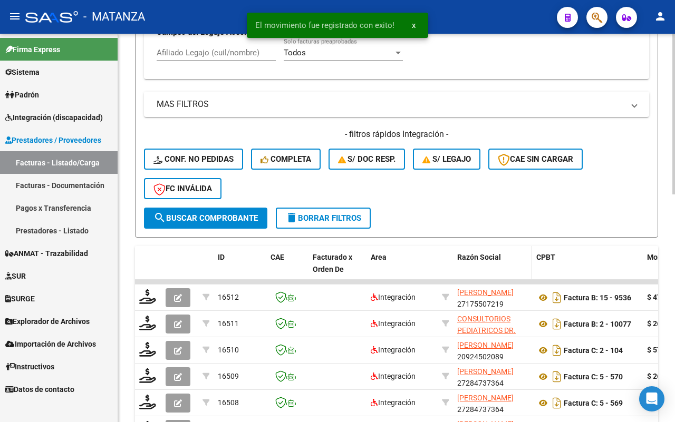
scroll to position [419, 0]
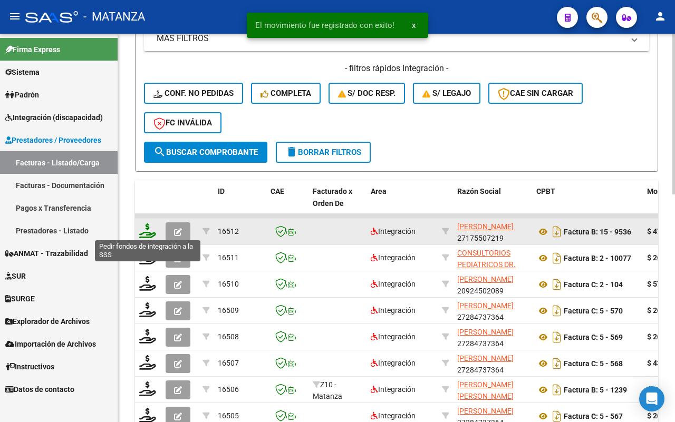
click at [145, 230] on icon at bounding box center [147, 230] width 17 height 15
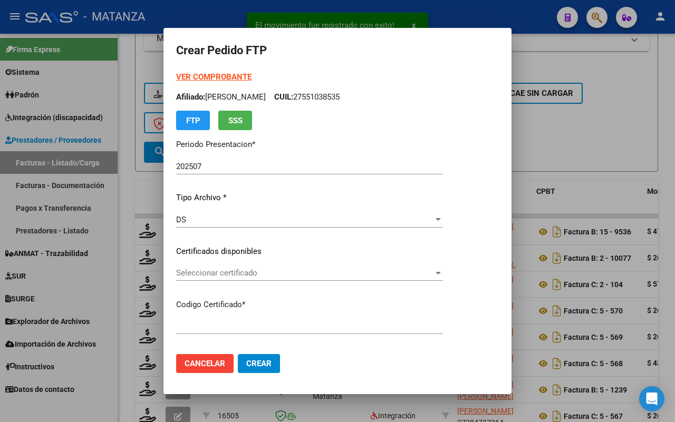
type input "ARG02-00055035191-20230316-20260316-BS"
type input "2026-03-16"
click at [280, 272] on span "Seleccionar certificado" at bounding box center [304, 272] width 257 height 9
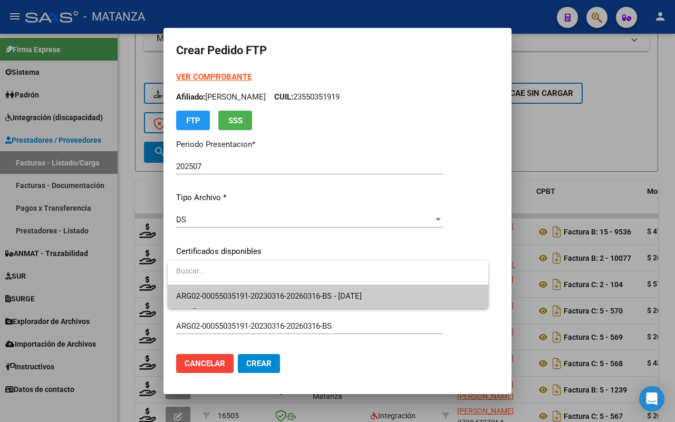
click at [277, 291] on span "ARG02-00055035191-20230316-20260316-BS - 2026-03-16" at bounding box center [268, 295] width 185 height 9
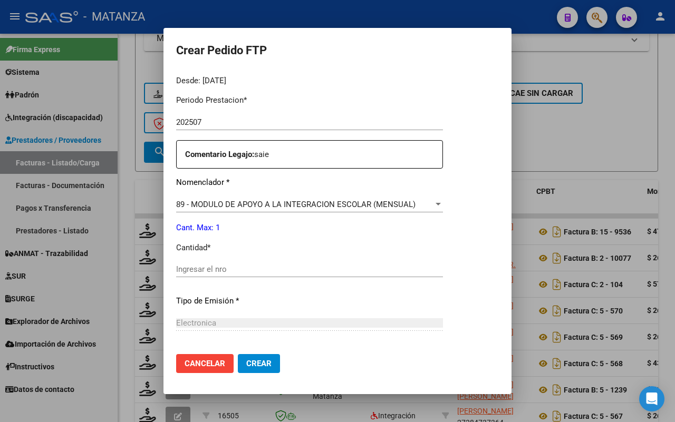
scroll to position [395, 0]
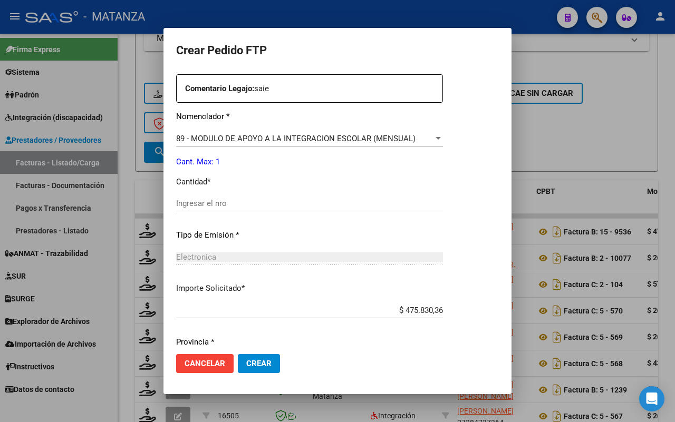
click at [266, 203] on input "Ingresar el nro" at bounding box center [309, 203] width 267 height 9
type input "1"
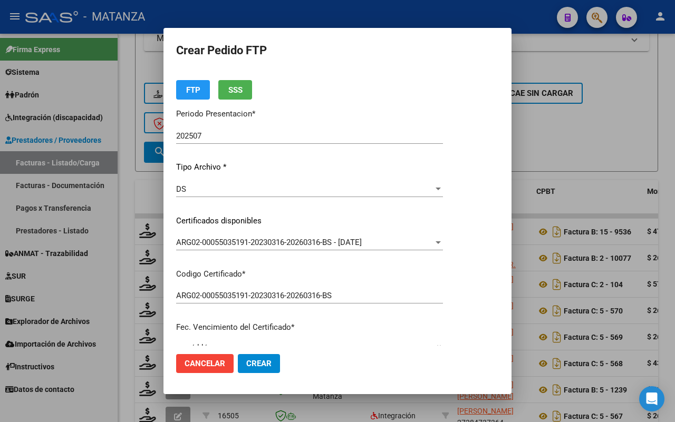
scroll to position [0, 0]
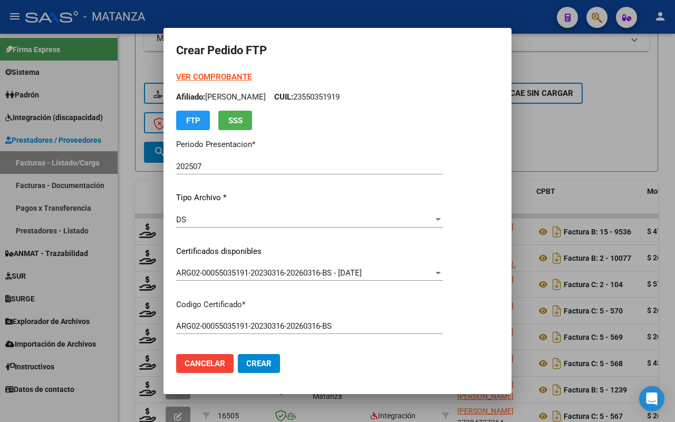
click at [277, 351] on mat-dialog-actions "Cancelar Crear" at bounding box center [337, 364] width 323 height 36
drag, startPoint x: 265, startPoint y: 362, endPoint x: 315, endPoint y: 345, distance: 52.8
click at [270, 359] on span "Crear" at bounding box center [258, 363] width 25 height 9
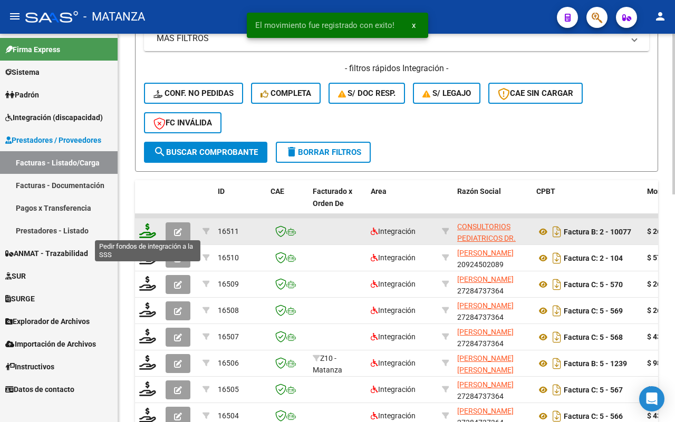
click at [148, 228] on icon at bounding box center [147, 230] width 17 height 15
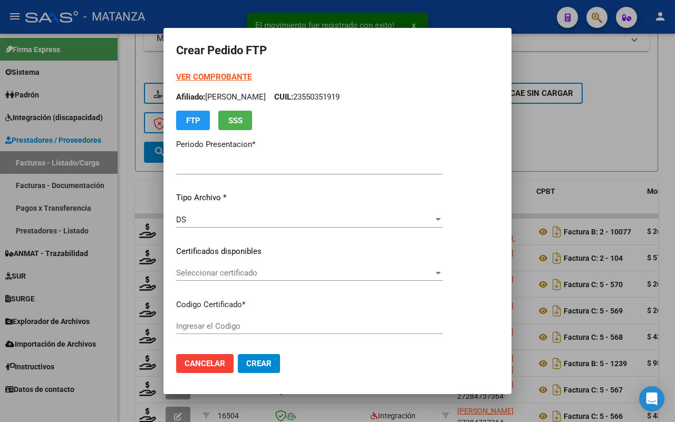
type input "202507"
type input "$ 261.883,04"
type input "ARG02-00049356387-20230117-20250117-BS"
type input "2025-01-17"
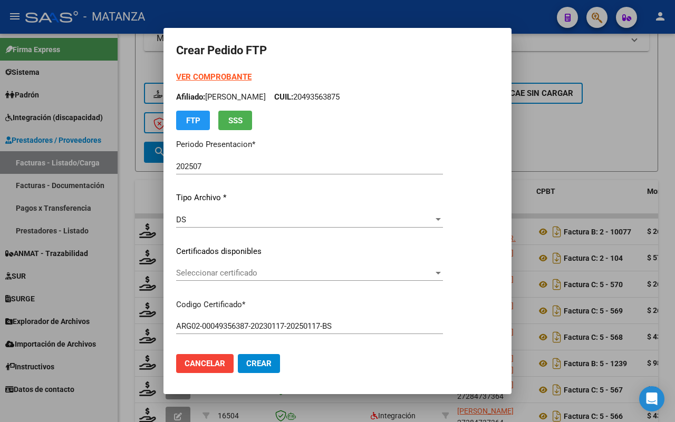
scroll to position [132, 0]
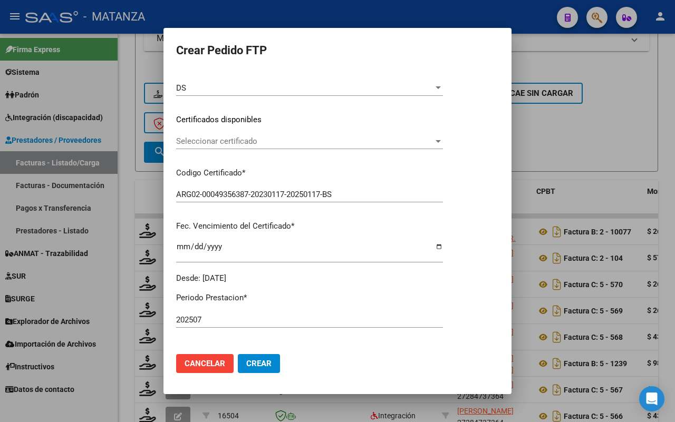
click at [266, 143] on span "Seleccionar certificado" at bounding box center [304, 140] width 257 height 9
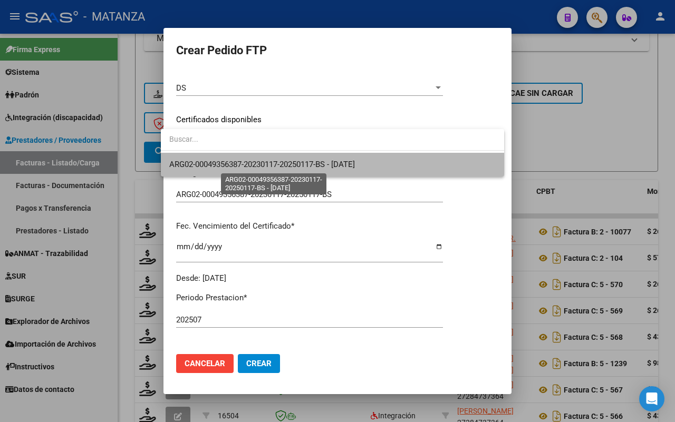
click at [257, 160] on span "ARG02-00049356387-20230117-20250117-BS - 2025-01-17" at bounding box center [261, 164] width 185 height 9
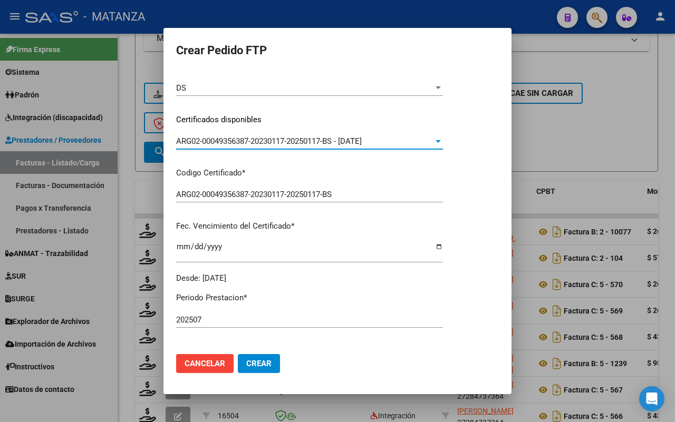
scroll to position [263, 0]
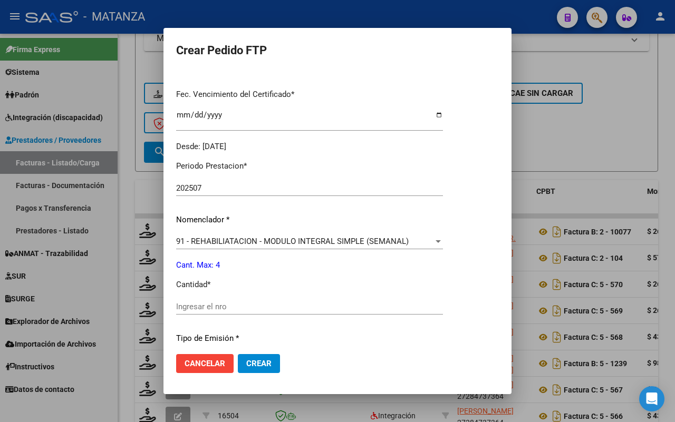
click at [226, 306] on input "Ingresar el nro" at bounding box center [309, 306] width 267 height 9
type input "4"
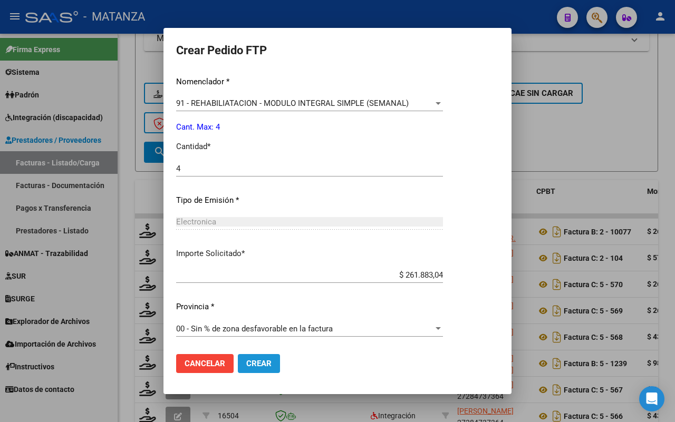
click at [260, 363] on span "Crear" at bounding box center [258, 363] width 25 height 9
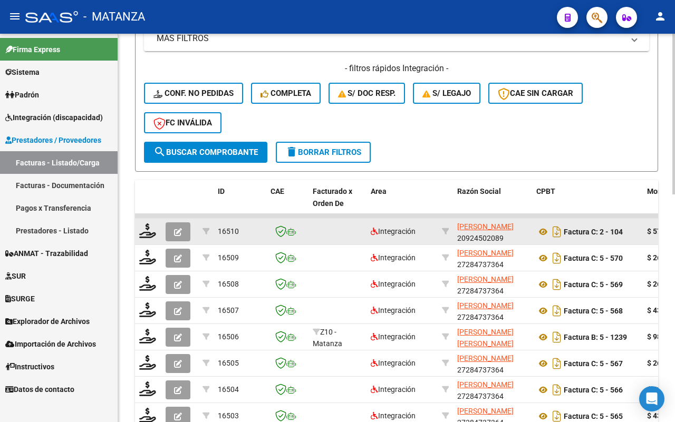
click at [145, 236] on div at bounding box center [148, 231] width 18 height 16
click at [145, 227] on icon at bounding box center [147, 230] width 17 height 15
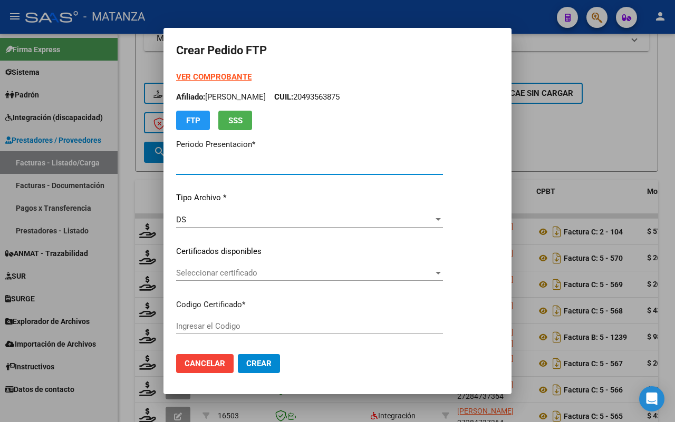
type input "202507"
type input "$ 572.098,56"
type input "ARG01-00044354168-20220225-20320225-BS"
type input "2032-02-25"
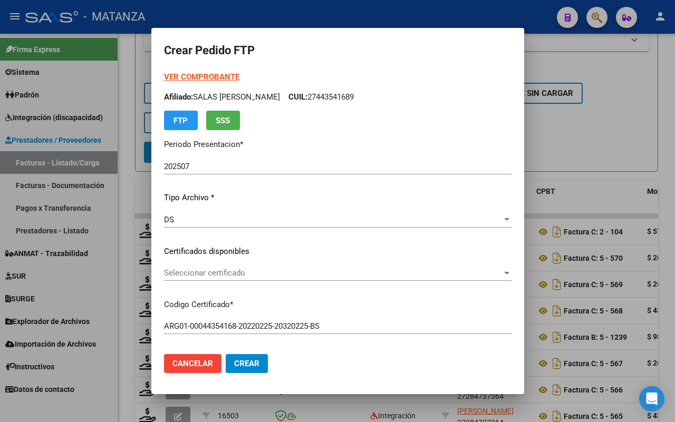
click at [191, 79] on strong "VER COMPROBANTE" at bounding box center [201, 76] width 75 height 9
click at [196, 268] on span "Seleccionar certificado" at bounding box center [333, 272] width 338 height 9
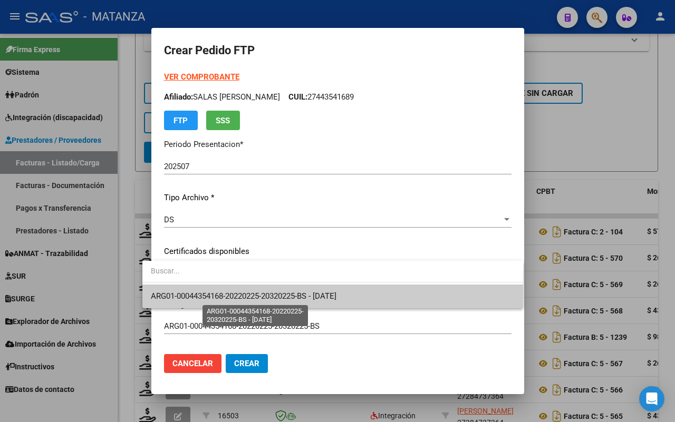
click at [201, 291] on span "ARG01-00044354168-20220225-20320225-BS - 2032-02-25" at bounding box center [243, 295] width 185 height 9
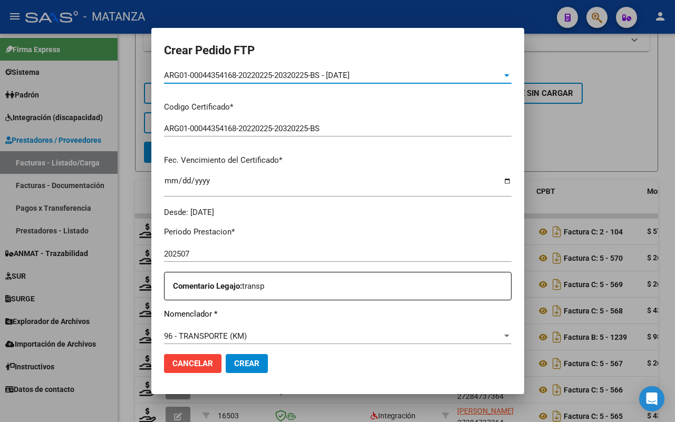
scroll to position [263, 0]
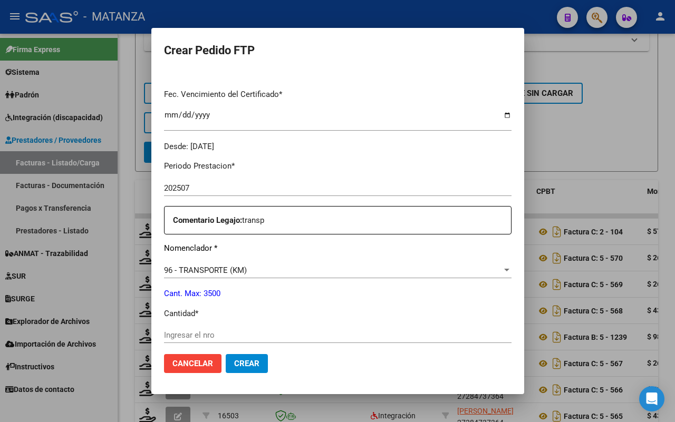
drag, startPoint x: 184, startPoint y: 329, endPoint x: 184, endPoint y: 320, distance: 9.0
click at [184, 330] on div "Ingresar el nro" at bounding box center [337, 335] width 347 height 16
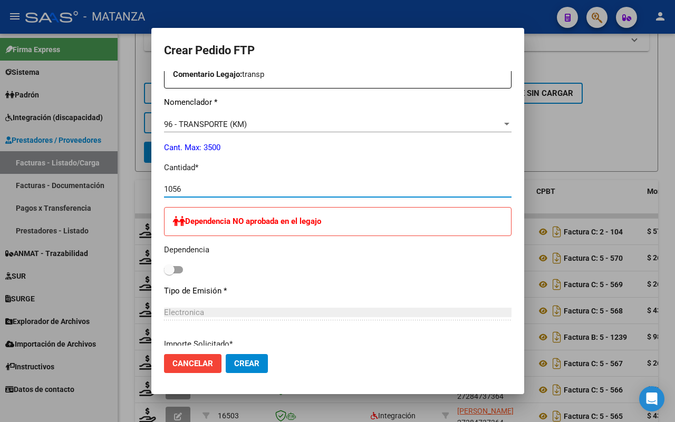
scroll to position [607, 0]
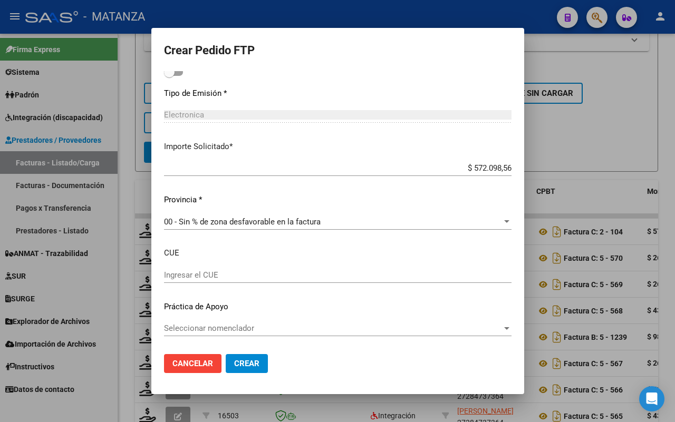
type input "1056"
click at [243, 363] on span "Crear" at bounding box center [246, 363] width 25 height 9
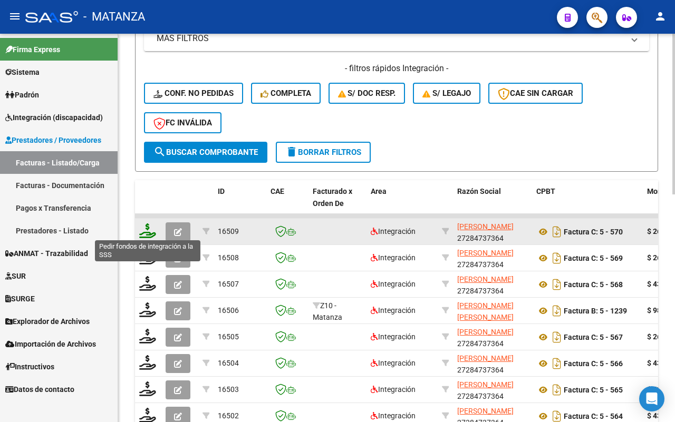
click at [150, 227] on icon at bounding box center [147, 230] width 17 height 15
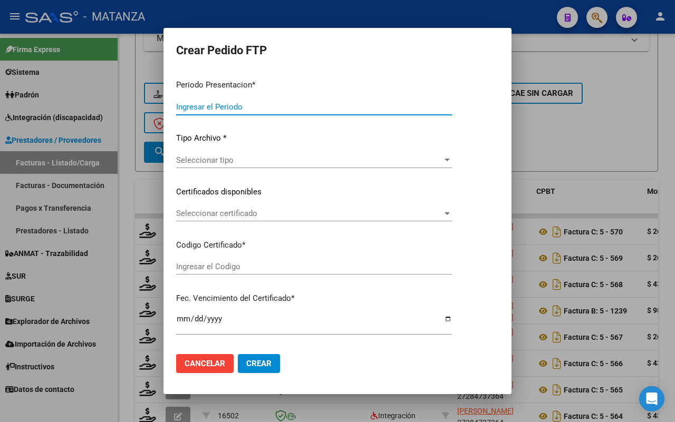
type input "202507"
type input "$ 261.883,04"
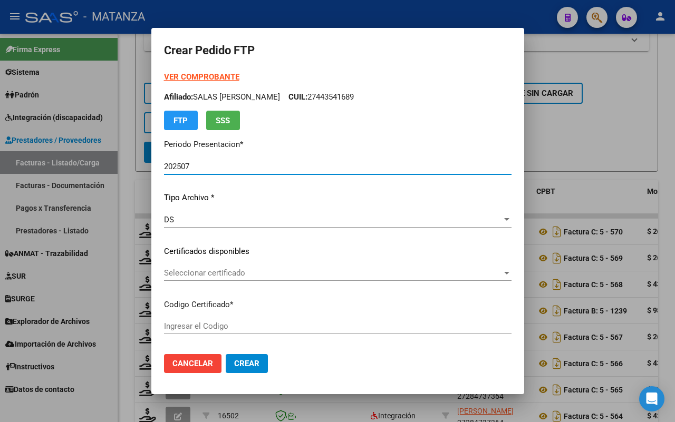
type input "ARG010005343370520221109-20271109-BS"
type input "[DATE]"
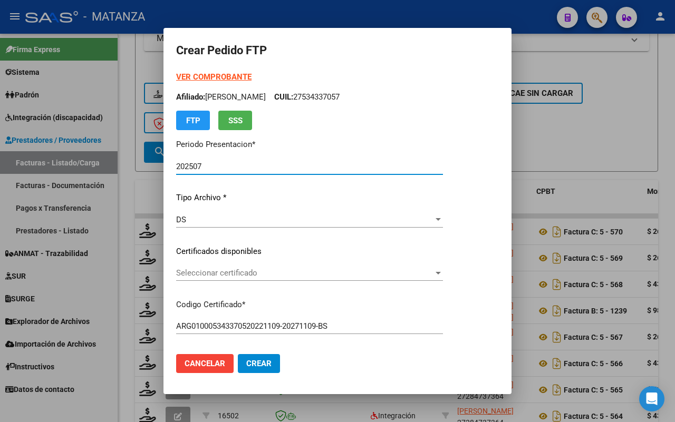
click at [280, 272] on span "Seleccionar certificado" at bounding box center [304, 272] width 257 height 9
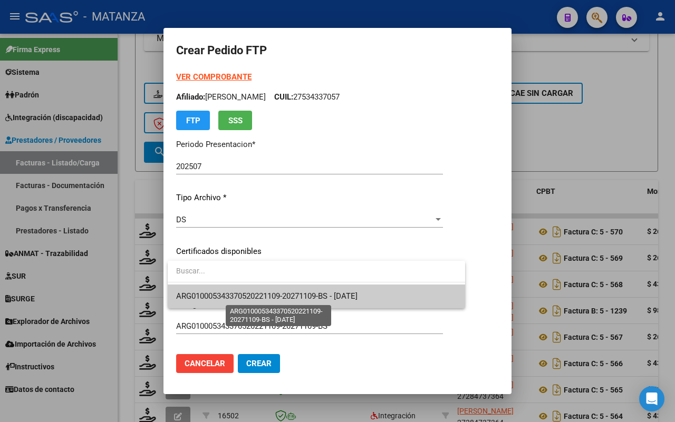
click at [278, 294] on span "ARG010005343370520221109-20271109-BS - [DATE]" at bounding box center [266, 295] width 181 height 9
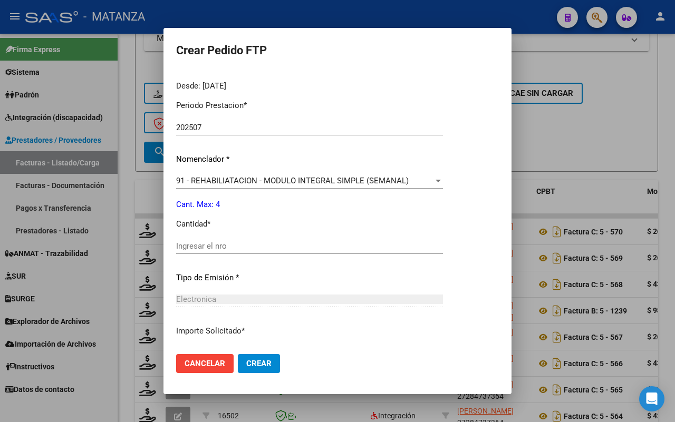
scroll to position [395, 0]
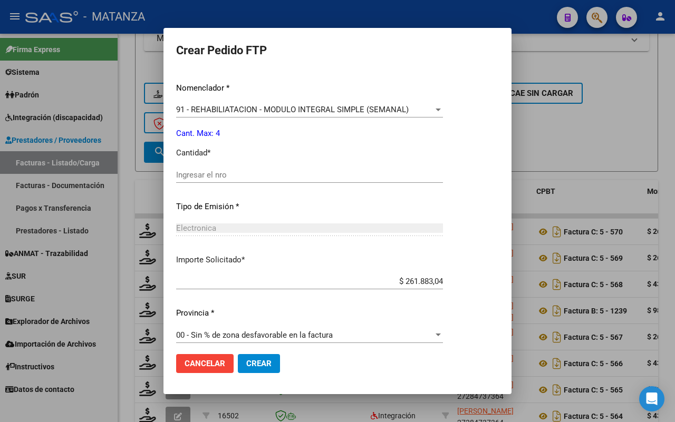
click at [217, 172] on input "Ingresar el nro" at bounding box center [309, 174] width 267 height 9
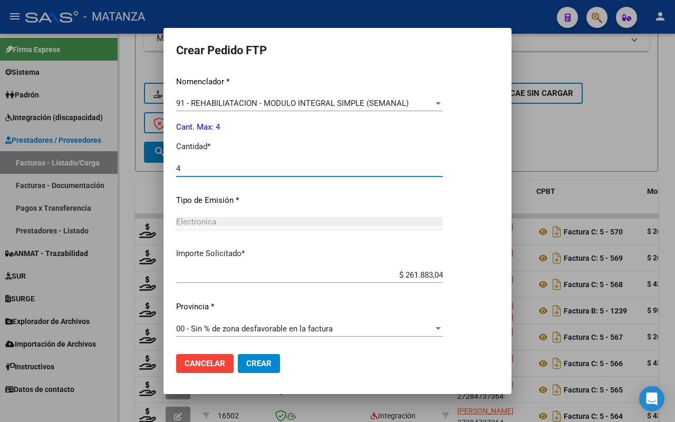
type input "4"
click at [264, 359] on span "Crear" at bounding box center [258, 363] width 25 height 9
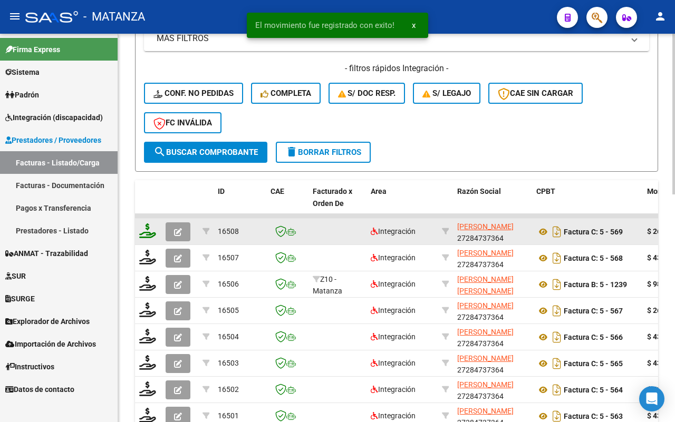
click at [146, 231] on icon at bounding box center [147, 230] width 17 height 15
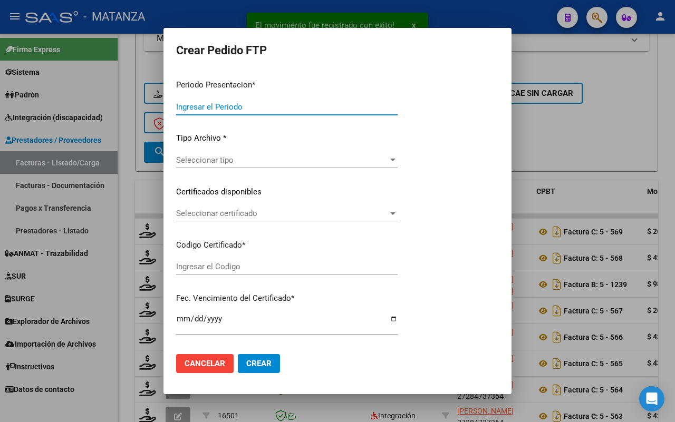
type input "202507"
type input "$ 261.883,04"
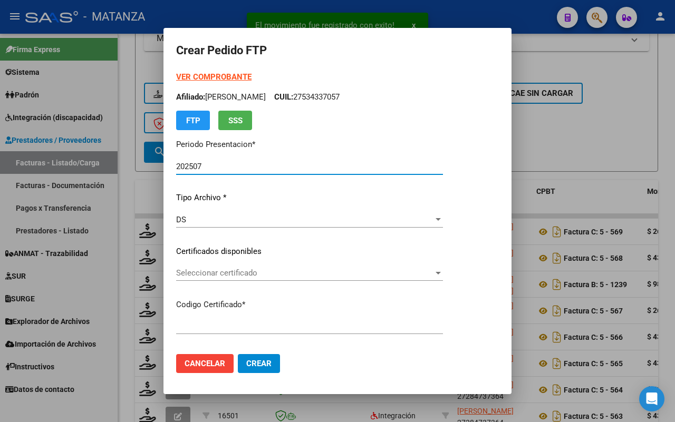
type input "ARG02-00057983503-20230901-20260901-BS"
type input "2026-09-01"
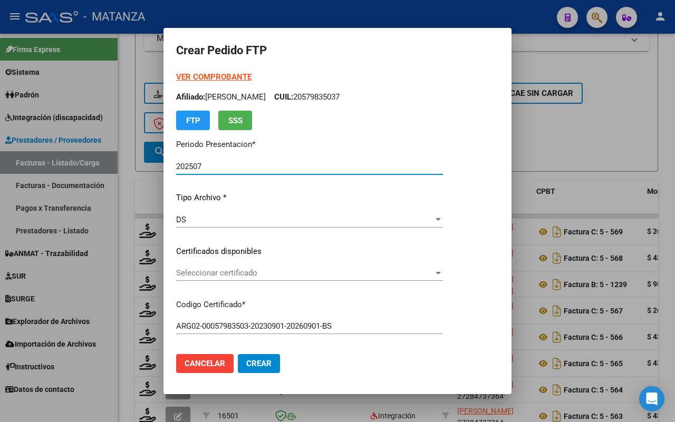
click at [334, 274] on span "Seleccionar certificado" at bounding box center [304, 272] width 257 height 9
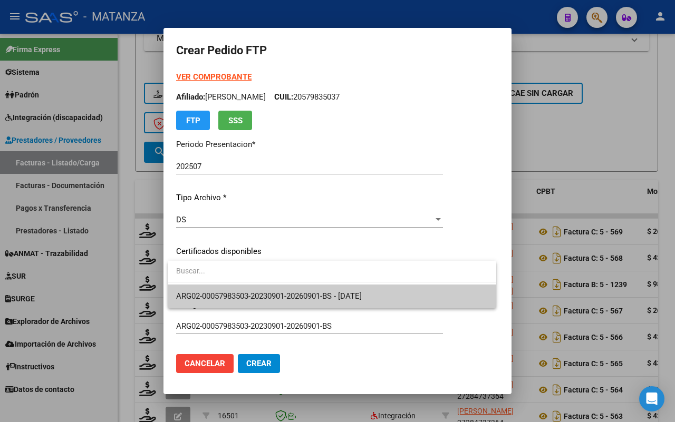
click at [325, 291] on span "ARG02-00057983503-20230901-20260901-BS - 2026-09-01" at bounding box center [268, 295] width 185 height 9
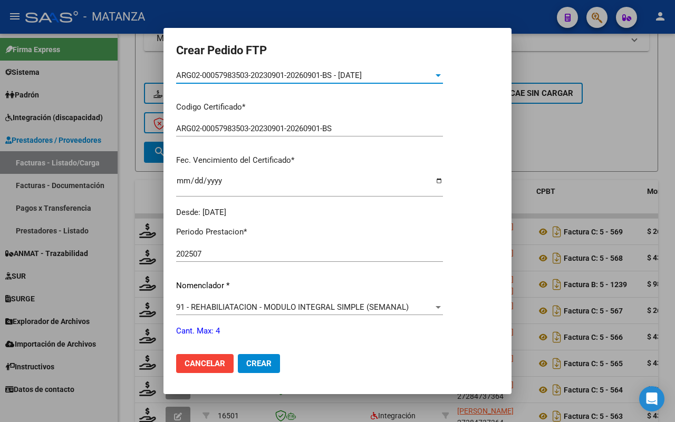
scroll to position [329, 0]
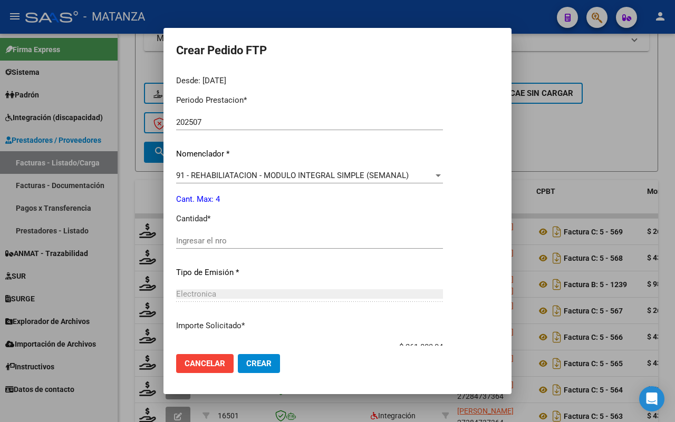
click at [265, 237] on input "Ingresar el nro" at bounding box center [309, 240] width 267 height 9
type input "4"
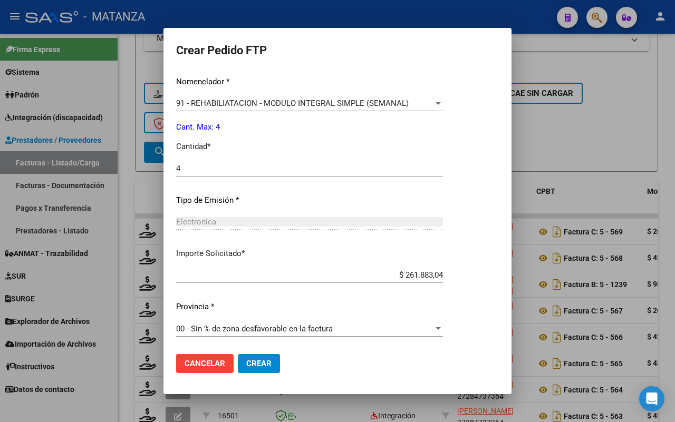
drag, startPoint x: 249, startPoint y: 351, endPoint x: 253, endPoint y: 356, distance: 5.6
click at [251, 351] on mat-dialog-actions "Cancelar Crear" at bounding box center [337, 364] width 323 height 36
click at [255, 364] on span "Crear" at bounding box center [258, 363] width 25 height 9
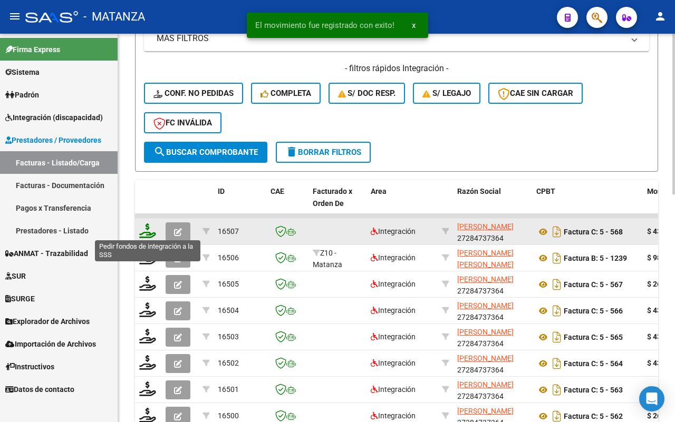
click at [151, 227] on icon at bounding box center [147, 230] width 17 height 15
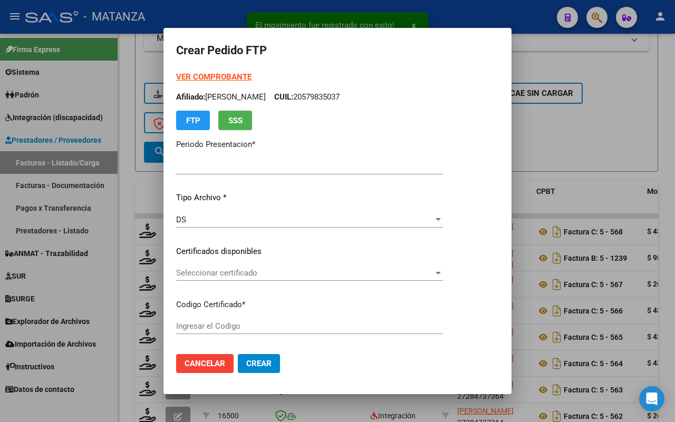
type input "202507"
type input "$ 435.376,56"
type input "ARG02-00057642850-20231107-20261107-BS"
type input "2026-11-07"
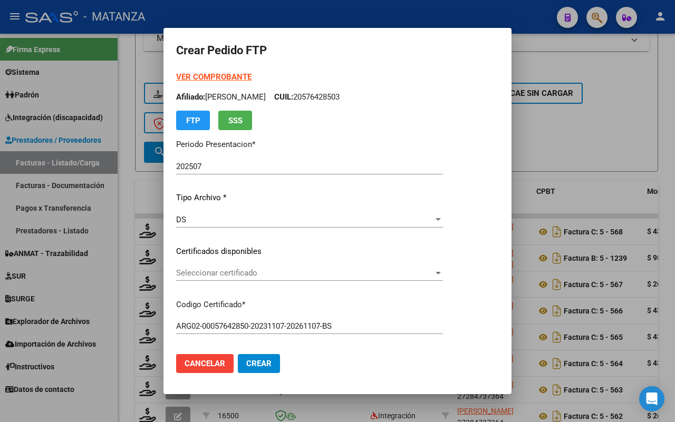
scroll to position [66, 0]
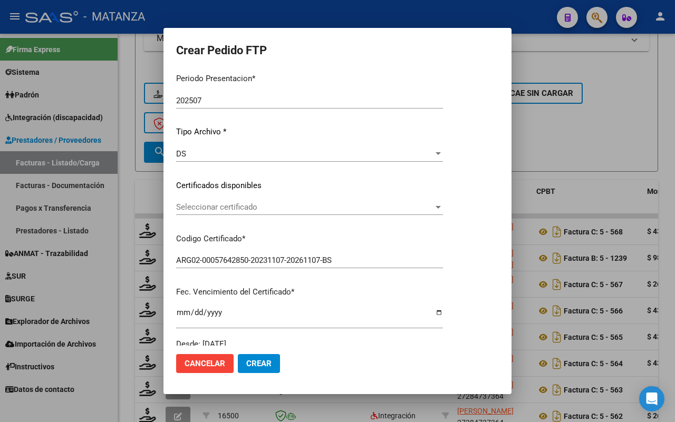
click at [261, 204] on span "Seleccionar certificado" at bounding box center [304, 206] width 257 height 9
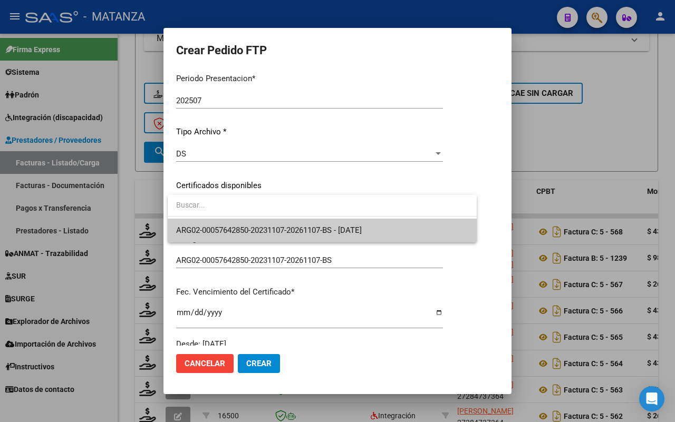
click at [261, 224] on span "ARG02-00057642850-20231107-20261107-BS - 2026-11-07" at bounding box center [322, 231] width 292 height 24
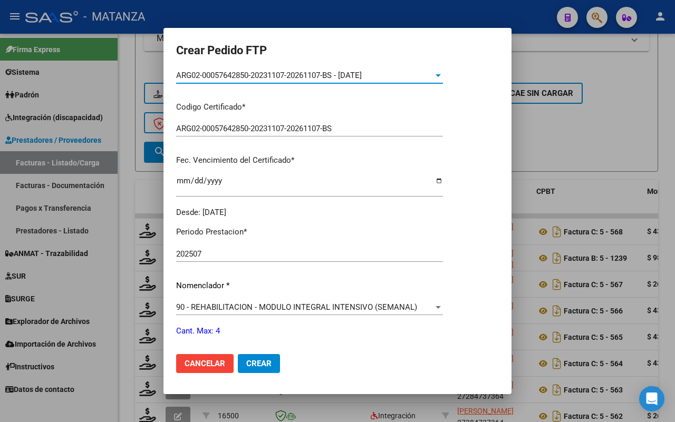
scroll to position [263, 0]
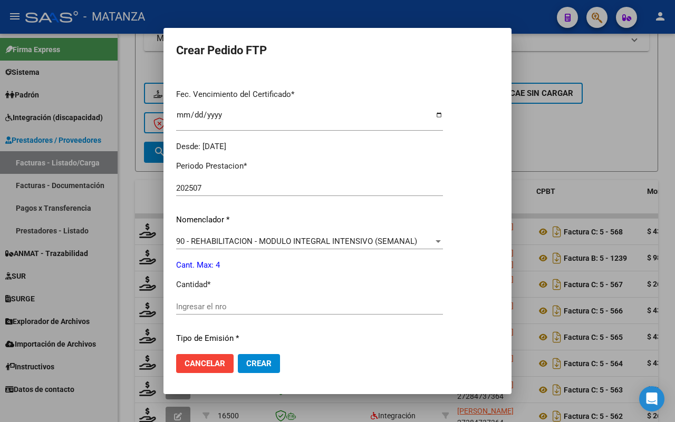
click at [247, 304] on input "Ingresar el nro" at bounding box center [309, 306] width 267 height 9
type input "4"
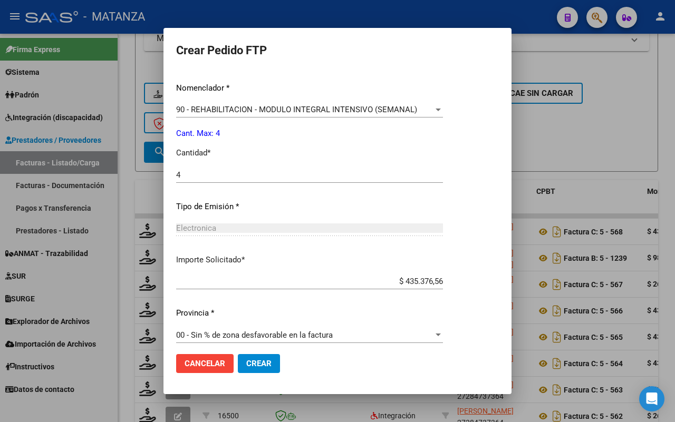
scroll to position [402, 0]
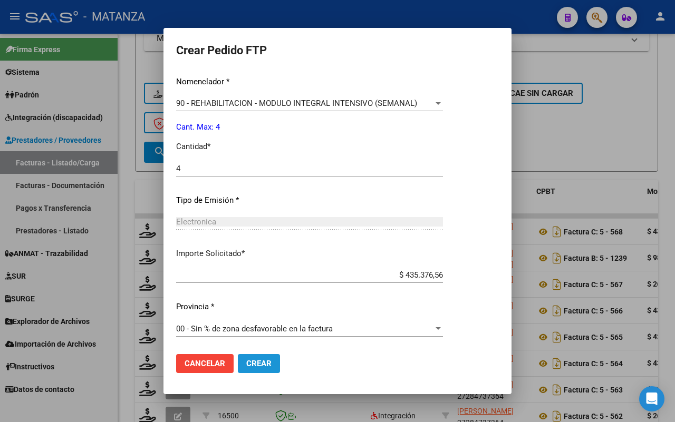
click at [262, 364] on span "Crear" at bounding box center [258, 363] width 25 height 9
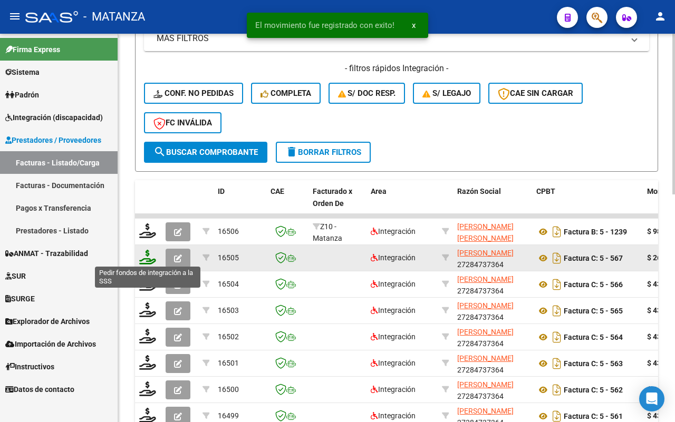
click at [148, 257] on icon at bounding box center [147, 257] width 17 height 15
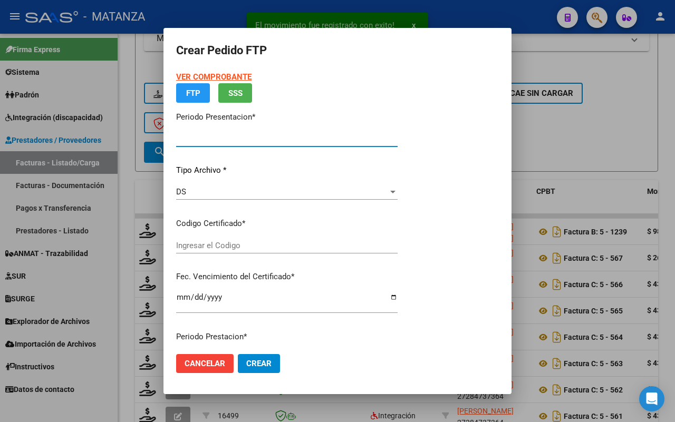
type input "202507"
type input "$ 261.883,04"
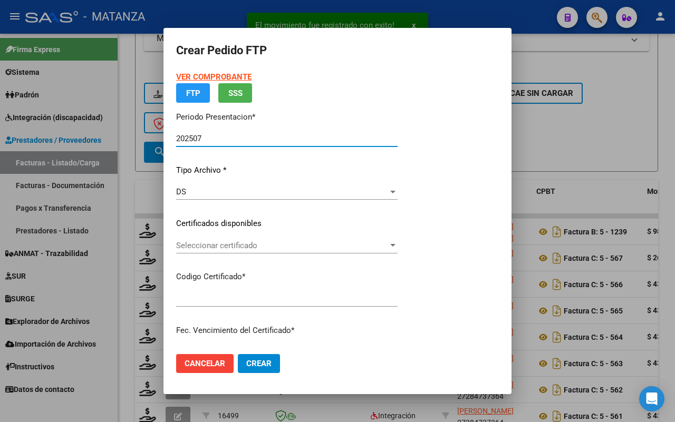
type input "arg020009616408120220930-20270930-bs"
type input "2027-09-30"
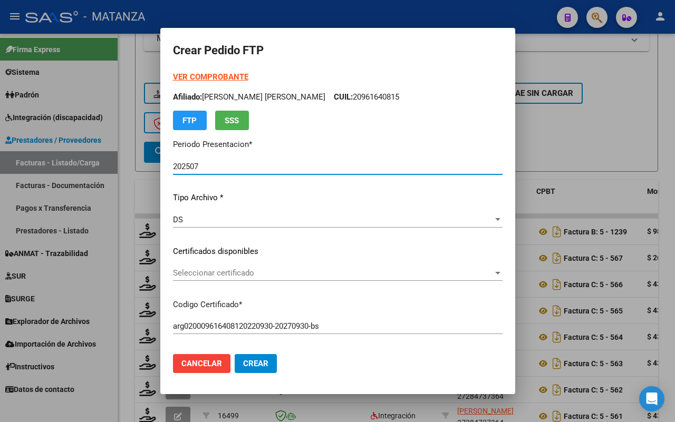
click at [291, 272] on span "Seleccionar certificado" at bounding box center [333, 272] width 320 height 9
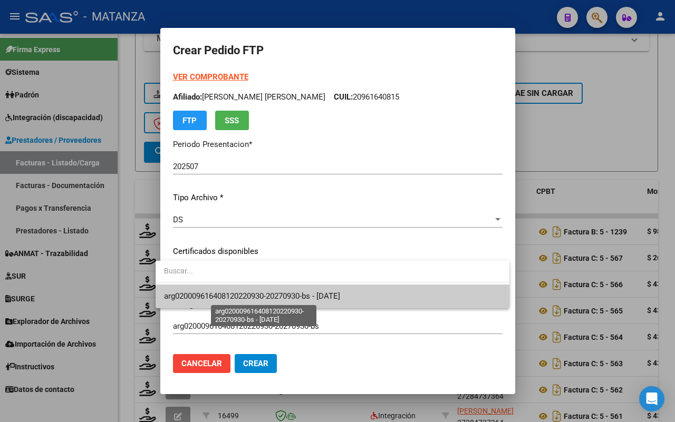
click at [288, 292] on span "arg020009616408120220930-20270930-bs - 2027-09-30" at bounding box center [252, 295] width 176 height 9
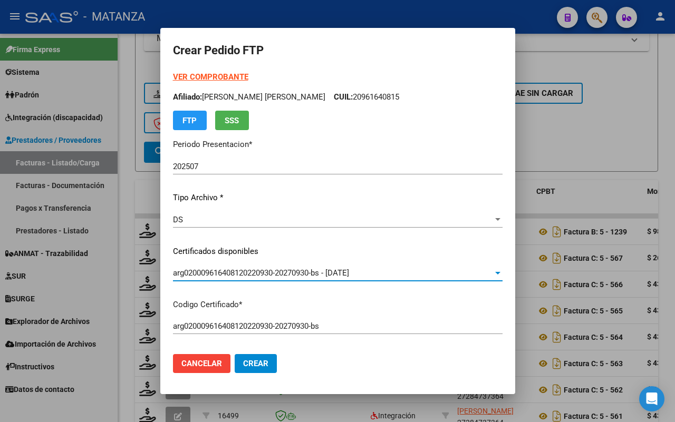
scroll to position [263, 0]
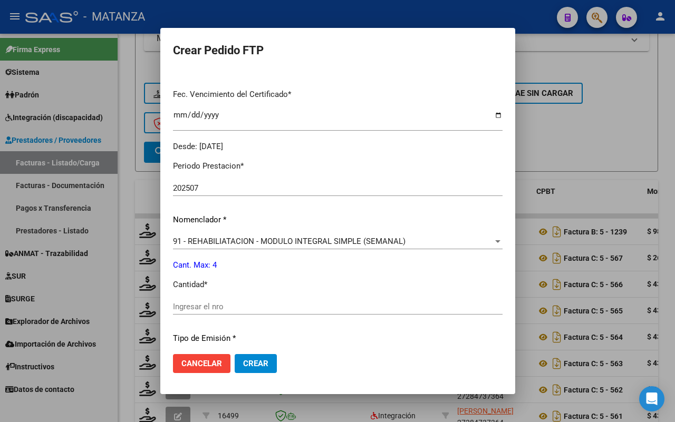
click at [271, 298] on div "Periodo Prestacion * 202507 Ingresar el Periodo Prestacion Nomenclador * 91 - R…" at bounding box center [337, 318] width 329 height 332
click at [251, 307] on input "Ingresar el nro" at bounding box center [337, 306] width 329 height 9
type input "4"
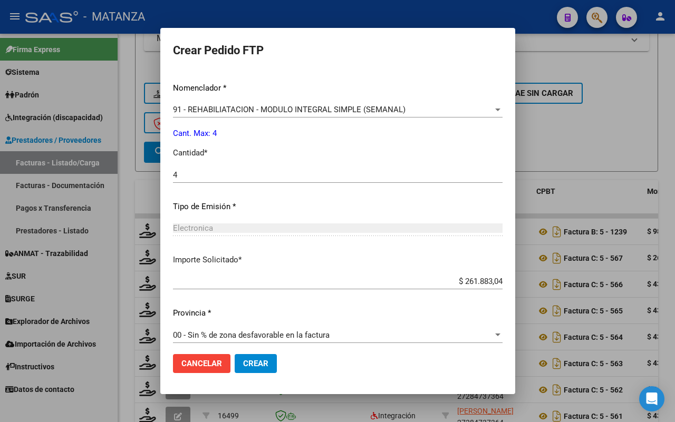
scroll to position [402, 0]
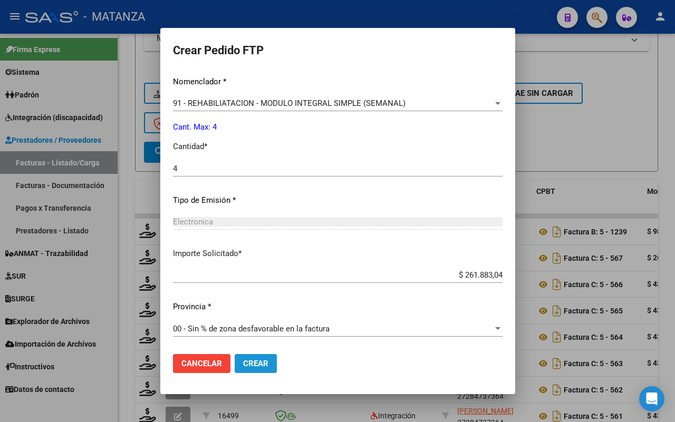
click at [254, 361] on span "Crear" at bounding box center [255, 363] width 25 height 9
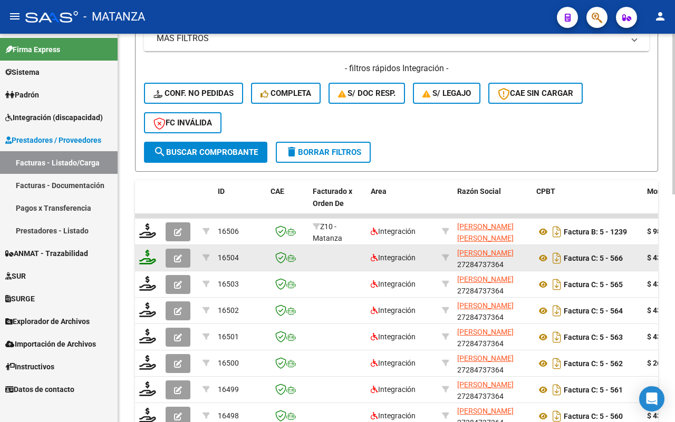
click at [144, 250] on icon at bounding box center [147, 257] width 17 height 15
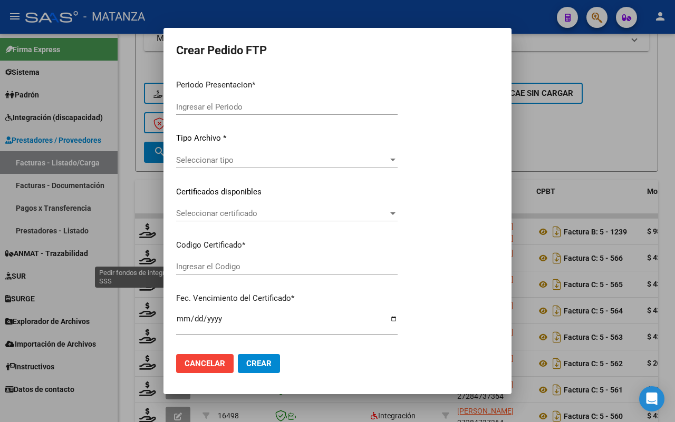
type input "202507"
type input "$ 435.376,56"
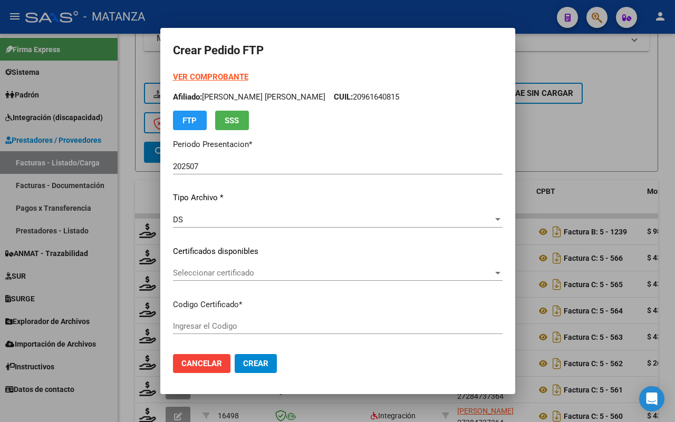
type input "arg02-00056719872-20220422-20270422-and"
type input "2027-04-22"
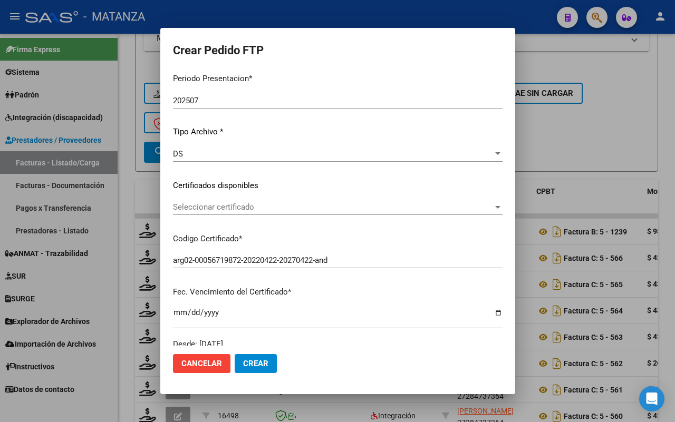
click at [292, 204] on span "Seleccionar certificado" at bounding box center [333, 206] width 320 height 9
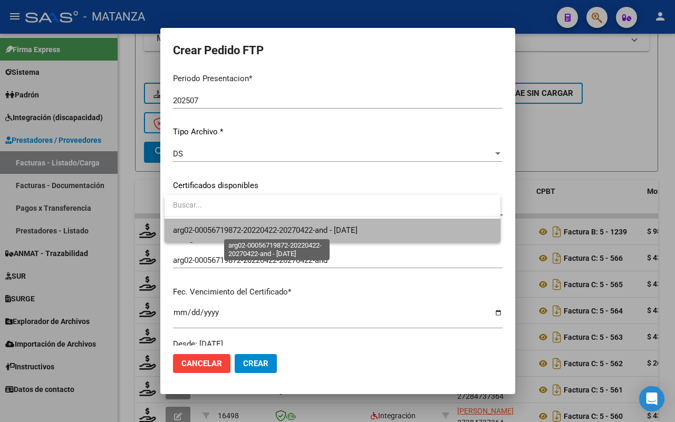
click at [281, 230] on span "arg02-00056719872-20220422-20270422-and - 2027-04-22" at bounding box center [265, 230] width 184 height 9
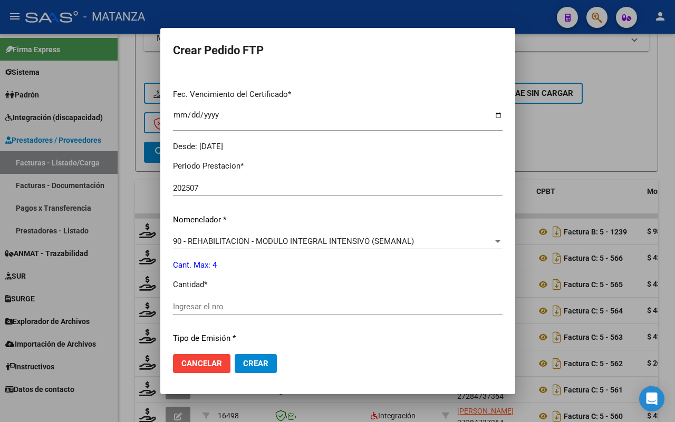
scroll to position [395, 0]
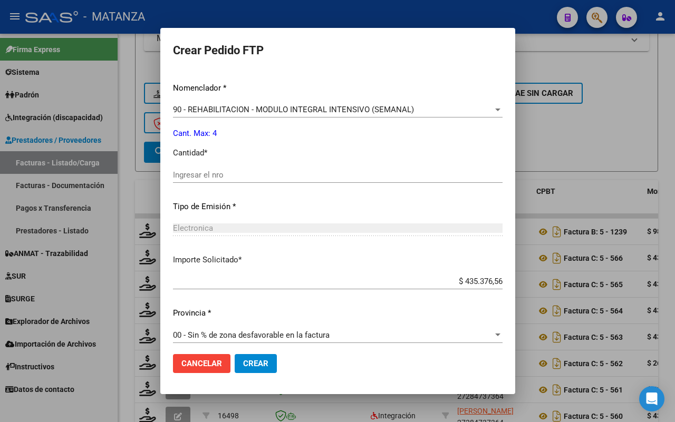
click at [249, 173] on input "Ingresar el nro" at bounding box center [337, 174] width 329 height 9
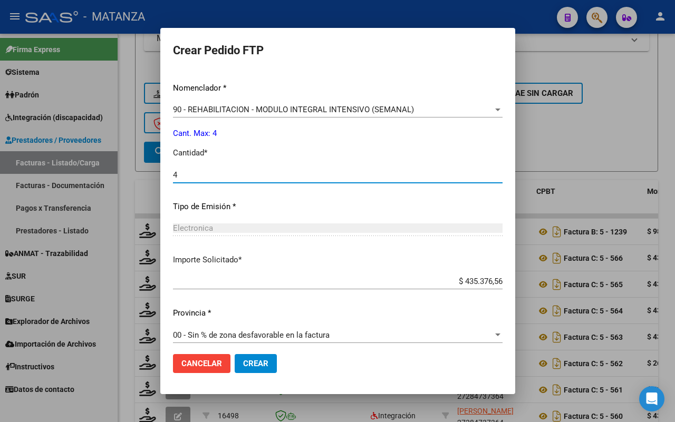
type input "4"
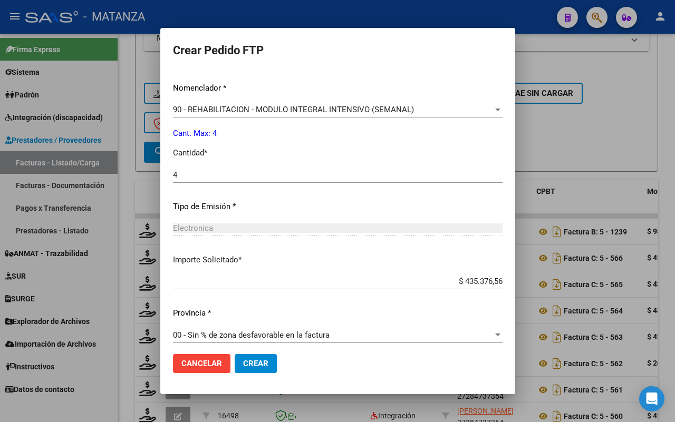
scroll to position [402, 0]
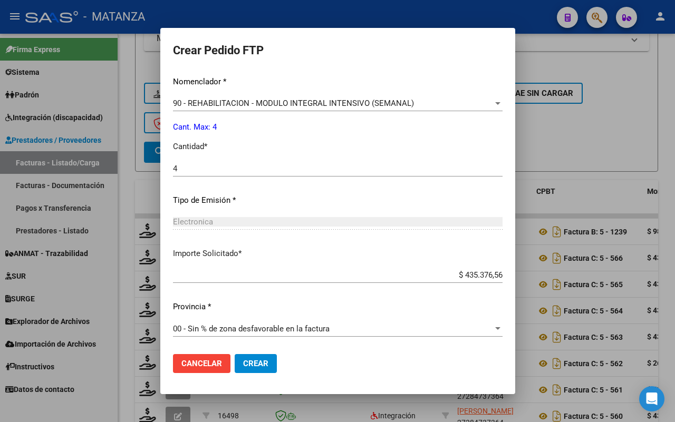
click at [251, 357] on button "Crear" at bounding box center [256, 363] width 42 height 19
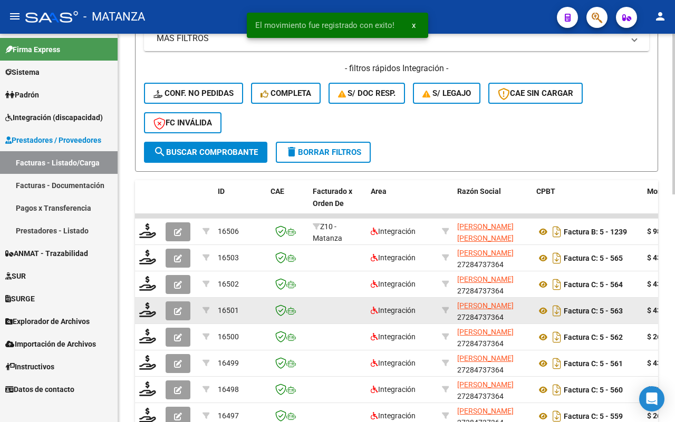
scroll to position [485, 0]
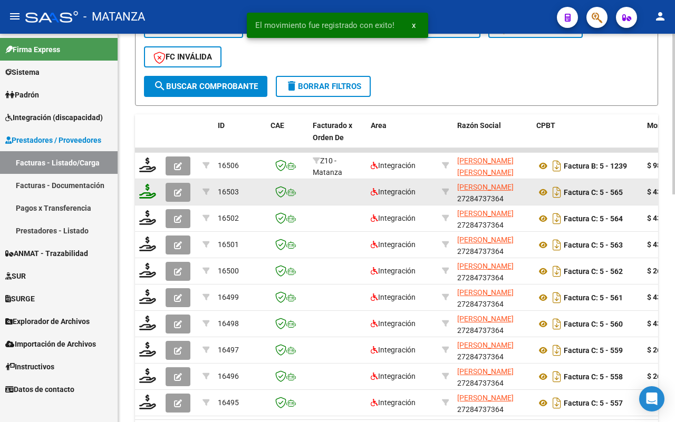
click at [143, 189] on icon at bounding box center [147, 191] width 17 height 15
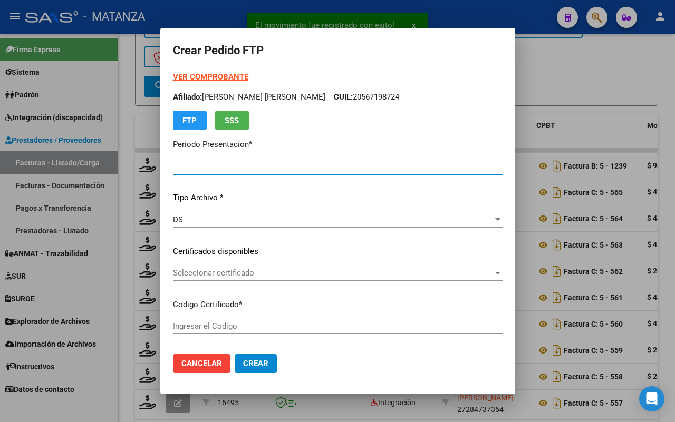
type input "202507"
type input "$ 435.376,56"
type input "ARG02-00055890295-20230609-20280609-ADN"
type input "2028-06-09"
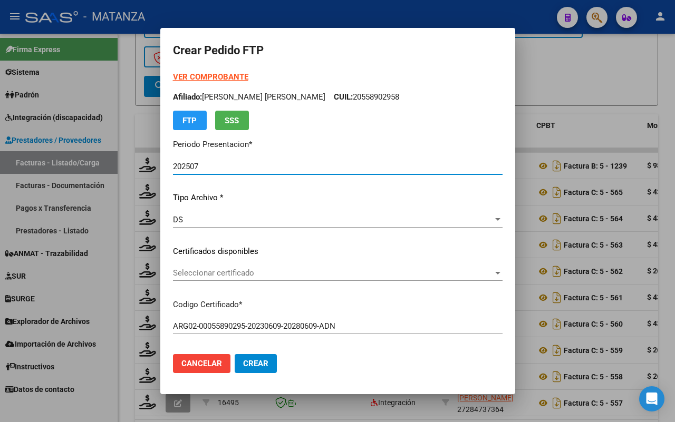
click at [394, 269] on span "Seleccionar certificado" at bounding box center [333, 272] width 320 height 9
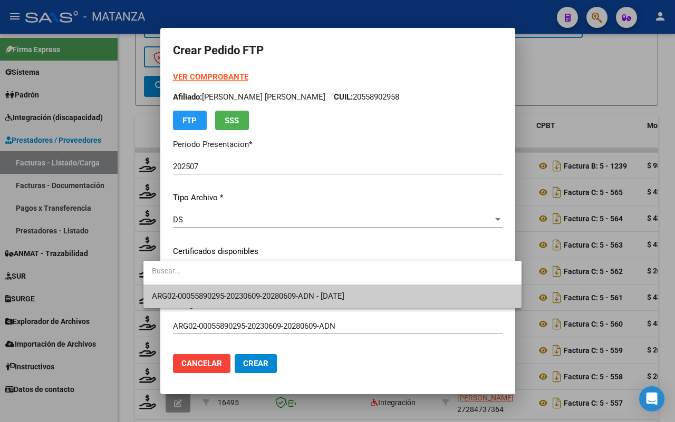
click at [395, 294] on span "ARG02-00055890295-20230609-20280609-ADN - 2028-06-09" at bounding box center [332, 297] width 361 height 24
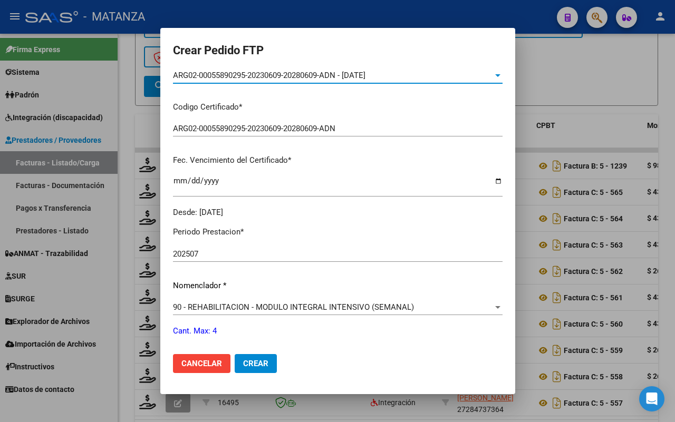
scroll to position [263, 0]
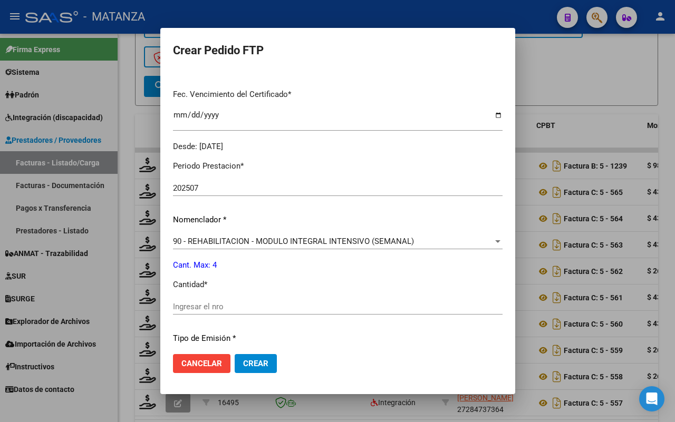
click at [309, 307] on input "Ingresar el nro" at bounding box center [337, 306] width 329 height 9
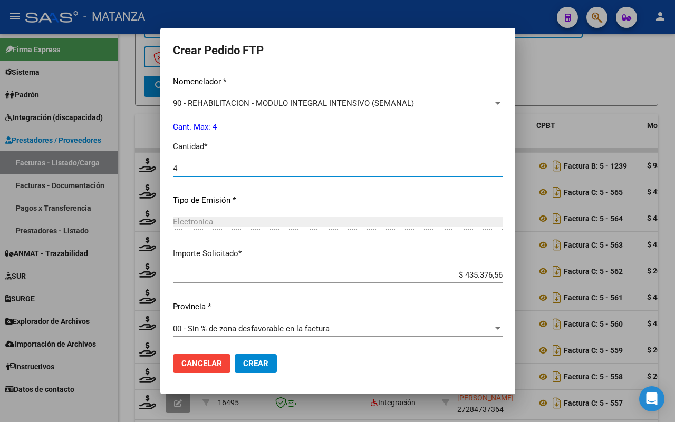
type input "4"
drag, startPoint x: 227, startPoint y: 367, endPoint x: 312, endPoint y: 328, distance: 93.6
click at [243, 367] on span "Crear" at bounding box center [255, 363] width 25 height 9
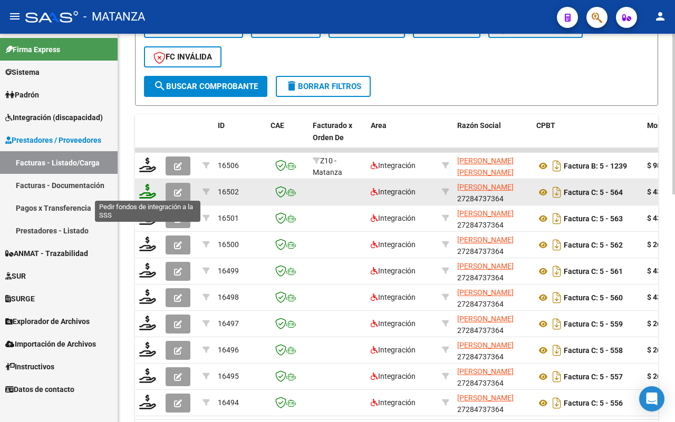
click at [145, 185] on icon at bounding box center [147, 191] width 17 height 15
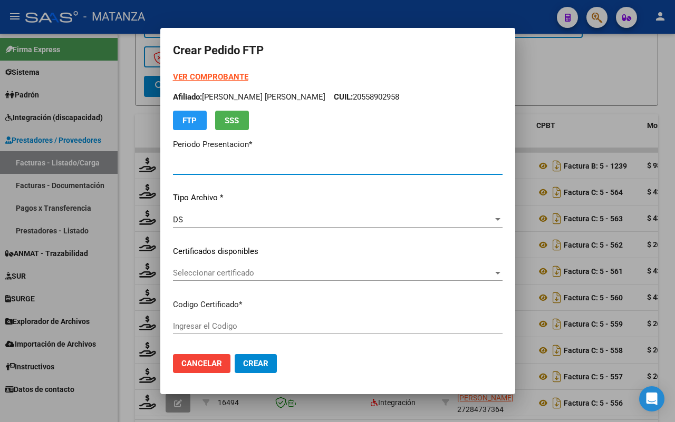
type input "202507"
type input "$ 435.376,56"
type input "ARG0200056777482-20230628-20280628-AND"
type input "2028-06-28"
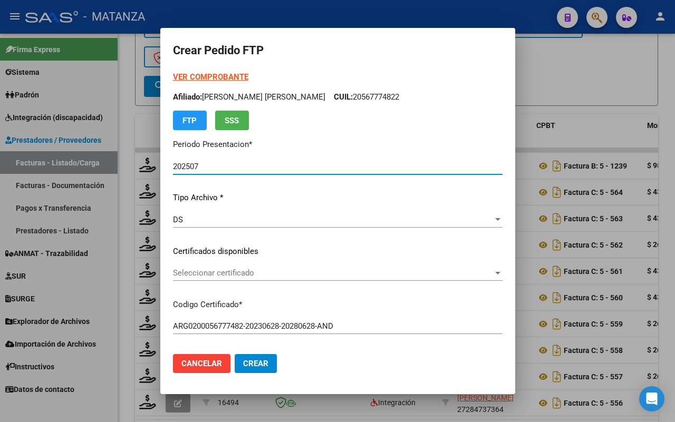
click at [215, 269] on span "Seleccionar certificado" at bounding box center [333, 272] width 320 height 9
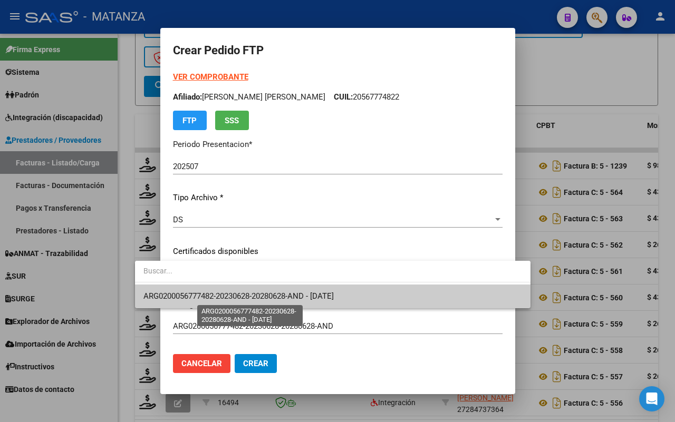
drag, startPoint x: 233, startPoint y: 297, endPoint x: 353, endPoint y: 244, distance: 131.2
click at [236, 296] on span "ARG0200056777482-20230628-20280628-AND - 2028-06-28" at bounding box center [238, 295] width 190 height 9
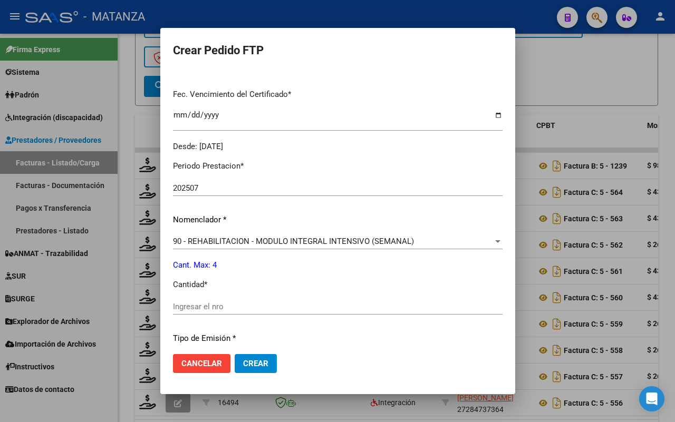
scroll to position [329, 0]
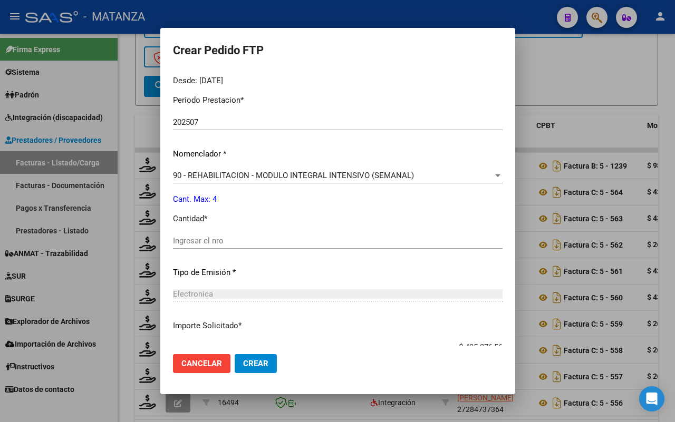
click at [267, 242] on input "Ingresar el nro" at bounding box center [337, 240] width 329 height 9
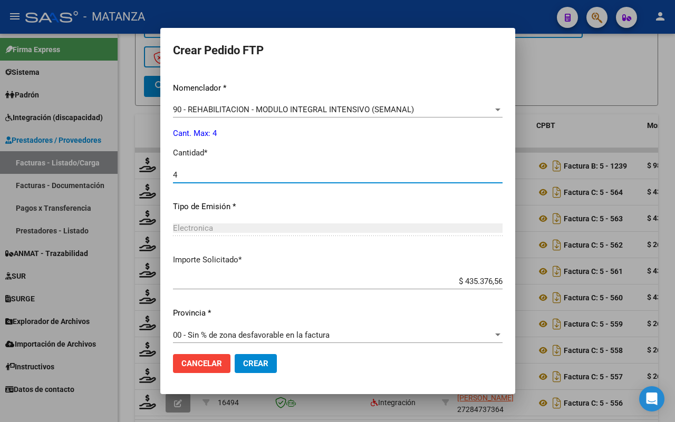
scroll to position [402, 0]
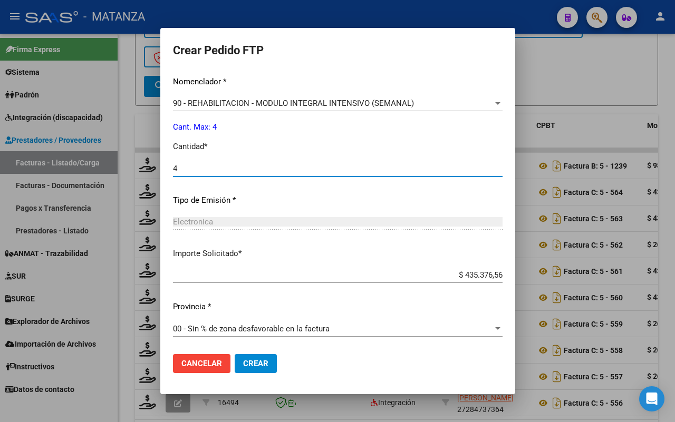
type input "4"
click at [243, 366] on span "Crear" at bounding box center [255, 363] width 25 height 9
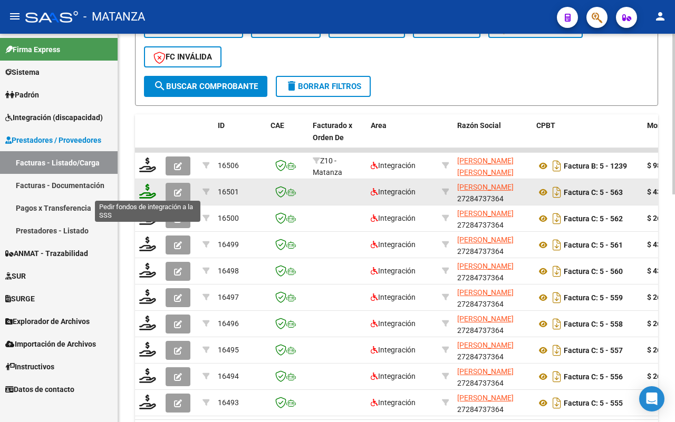
click at [150, 193] on icon at bounding box center [147, 191] width 17 height 15
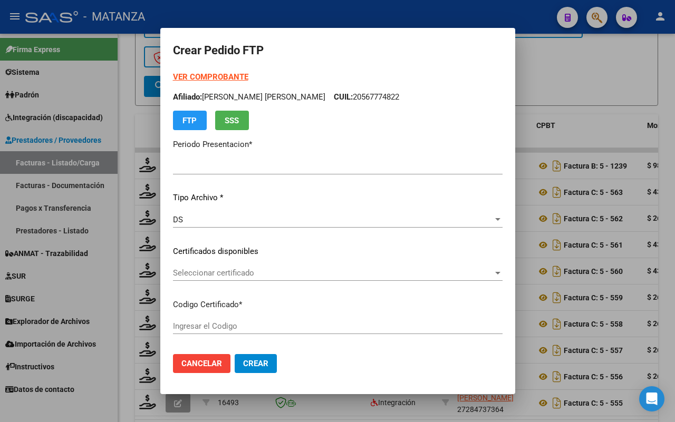
type input "202507"
type input "$ 435.376,56"
type input "ARG0200057681018-20230814-20280814-BS"
type input "2028-08-14"
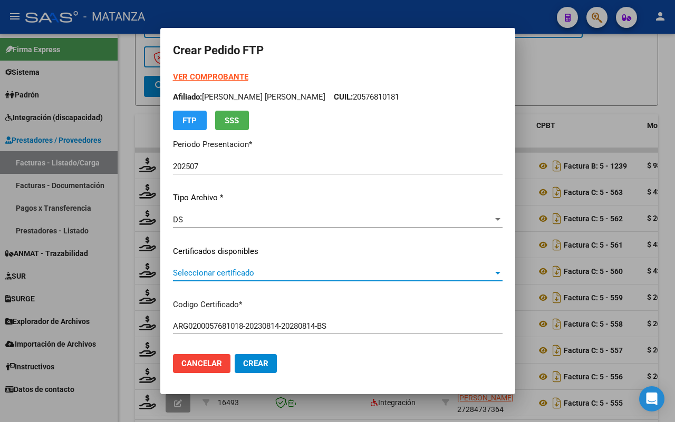
click at [281, 272] on span "Seleccionar certificado" at bounding box center [333, 272] width 320 height 9
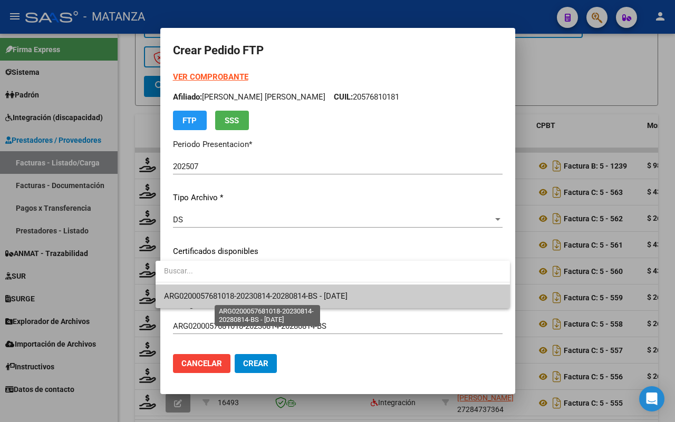
click at [290, 291] on span "ARG0200057681018-20230814-20280814-BS - 2028-08-14" at bounding box center [255, 295] width 183 height 9
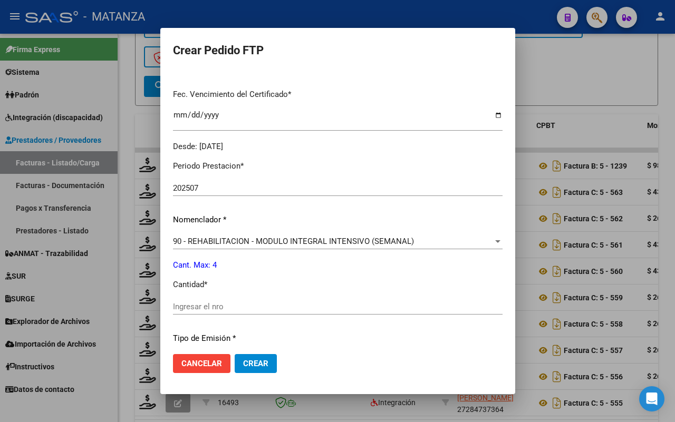
scroll to position [329, 0]
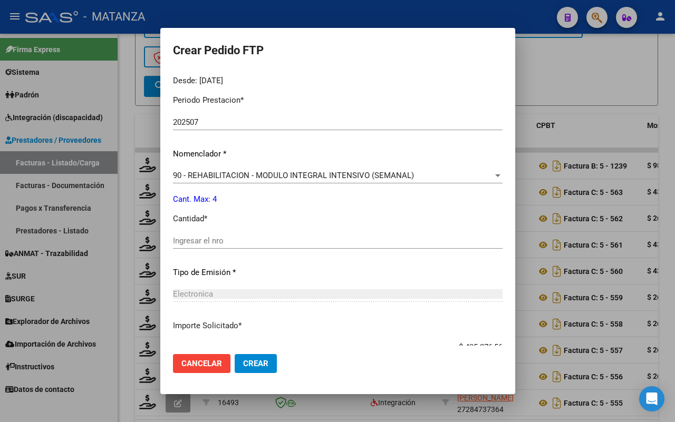
click at [243, 248] on div "Ingresar el nro" at bounding box center [337, 241] width 329 height 16
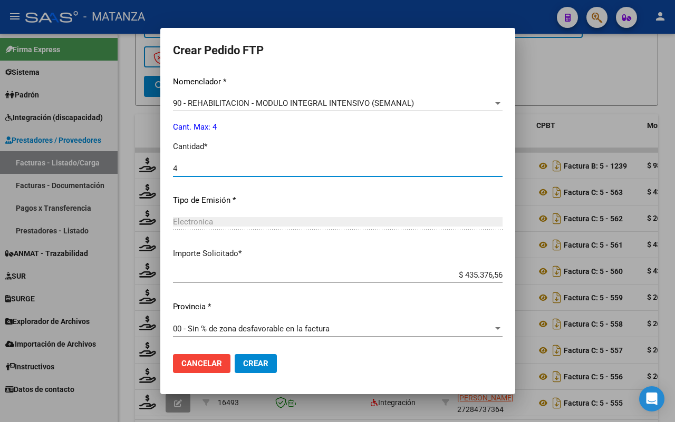
type input "4"
click at [246, 364] on span "Crear" at bounding box center [255, 363] width 25 height 9
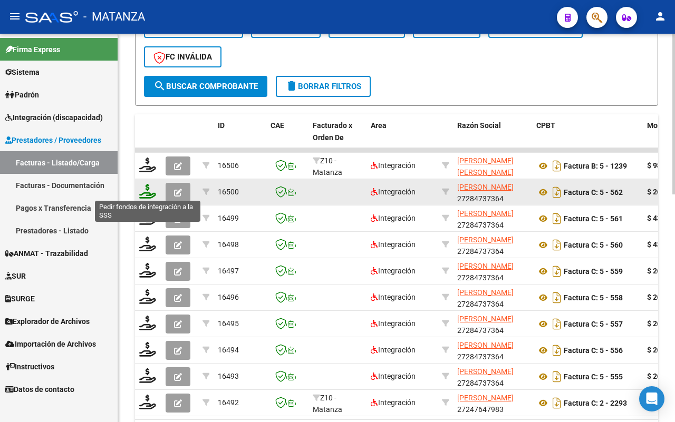
click at [145, 193] on icon at bounding box center [147, 191] width 17 height 15
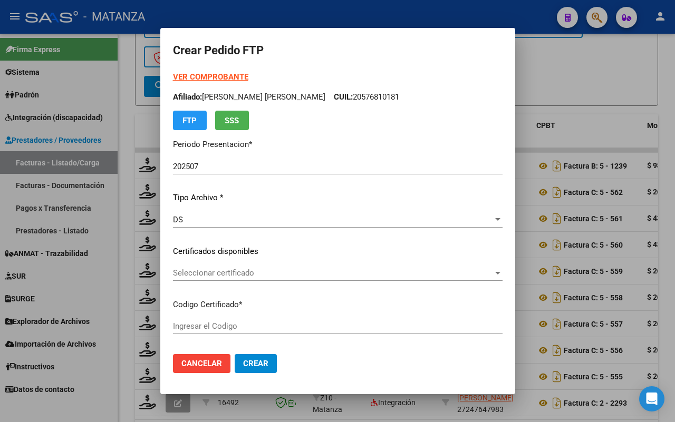
type input "ARG02000585306982023091920280919-BD"
type input "2028-09-19"
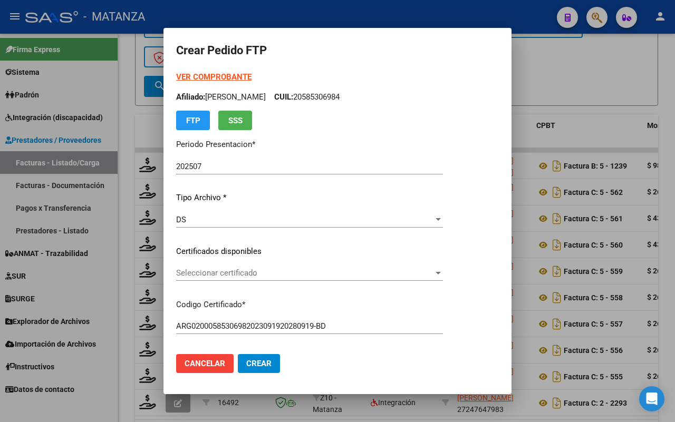
click at [330, 272] on span "Seleccionar certificado" at bounding box center [304, 272] width 257 height 9
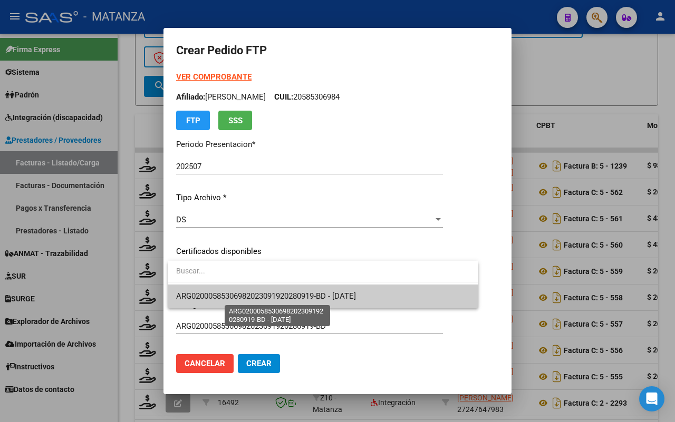
click at [328, 294] on span "ARG02000585306982023091920280919-BD - 2028-09-19" at bounding box center [266, 295] width 180 height 9
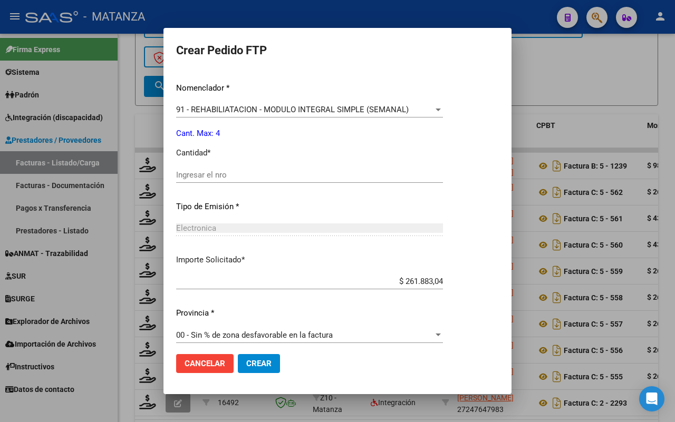
scroll to position [263, 0]
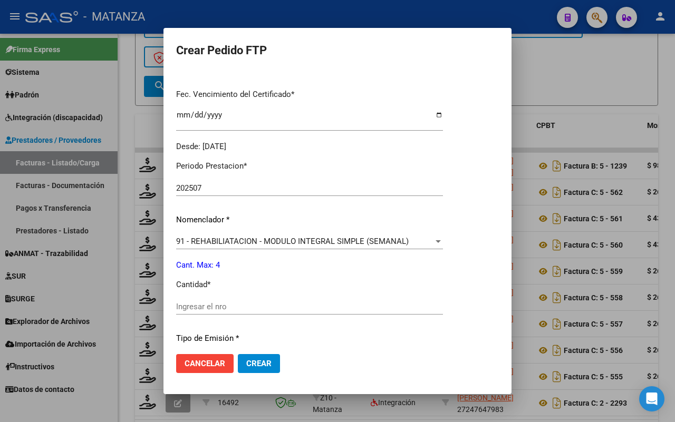
click at [208, 305] on input "Ingresar el nro" at bounding box center [309, 306] width 267 height 9
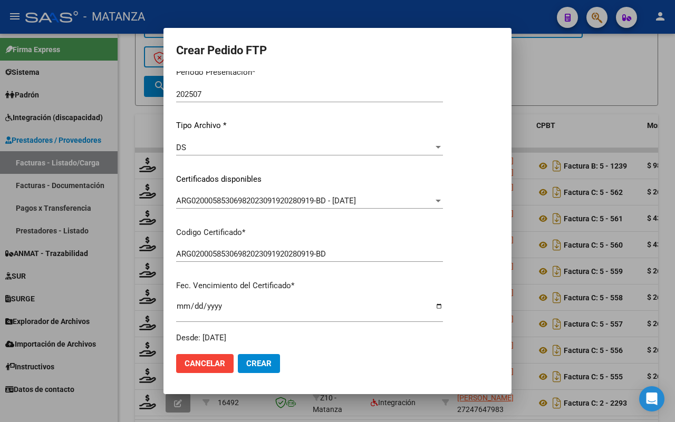
scroll to position [0, 0]
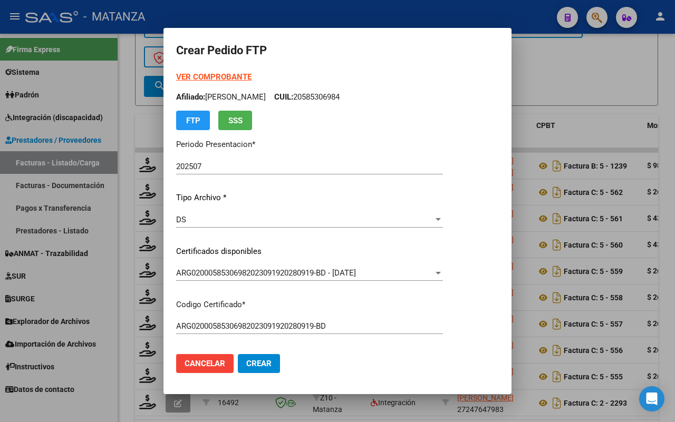
type input "4"
click at [268, 363] on span "Crear" at bounding box center [258, 363] width 25 height 9
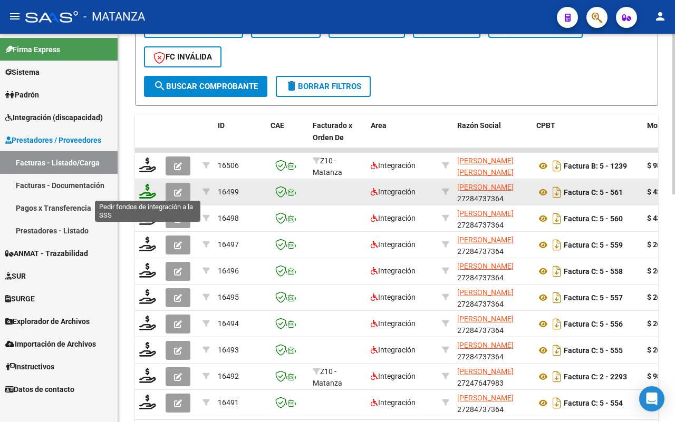
click at [142, 188] on icon at bounding box center [147, 191] width 17 height 15
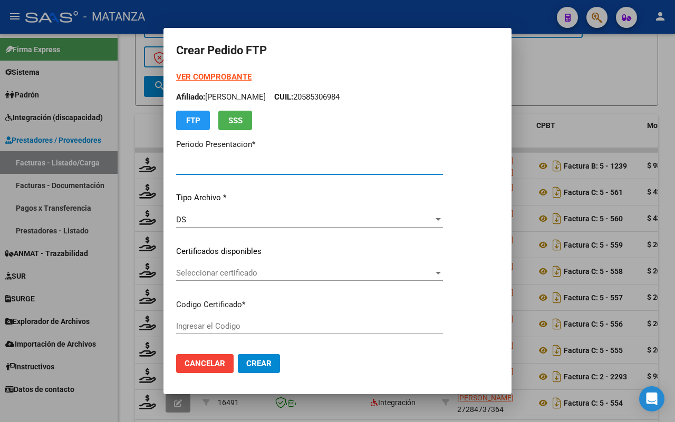
type input "202507"
type input "$ 435.376,56"
type input "ARG01-00050302150-20221219-20251219-BS"
type input "[DATE]"
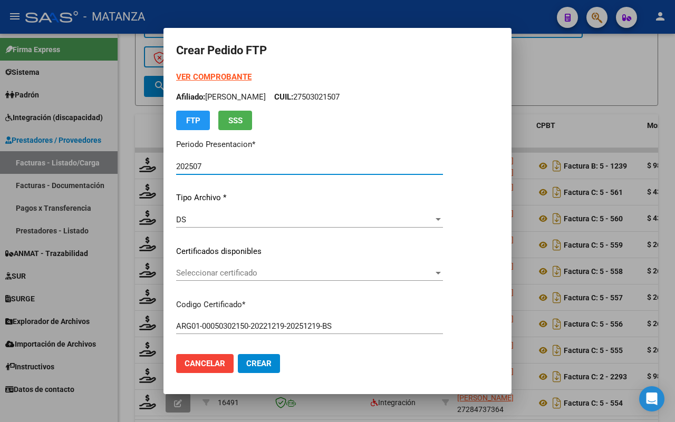
click at [270, 271] on span "Seleccionar certificado" at bounding box center [304, 272] width 257 height 9
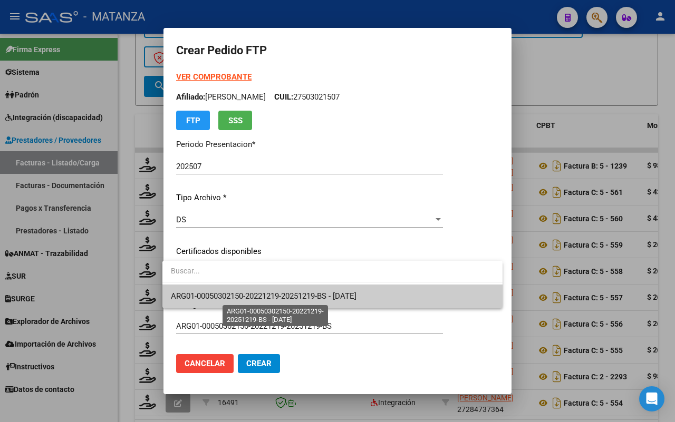
click at [270, 294] on span "ARG01-00050302150-20221219-20251219-BS - [DATE]" at bounding box center [263, 295] width 185 height 9
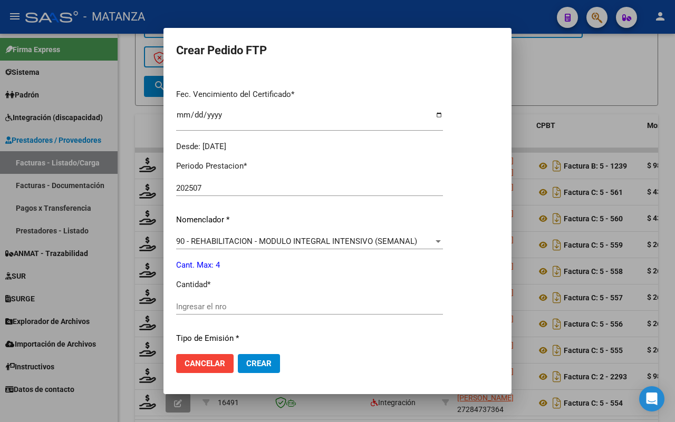
scroll to position [395, 0]
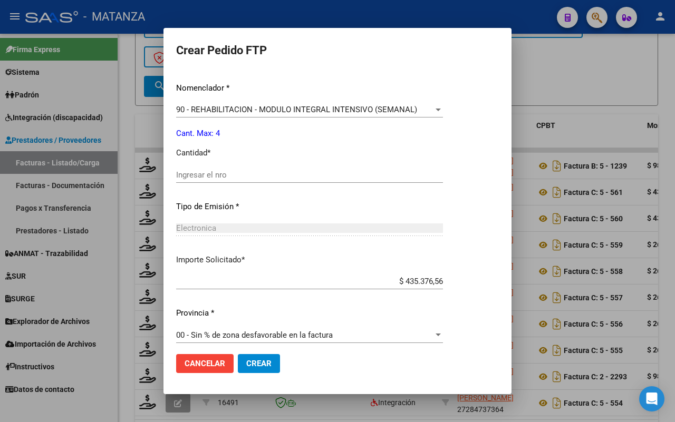
click at [240, 170] on input "Ingresar el nro" at bounding box center [309, 174] width 267 height 9
type input "4"
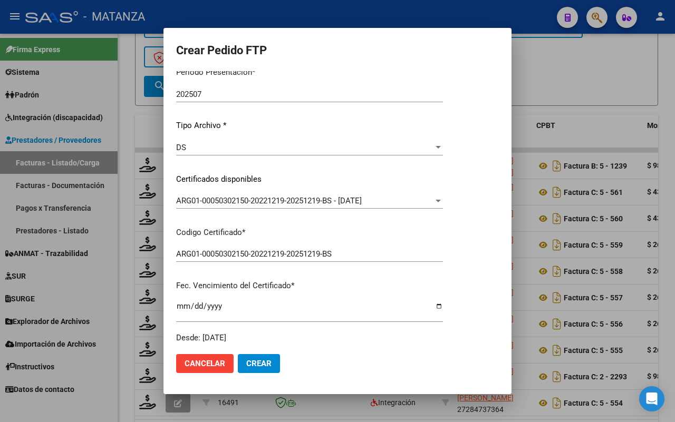
scroll to position [0, 0]
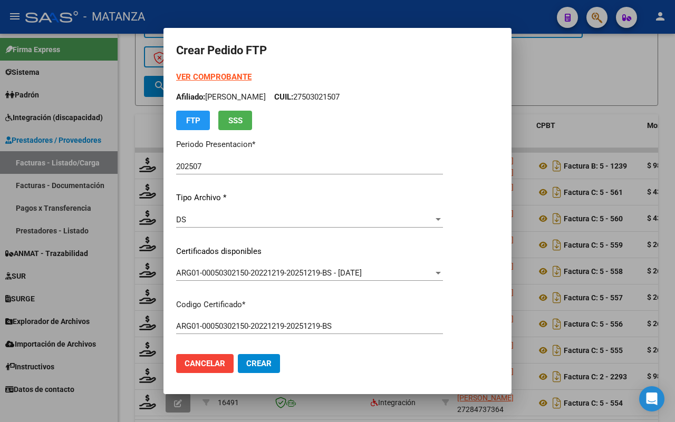
drag, startPoint x: 264, startPoint y: 363, endPoint x: 325, endPoint y: 311, distance: 79.7
click at [265, 359] on span "Crear" at bounding box center [258, 363] width 25 height 9
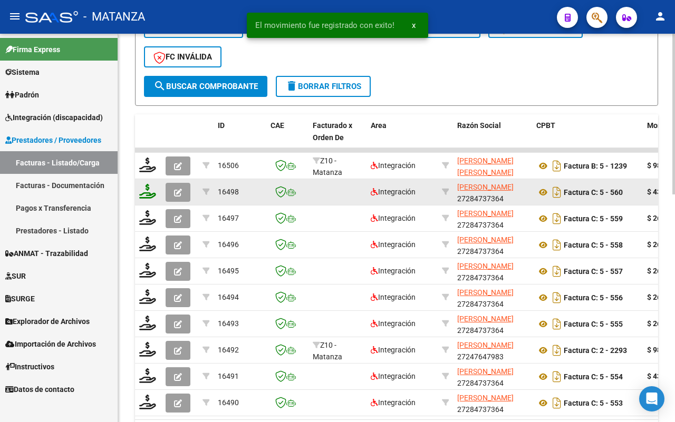
click at [149, 190] on icon at bounding box center [147, 191] width 17 height 15
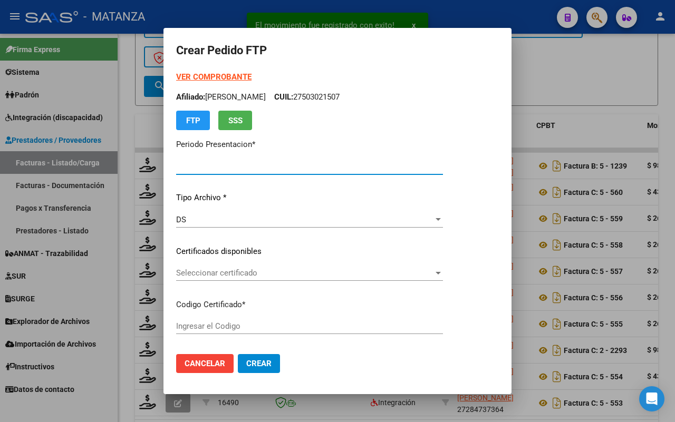
type input "202507"
type input "$ 435.376,56"
type input "ARG0100058874766-20231227-20261227-BS"
type input "[DATE]"
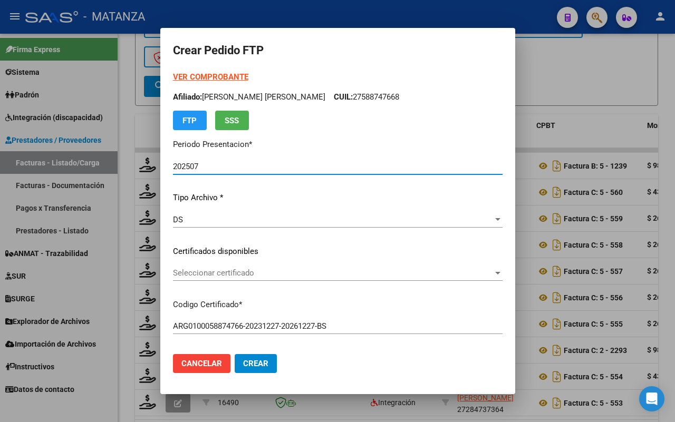
click at [282, 273] on span "Seleccionar certificado" at bounding box center [333, 272] width 320 height 9
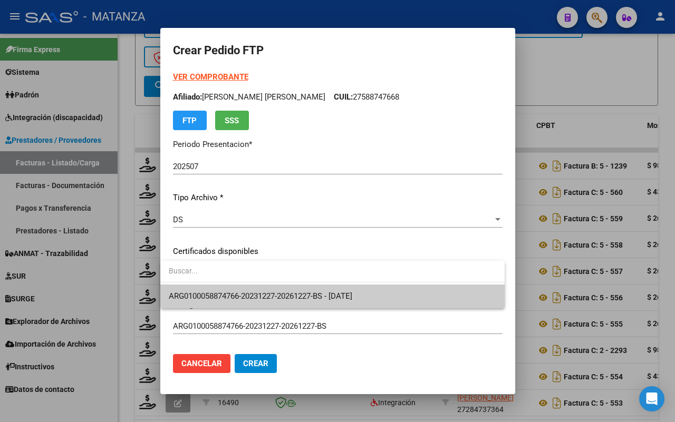
click at [286, 287] on span "ARG0100058874766-20231227-20261227-BS - [DATE]" at bounding box center [332, 297] width 327 height 24
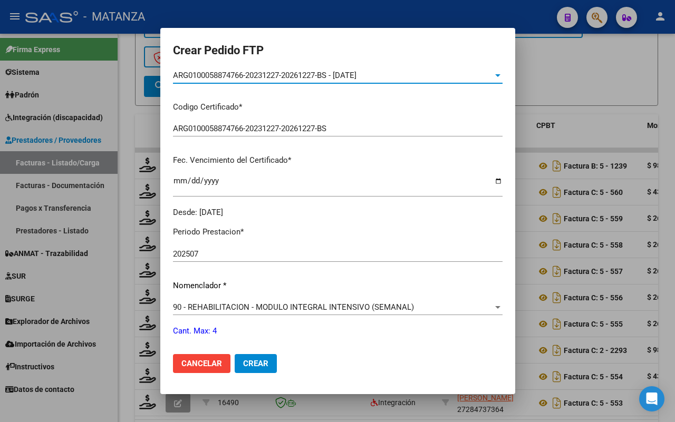
scroll to position [329, 0]
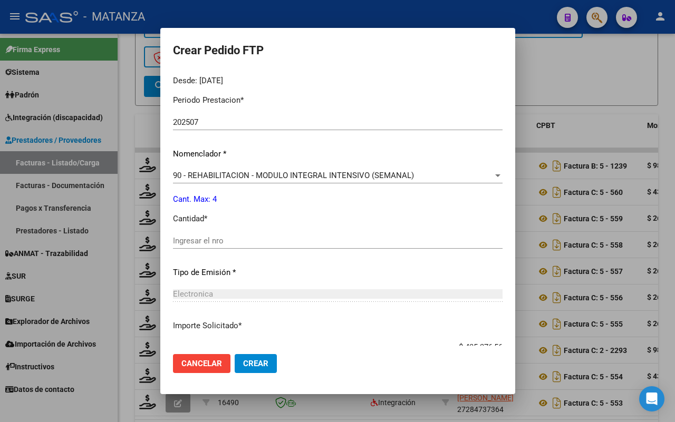
click at [237, 233] on div "Ingresar el nro" at bounding box center [337, 241] width 329 height 16
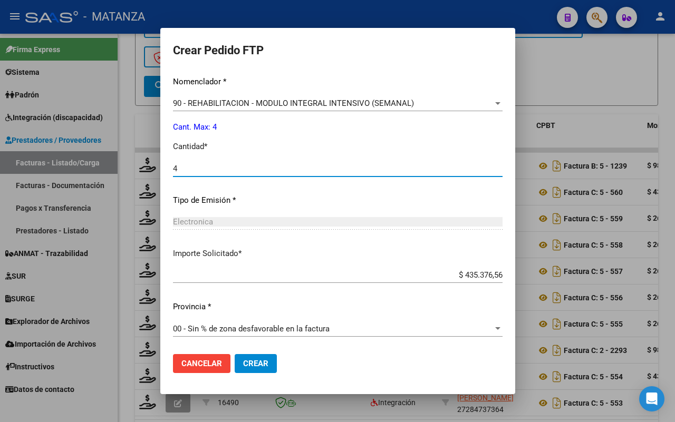
type input "4"
click at [248, 360] on span "Crear" at bounding box center [255, 363] width 25 height 9
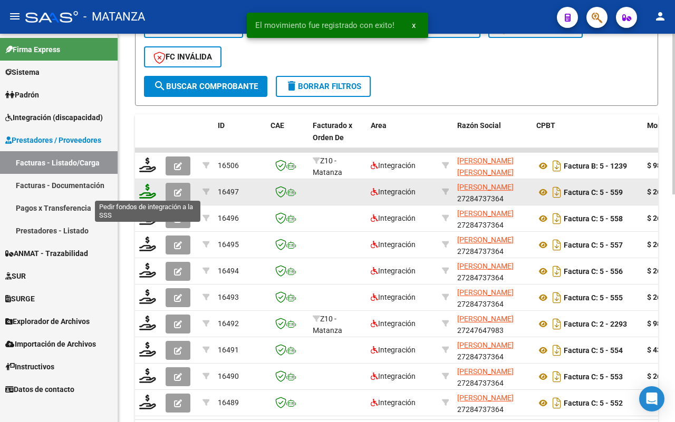
click at [146, 194] on icon at bounding box center [147, 191] width 17 height 15
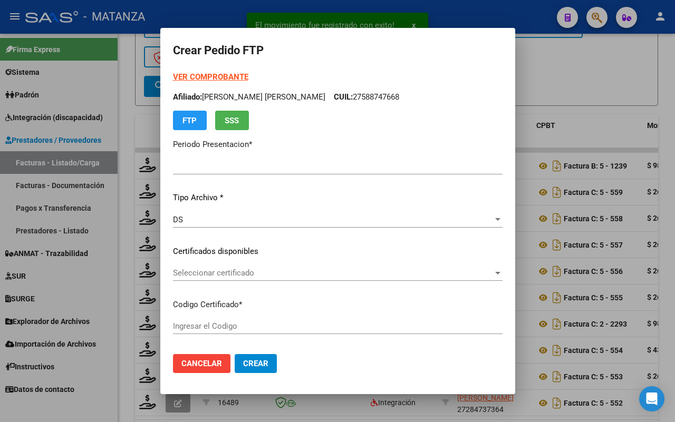
type input "202507"
type input "$ 261.883,04"
type input "arg0200056411621-20230515-20260515-bs"
type input "2026-05-15"
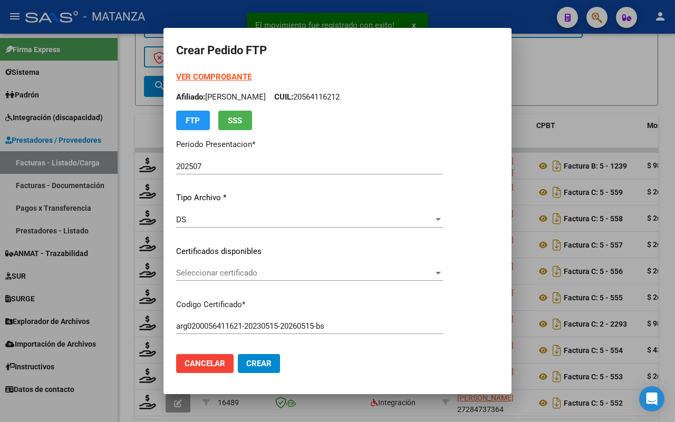
click at [224, 271] on span "Seleccionar certificado" at bounding box center [304, 272] width 257 height 9
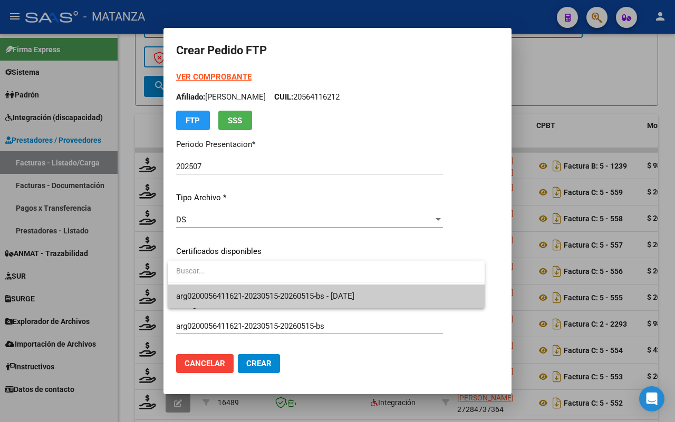
click at [223, 295] on span "arg0200056411621-20230515-20260515-bs - 2026-05-15" at bounding box center [265, 295] width 178 height 9
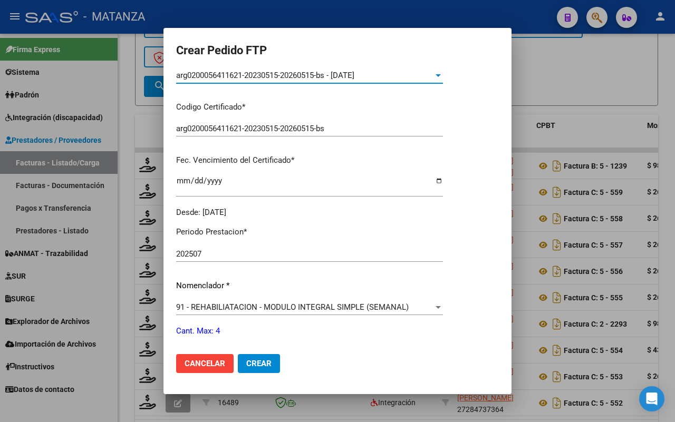
scroll to position [263, 0]
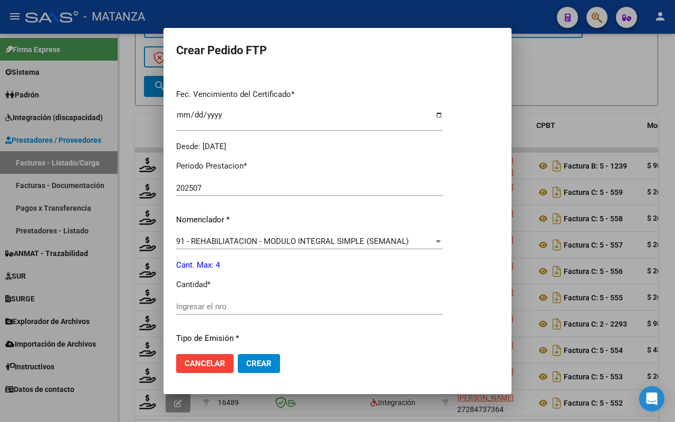
click at [235, 304] on input "Ingresar el nro" at bounding box center [309, 306] width 267 height 9
type input "4"
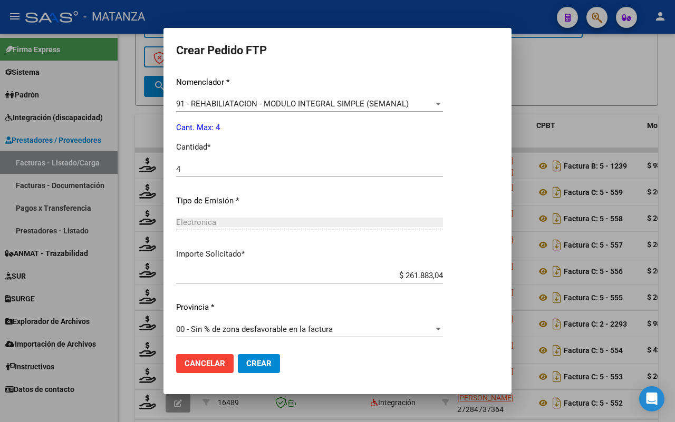
scroll to position [402, 0]
click at [261, 357] on button "Crear" at bounding box center [259, 363] width 42 height 19
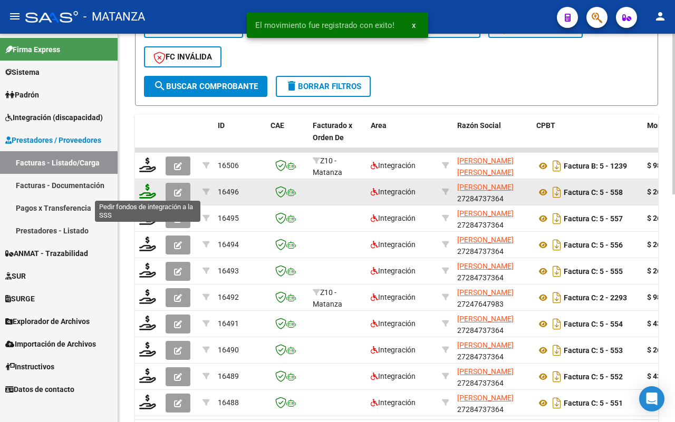
click at [149, 191] on icon at bounding box center [147, 191] width 17 height 15
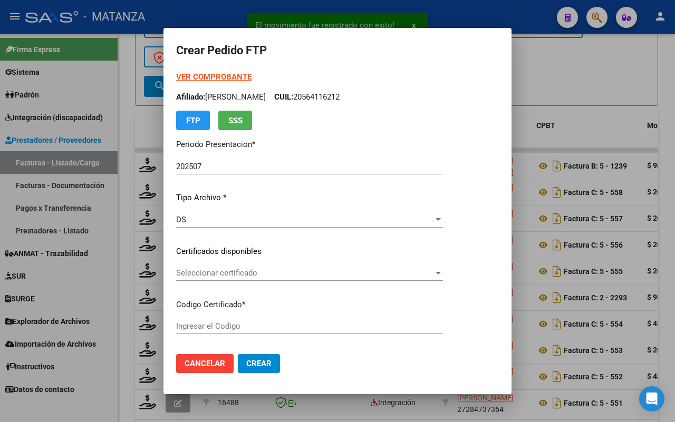
type input "ARG02-00055035191-20230316-20260316-BS"
type input "2026-03-16"
click at [214, 270] on span "Seleccionar certificado" at bounding box center [304, 272] width 257 height 9
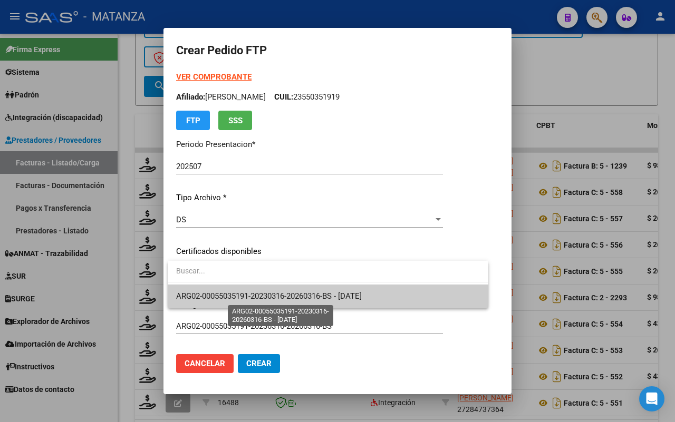
click at [223, 298] on span "ARG02-00055035191-20230316-20260316-BS - 2026-03-16" at bounding box center [268, 295] width 185 height 9
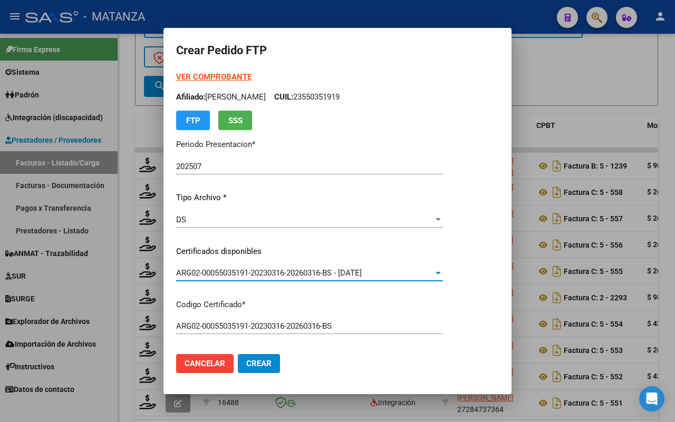
scroll to position [395, 0]
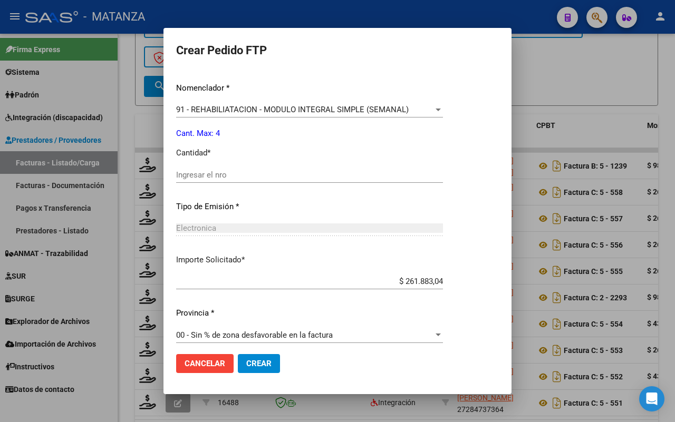
click at [240, 170] on input "Ingresar el nro" at bounding box center [309, 174] width 267 height 9
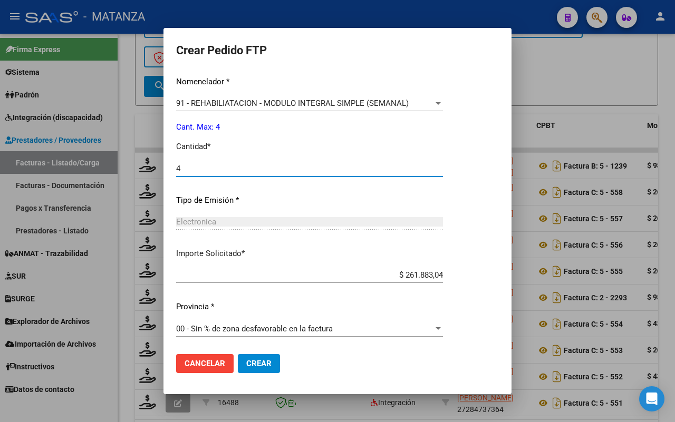
type input "4"
click at [259, 364] on span "Crear" at bounding box center [258, 363] width 25 height 9
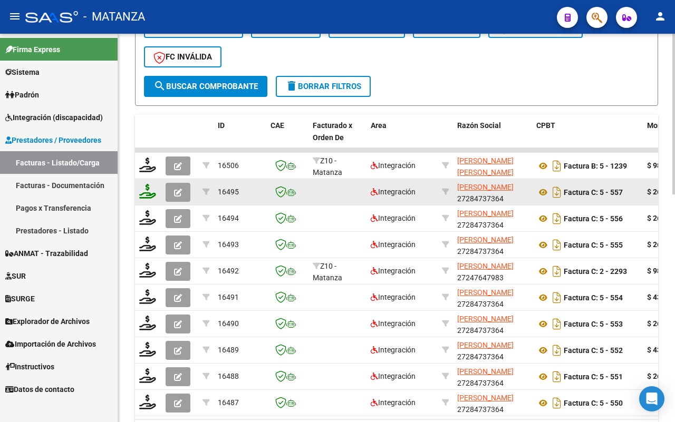
click at [151, 190] on icon at bounding box center [147, 191] width 17 height 15
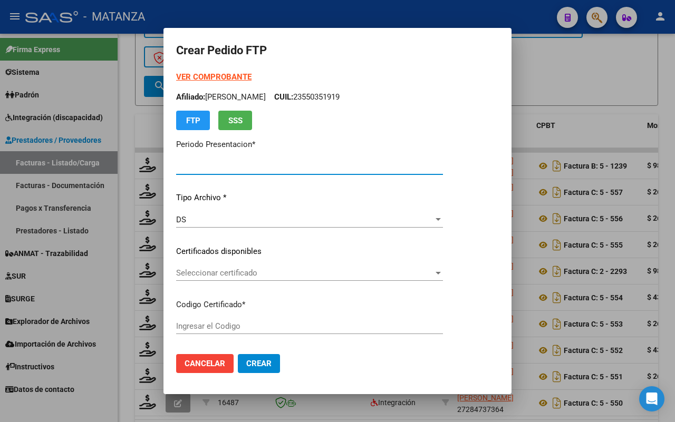
type input "202507"
type input "$ 261.883,04"
type input "ARG020005050790120230704-20280704-AND"
type input "2028-07-04"
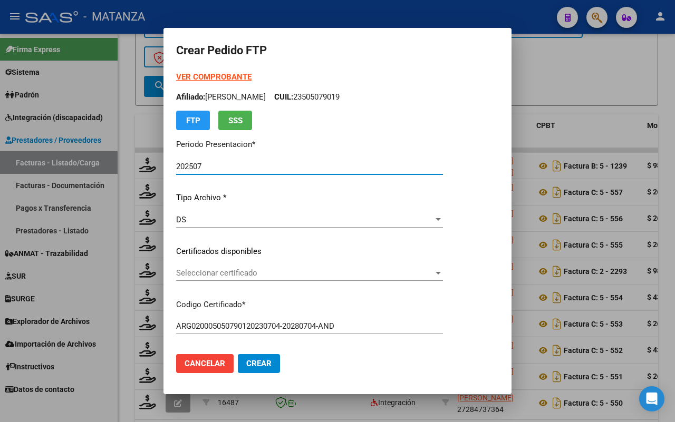
click at [267, 272] on span "Seleccionar certificado" at bounding box center [304, 272] width 257 height 9
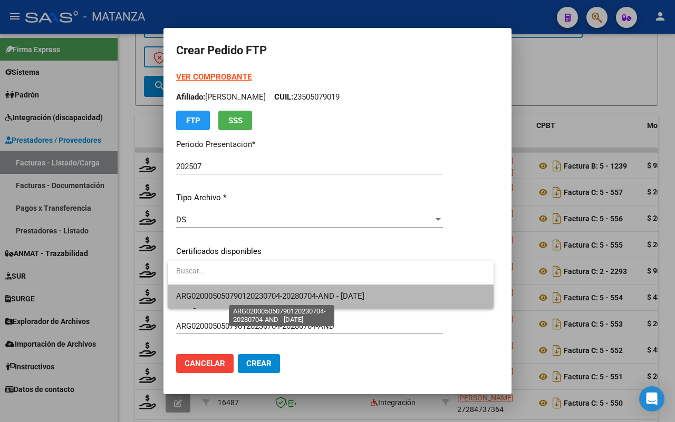
click at [267, 295] on span "ARG020005050790120230704-20280704-AND - 2028-07-04" at bounding box center [270, 295] width 188 height 9
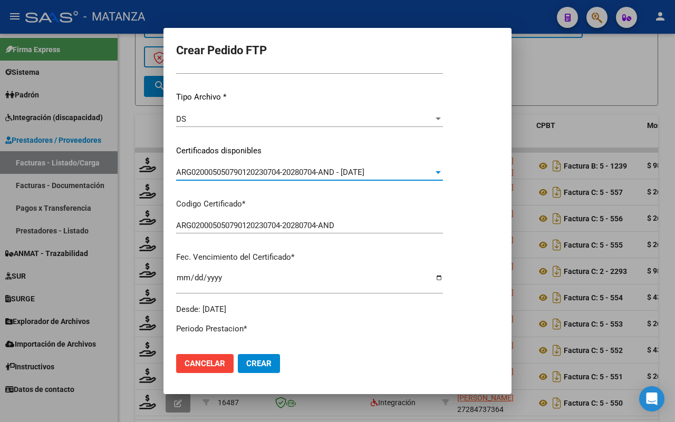
scroll to position [329, 0]
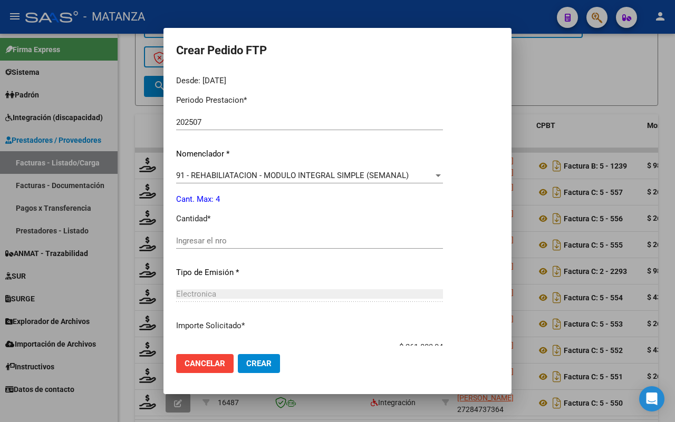
click at [268, 241] on input "Ingresar el nro" at bounding box center [309, 240] width 267 height 9
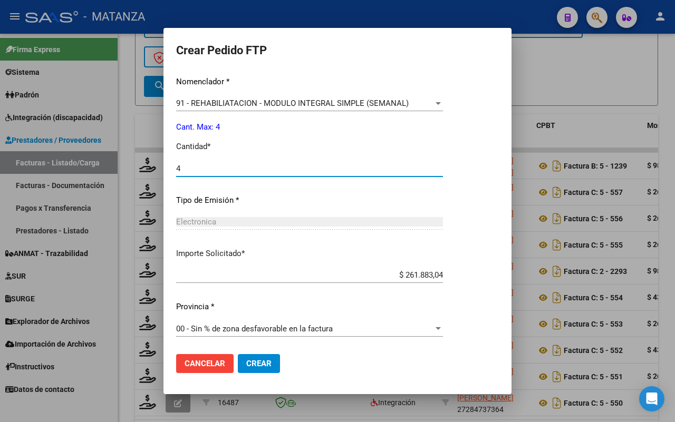
type input "4"
click at [267, 367] on span "Crear" at bounding box center [258, 363] width 25 height 9
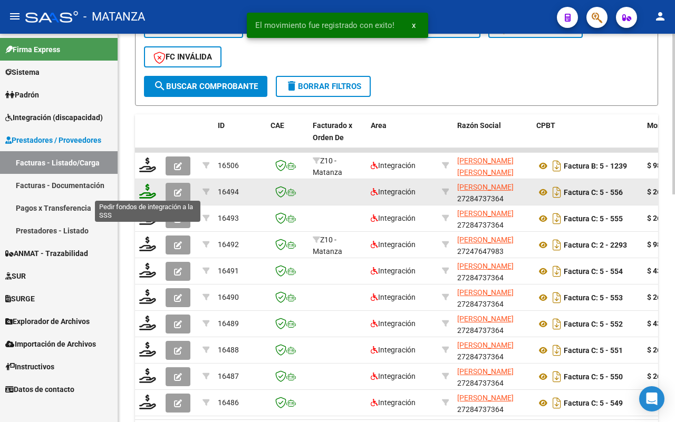
click at [146, 190] on icon at bounding box center [147, 191] width 17 height 15
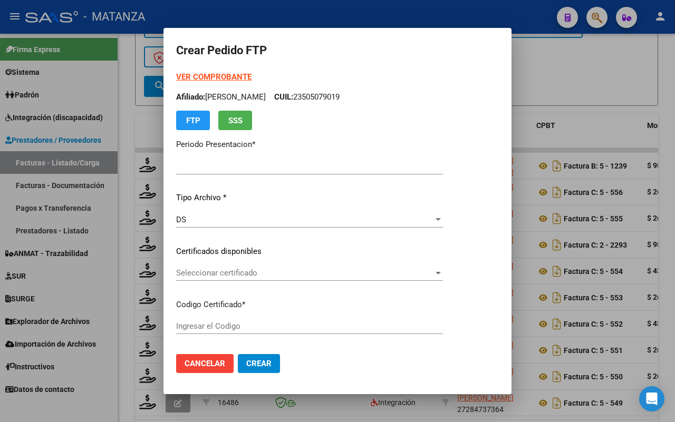
type input "202507"
type input "$ 261.883,04"
type input "ARG02-00049421349-20200108-20300108-BS"
type input "2030-01-08"
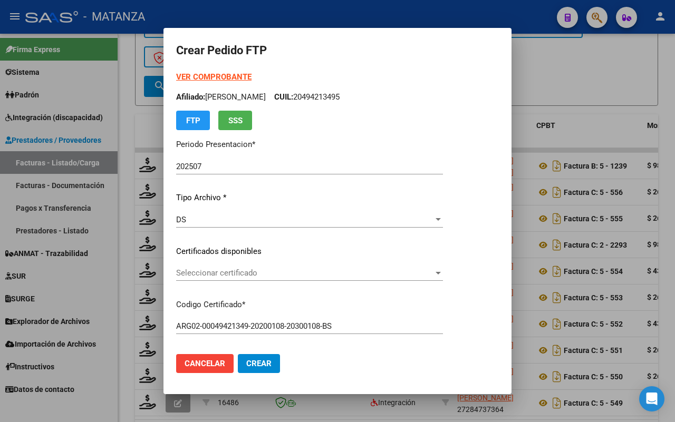
click at [307, 272] on span "Seleccionar certificado" at bounding box center [304, 272] width 257 height 9
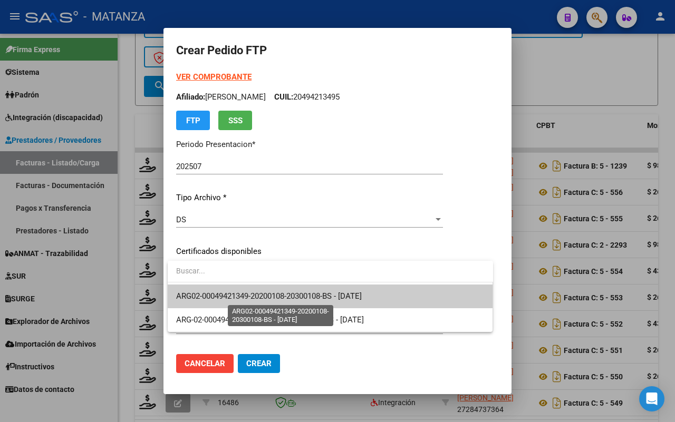
click at [307, 295] on span "ARG02-00049421349-20200108-20300108-BS - 2030-01-08" at bounding box center [268, 295] width 185 height 9
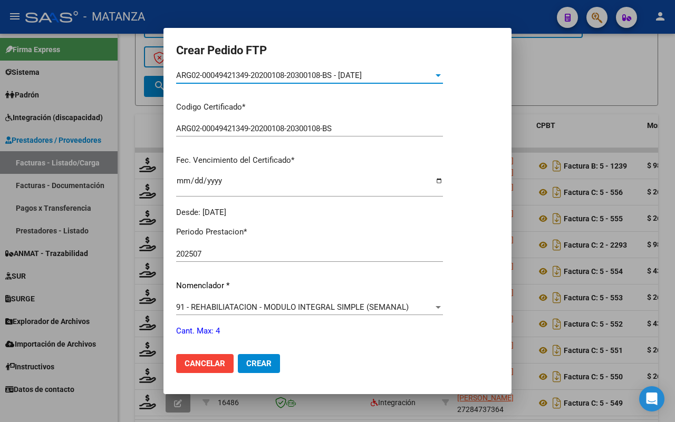
scroll to position [329, 0]
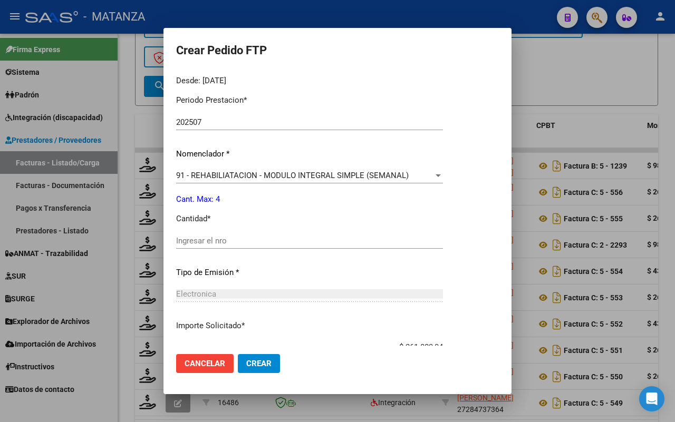
click at [275, 244] on input "Ingresar el nro" at bounding box center [309, 240] width 267 height 9
type input "4"
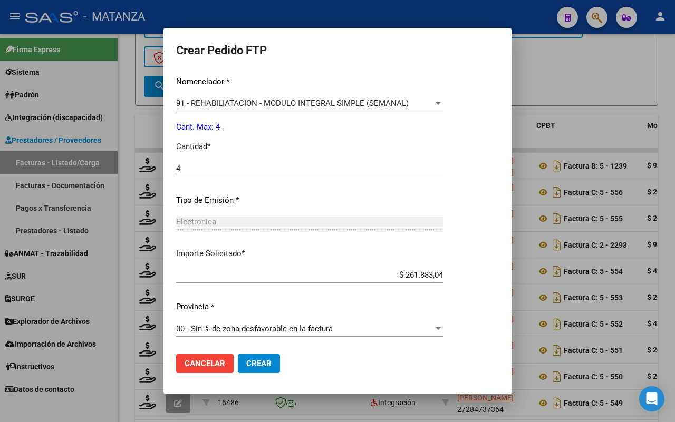
drag, startPoint x: 260, startPoint y: 359, endPoint x: 300, endPoint y: 351, distance: 41.4
click at [261, 359] on span "Crear" at bounding box center [258, 363] width 25 height 9
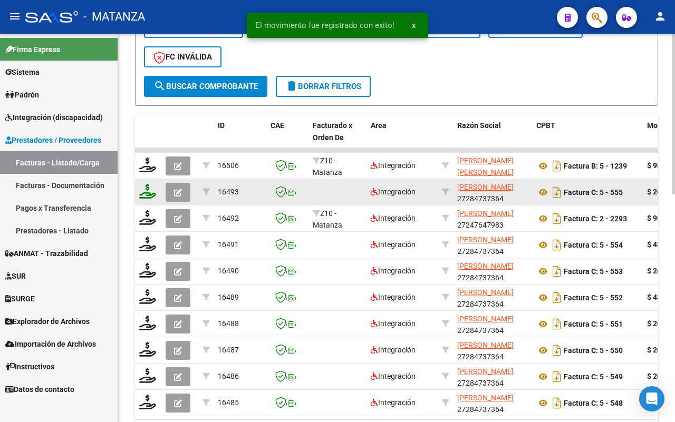
click at [151, 190] on icon at bounding box center [147, 191] width 17 height 15
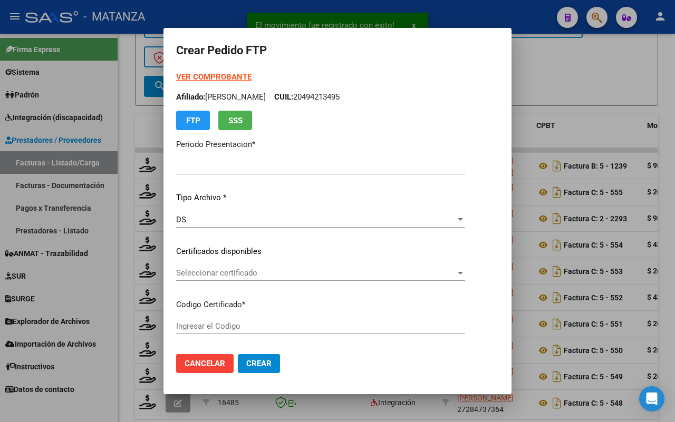
type input "202507"
type input "$ 261.883,04"
type input "ARG02-00057417369-20250120-20280120-BUE"
type input "2028-01-20"
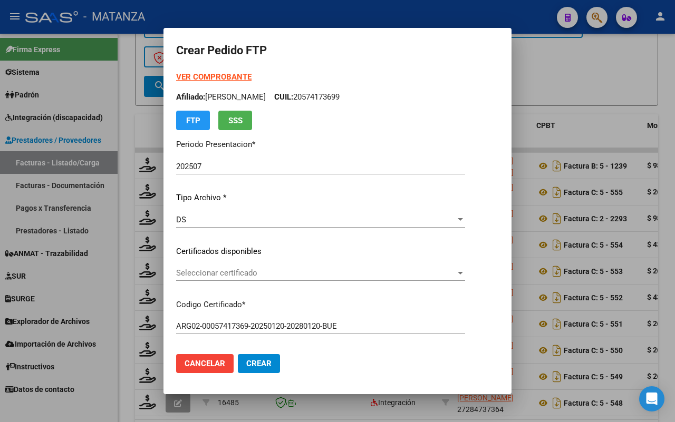
click at [241, 270] on span "Seleccionar certificado" at bounding box center [315, 272] width 279 height 9
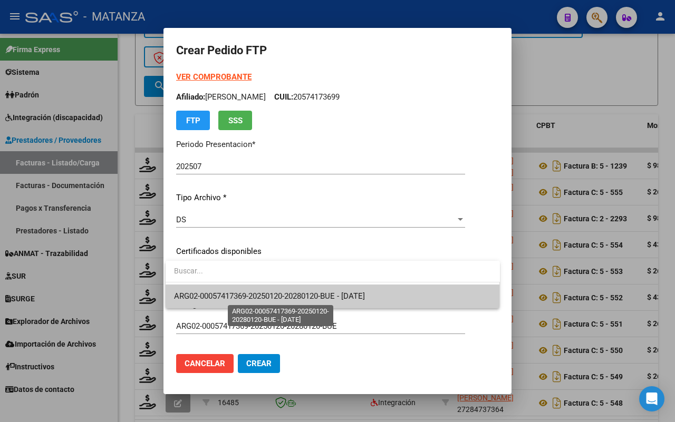
click at [247, 291] on span "ARG02-00057417369-20250120-20280120-BUE - 2028-01-20" at bounding box center [269, 295] width 191 height 9
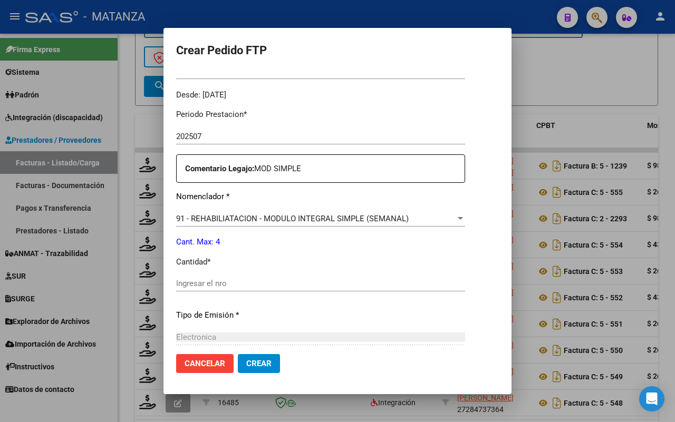
scroll to position [329, 0]
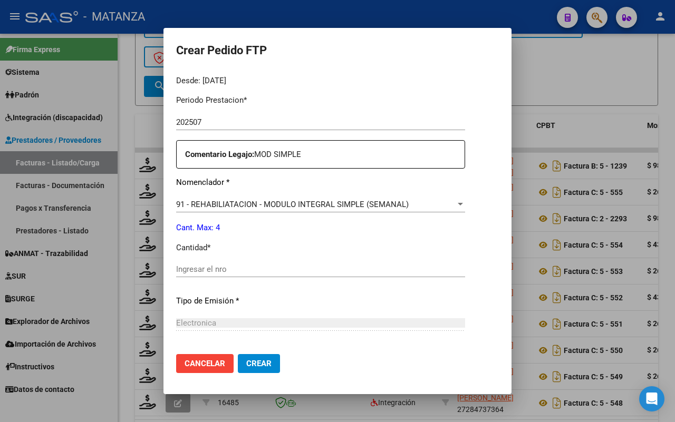
click at [262, 266] on input "Ingresar el nro" at bounding box center [320, 269] width 289 height 9
type input "4"
drag, startPoint x: 261, startPoint y: 359, endPoint x: 319, endPoint y: 325, distance: 67.1
click at [267, 357] on button "Crear" at bounding box center [259, 363] width 42 height 19
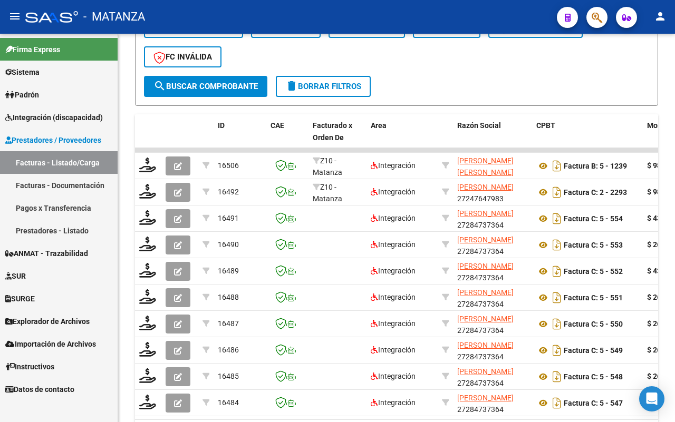
scroll to position [221, 0]
